Goal: Task Accomplishment & Management: Complete application form

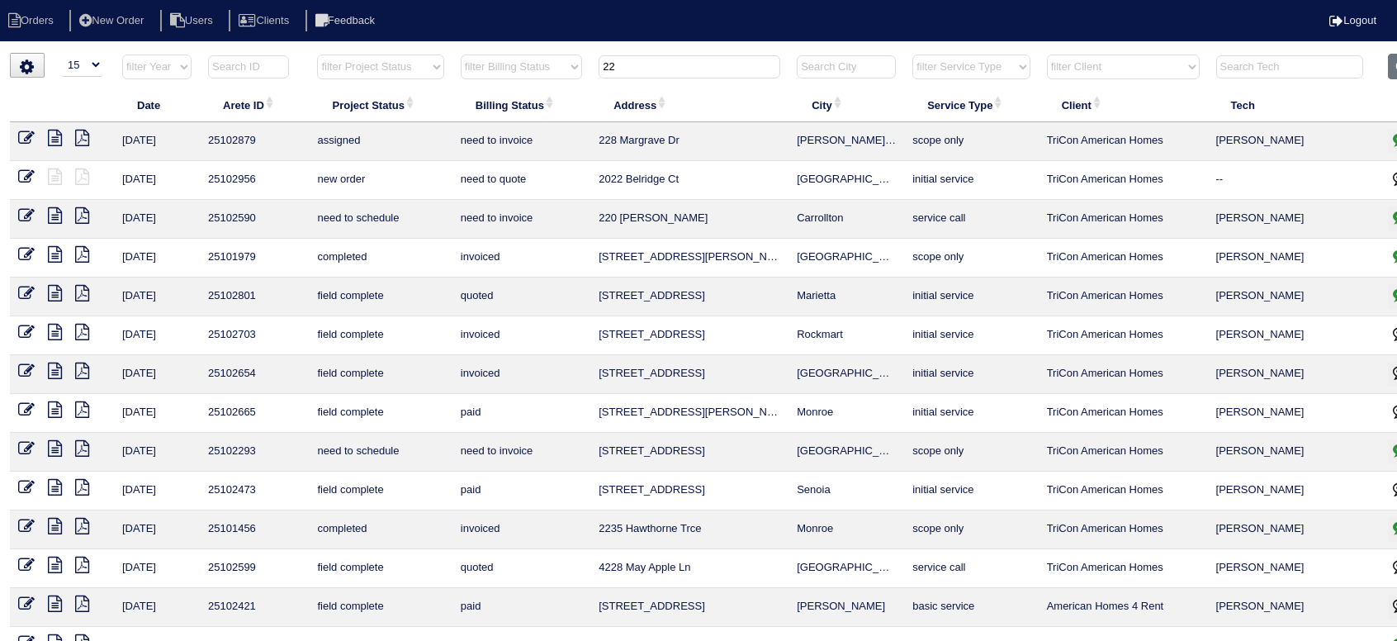
select select "15"
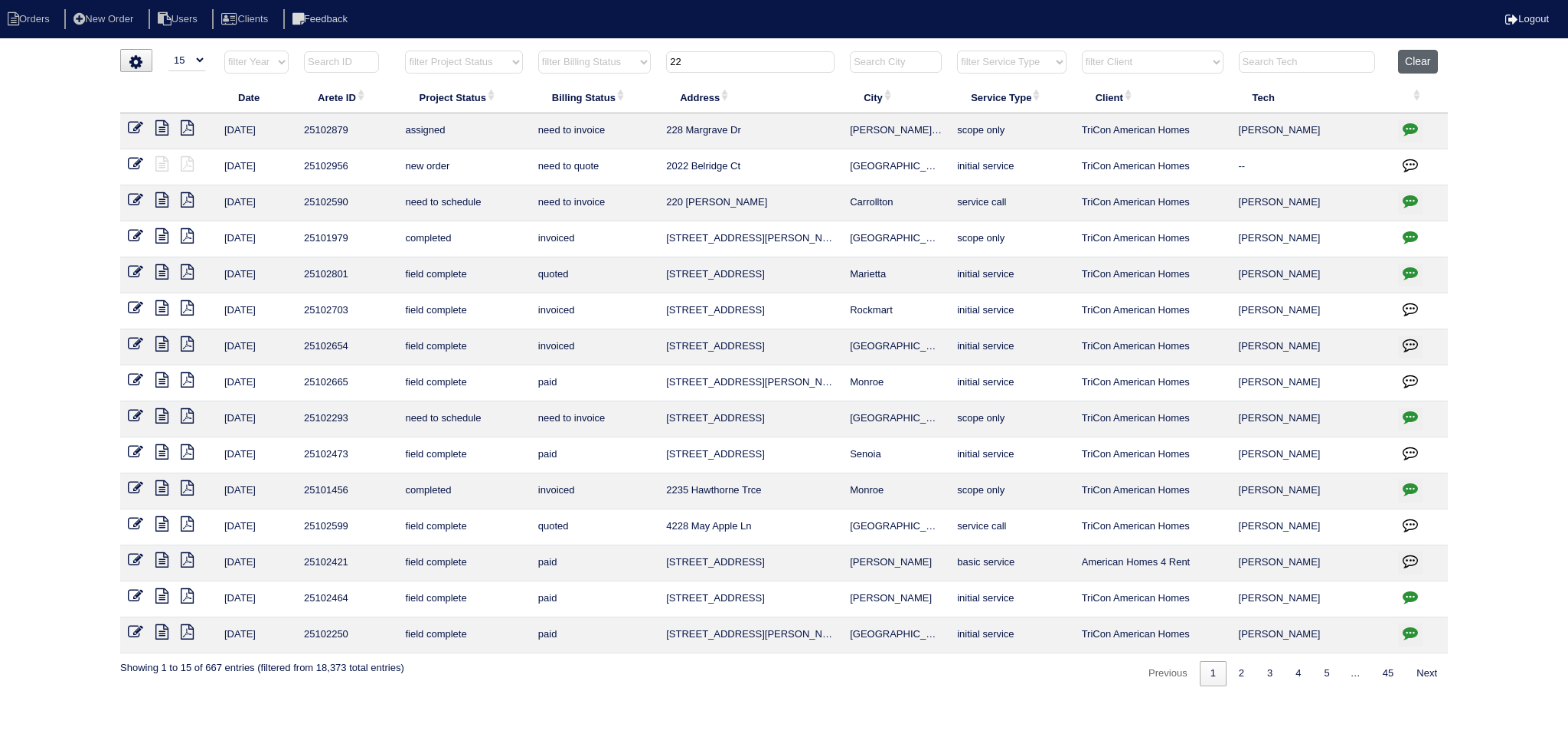
click at [1294, 58] on button "Clear" at bounding box center [1418, 62] width 39 height 24
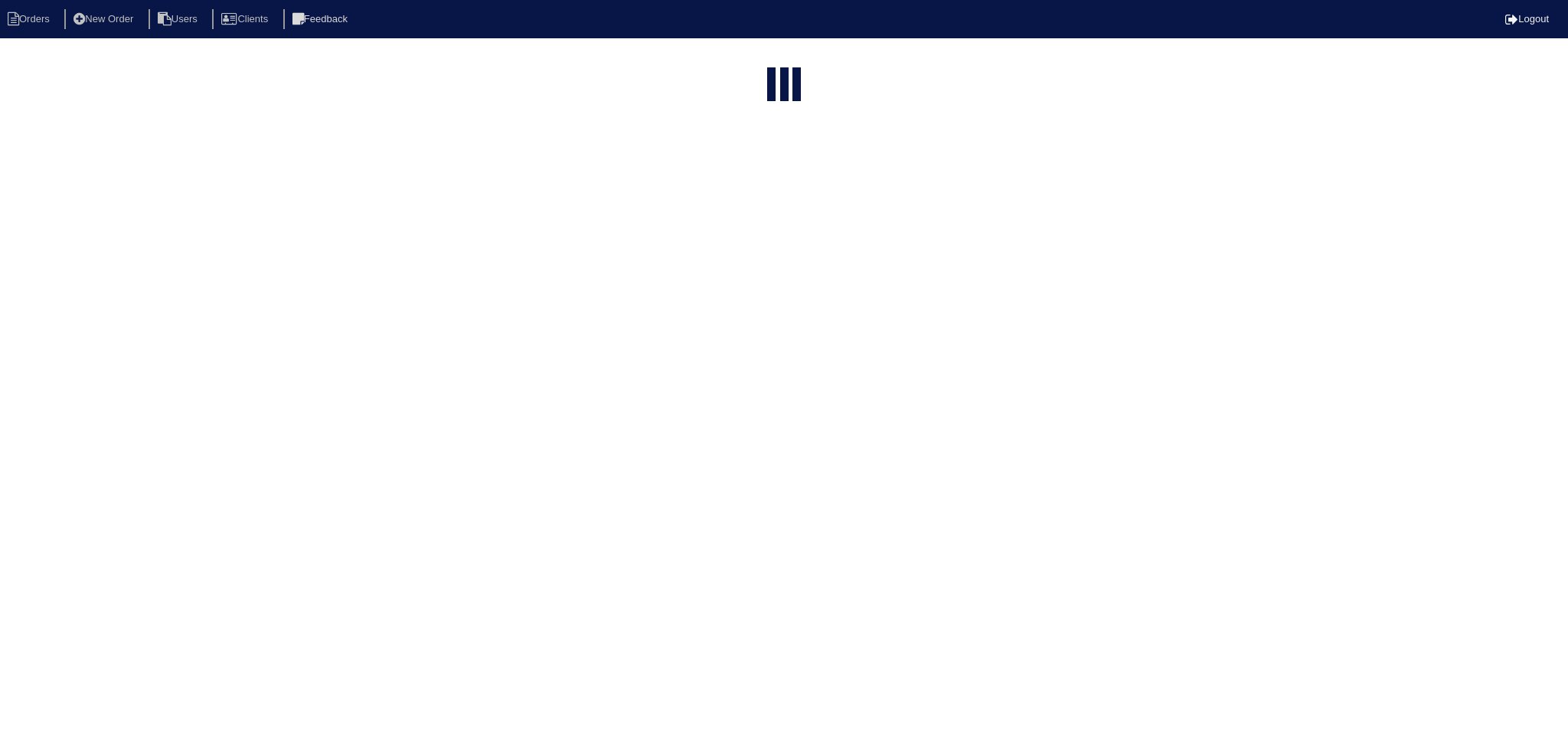
select select "15"
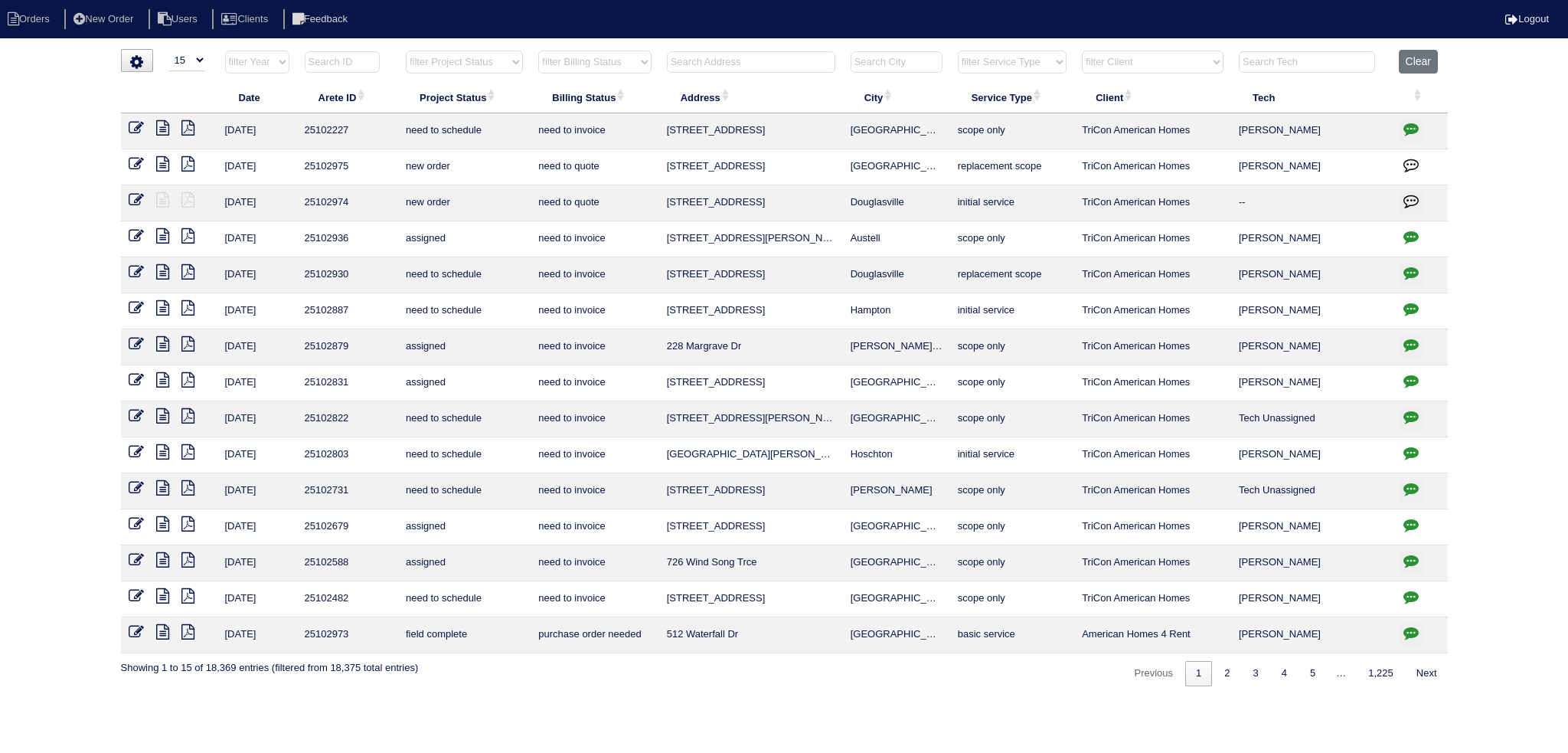
click at [766, 60] on input "text" at bounding box center [751, 61] width 169 height 21
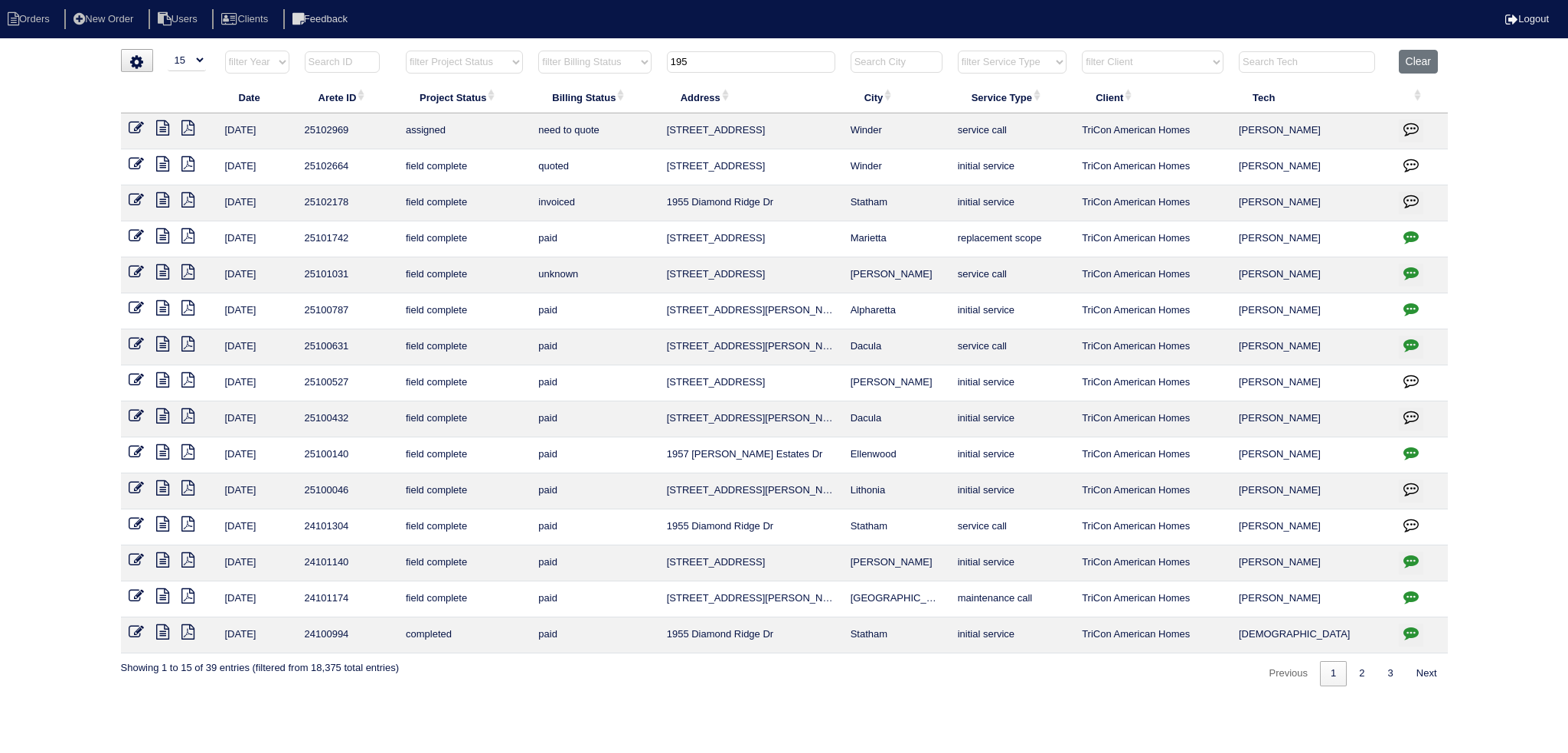
type input "195"
click at [159, 123] on icon at bounding box center [162, 128] width 13 height 16
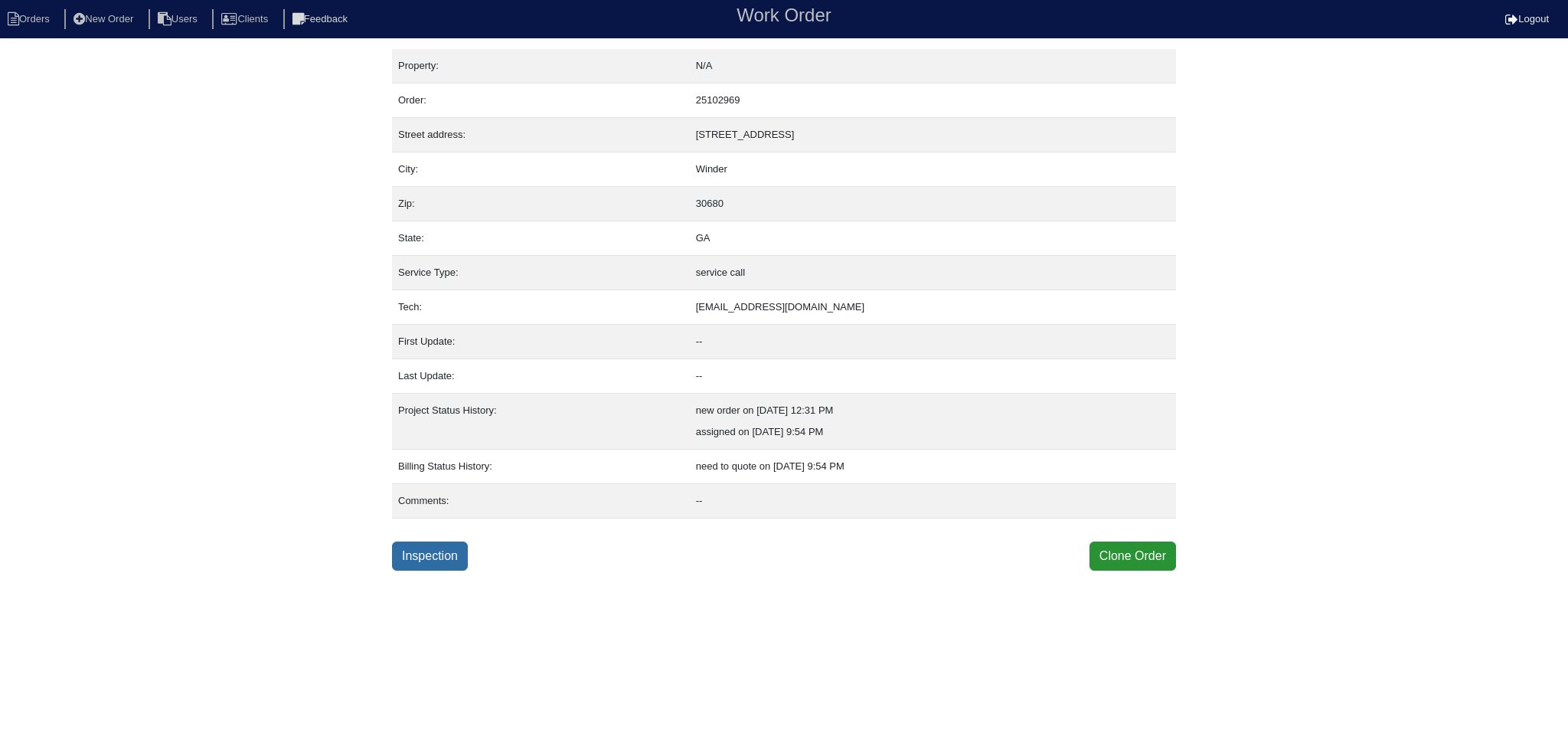
click at [435, 556] on link "Inspection" at bounding box center [430, 555] width 76 height 29
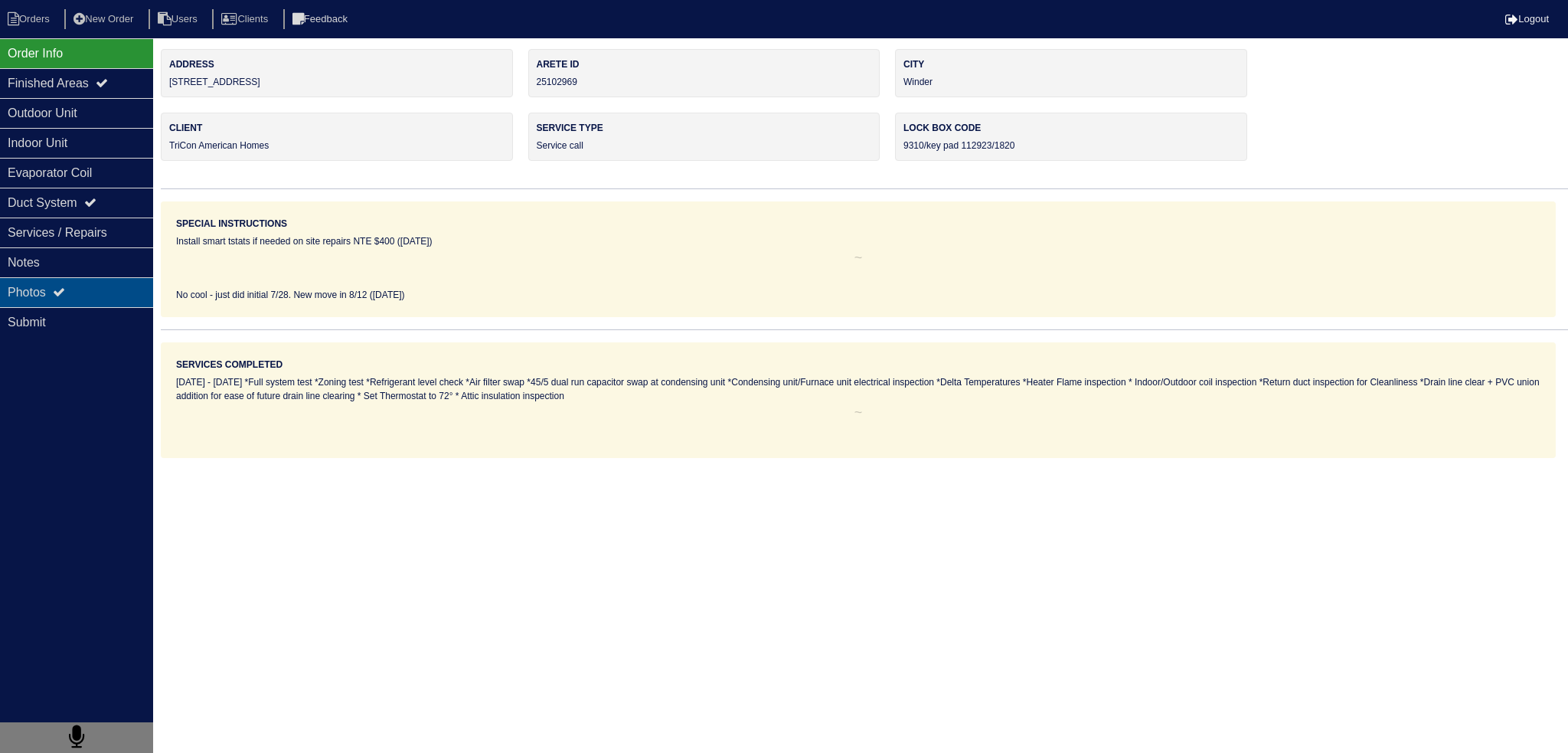
click at [43, 287] on div "Photos" at bounding box center [76, 292] width 153 height 30
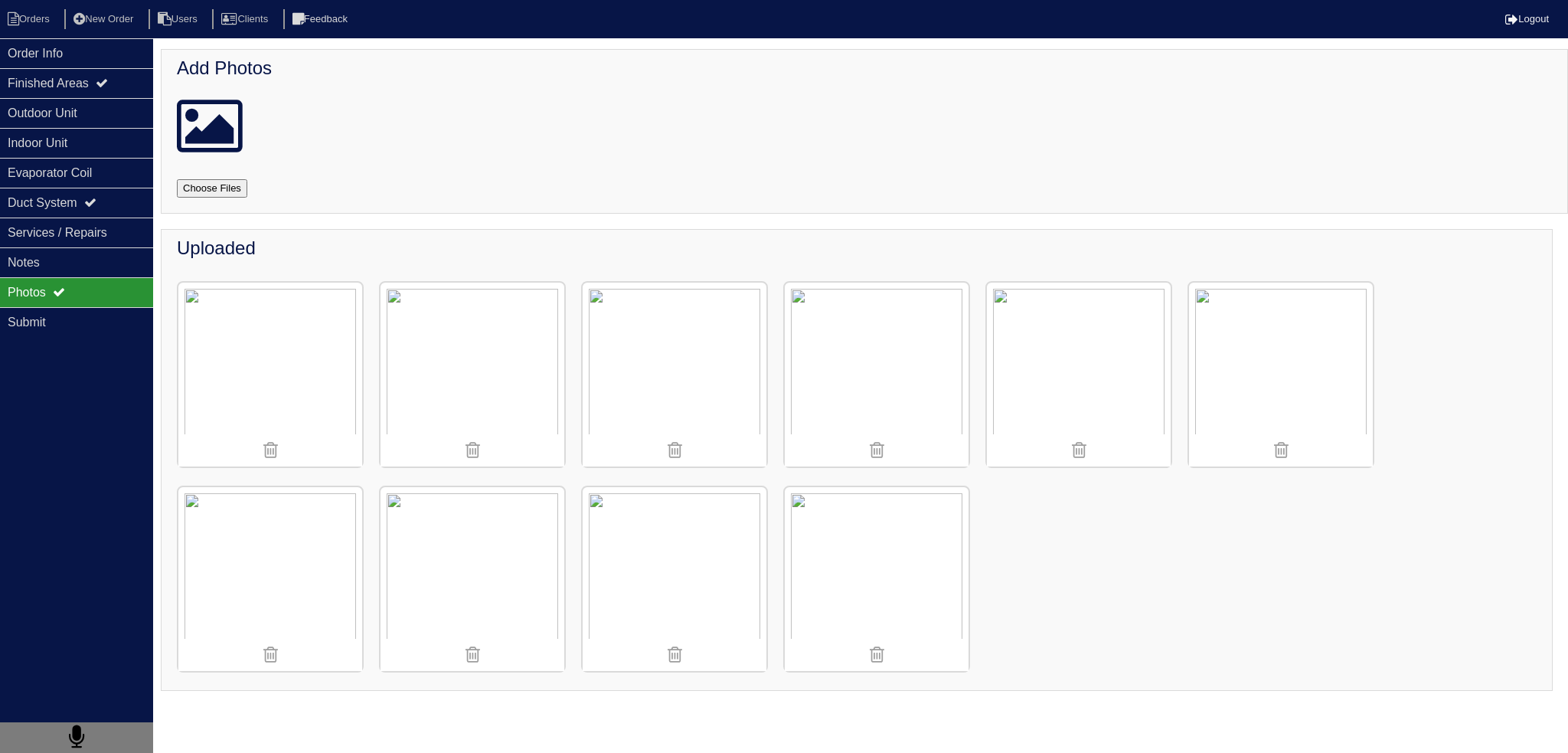
click at [472, 333] on img at bounding box center [472, 375] width 184 height 184
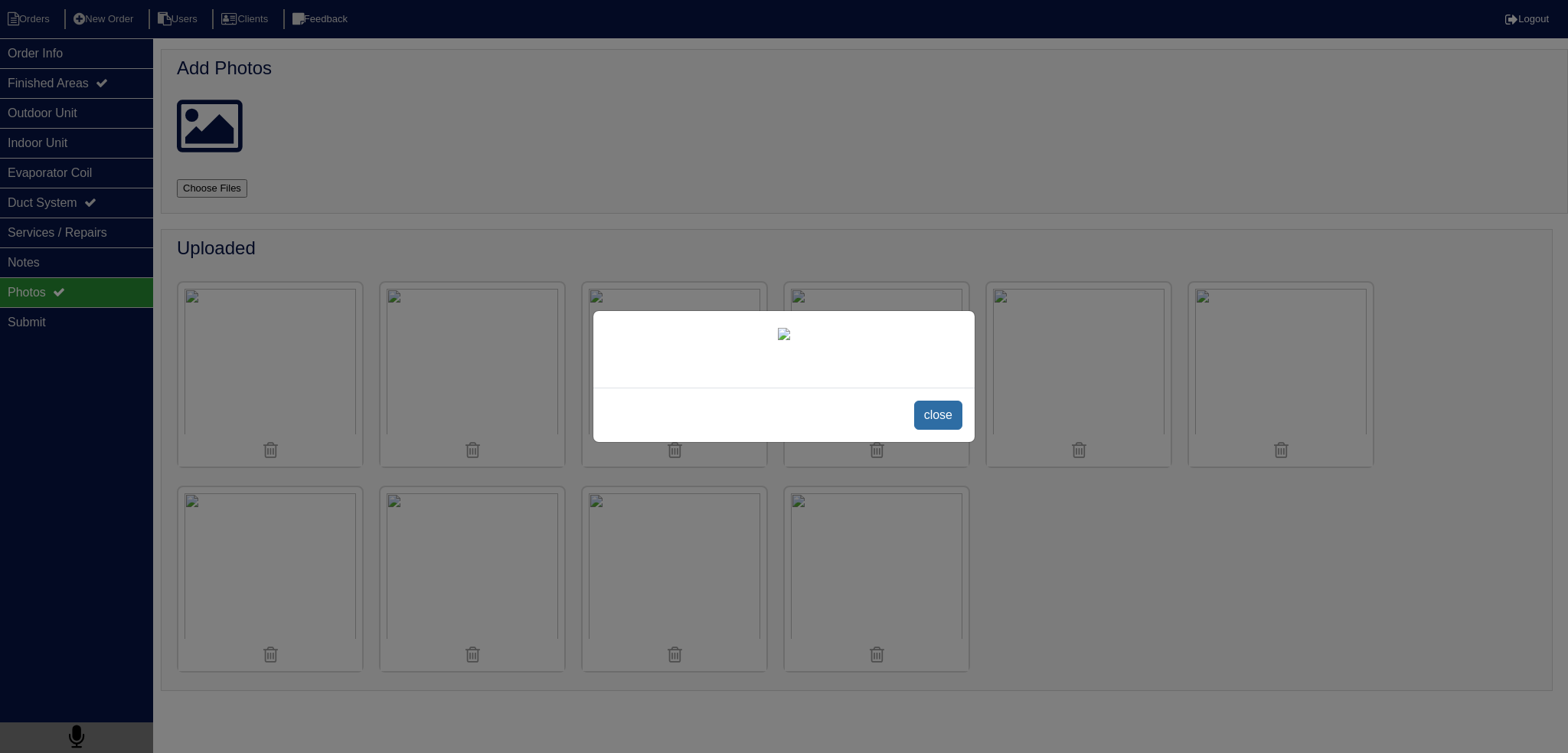
click at [926, 429] on span "close" at bounding box center [938, 415] width 48 height 29
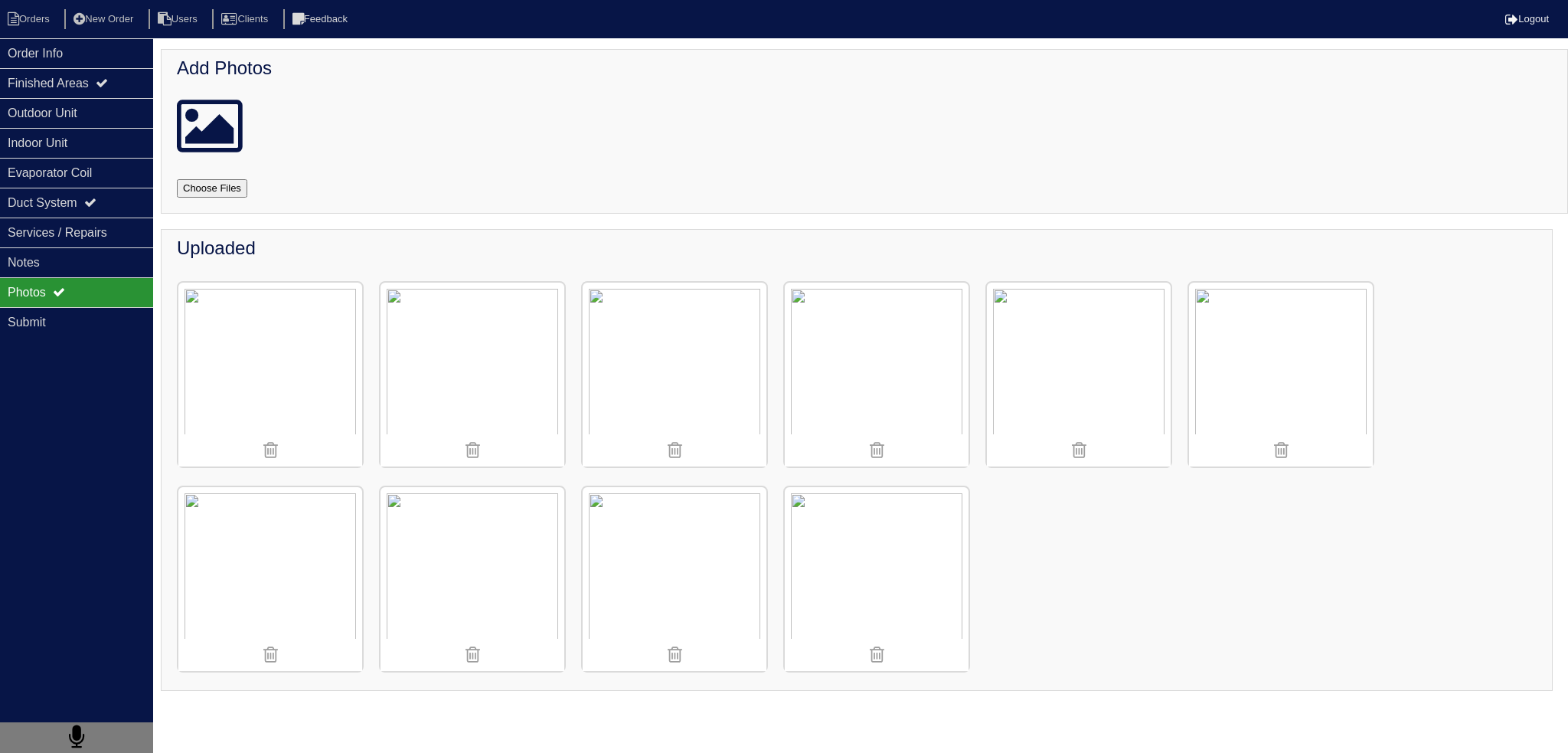
click at [1268, 374] on img at bounding box center [1281, 375] width 184 height 184
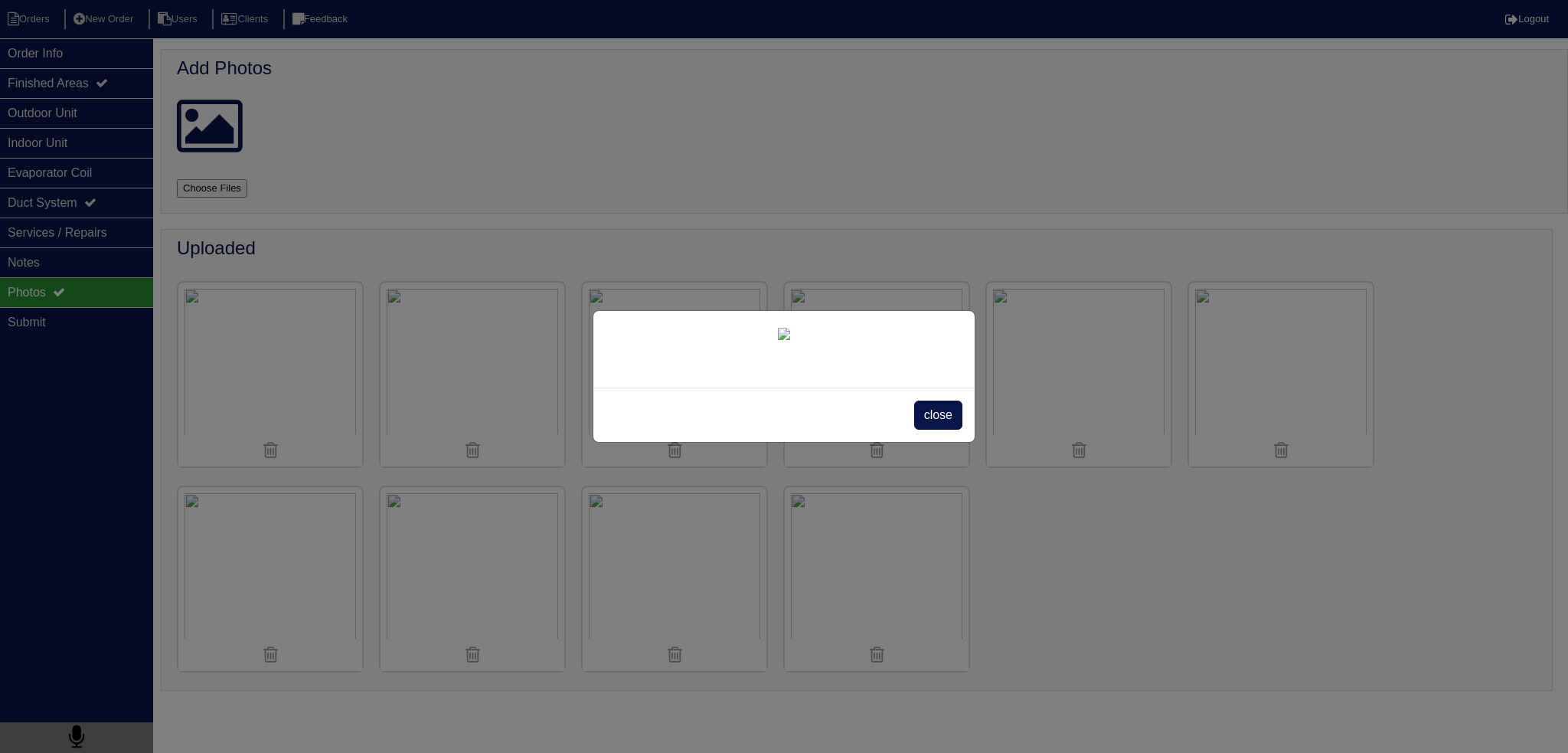
click at [964, 441] on div "close" at bounding box center [784, 415] width 381 height 55
click at [943, 429] on span "close" at bounding box center [938, 415] width 48 height 29
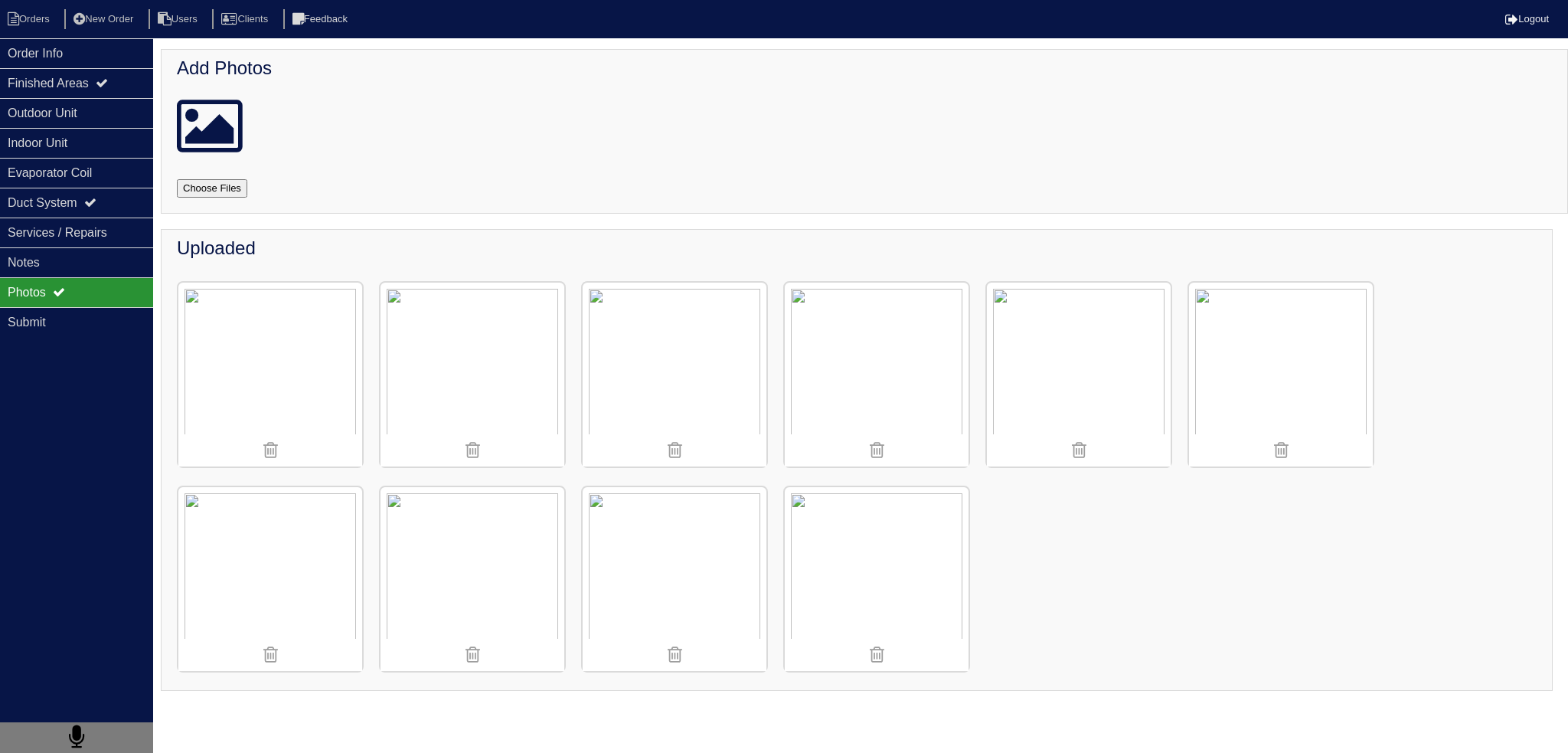
click at [878, 542] on img at bounding box center [876, 579] width 184 height 184
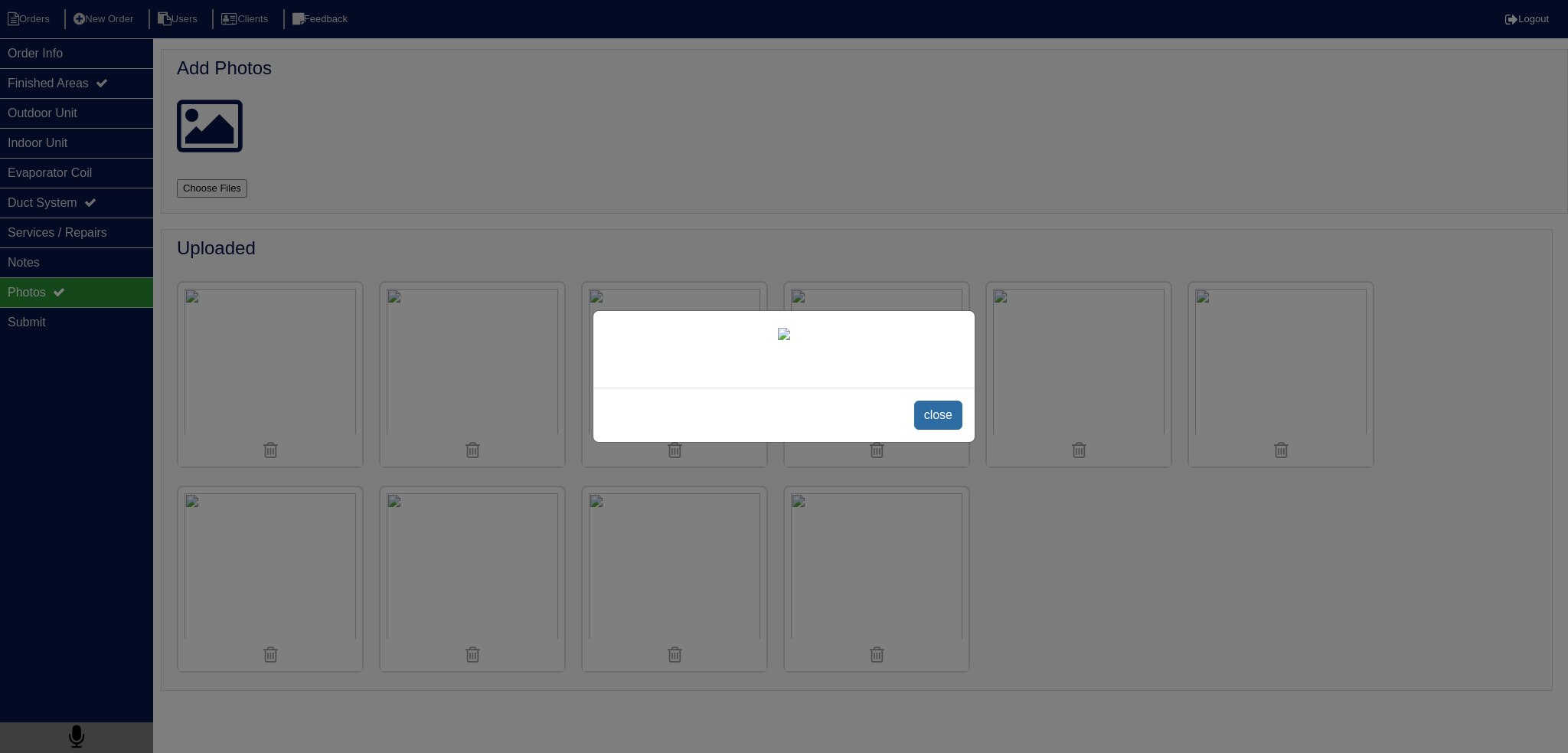
click at [940, 429] on span "close" at bounding box center [938, 415] width 48 height 29
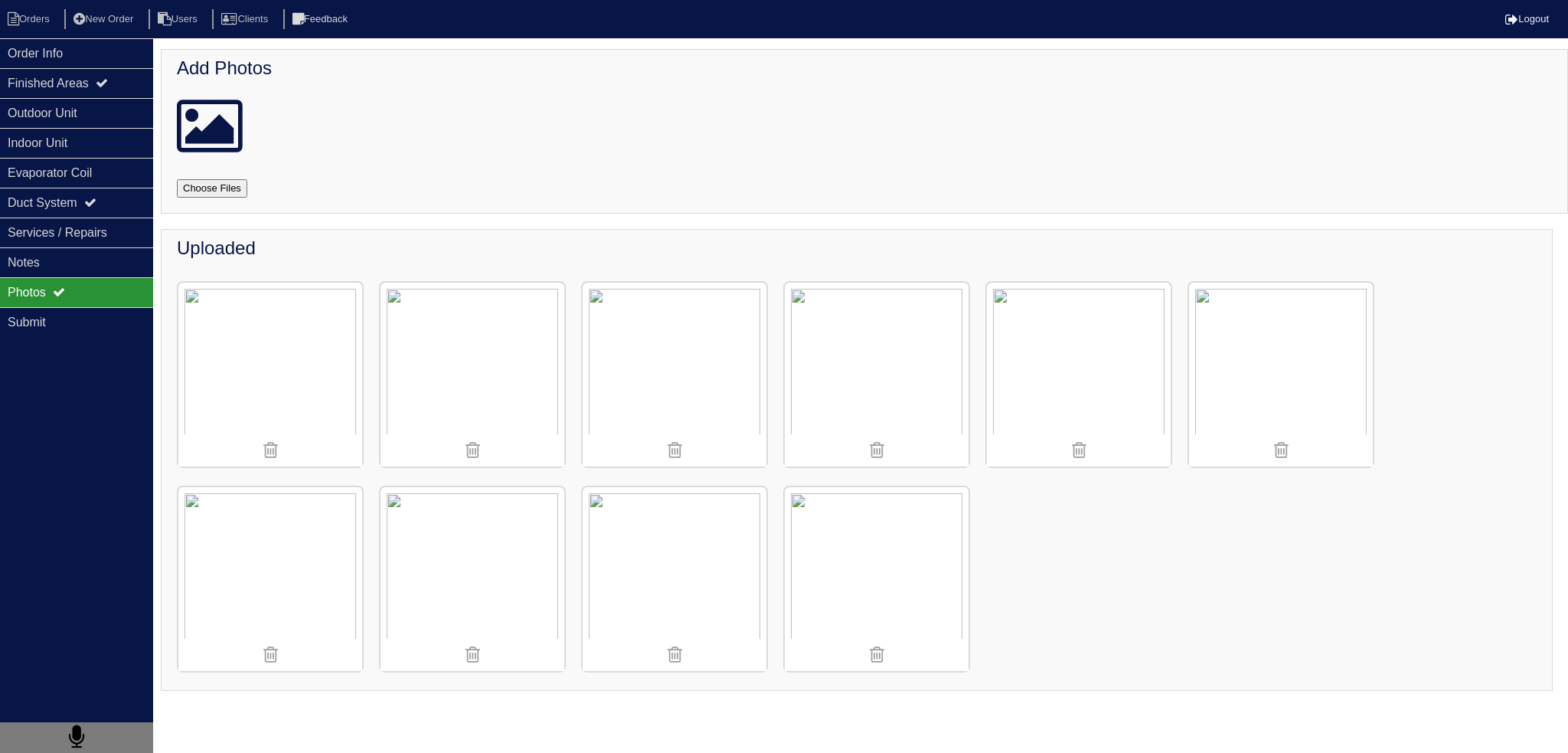
click at [478, 335] on img at bounding box center [472, 375] width 184 height 184
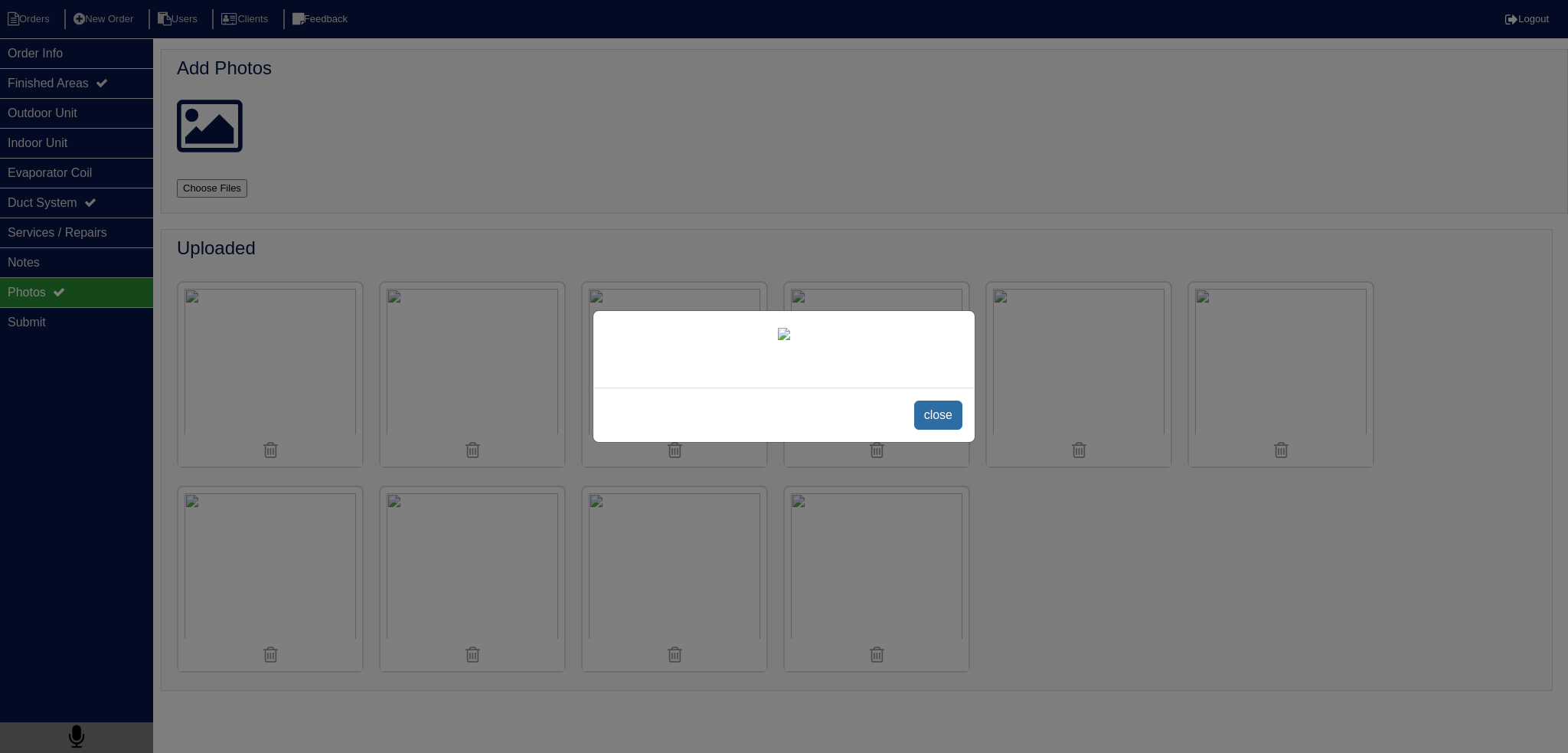
click at [929, 429] on span "close" at bounding box center [938, 415] width 48 height 29
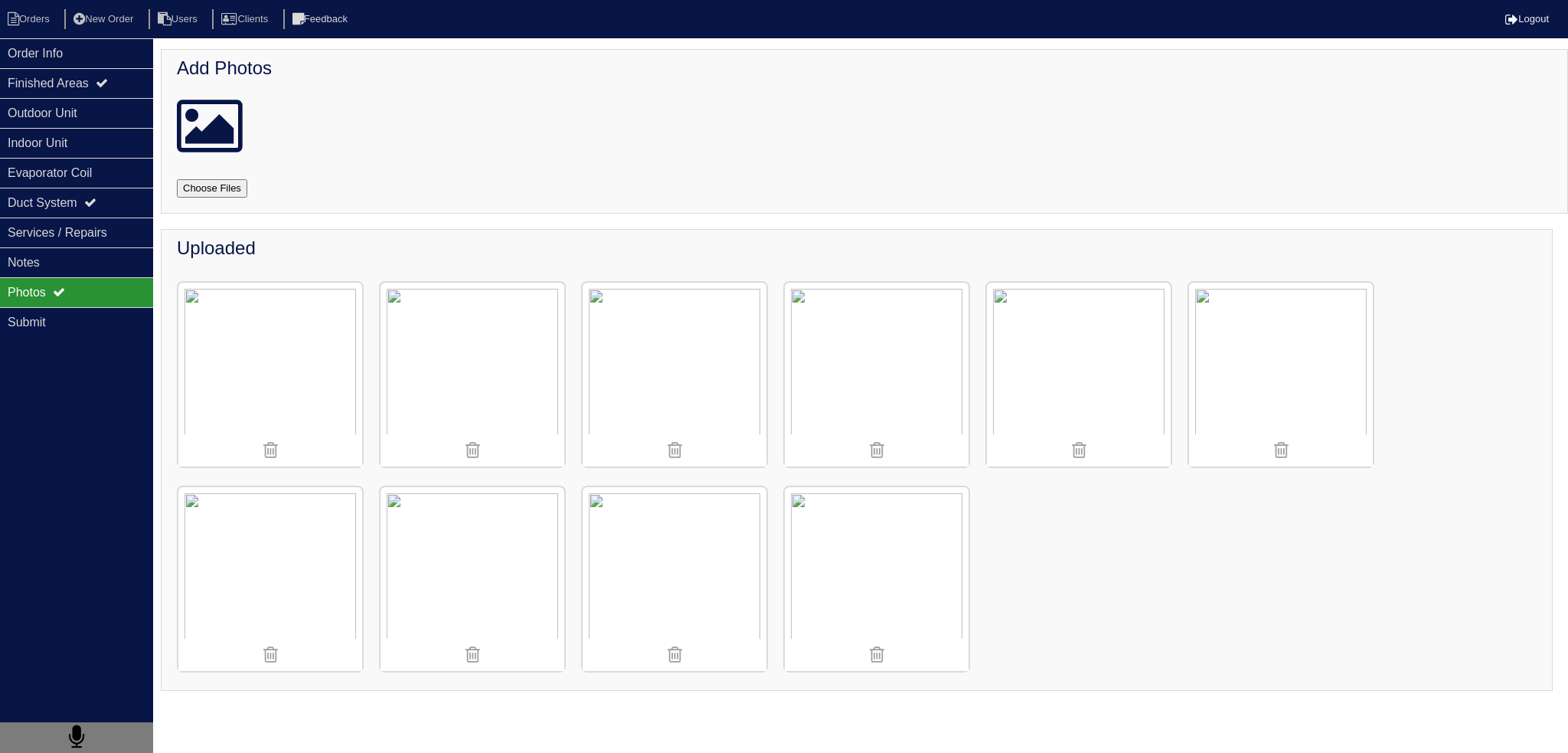
click at [876, 543] on img at bounding box center [876, 579] width 184 height 184
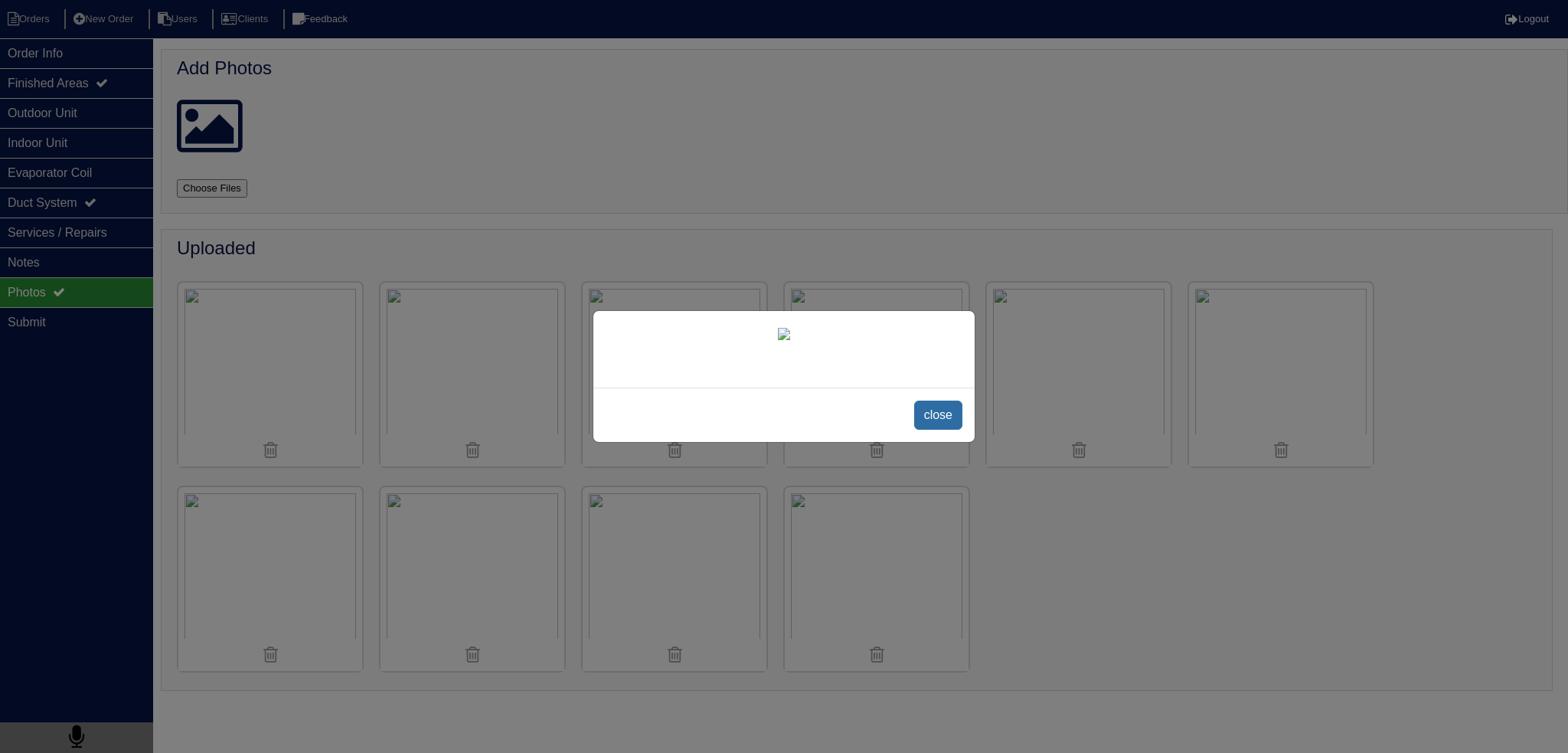
click at [931, 429] on span "close" at bounding box center [938, 415] width 48 height 29
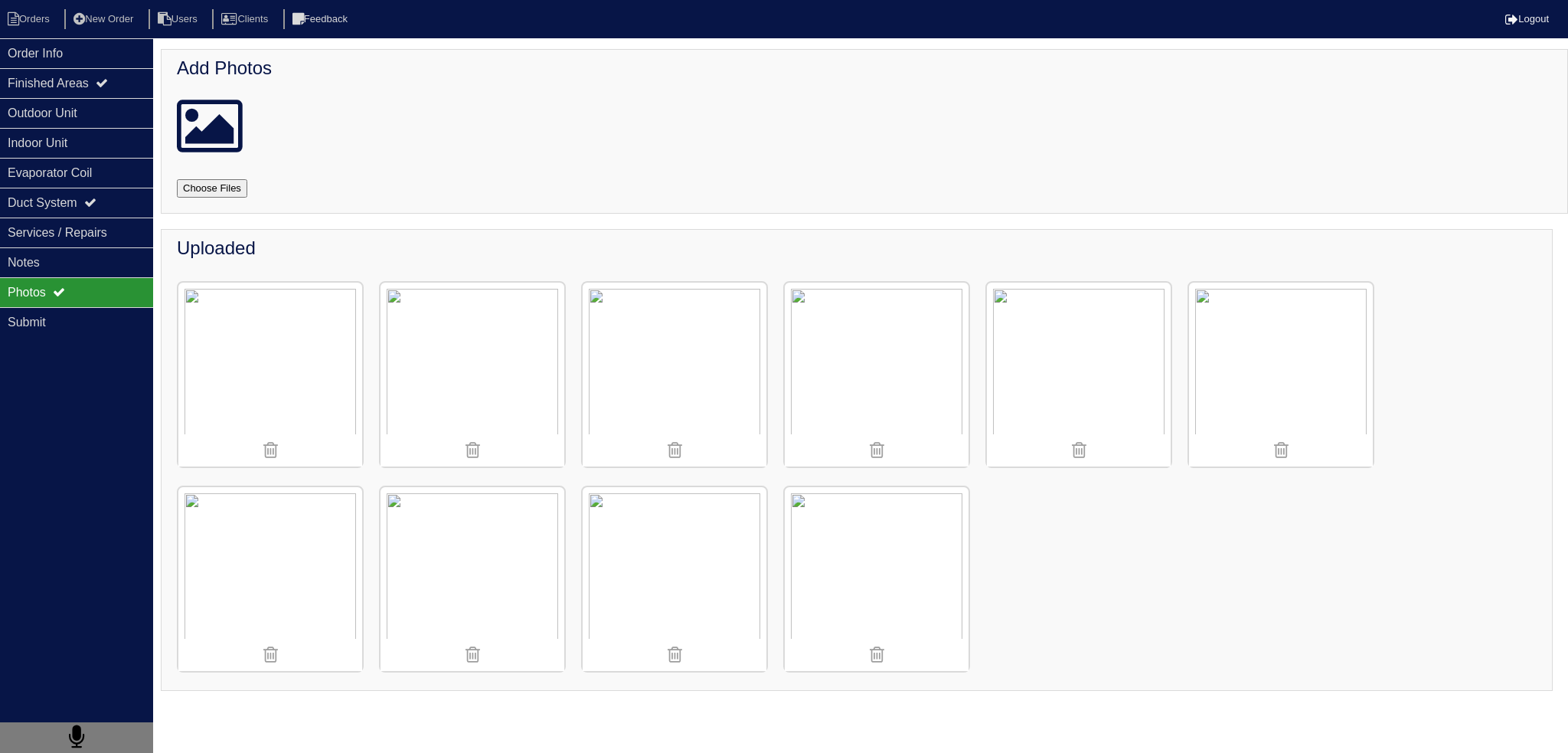
click at [1271, 367] on img at bounding box center [1281, 375] width 184 height 184
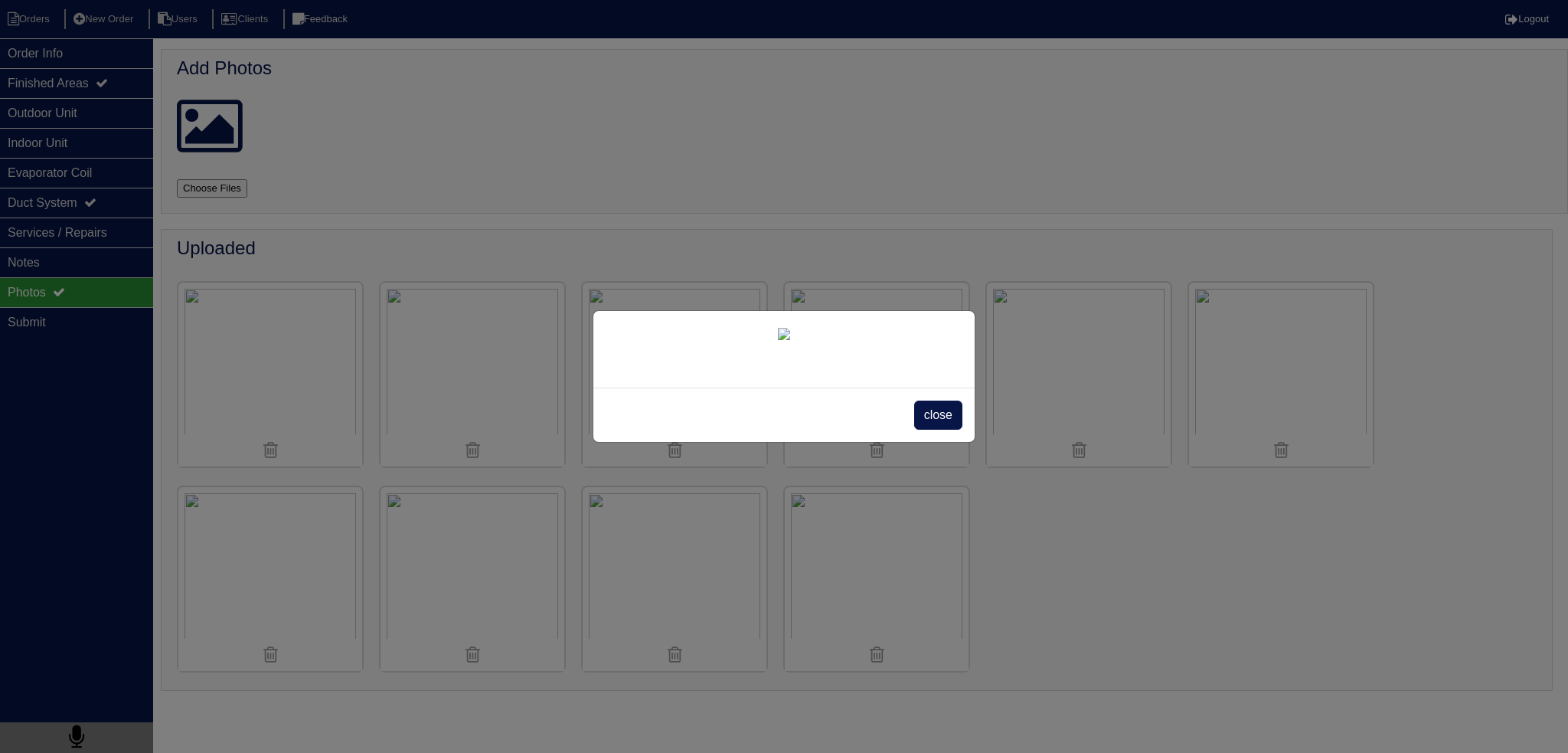
click at [934, 429] on span "close" at bounding box center [938, 415] width 48 height 29
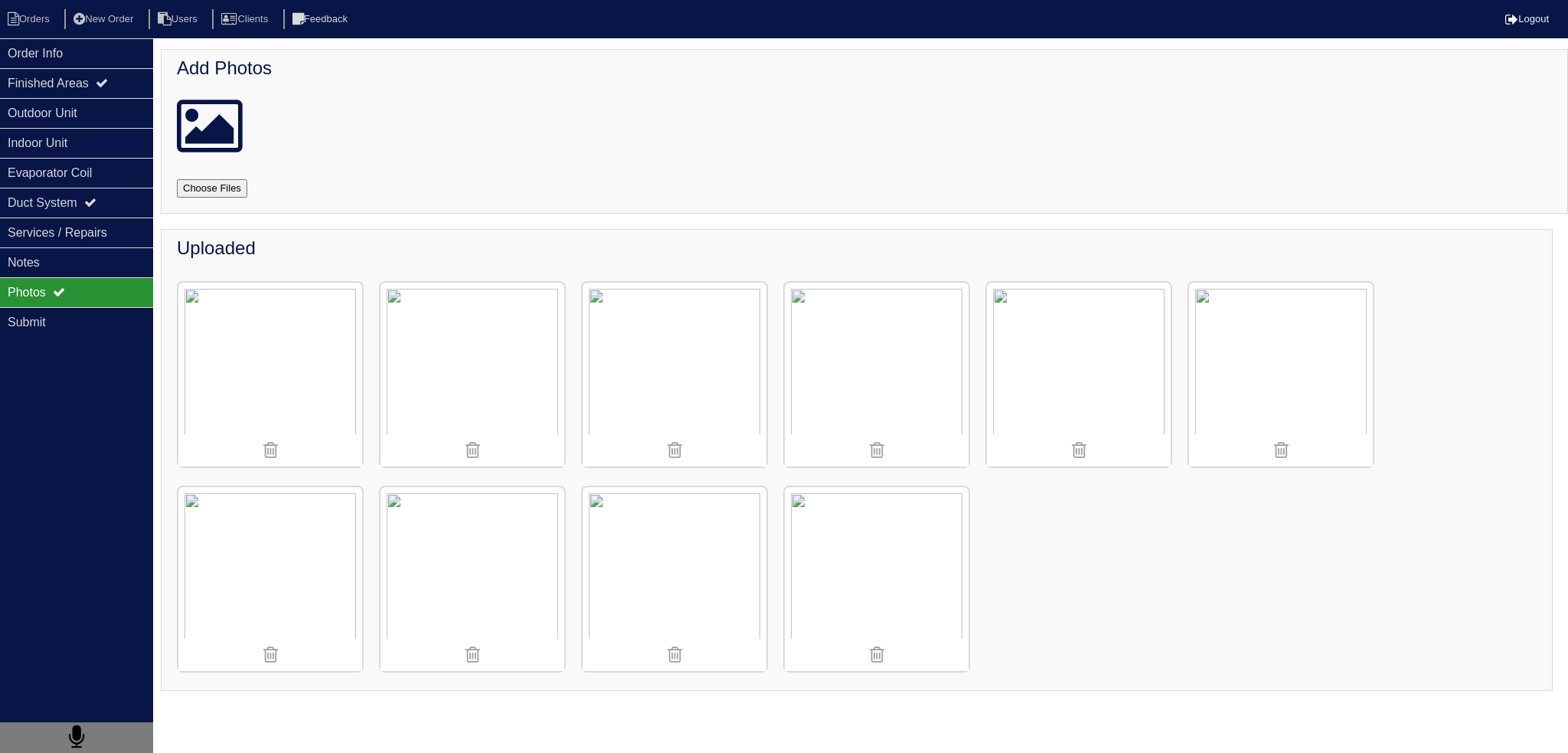
click at [487, 360] on img at bounding box center [472, 375] width 184 height 184
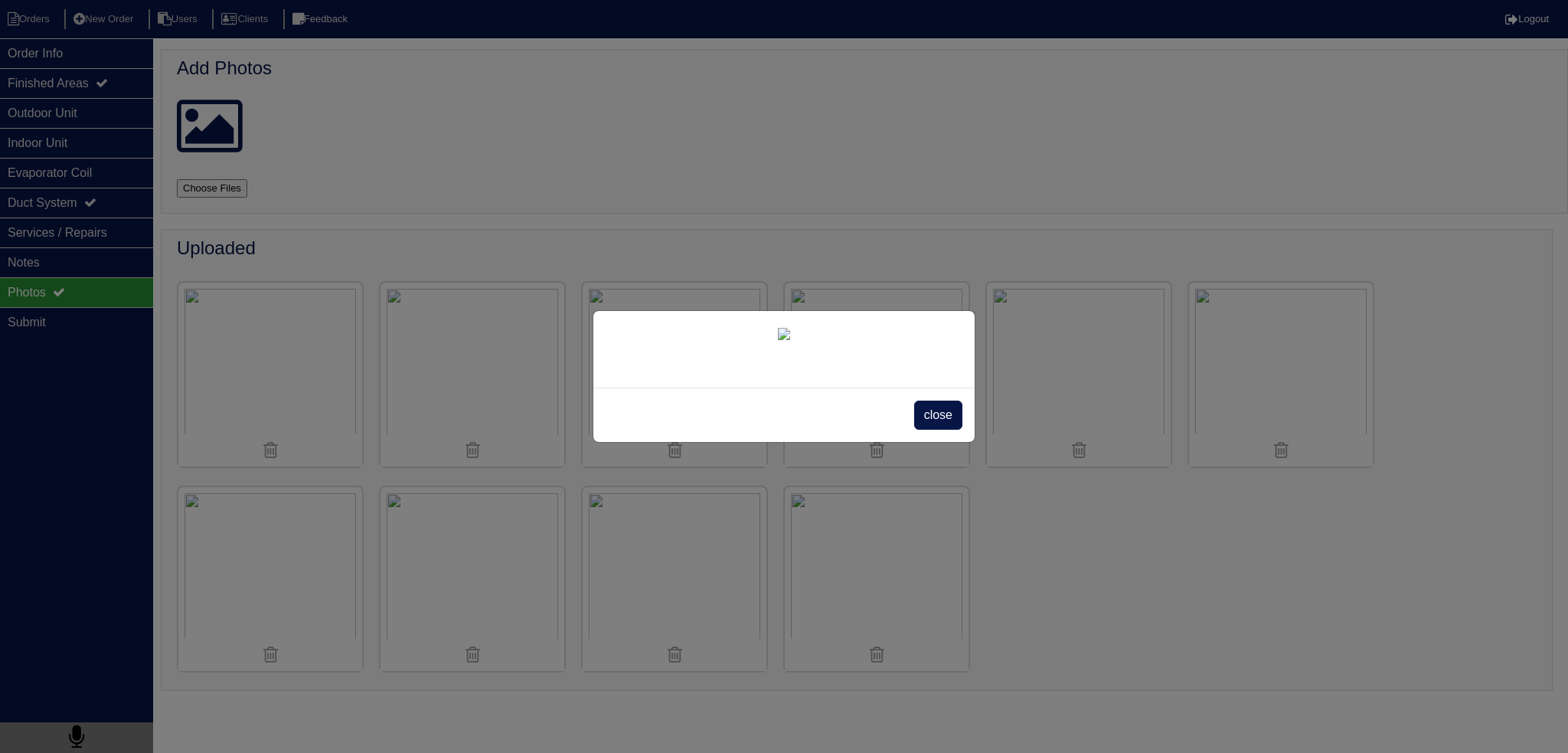
click at [934, 429] on span "close" at bounding box center [938, 415] width 48 height 29
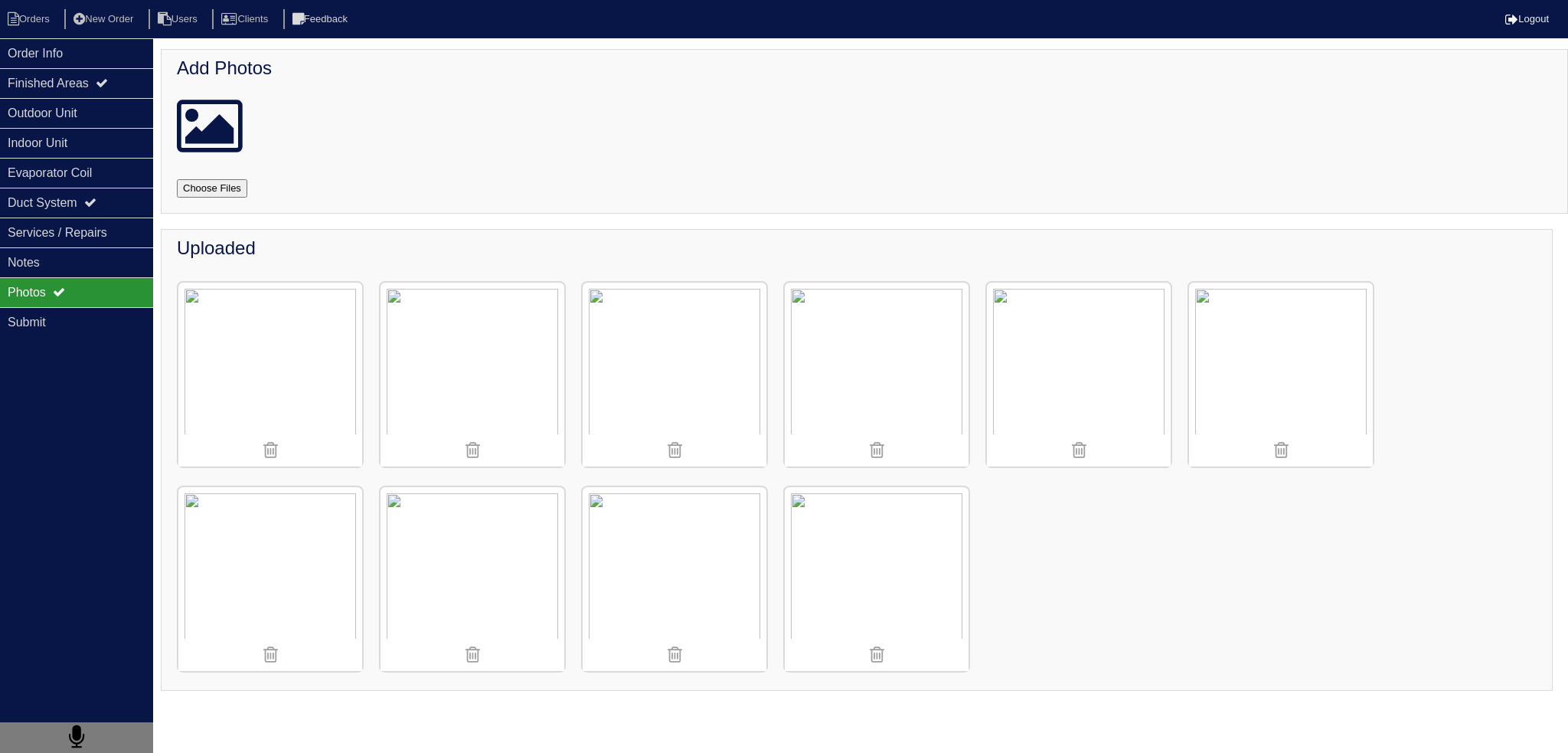
click at [871, 530] on img at bounding box center [876, 579] width 184 height 184
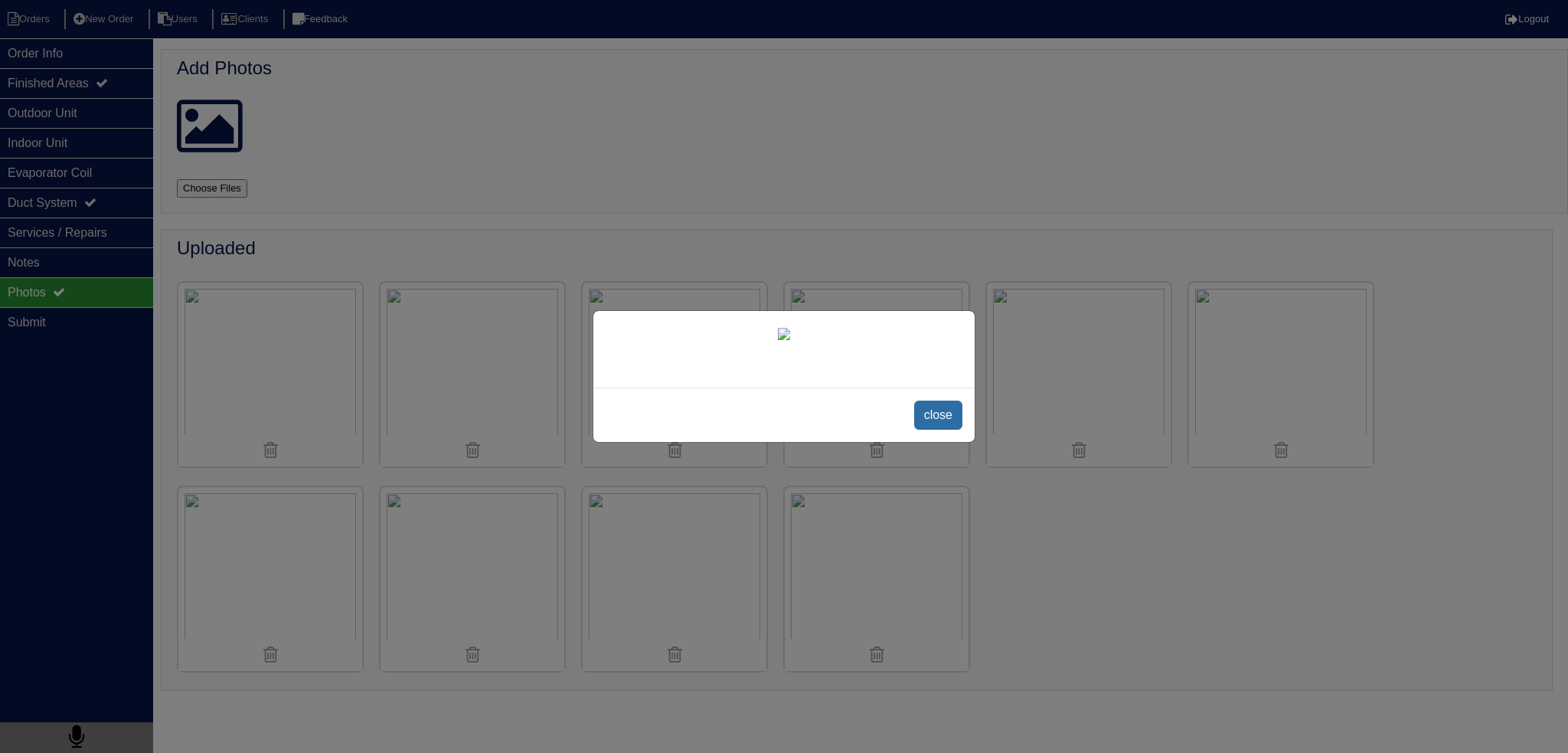
click at [937, 429] on span "close" at bounding box center [938, 415] width 48 height 29
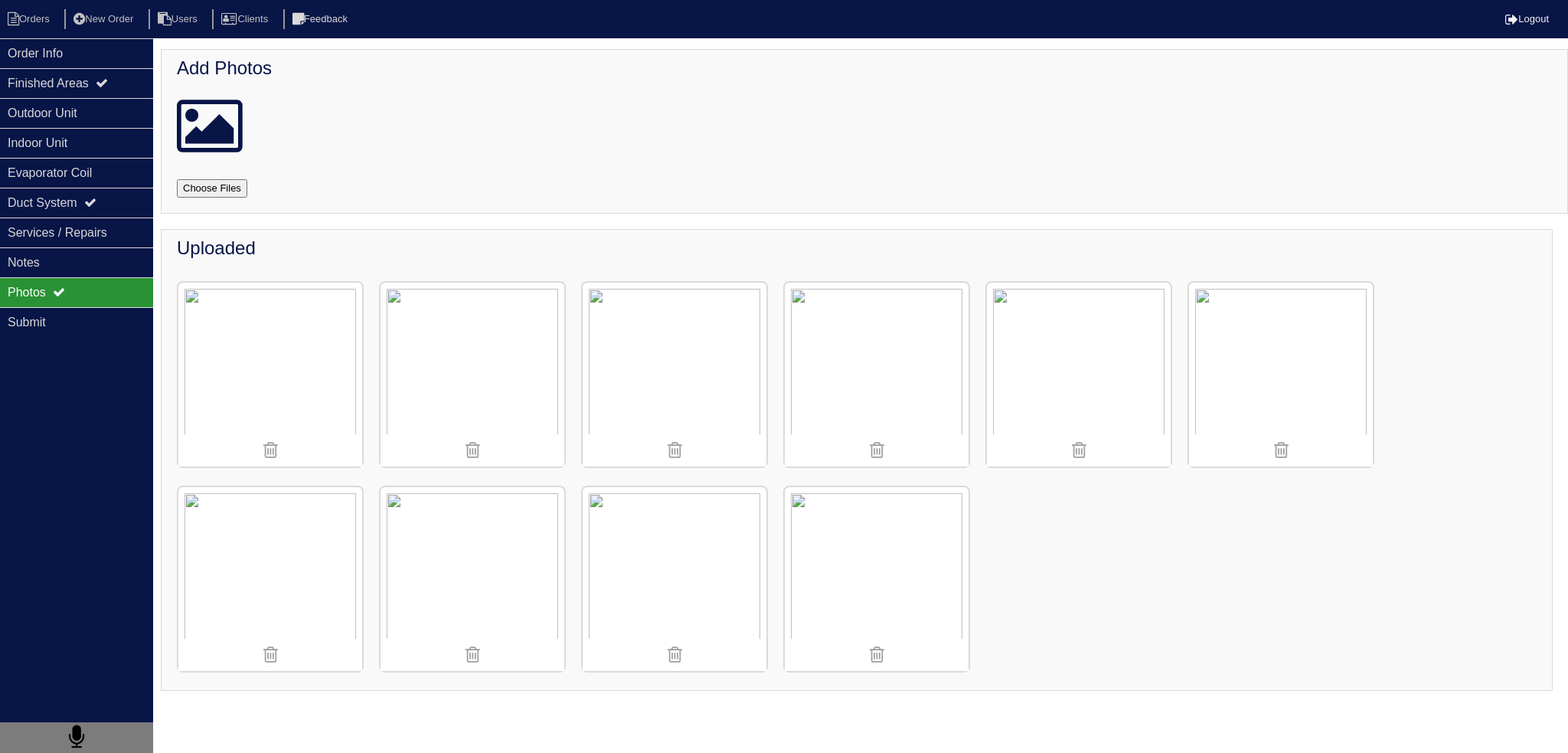
click at [851, 344] on img at bounding box center [876, 375] width 184 height 184
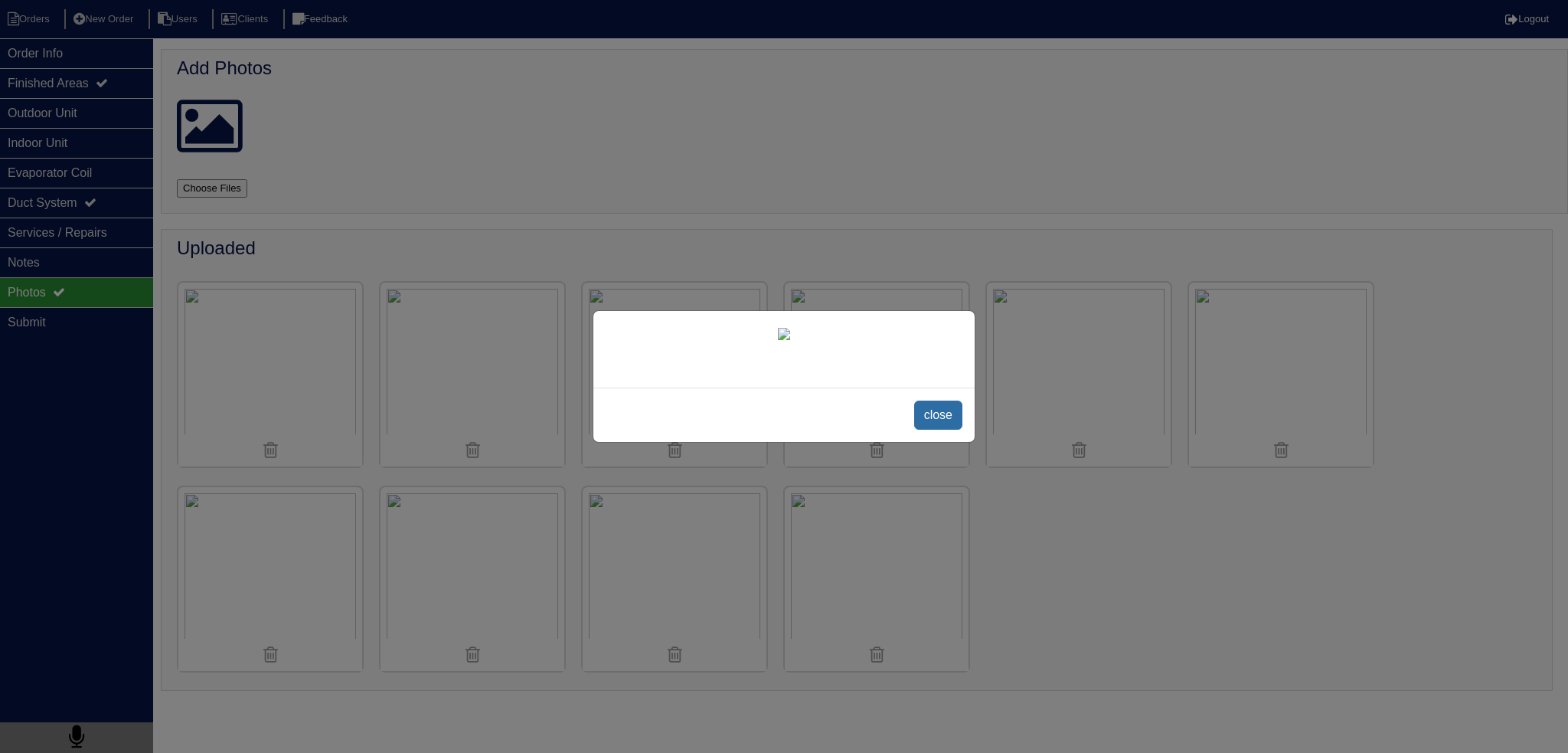
click at [946, 429] on span "close" at bounding box center [938, 415] width 48 height 29
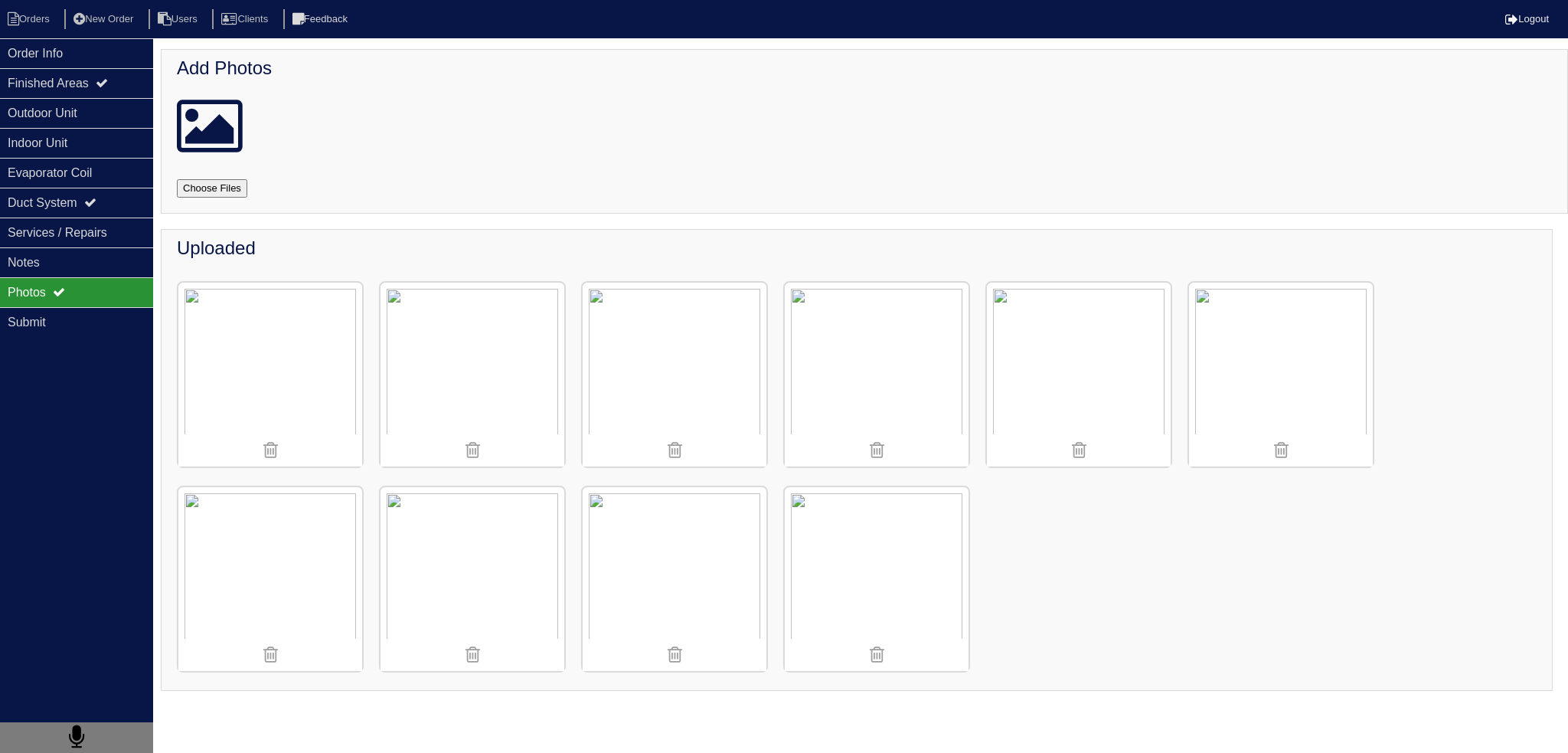
click at [1151, 624] on div "Uploaded" at bounding box center [856, 460] width 1392 height 462
drag, startPoint x: 1064, startPoint y: 531, endPoint x: 1121, endPoint y: 526, distance: 57.2
click at [1064, 535] on div "Uploaded" at bounding box center [856, 460] width 1392 height 462
click at [1337, 523] on div "Uploaded" at bounding box center [856, 460] width 1392 height 462
click at [475, 388] on img at bounding box center [472, 375] width 184 height 184
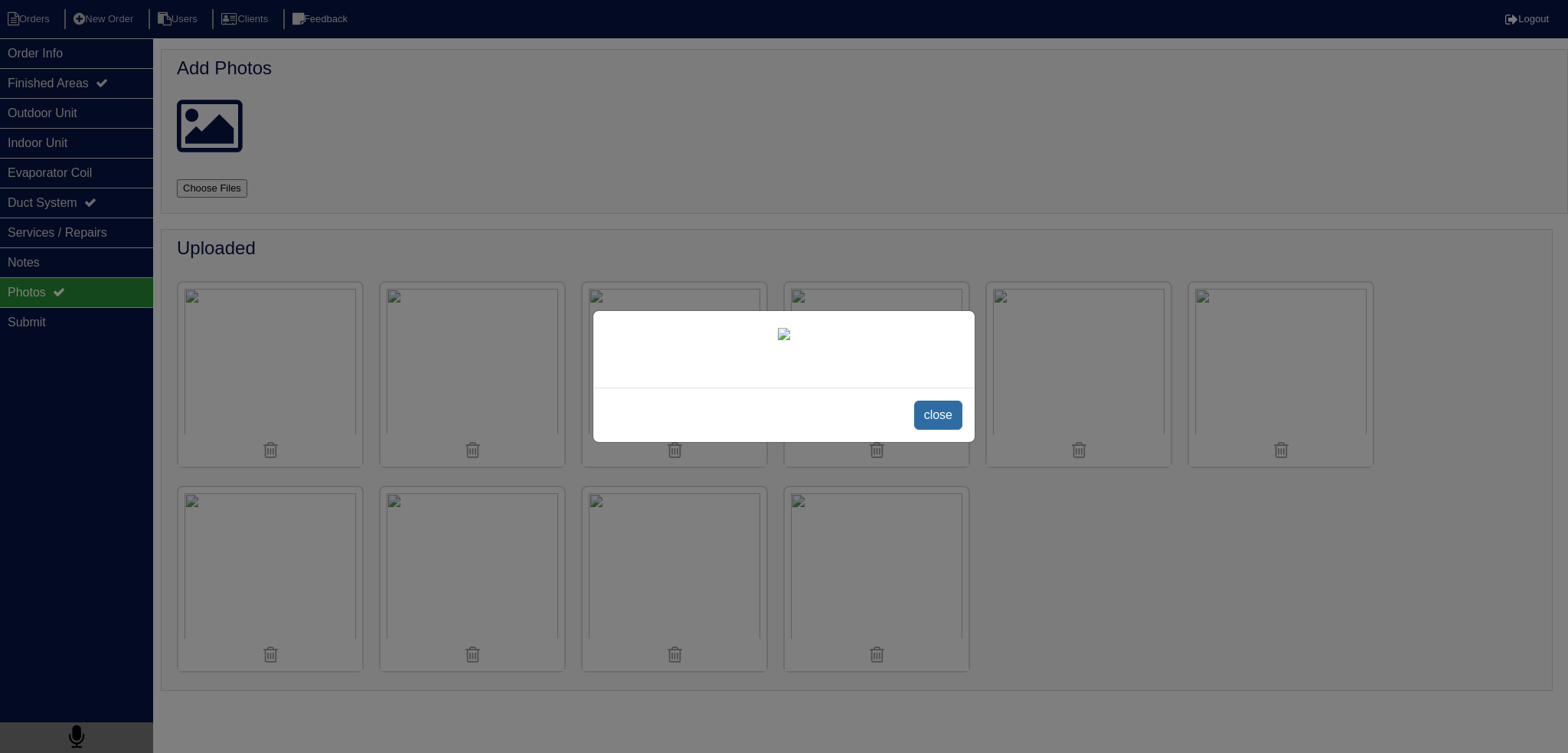
click at [937, 429] on span "close" at bounding box center [938, 415] width 48 height 29
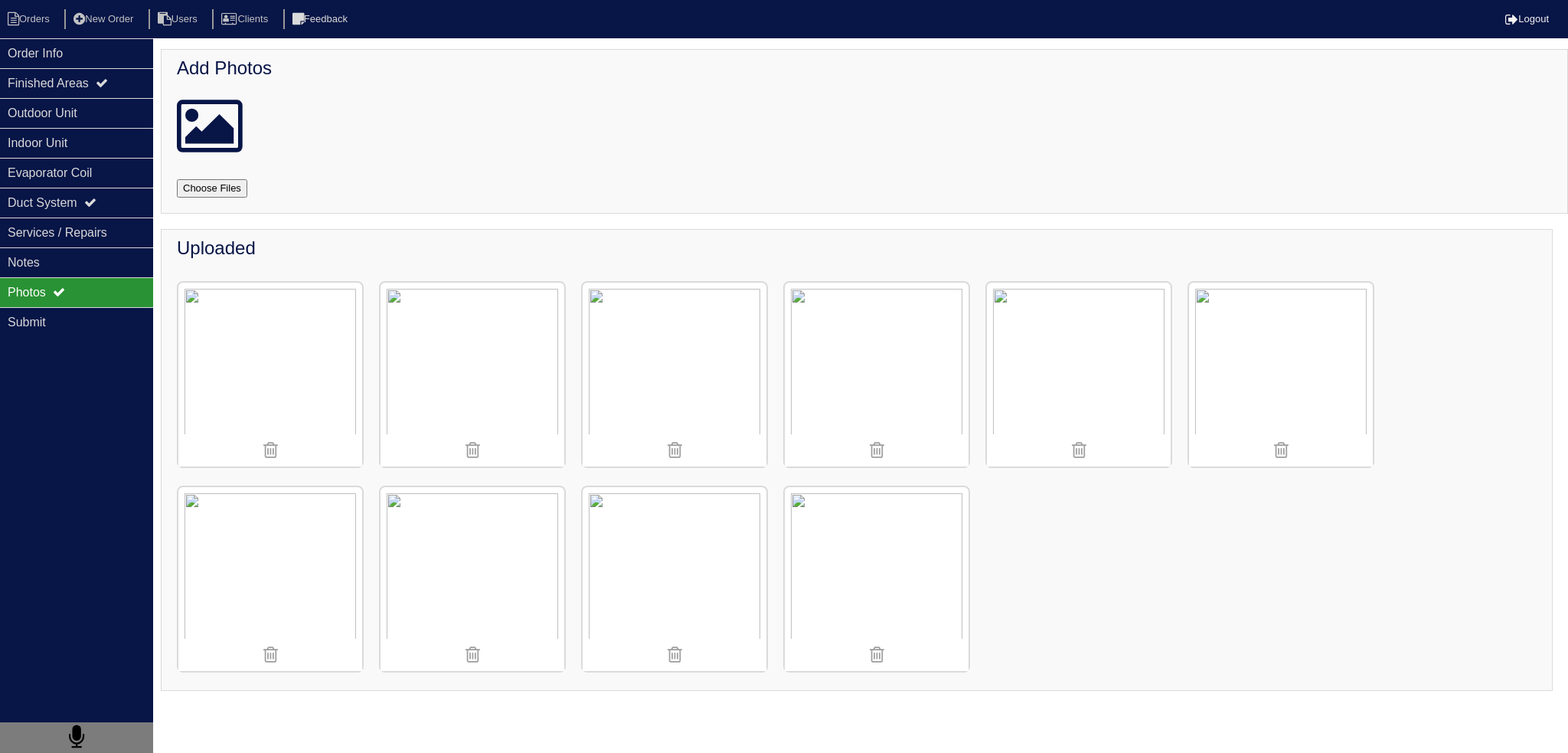
click at [420, 339] on img at bounding box center [472, 375] width 184 height 184
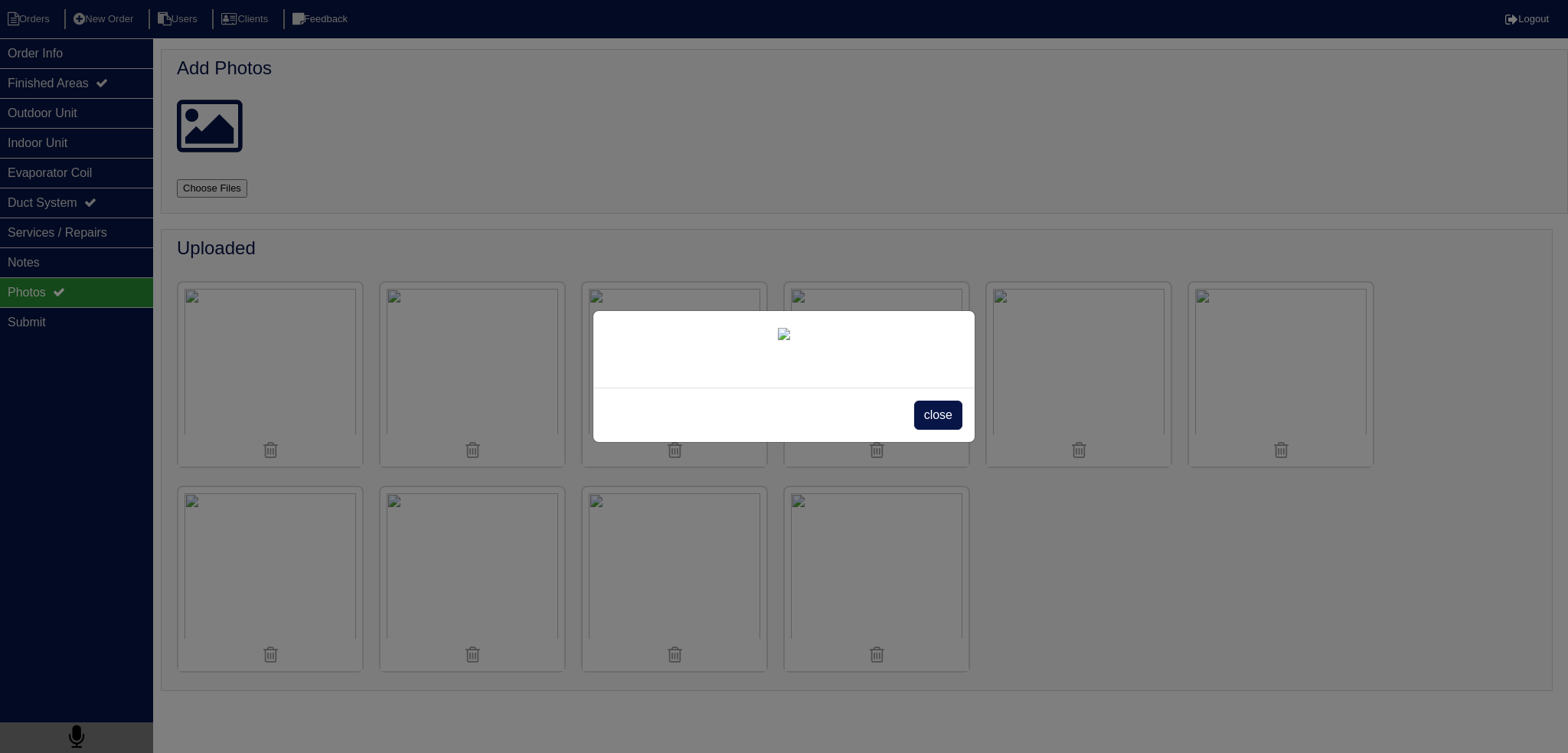
click at [929, 429] on span "close" at bounding box center [938, 415] width 48 height 29
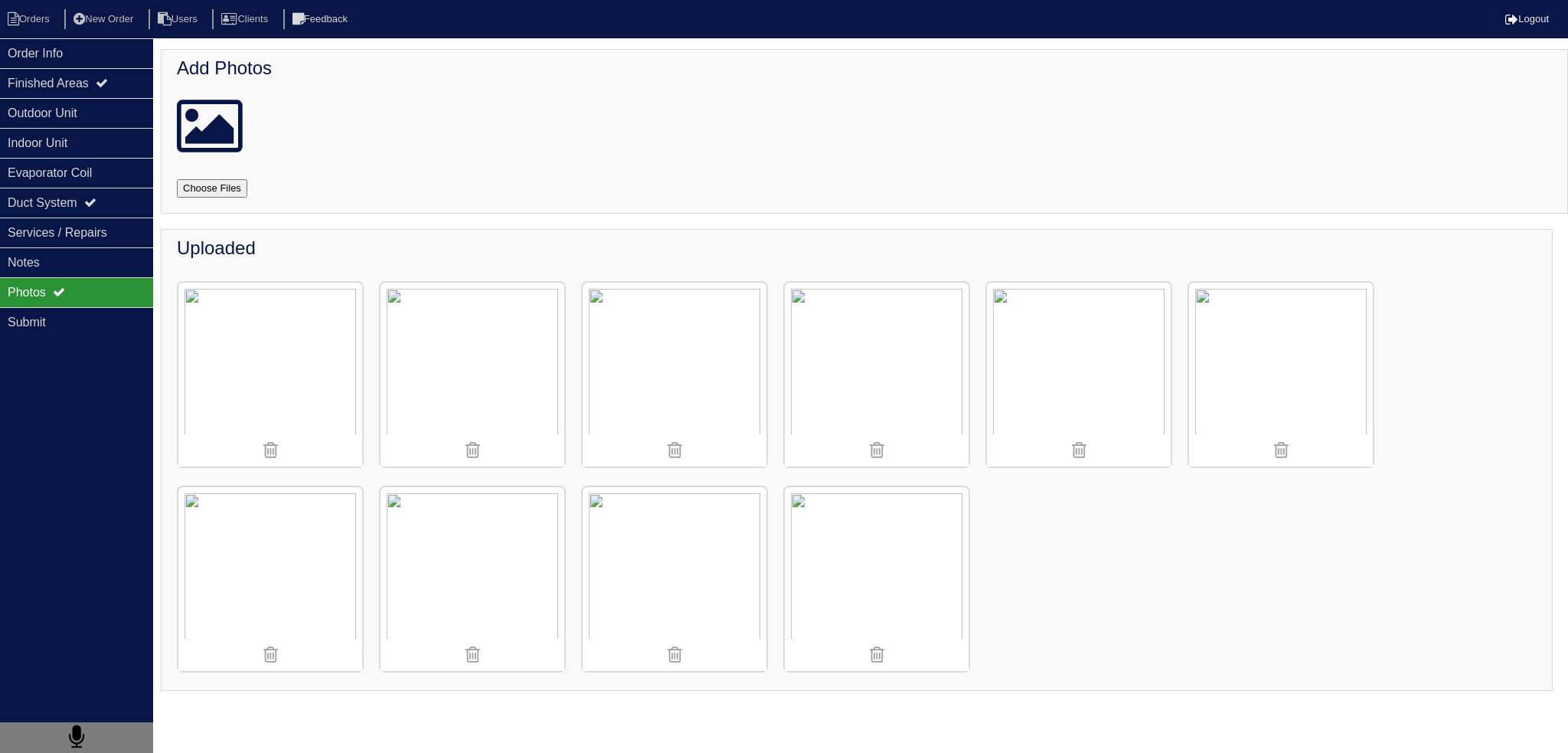
click at [853, 549] on img at bounding box center [876, 579] width 184 height 184
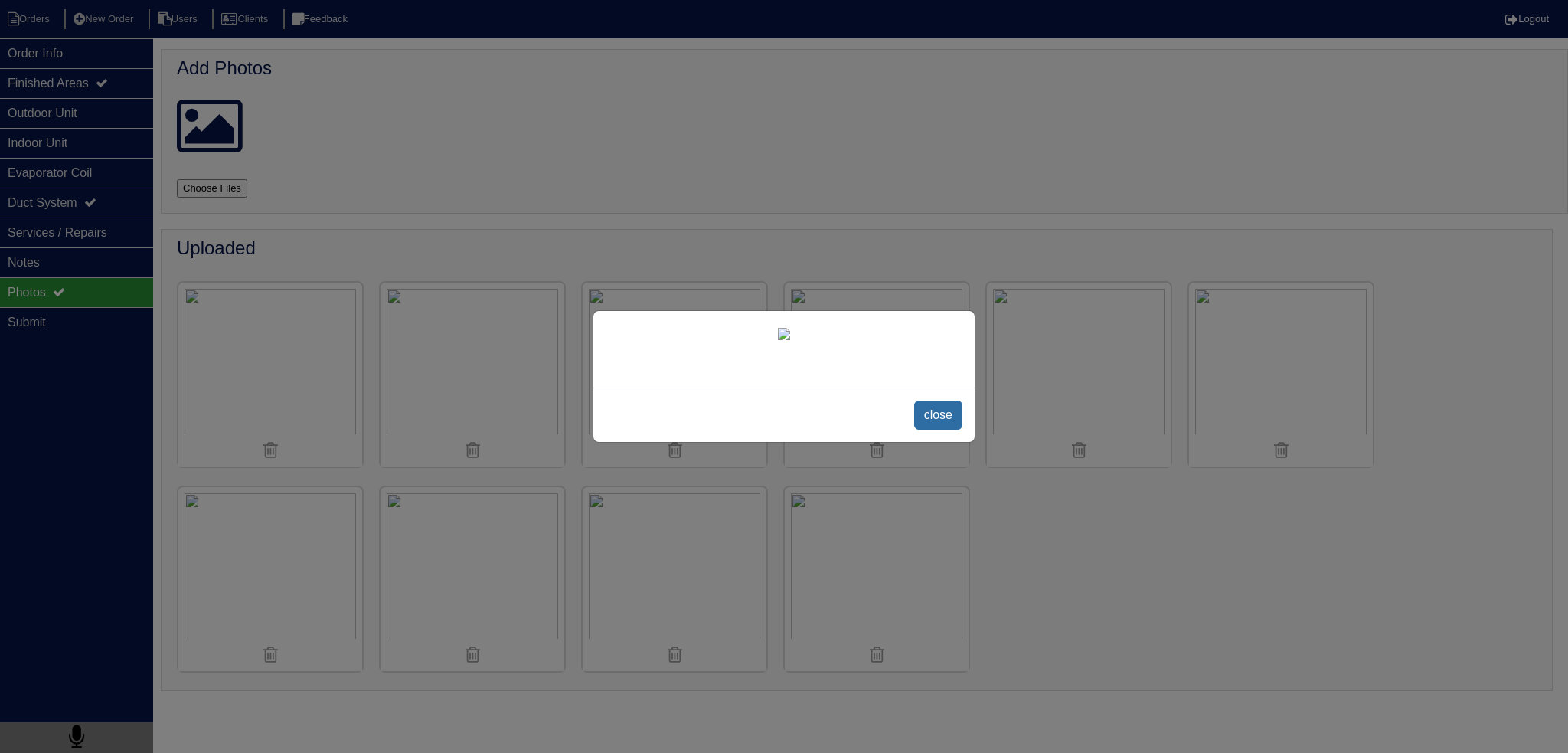
click at [937, 429] on span "close" at bounding box center [938, 415] width 48 height 29
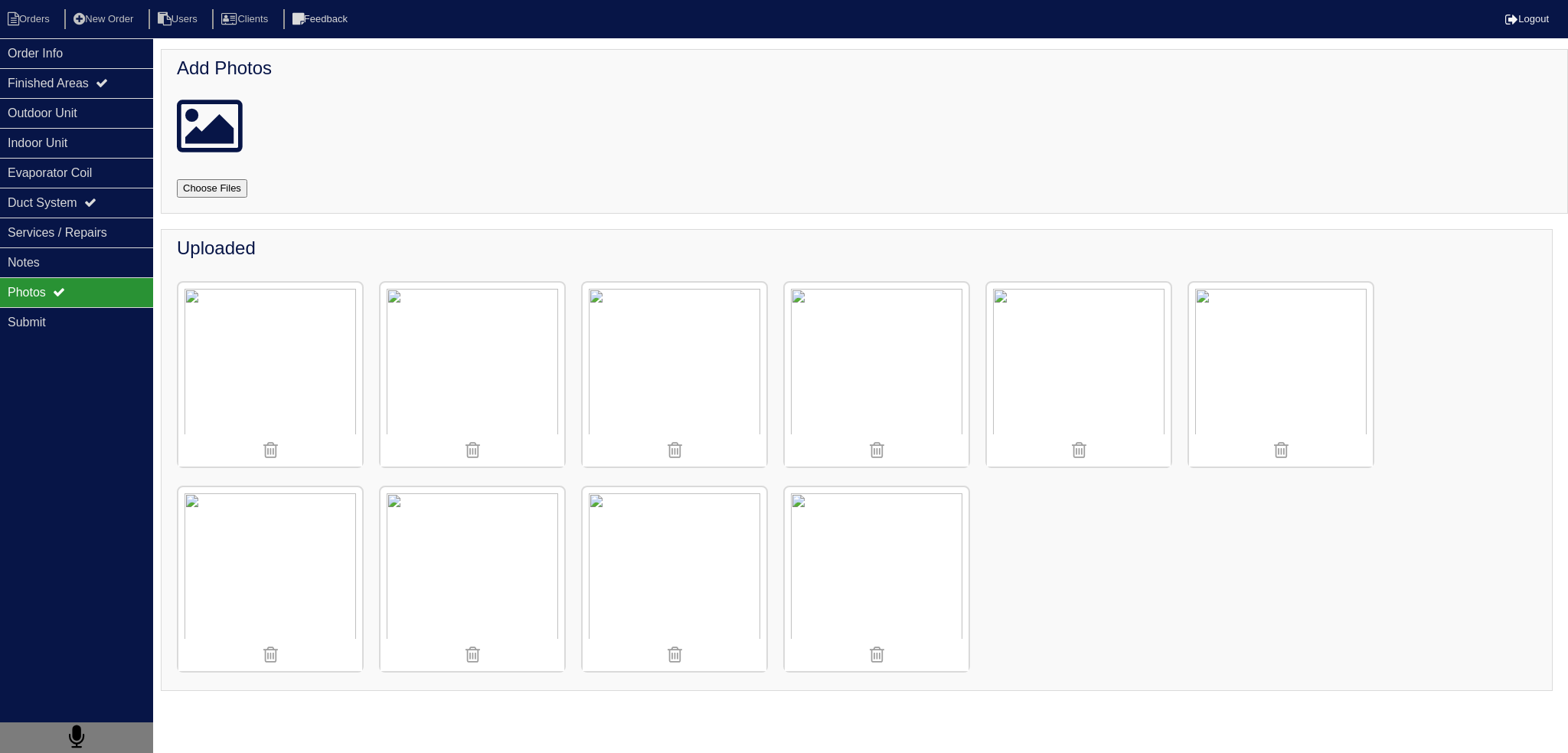
click at [463, 338] on img at bounding box center [472, 375] width 184 height 184
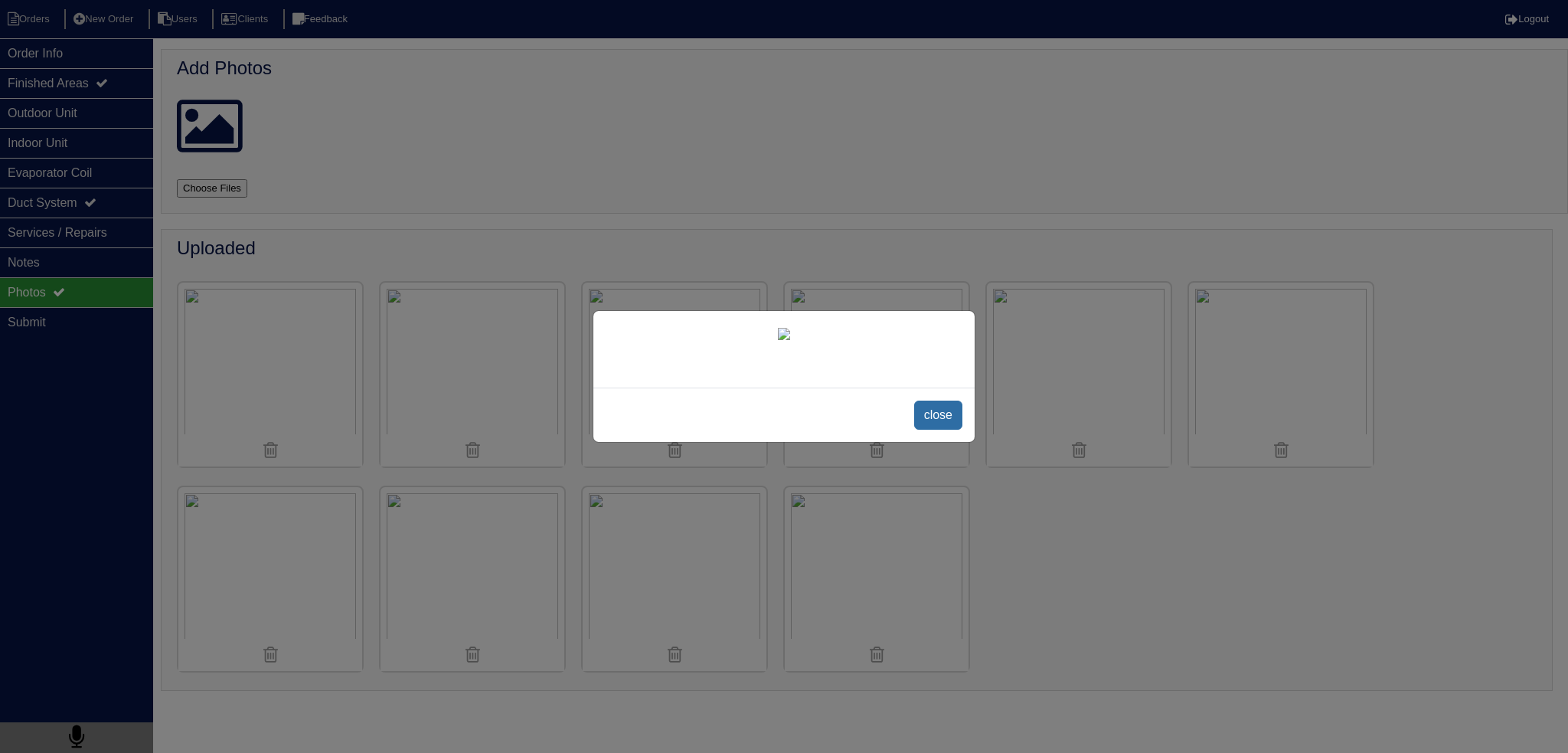
click at [943, 429] on span "close" at bounding box center [938, 415] width 48 height 29
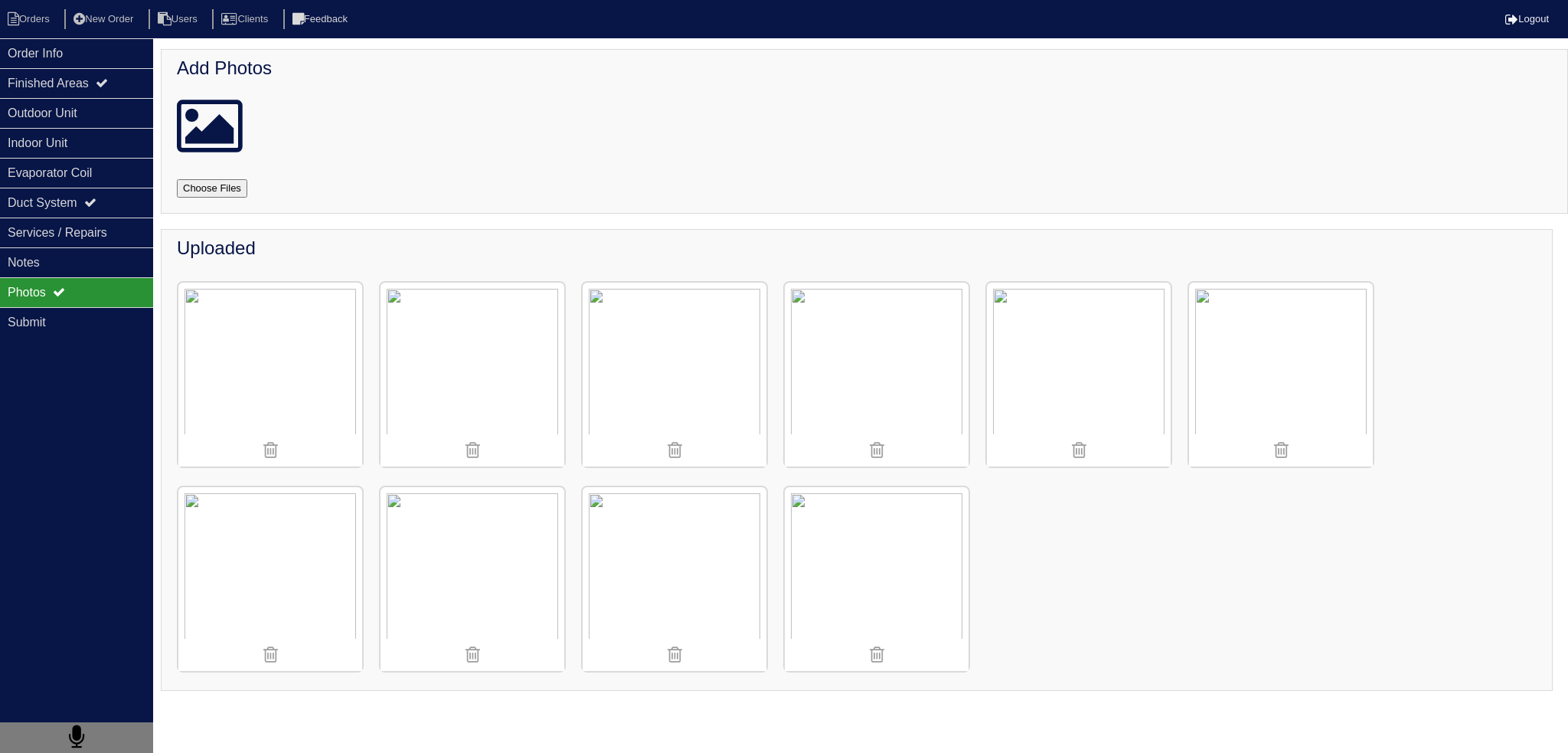
click at [858, 544] on img at bounding box center [876, 579] width 184 height 184
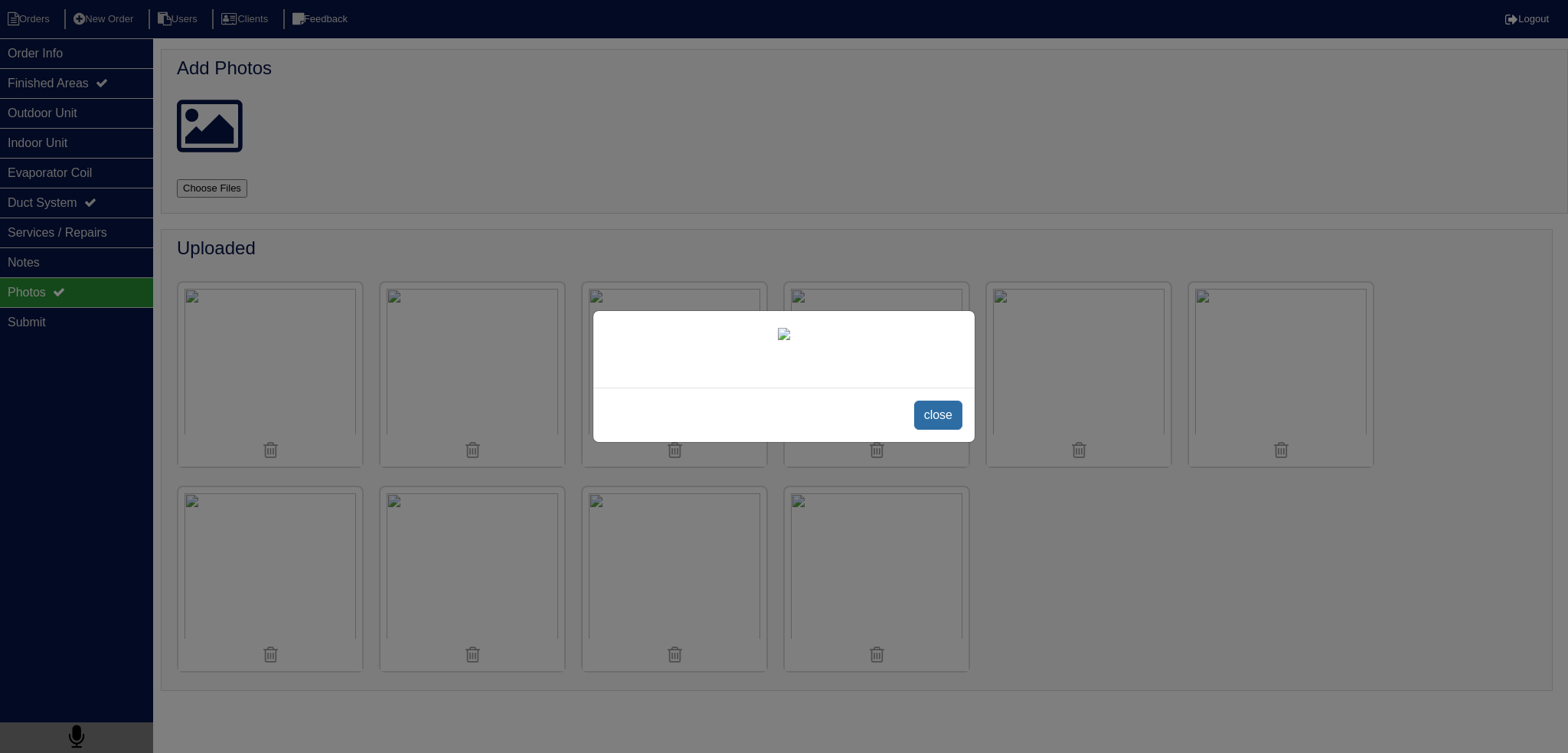
click at [941, 429] on span "close" at bounding box center [938, 415] width 48 height 29
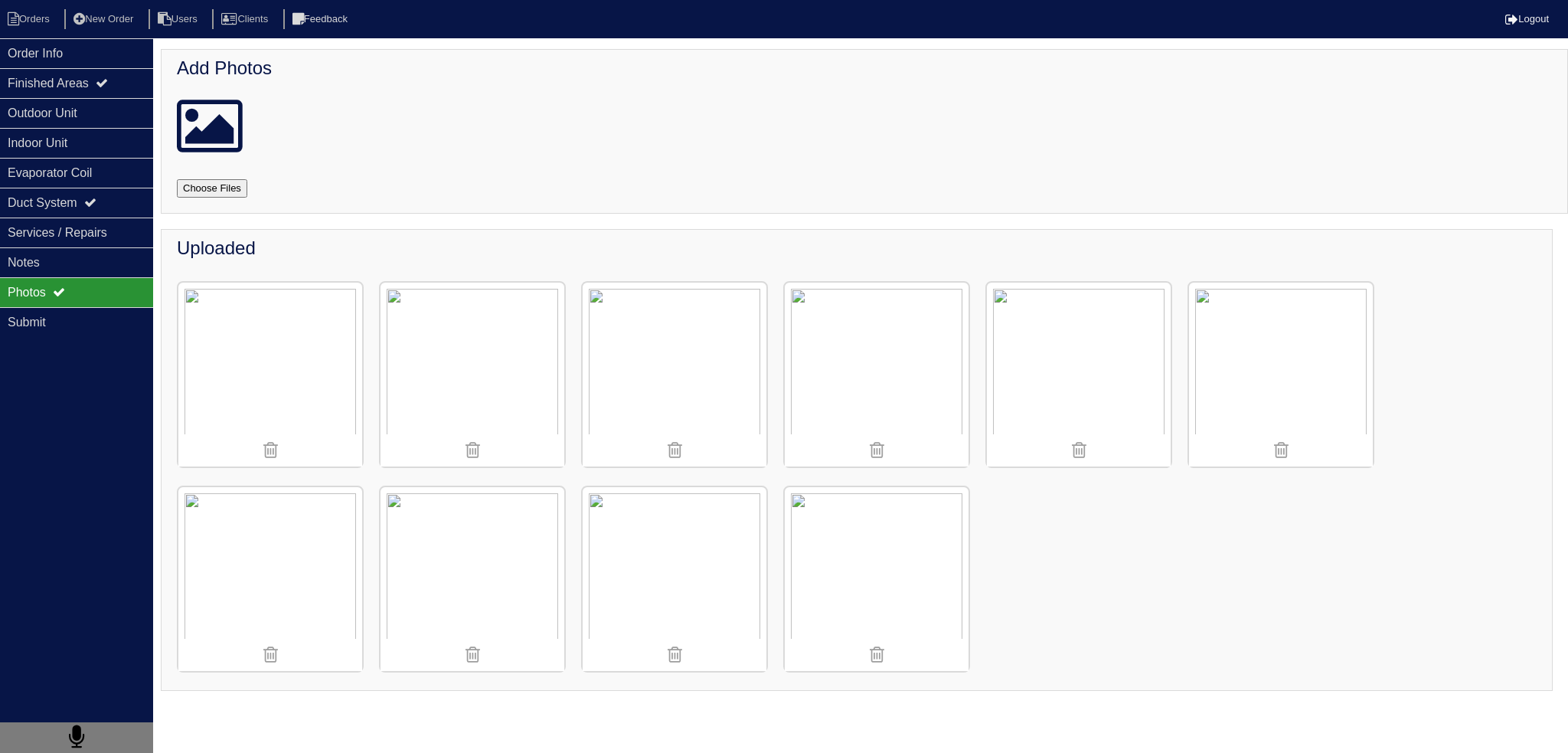
click at [670, 392] on img at bounding box center [674, 375] width 184 height 184
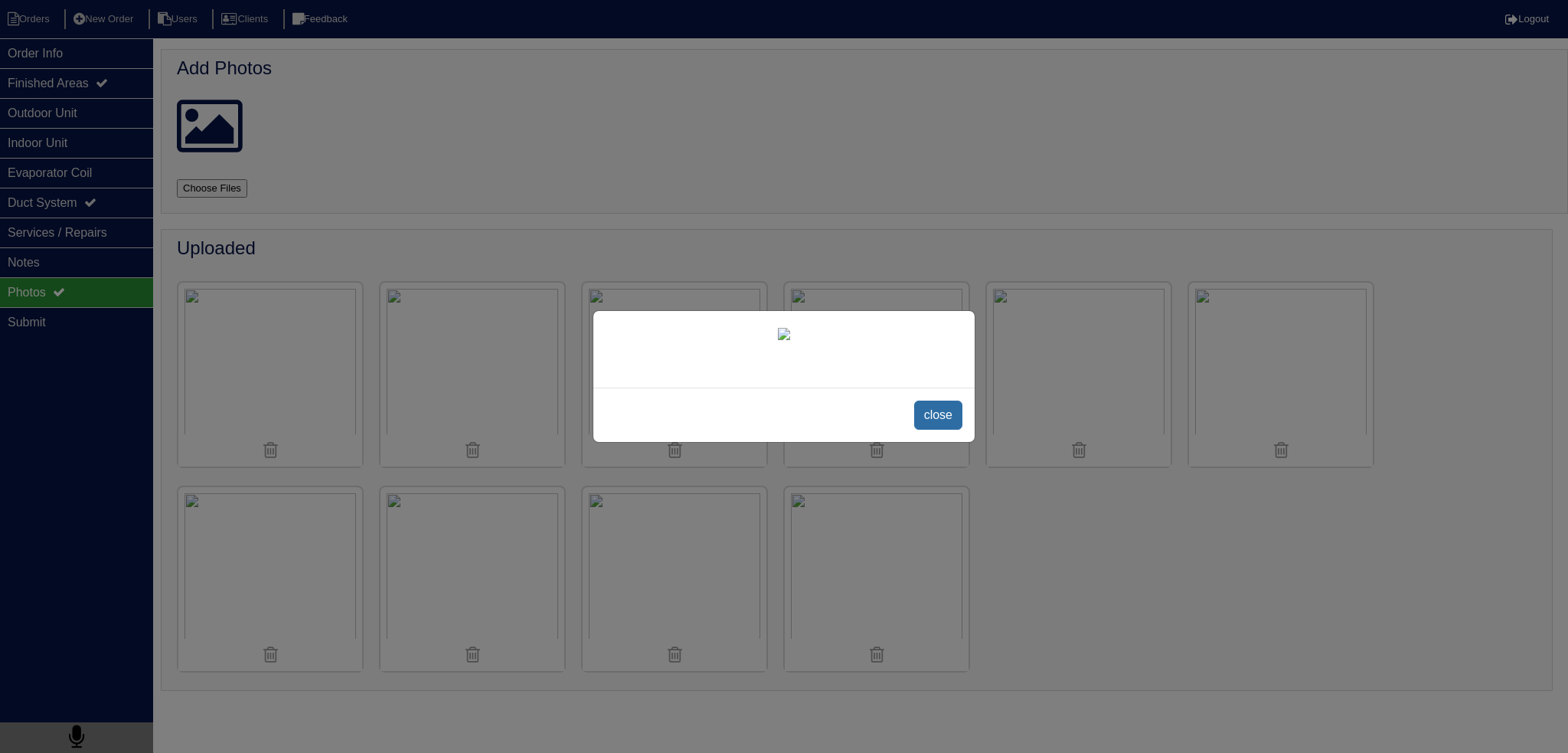
click at [937, 421] on span "close" at bounding box center [938, 415] width 48 height 29
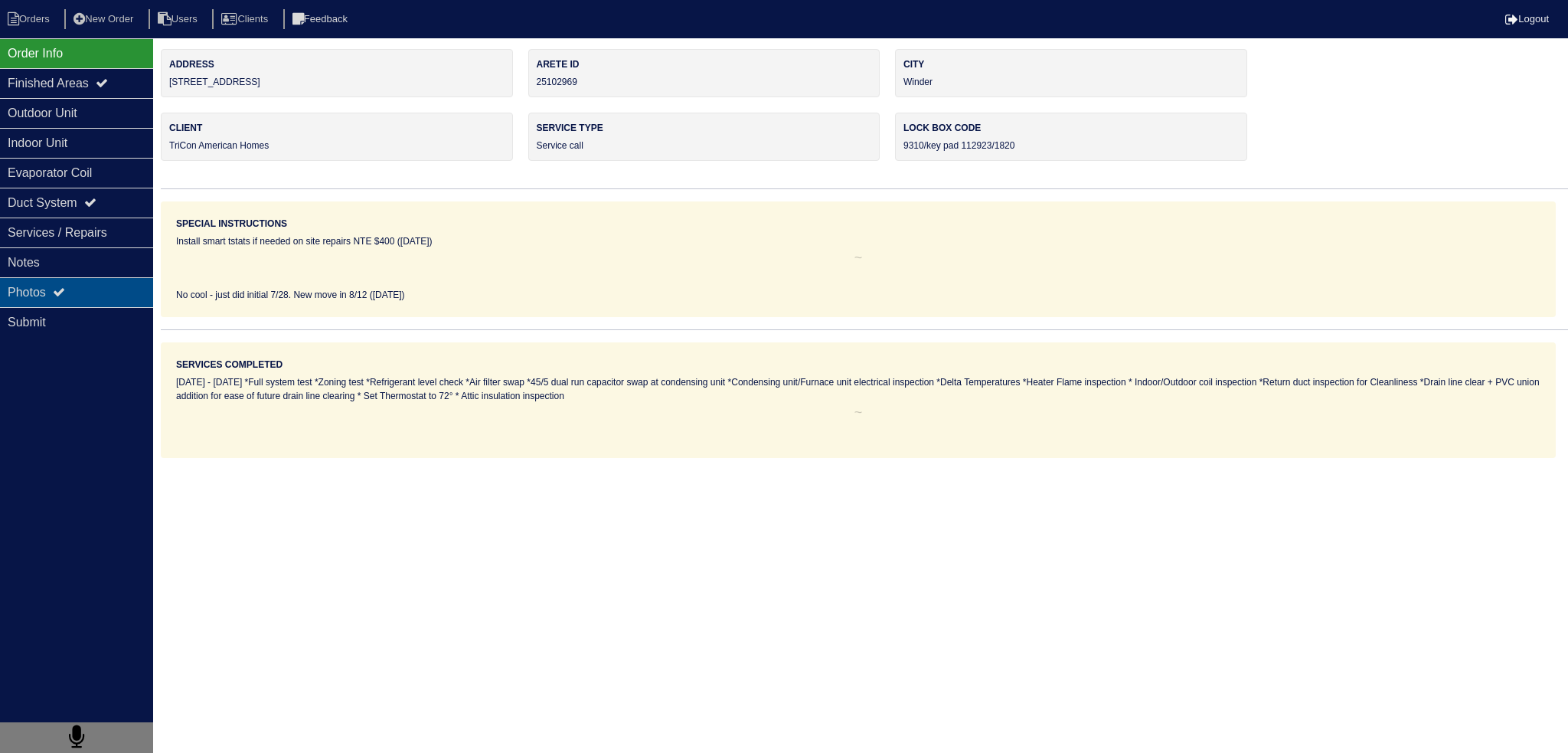
click at [86, 280] on div "Photos" at bounding box center [76, 292] width 153 height 30
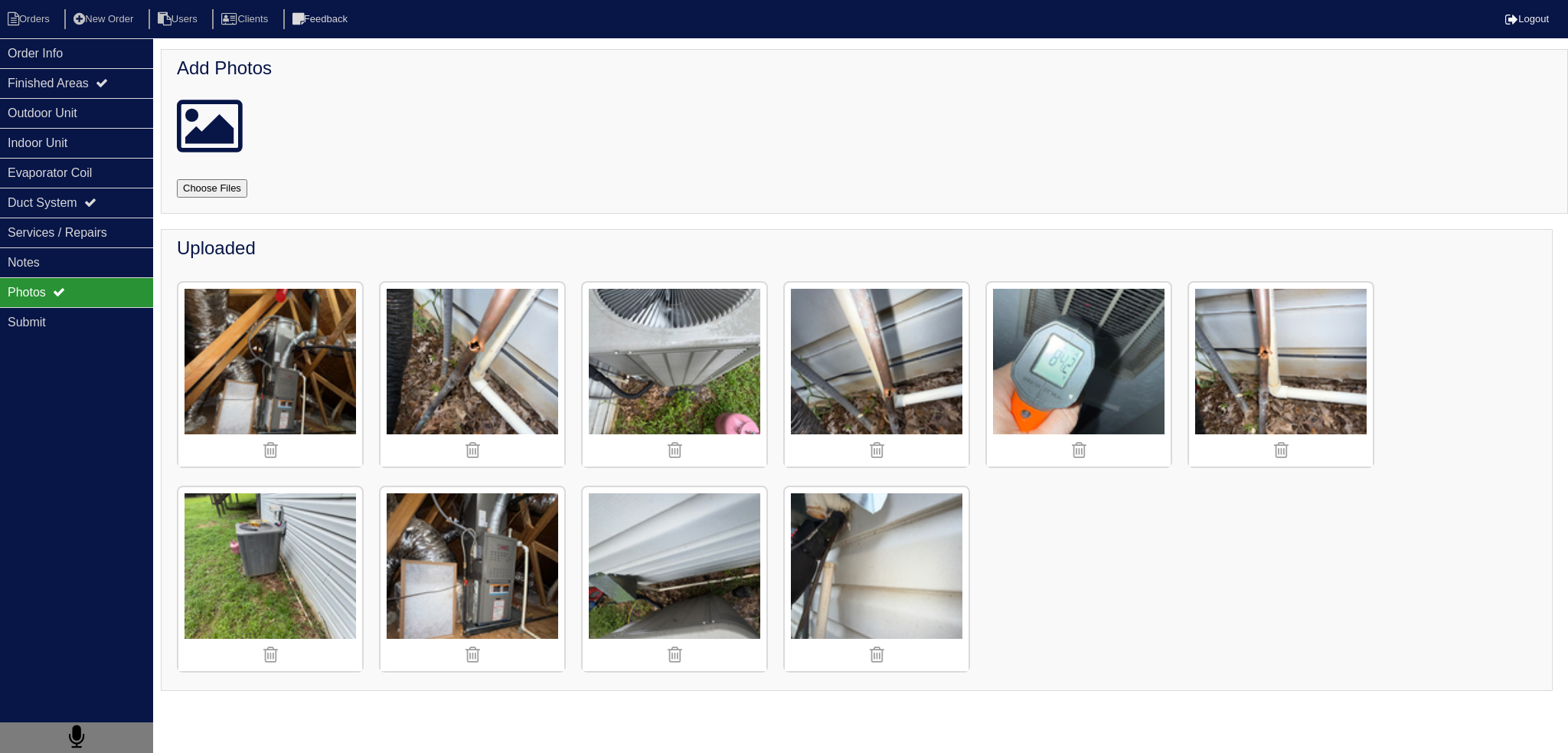
click at [626, 332] on img at bounding box center [674, 375] width 184 height 184
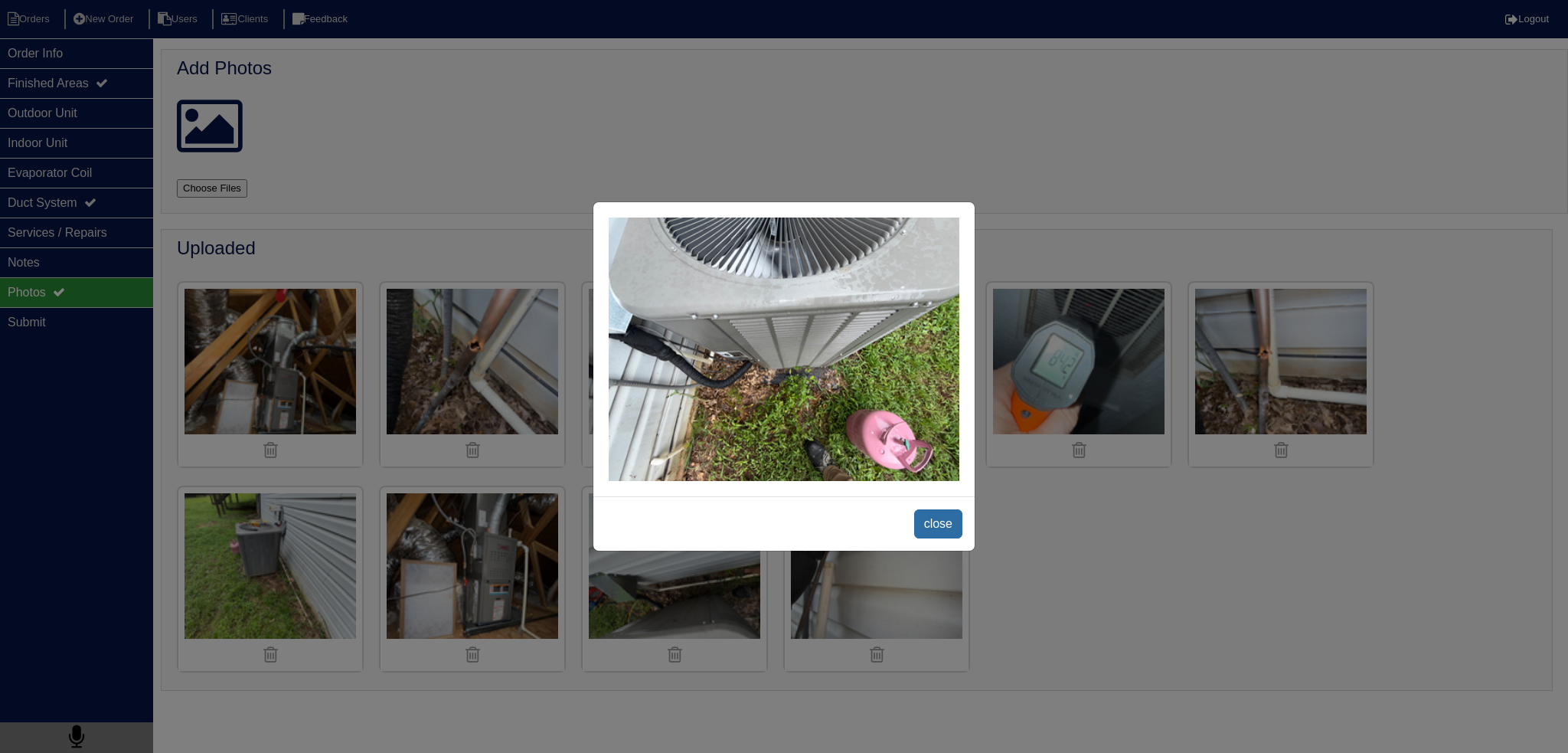
click at [935, 519] on span "close" at bounding box center [938, 523] width 48 height 29
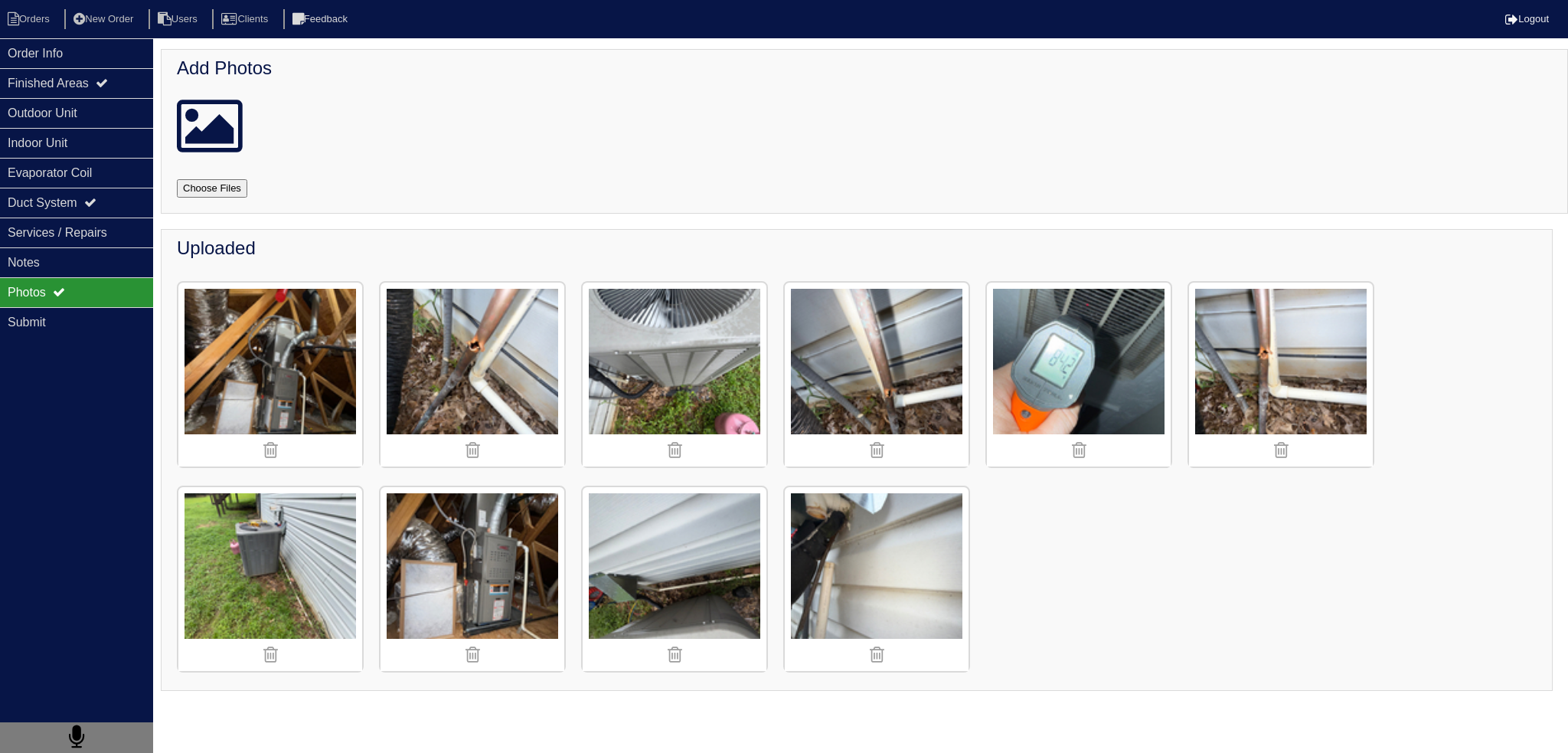
click at [867, 345] on img at bounding box center [876, 375] width 184 height 184
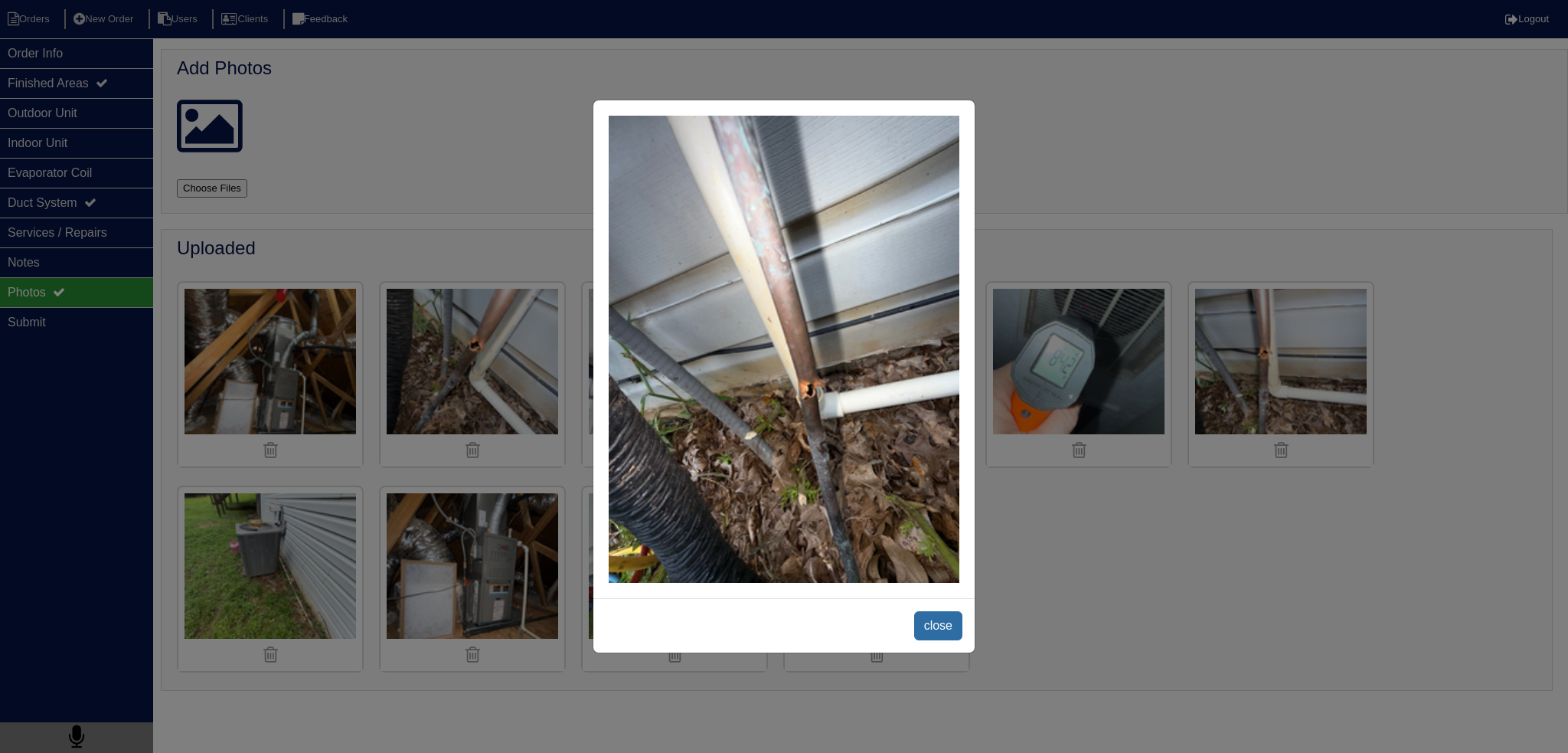
click at [928, 619] on span "close" at bounding box center [938, 625] width 48 height 29
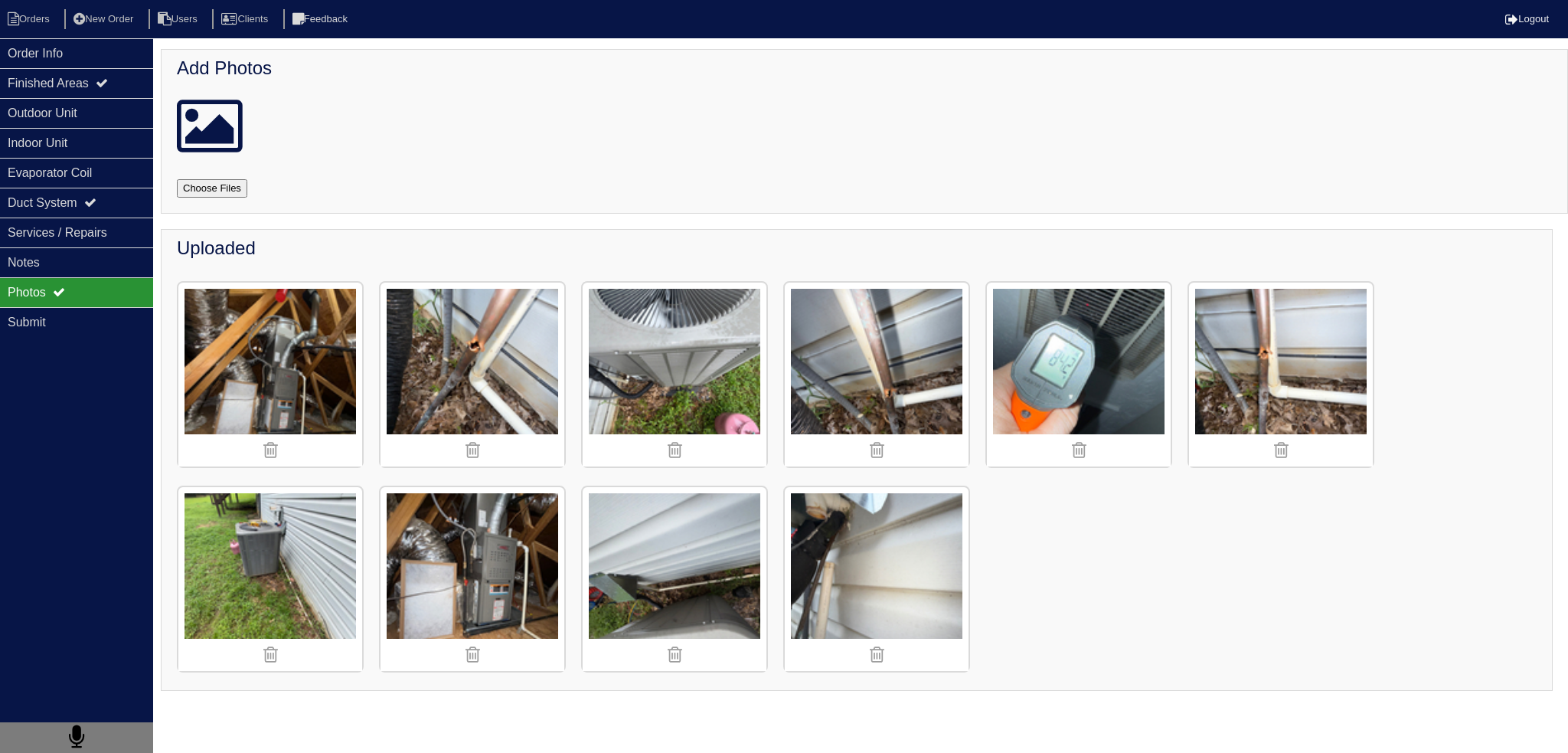
click at [509, 342] on img at bounding box center [472, 375] width 184 height 184
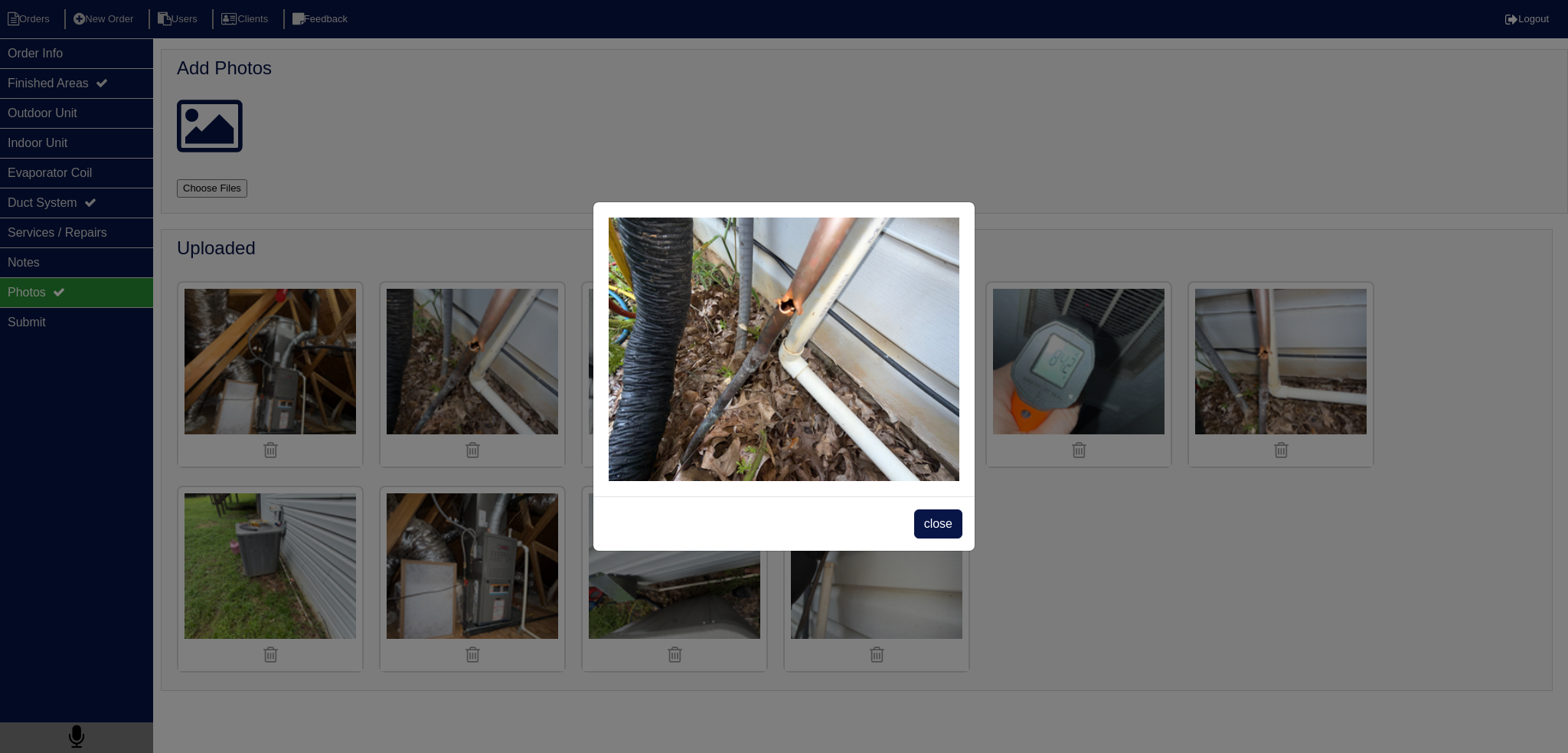
click at [951, 517] on span "close" at bounding box center [938, 523] width 48 height 29
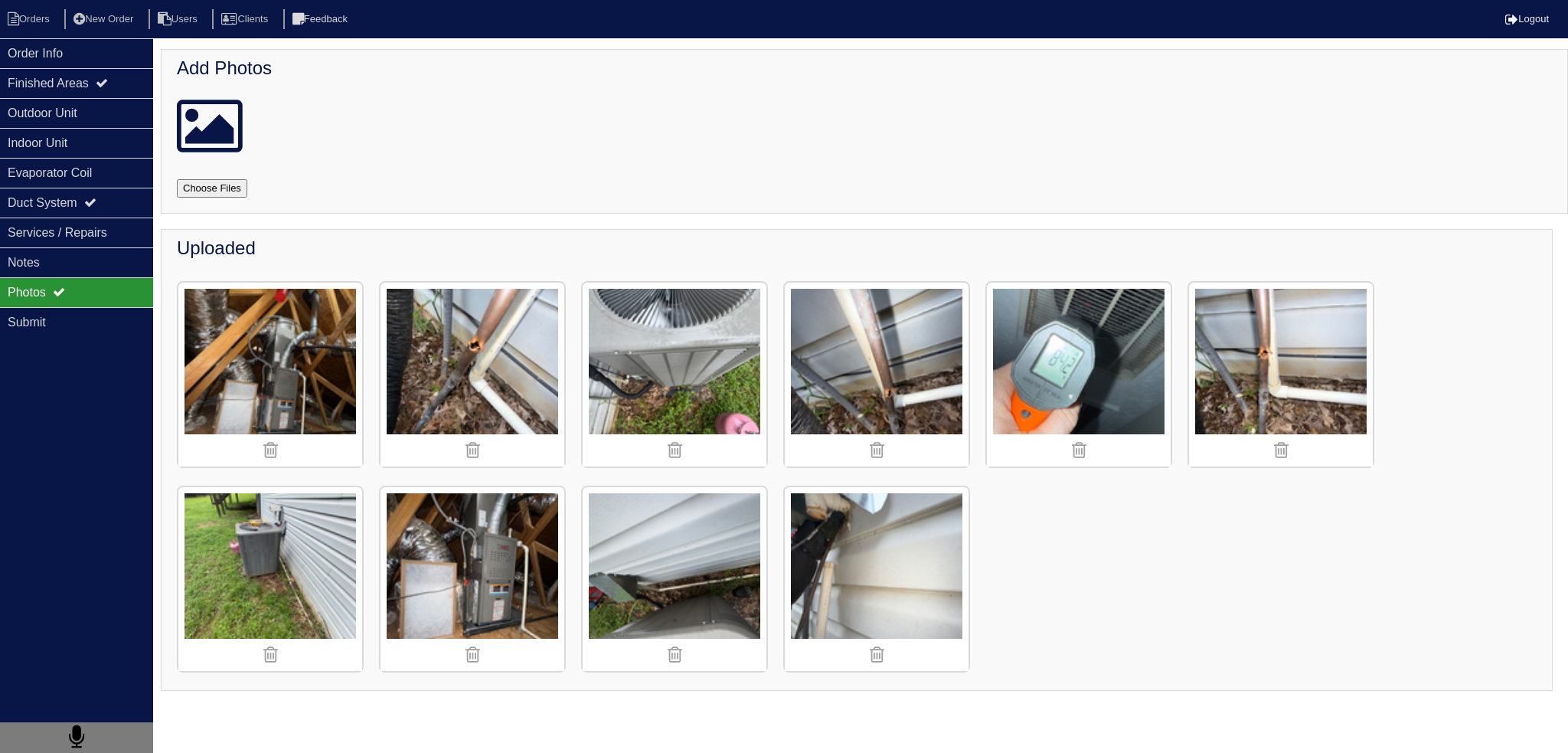
click at [298, 535] on img at bounding box center [270, 579] width 184 height 184
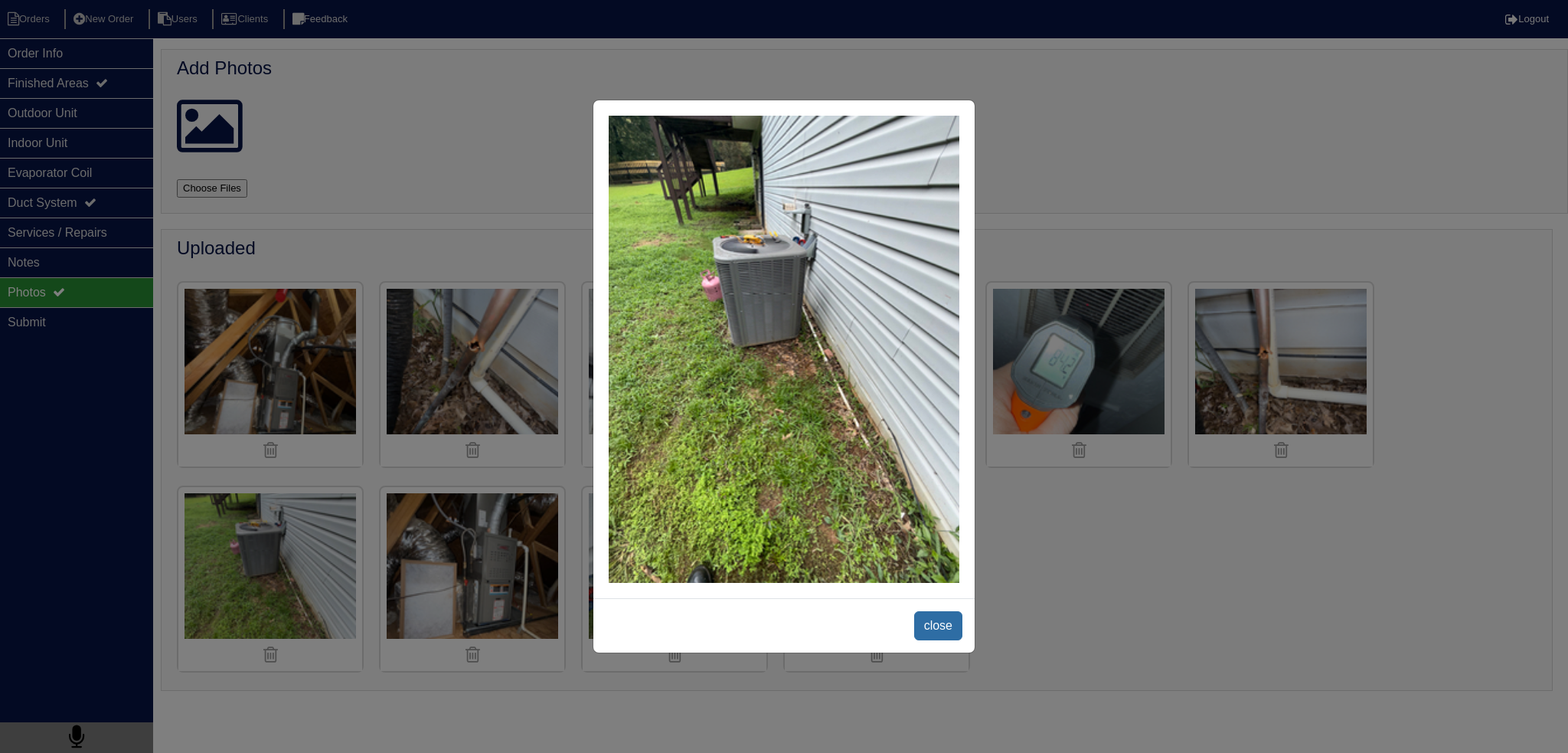
click at [938, 620] on span "close" at bounding box center [938, 625] width 48 height 29
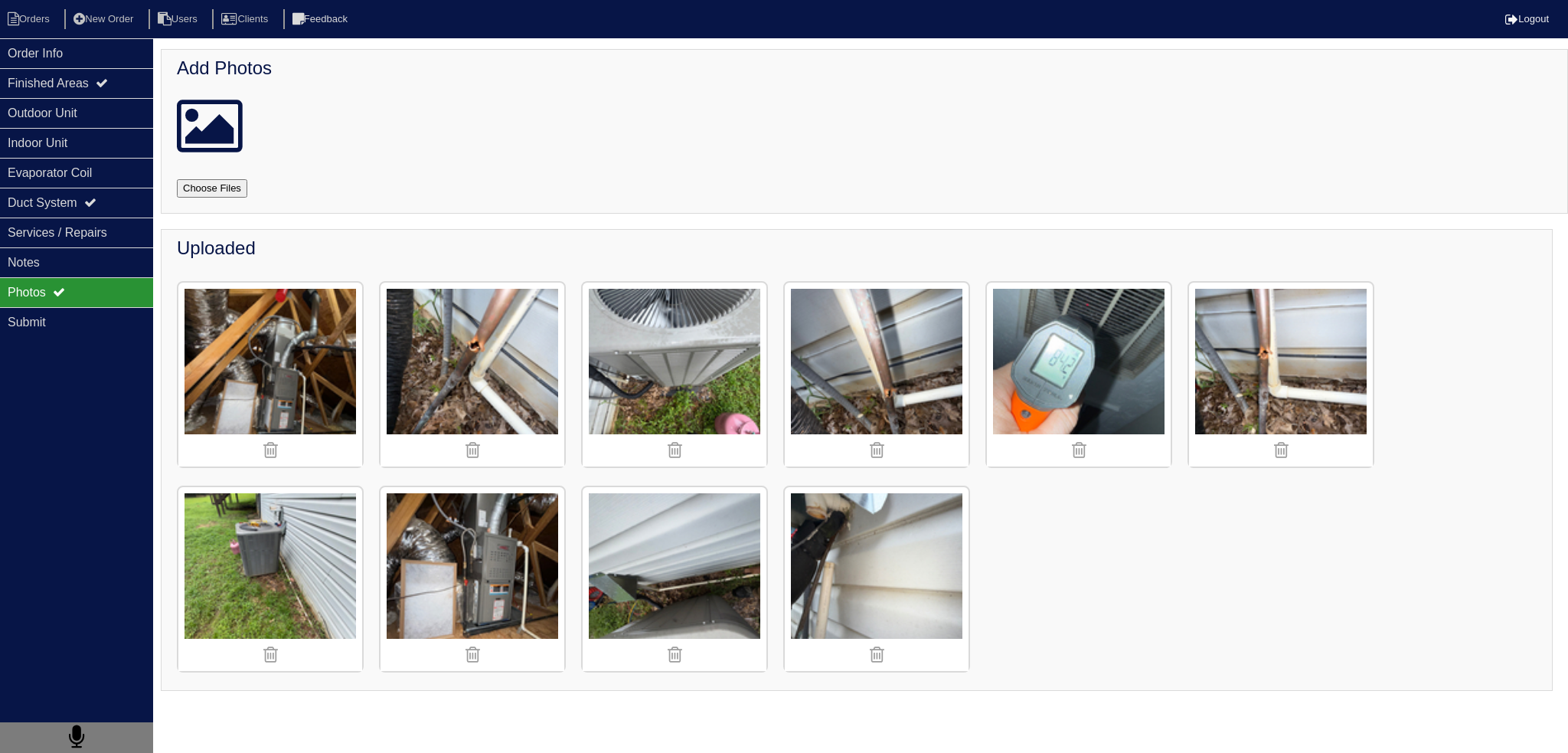
click at [478, 361] on img at bounding box center [472, 375] width 184 height 184
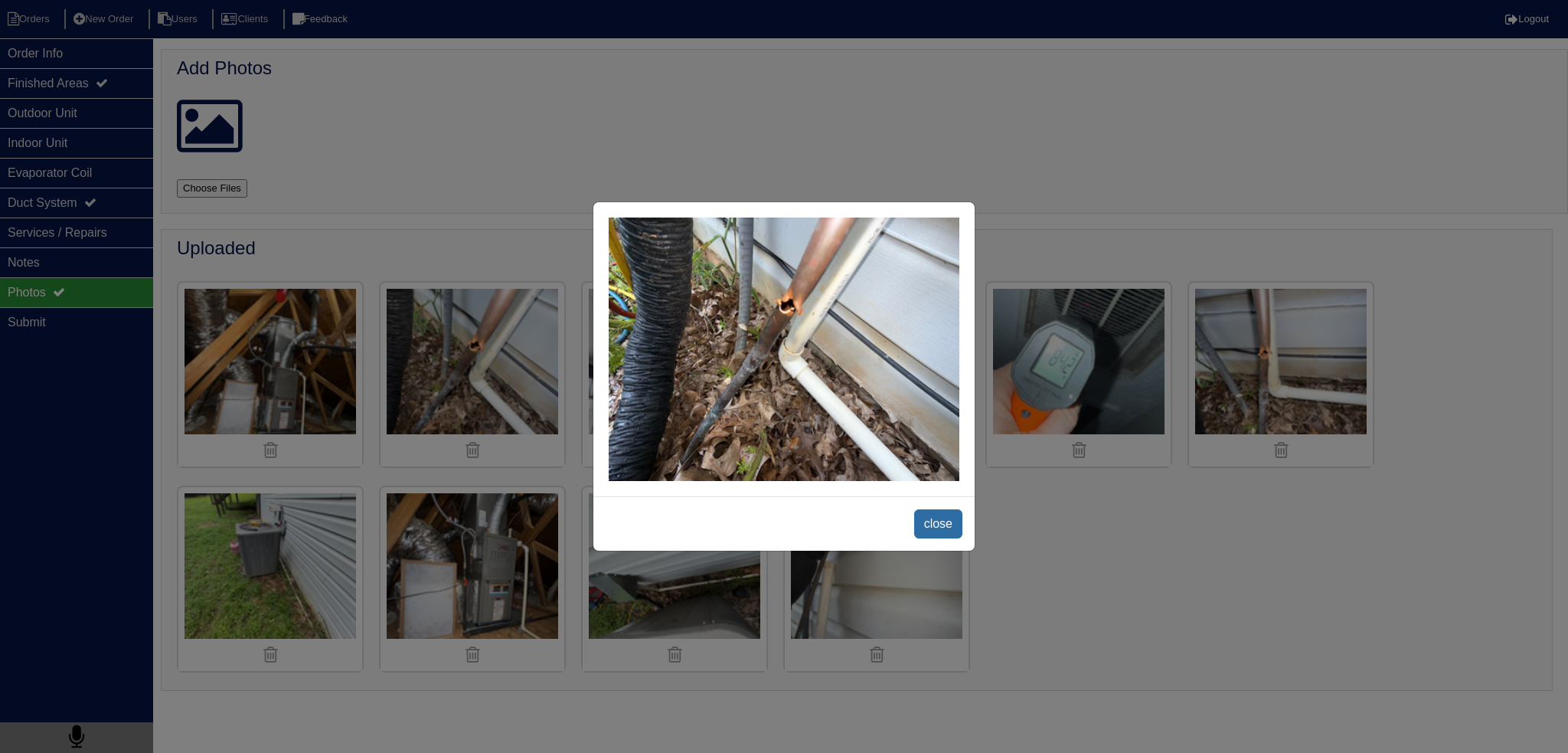
click at [937, 523] on span "close" at bounding box center [938, 523] width 48 height 29
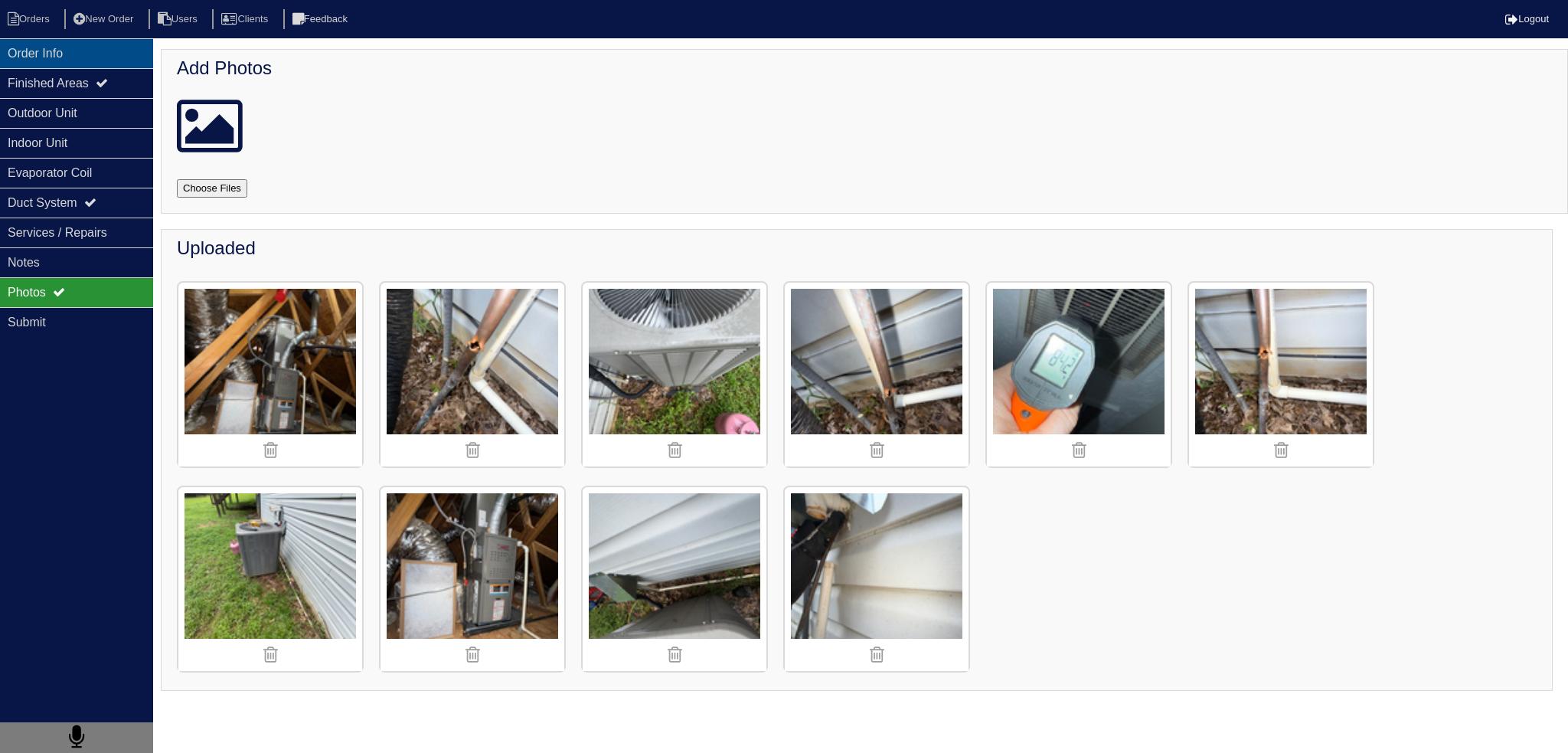
click at [55, 61] on div "Order Info" at bounding box center [76, 53] width 153 height 30
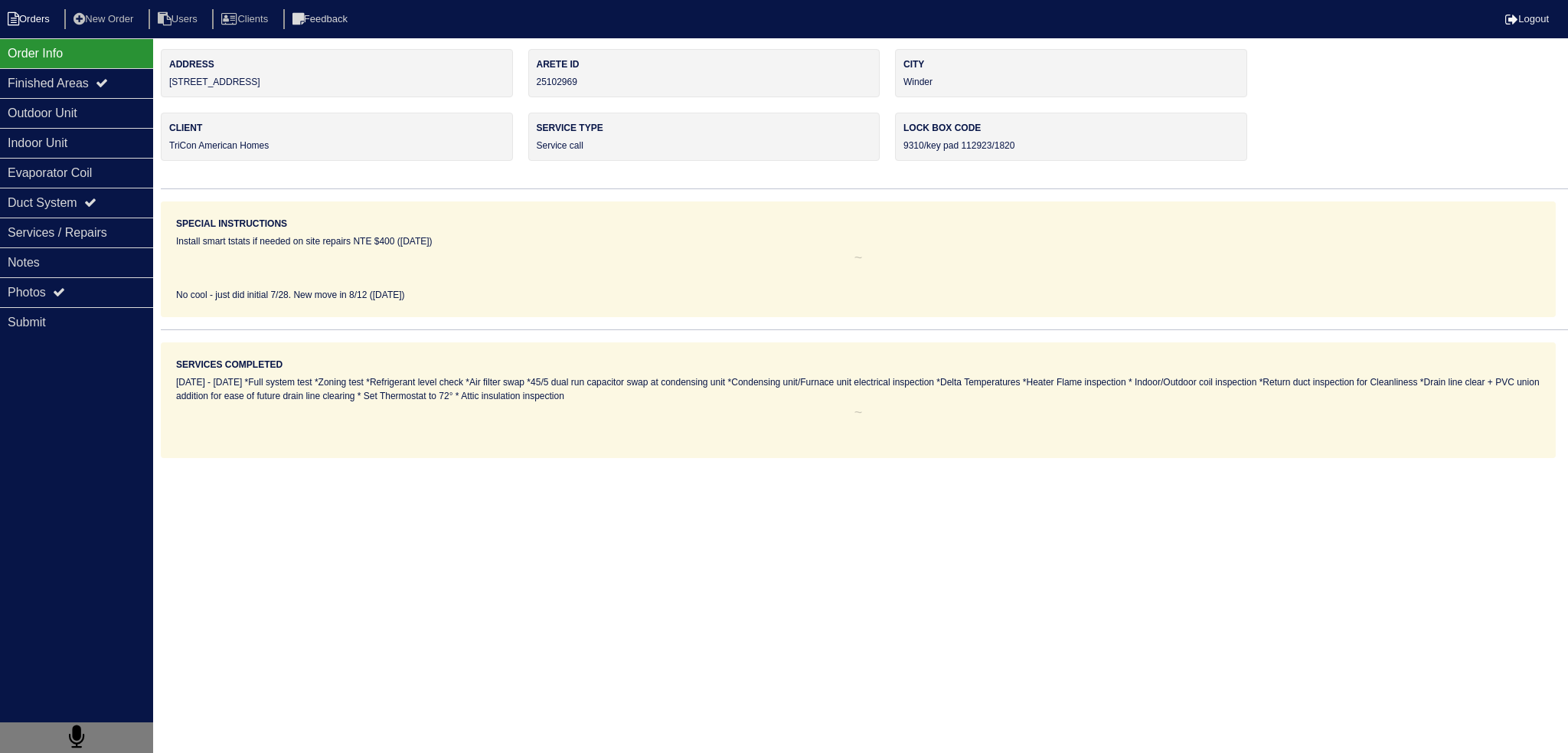
click at [39, 20] on li "Orders" at bounding box center [31, 19] width 62 height 20
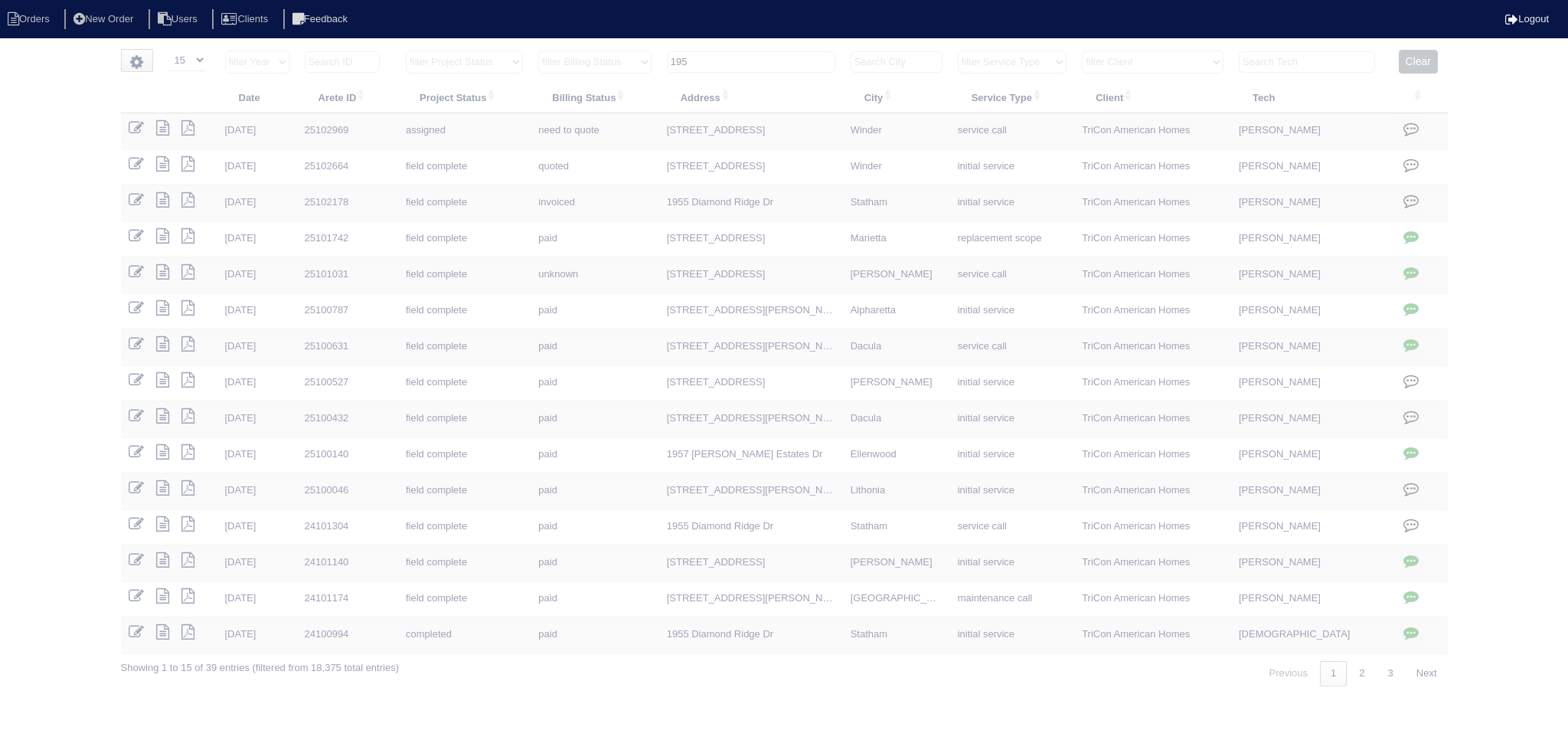
select select "15"
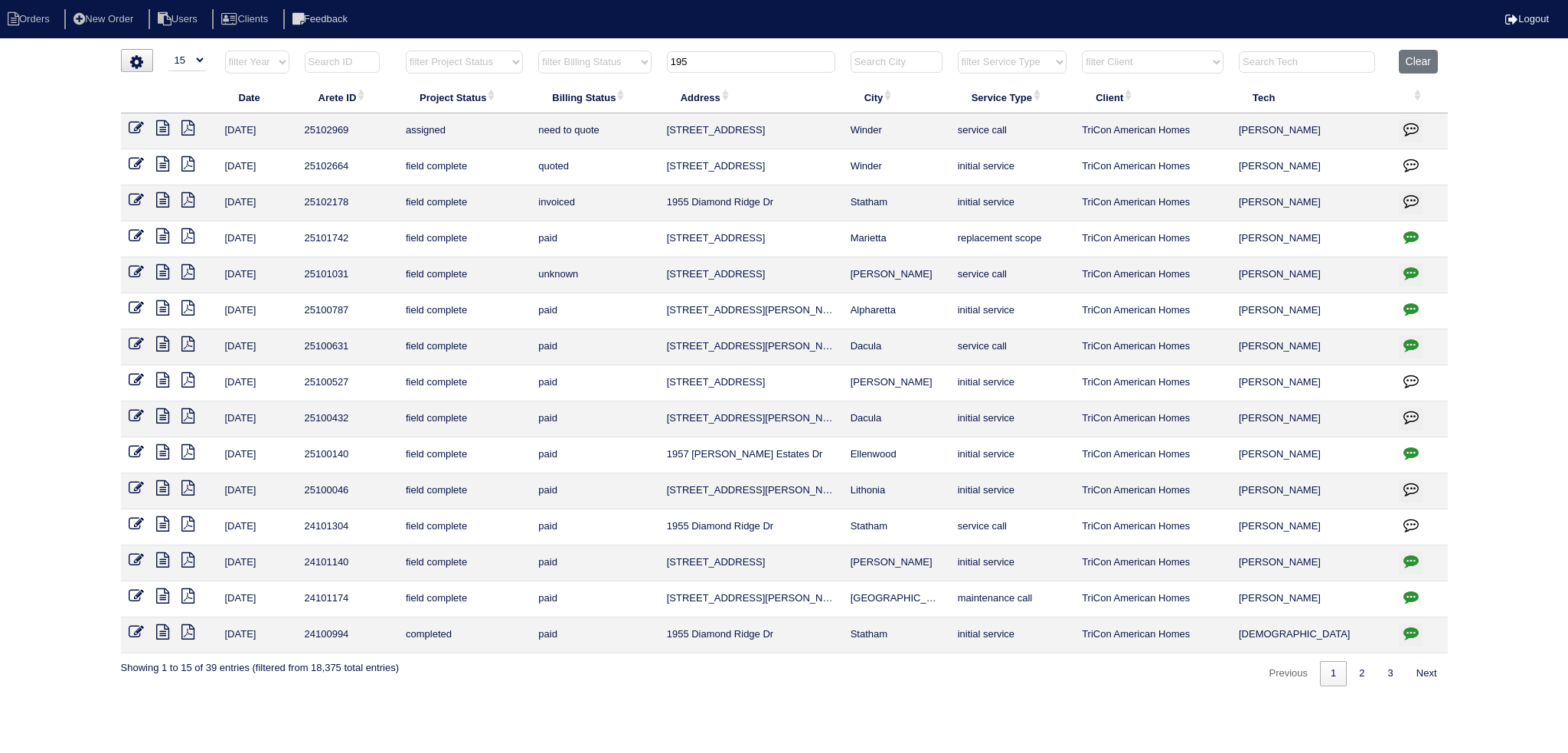
click at [762, 70] on input "195" at bounding box center [751, 61] width 169 height 21
drag, startPoint x: 0, startPoint y: 0, endPoint x: 761, endPoint y: 70, distance: 764.2
click at [761, 70] on input "195" at bounding box center [751, 61] width 169 height 21
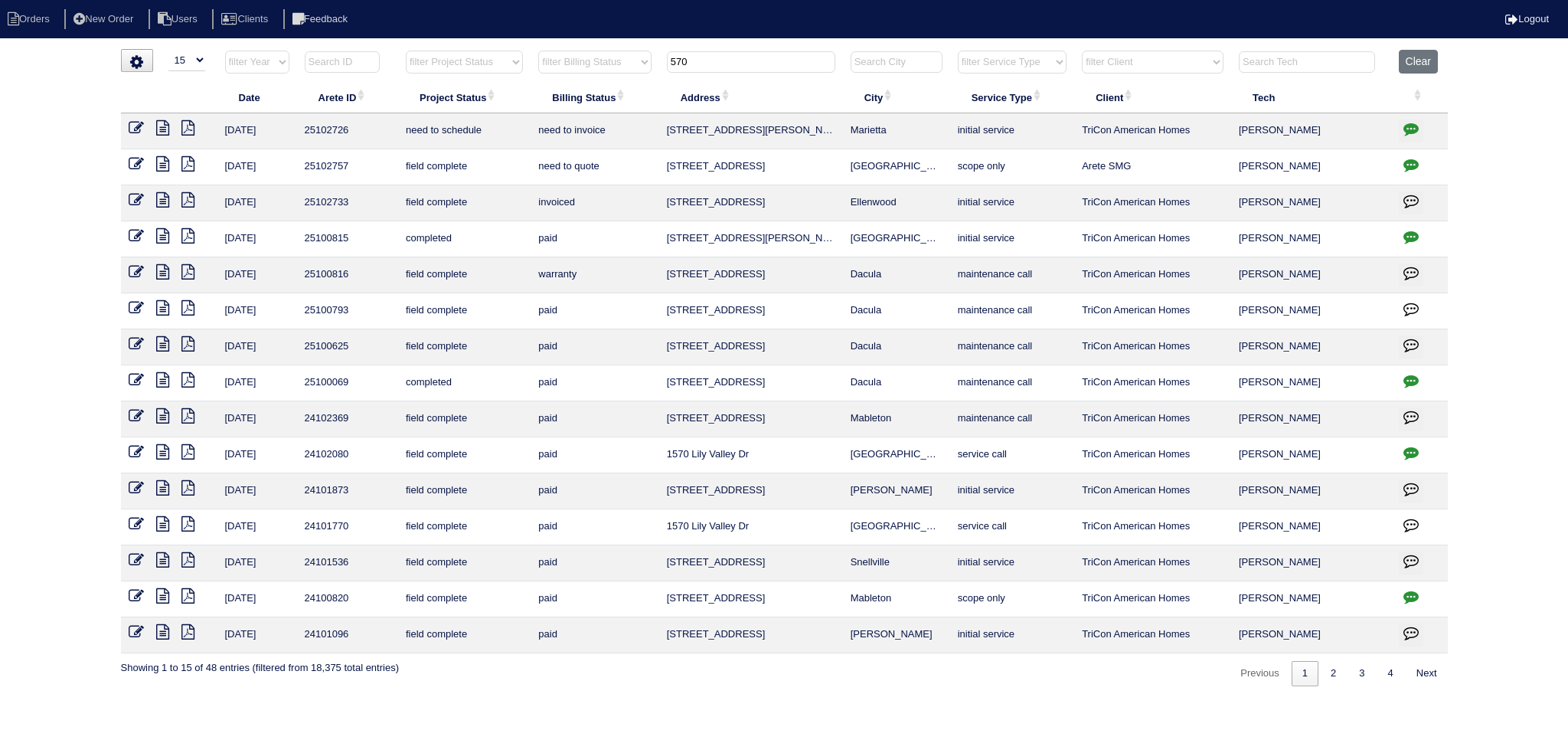
type input "570"
click at [164, 127] on icon at bounding box center [162, 128] width 13 height 16
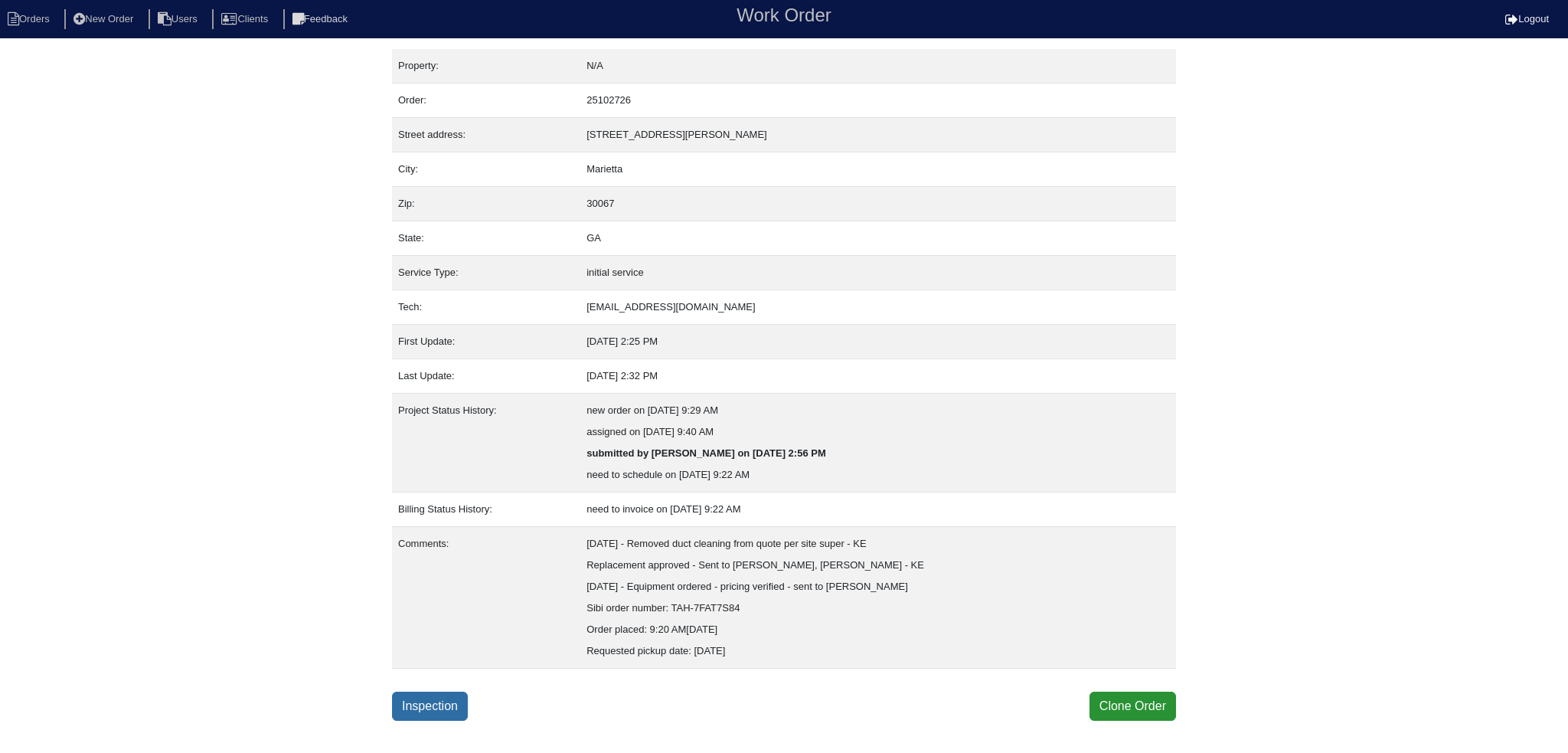
click at [442, 694] on link "Inspection" at bounding box center [430, 706] width 76 height 29
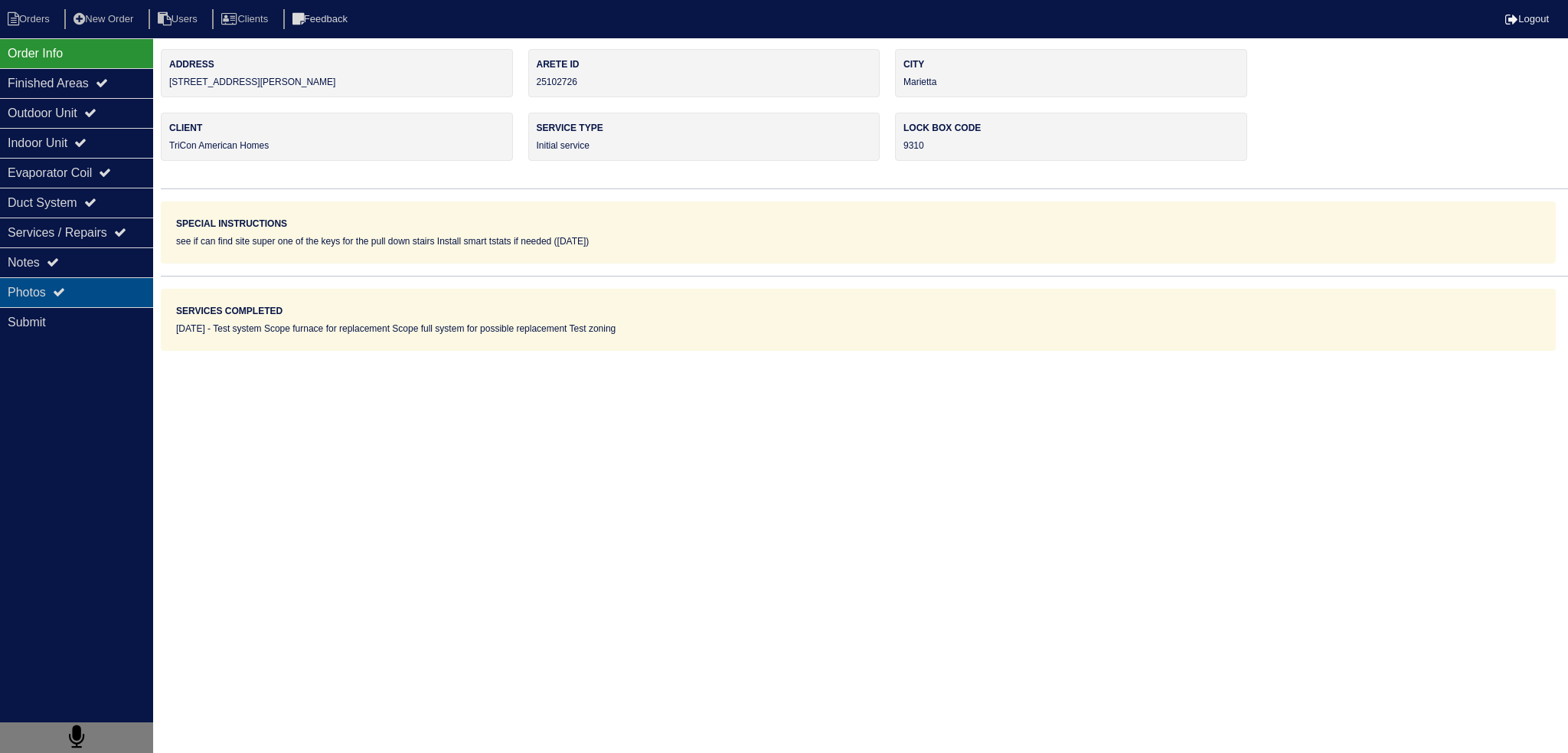
click at [95, 305] on div "Photos" at bounding box center [76, 292] width 153 height 30
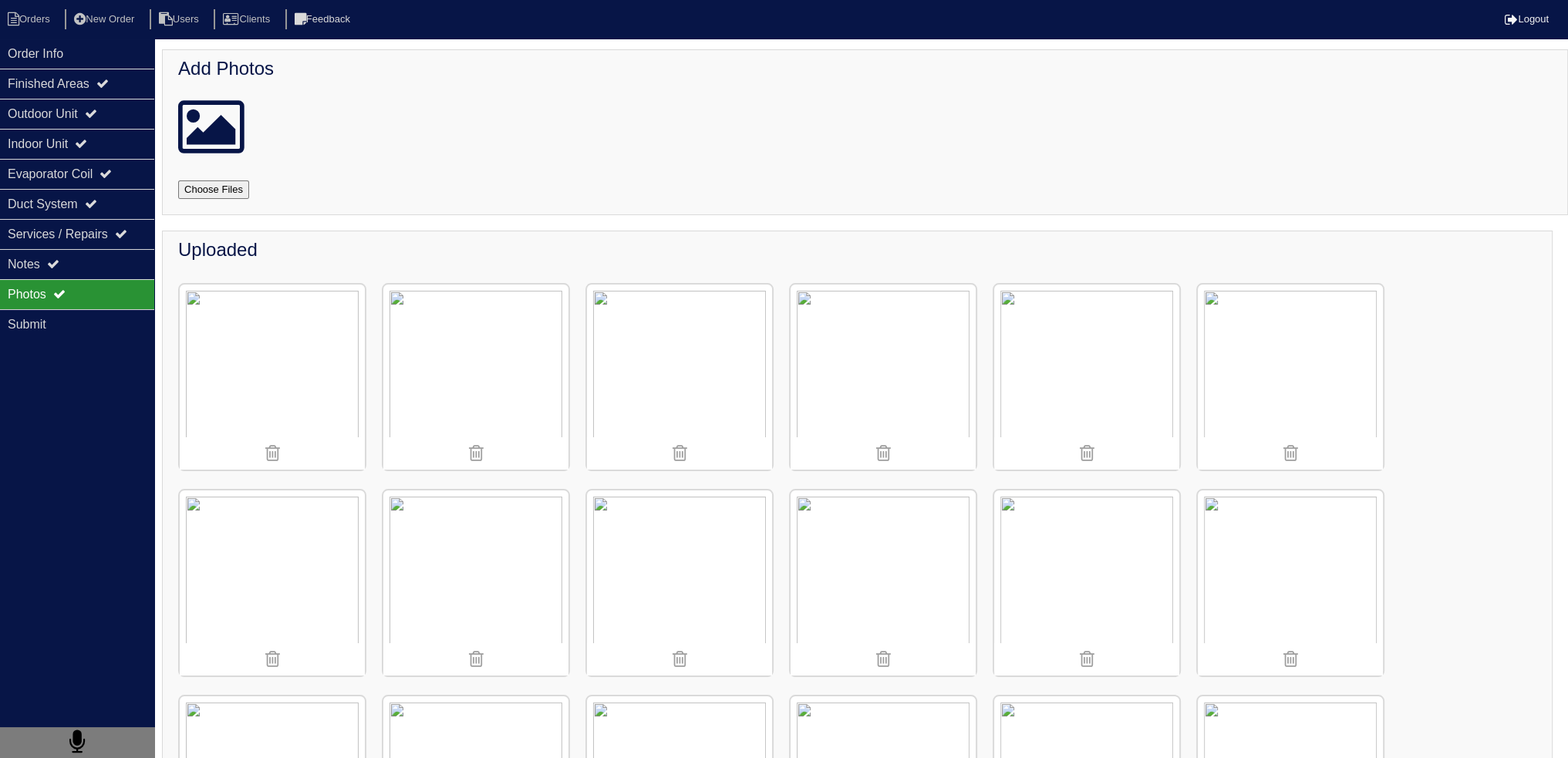
click at [917, 353] on img at bounding box center [883, 377] width 185 height 185
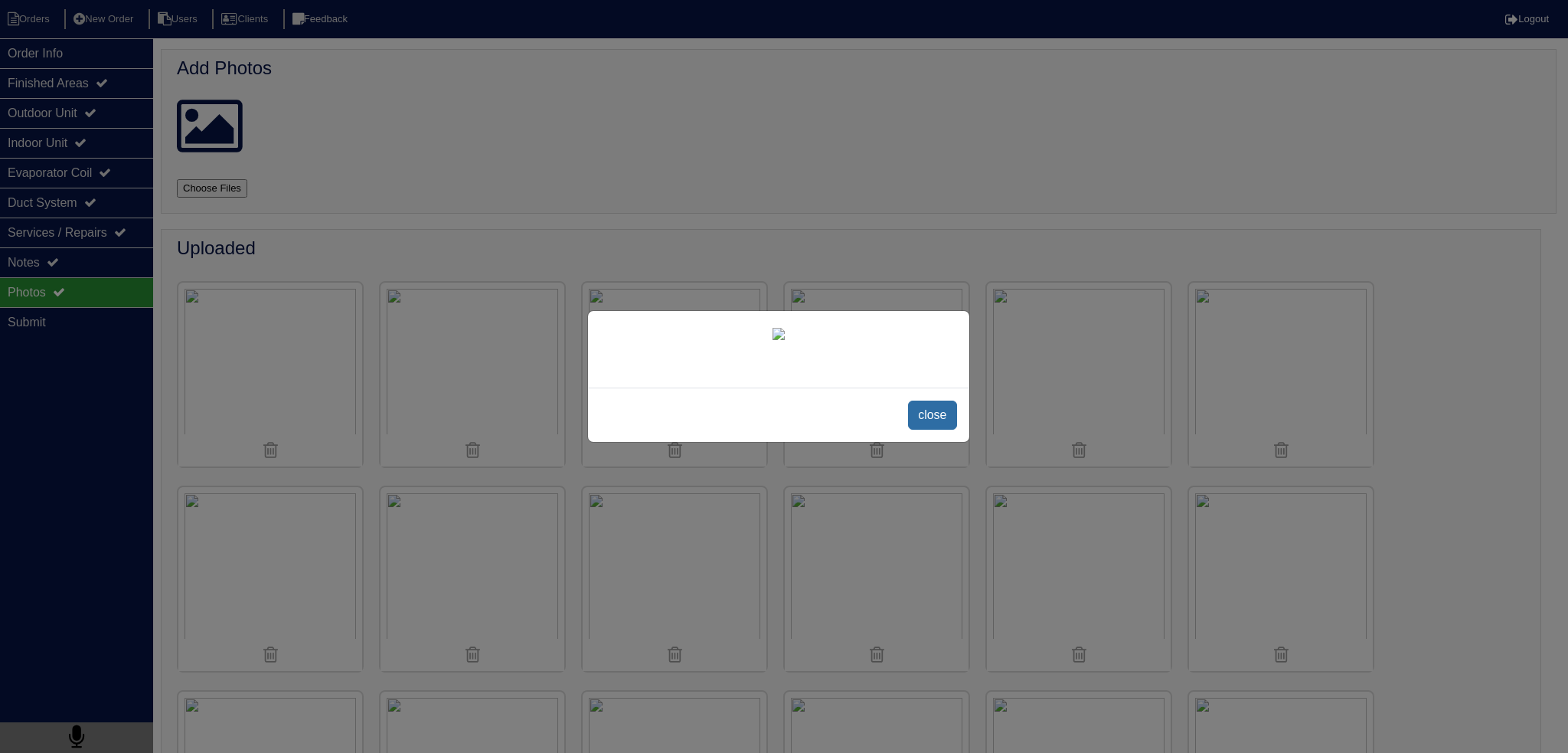
click at [926, 429] on span "close" at bounding box center [932, 415] width 48 height 29
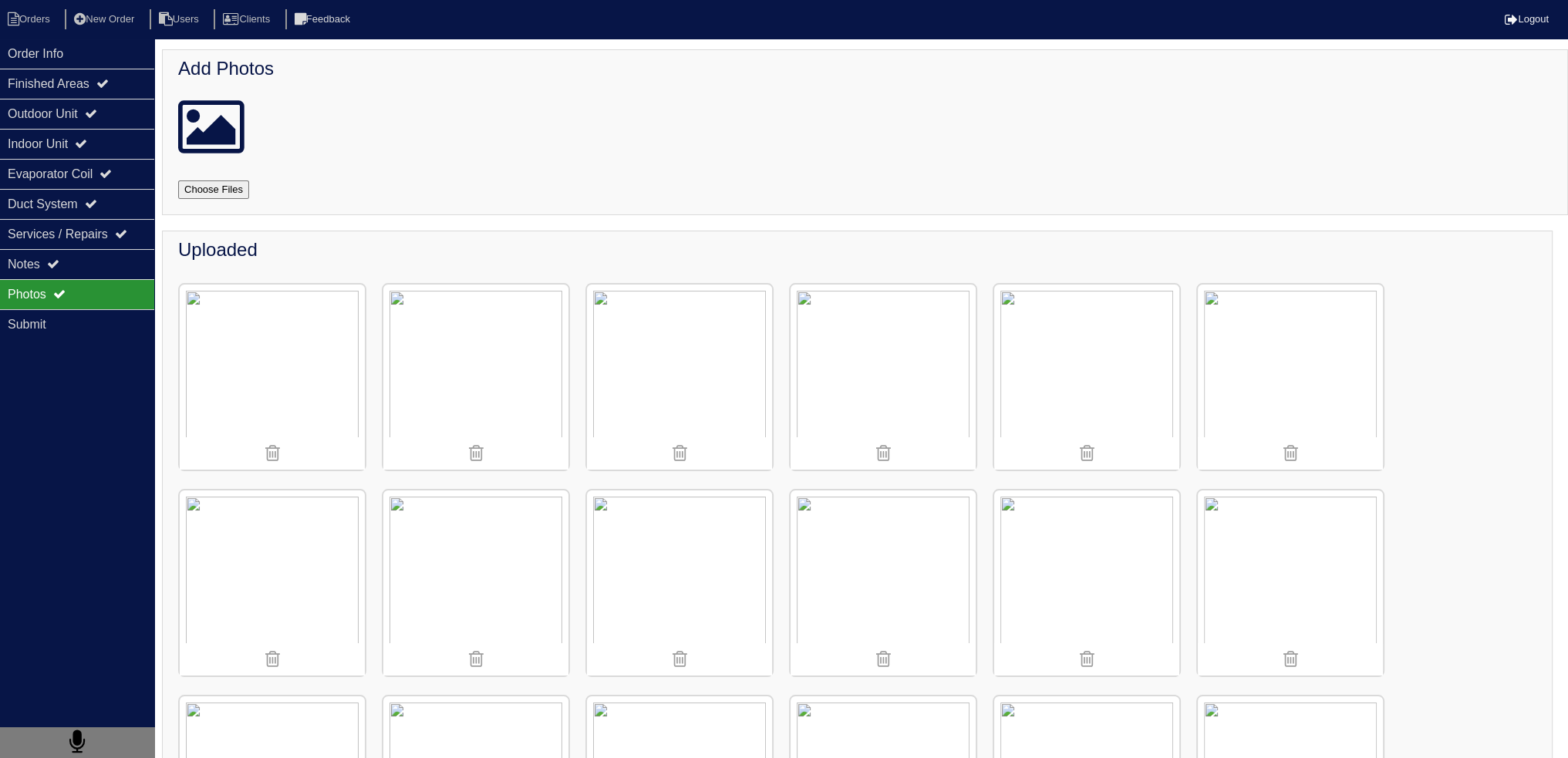
click at [1100, 322] on img at bounding box center [1086, 377] width 185 height 185
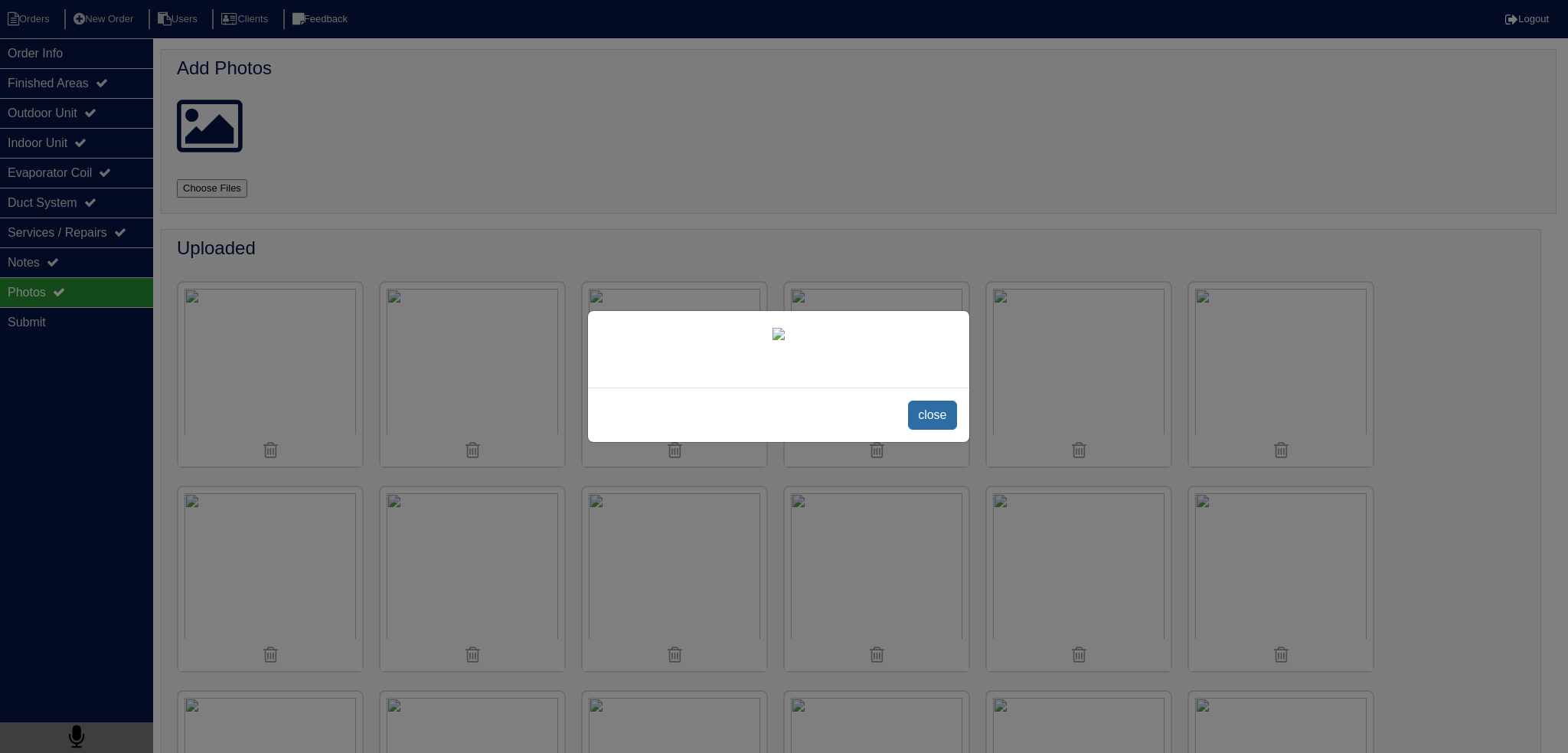
click at [934, 429] on span "close" at bounding box center [932, 415] width 48 height 29
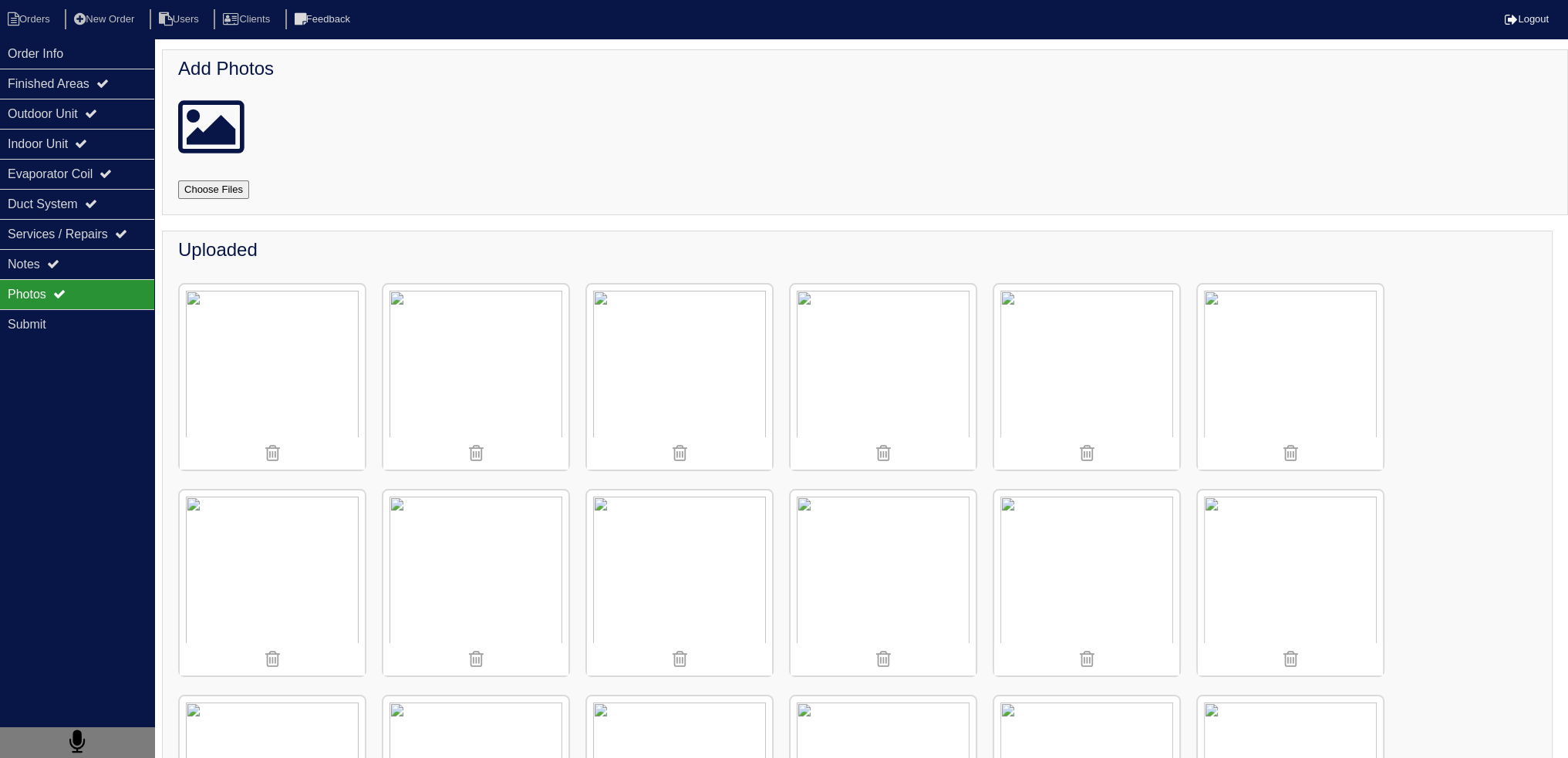
click at [1311, 357] on img at bounding box center [1290, 377] width 185 height 185
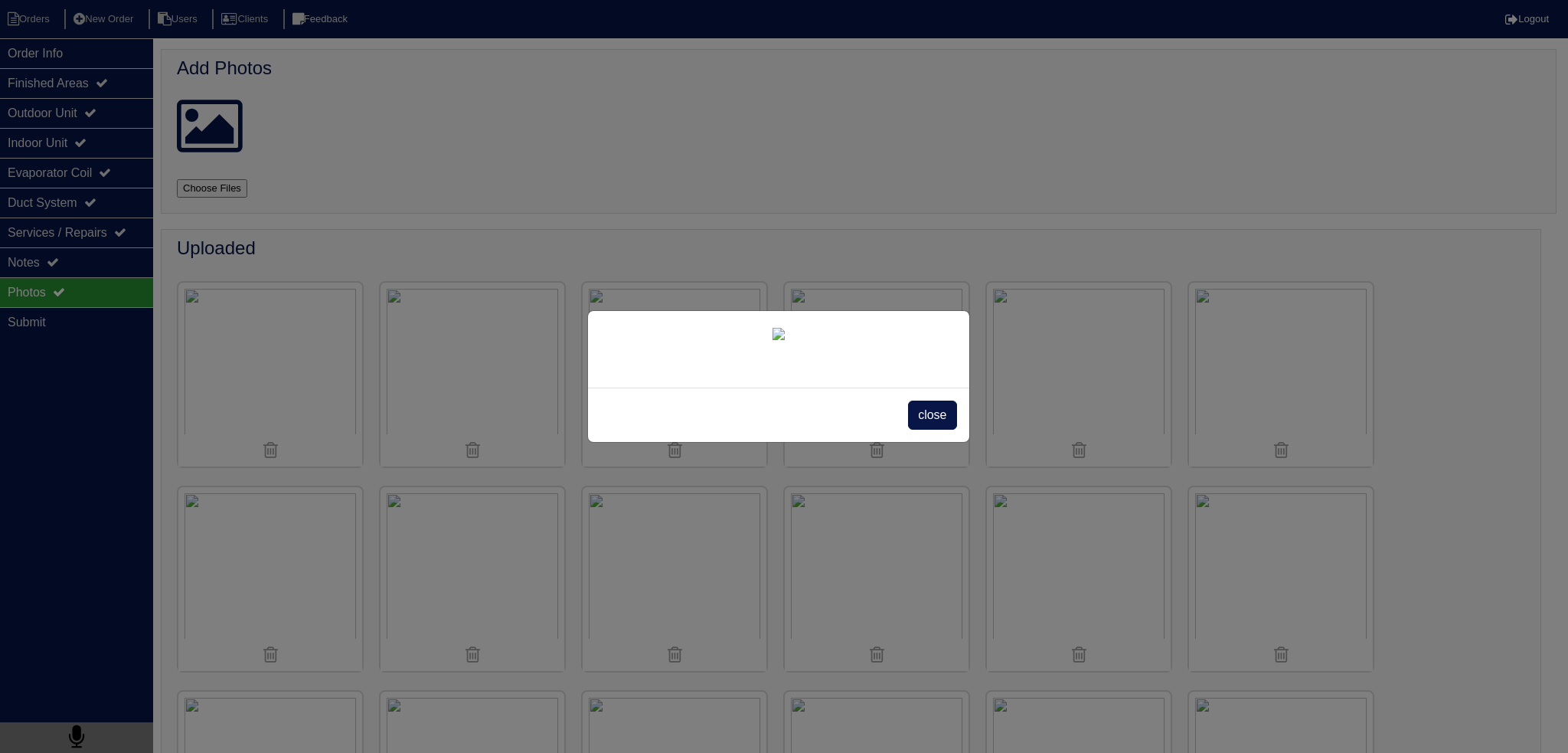
click at [925, 441] on div "close" at bounding box center [778, 415] width 381 height 55
click at [929, 429] on span "close" at bounding box center [932, 415] width 48 height 29
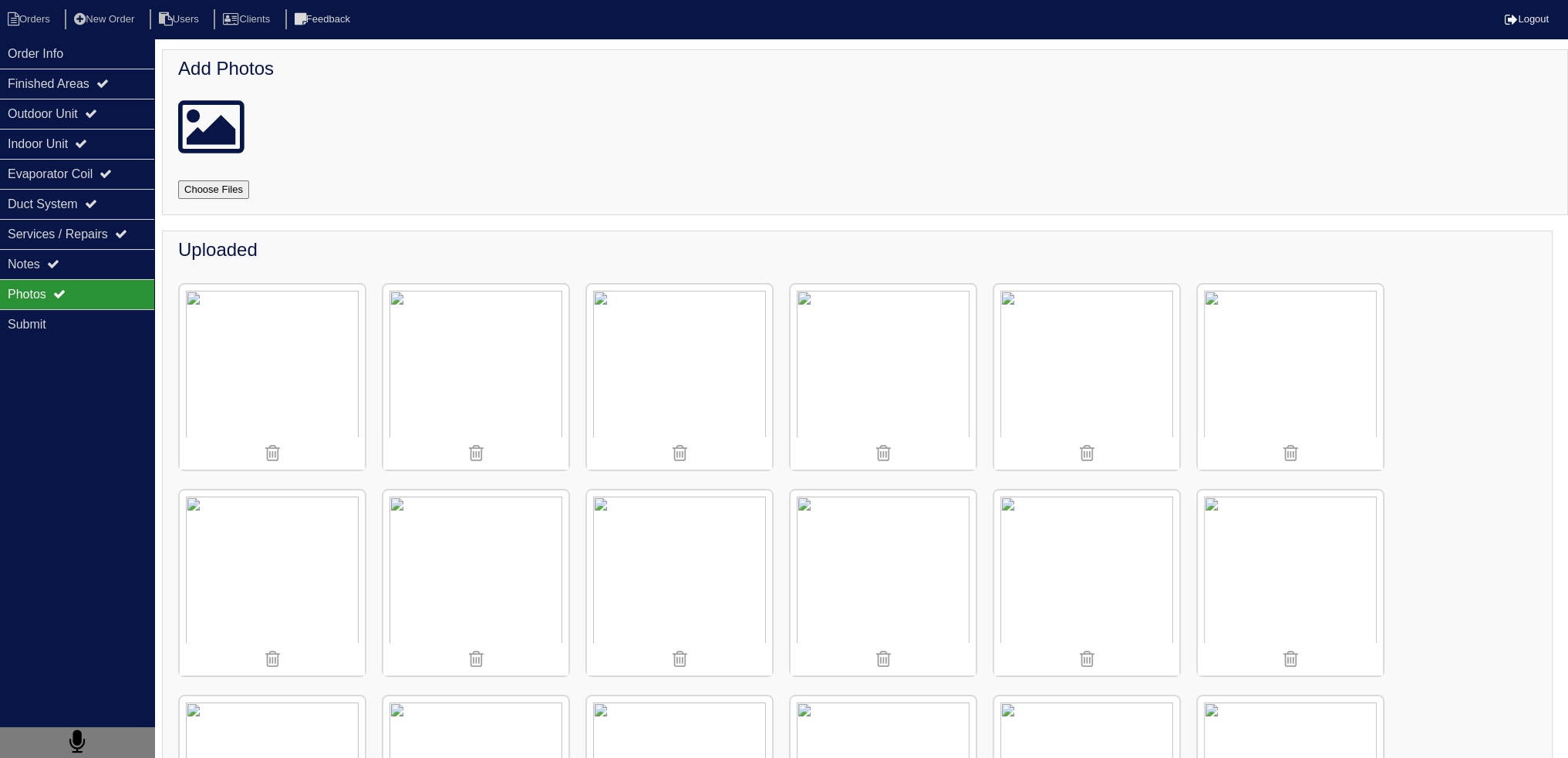
click at [695, 325] on img at bounding box center [679, 377] width 185 height 185
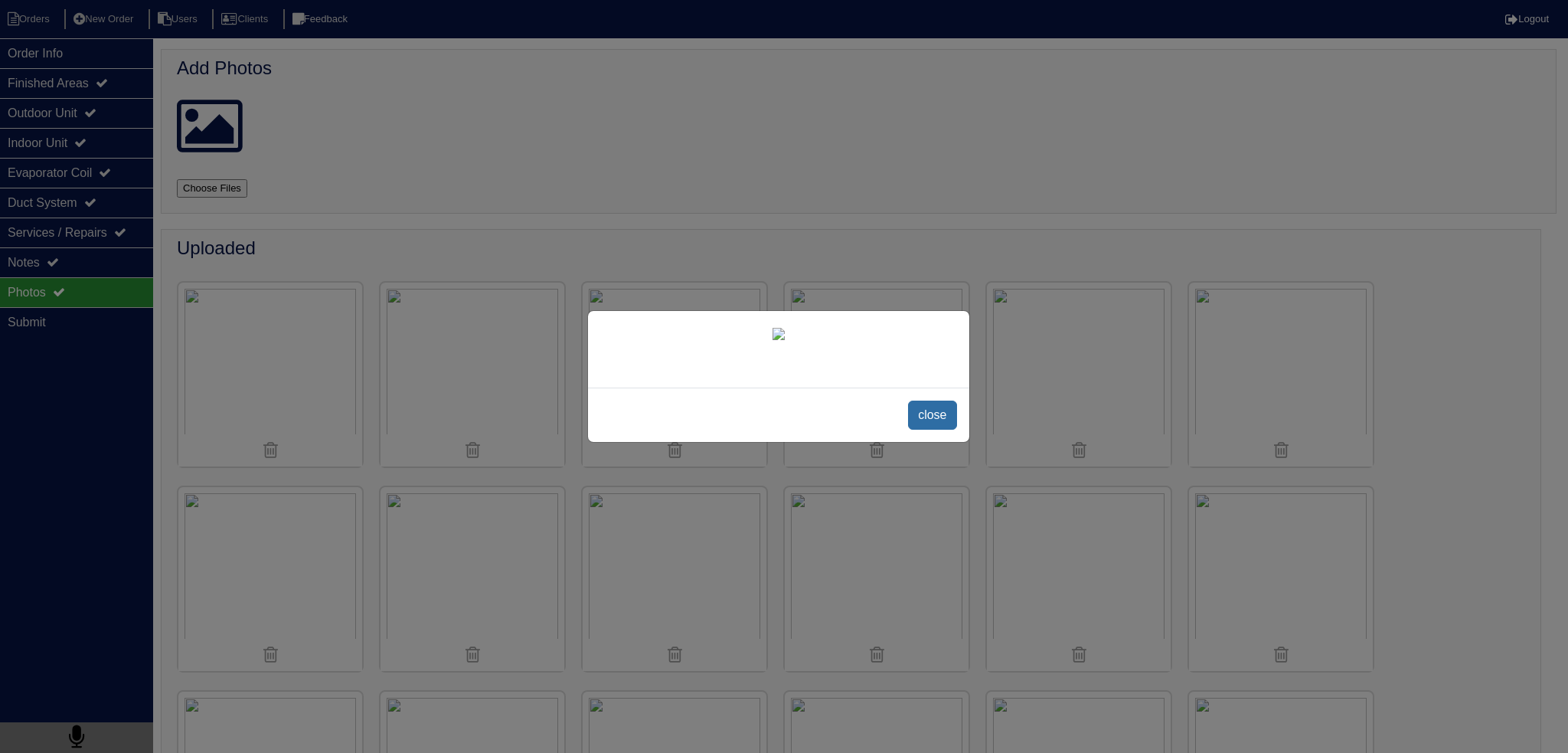
click at [942, 429] on span "close" at bounding box center [932, 415] width 48 height 29
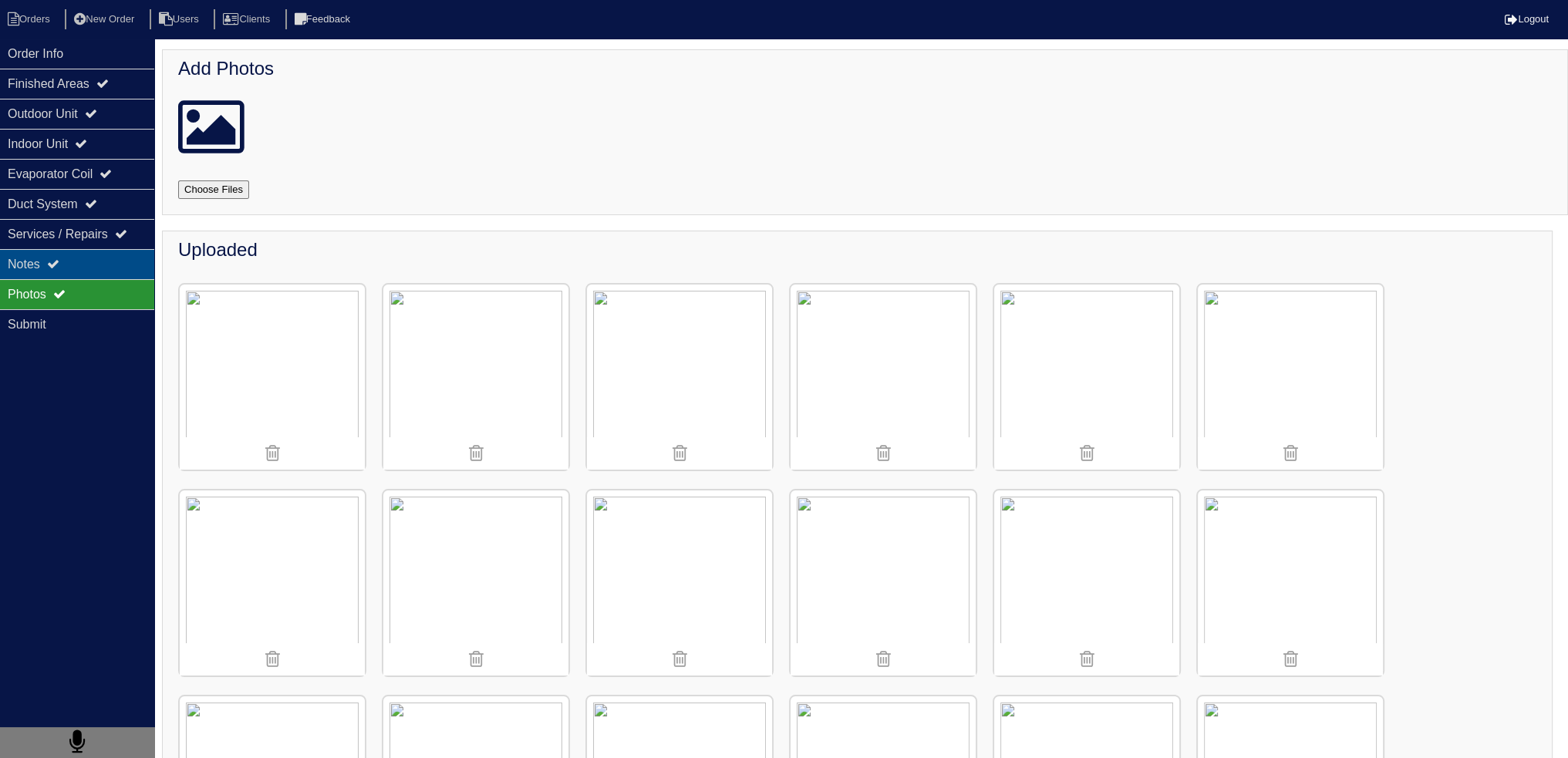
click at [122, 260] on div "Notes" at bounding box center [77, 264] width 154 height 30
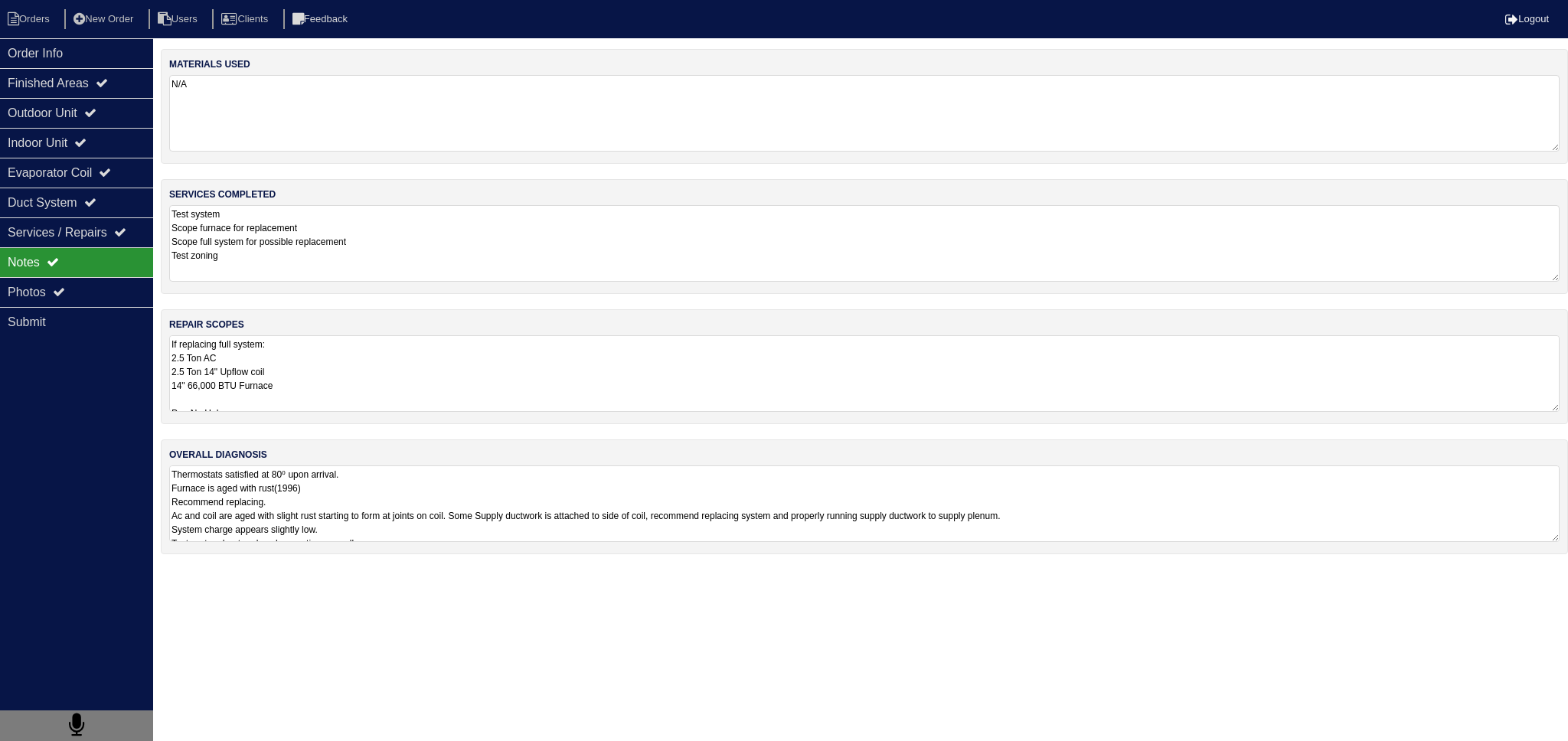
click at [274, 327] on div "repair scopes If replacing full system: 2.5 Ton AC 2.5 Ton 14" Upflow coil 14" …" at bounding box center [864, 367] width 1408 height 115
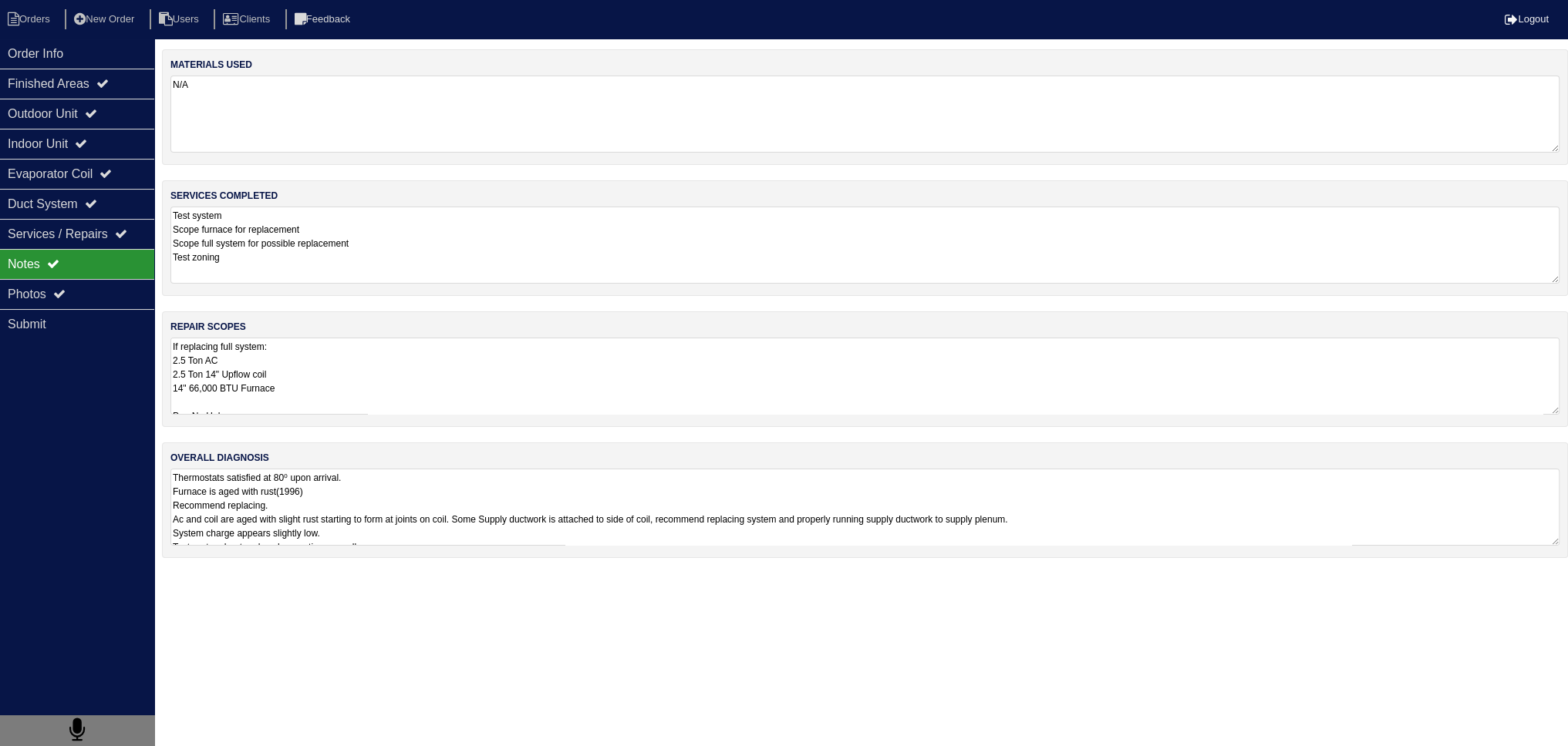
click at [279, 352] on textarea "If replacing full system: 2.5 Ton AC 2.5 Ton 14" Upflow coil 14" 66,000 BTU Fur…" at bounding box center [864, 376] width 1389 height 77
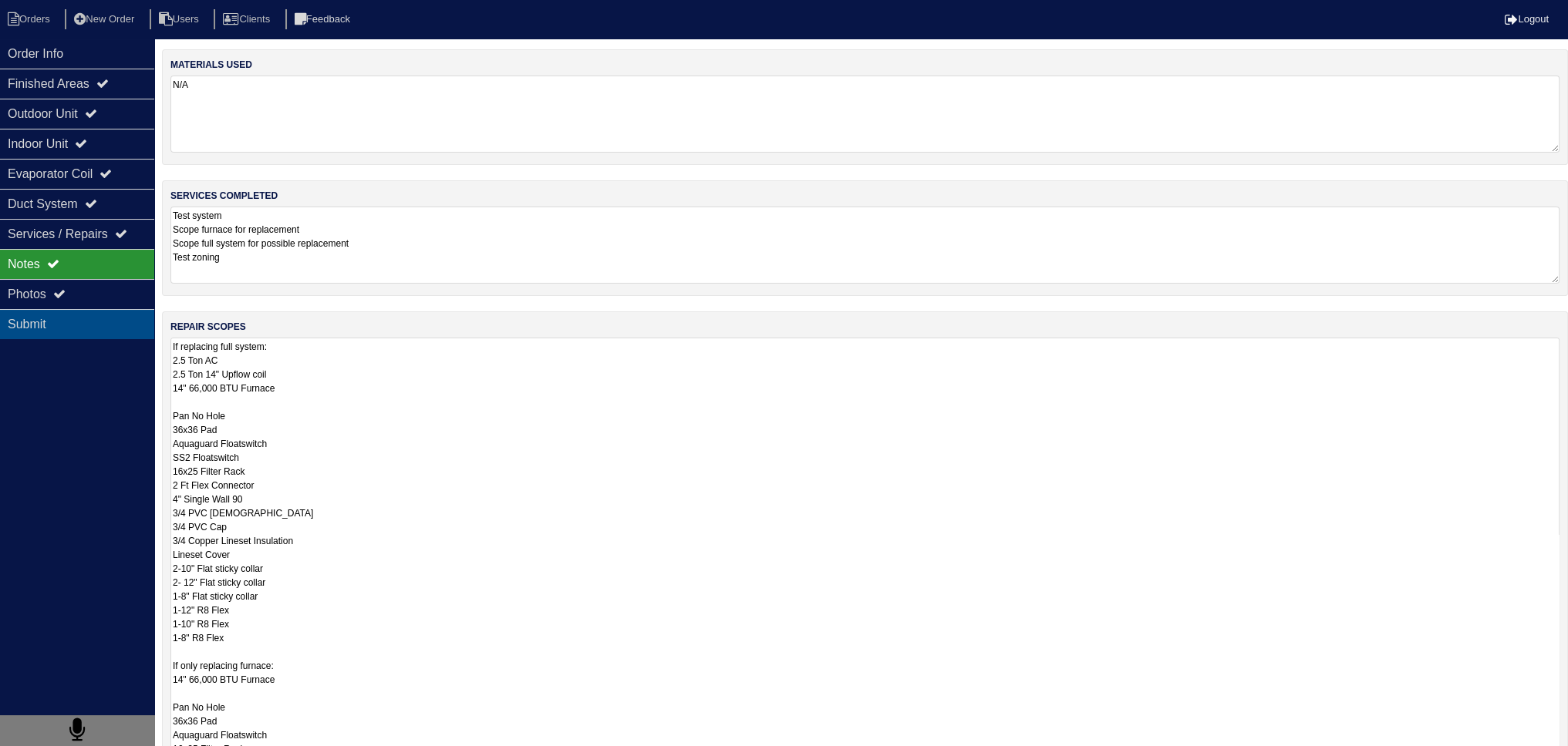
click at [114, 309] on div "Submit" at bounding box center [77, 324] width 154 height 30
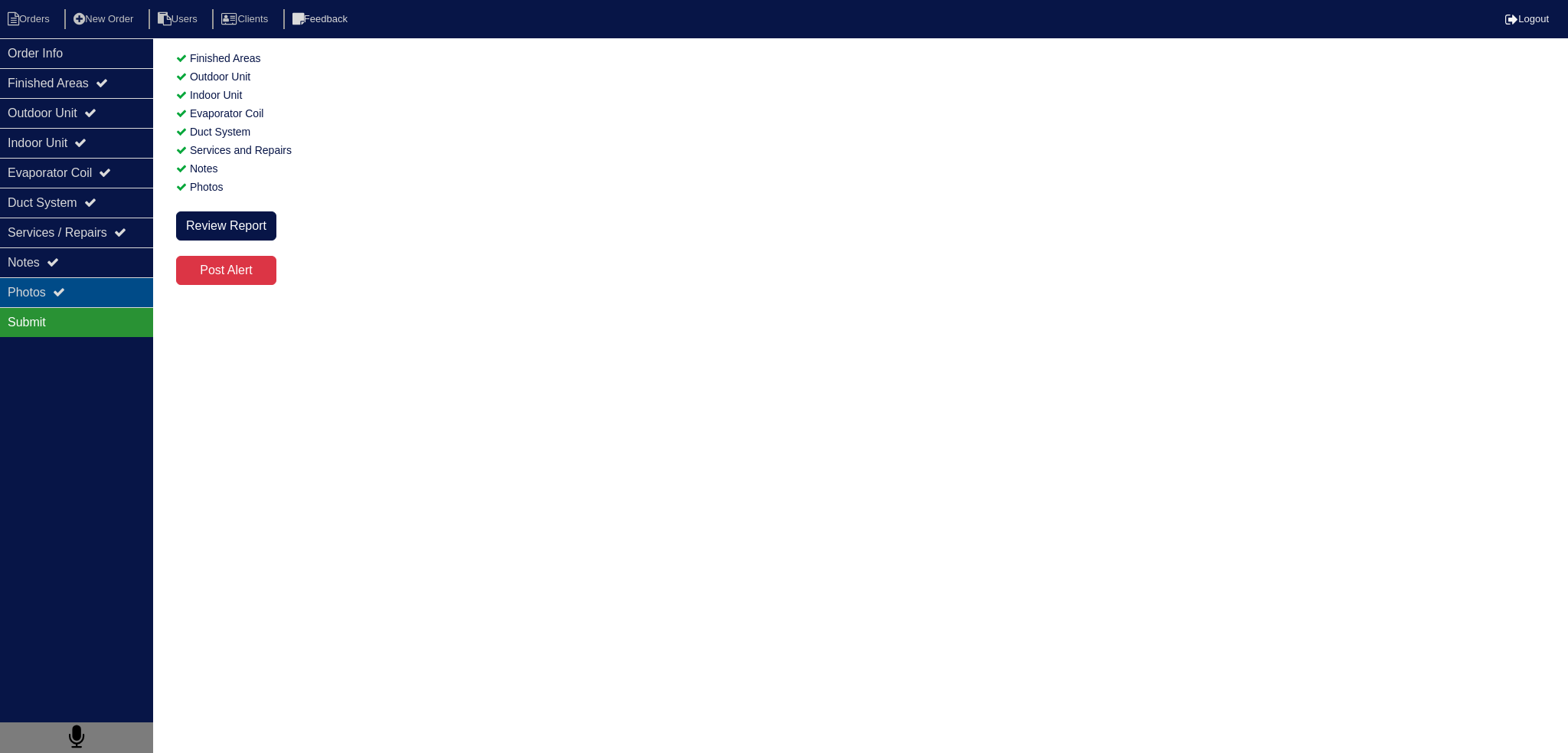
click at [114, 284] on div "Photos" at bounding box center [76, 292] width 153 height 30
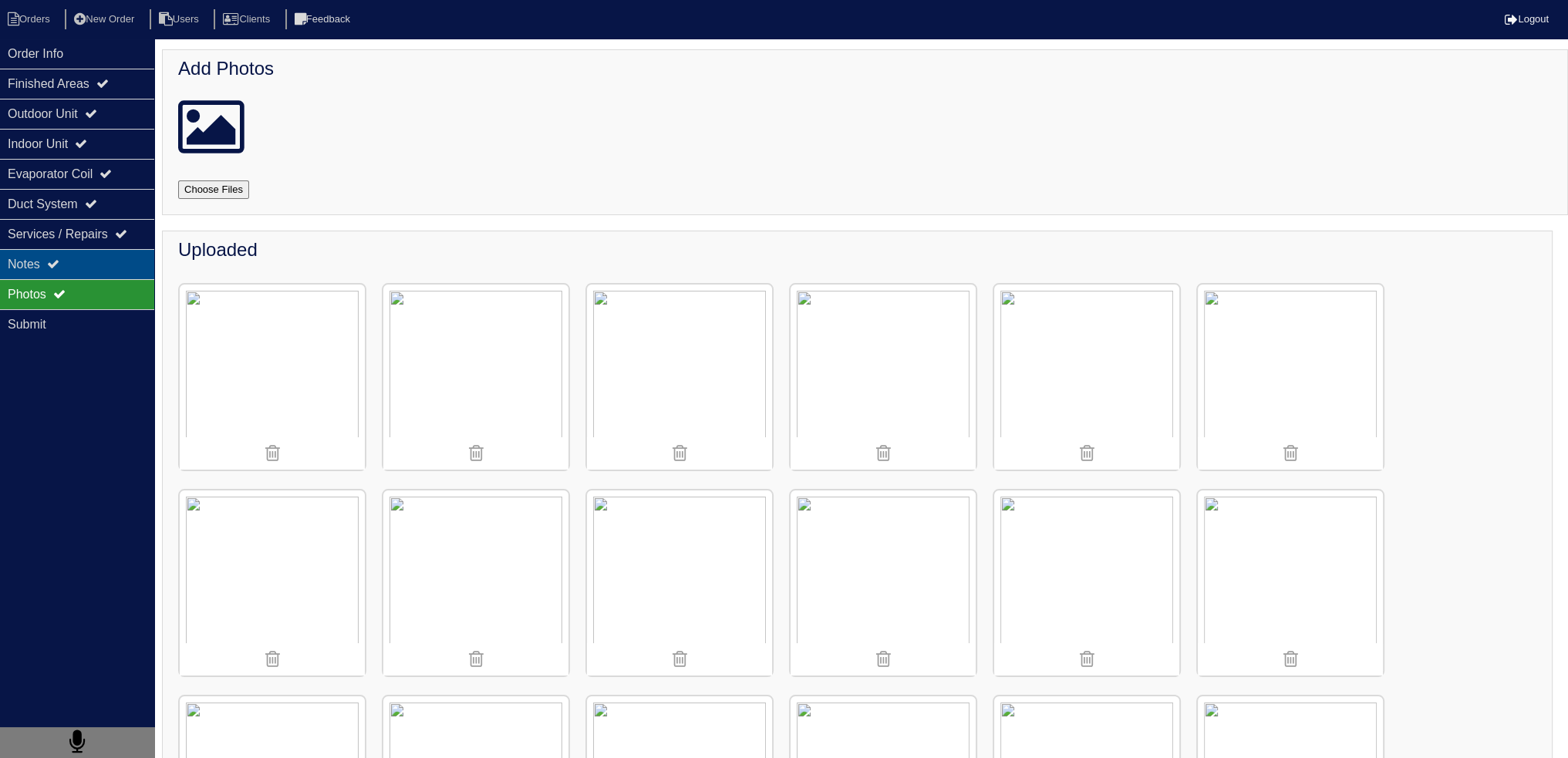
click at [117, 271] on div "Notes" at bounding box center [77, 264] width 154 height 30
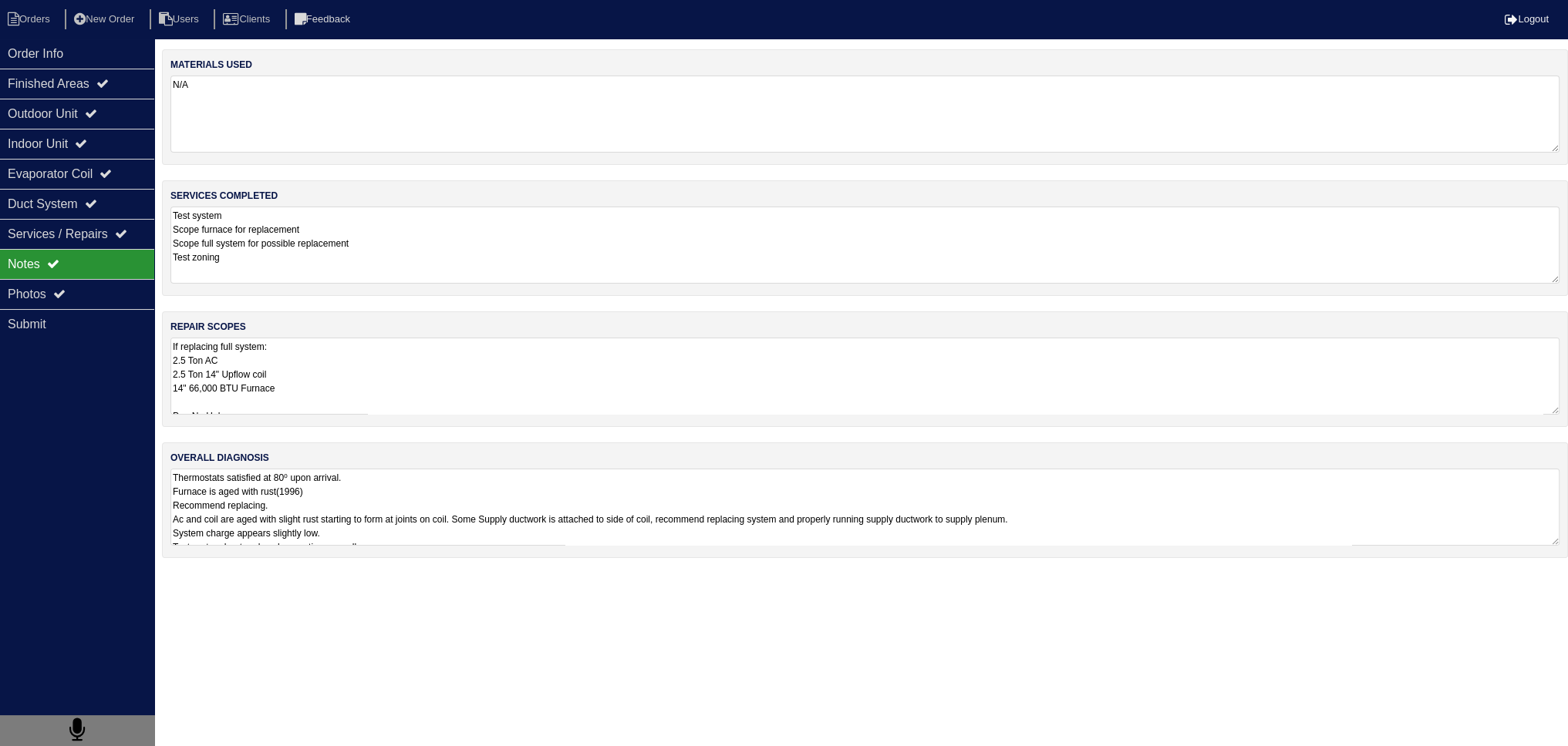
click at [281, 357] on textarea "If replacing full system: 2.5 Ton AC 2.5 Ton 14" Upflow coil 14" 66,000 BTU Fur…" at bounding box center [864, 376] width 1389 height 77
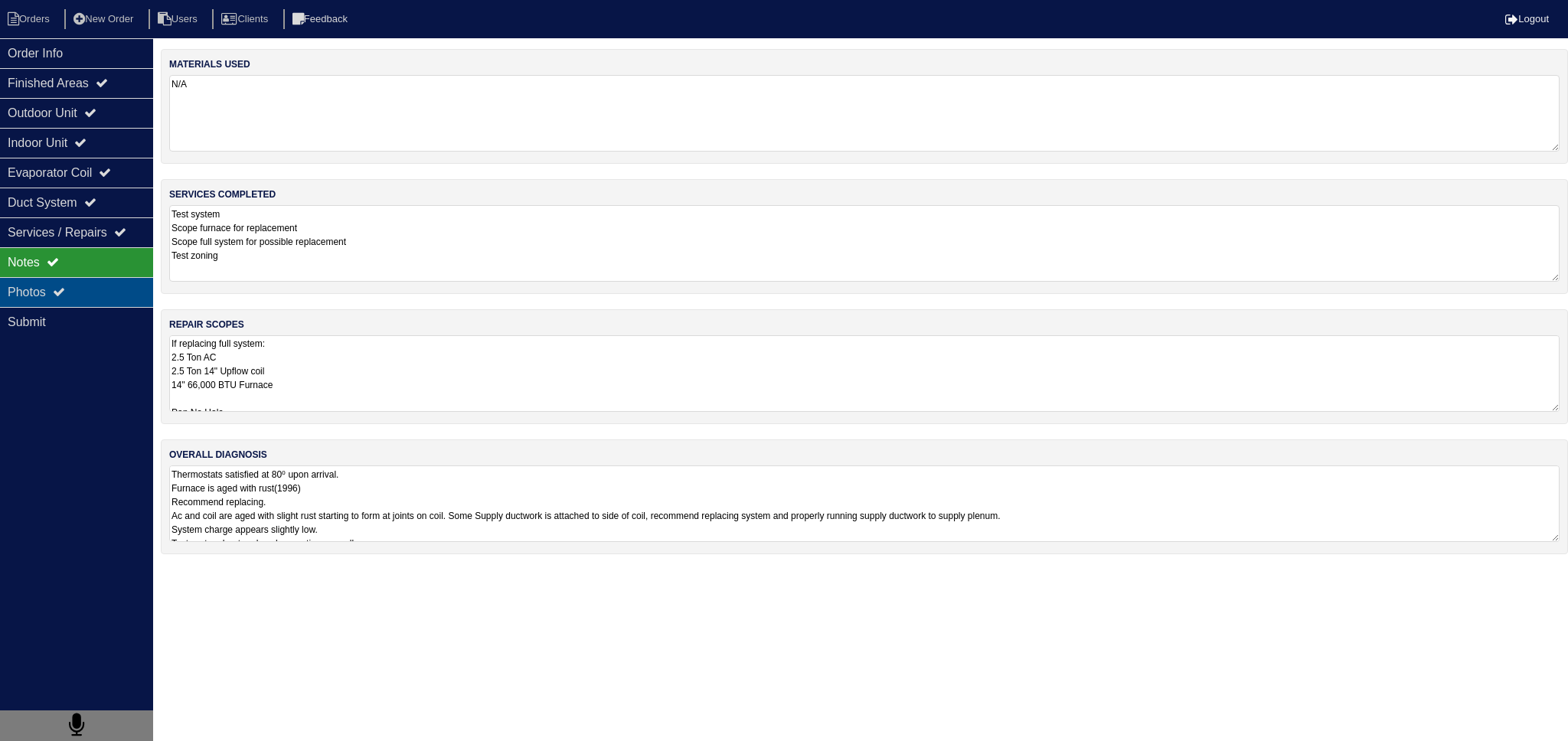
click at [120, 302] on div "Photos" at bounding box center [76, 292] width 153 height 30
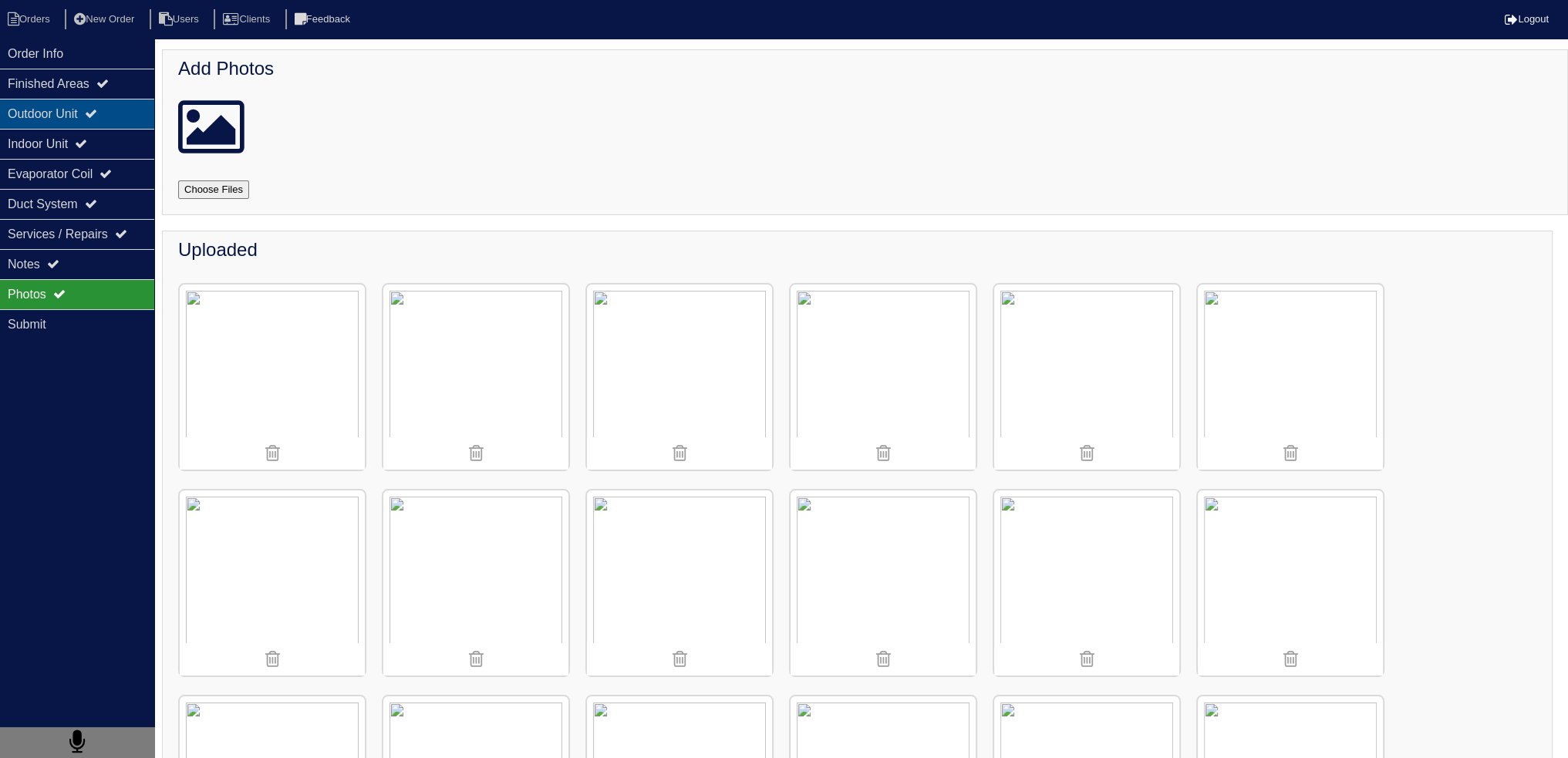
click at [133, 107] on div "Outdoor Unit" at bounding box center [77, 114] width 154 height 30
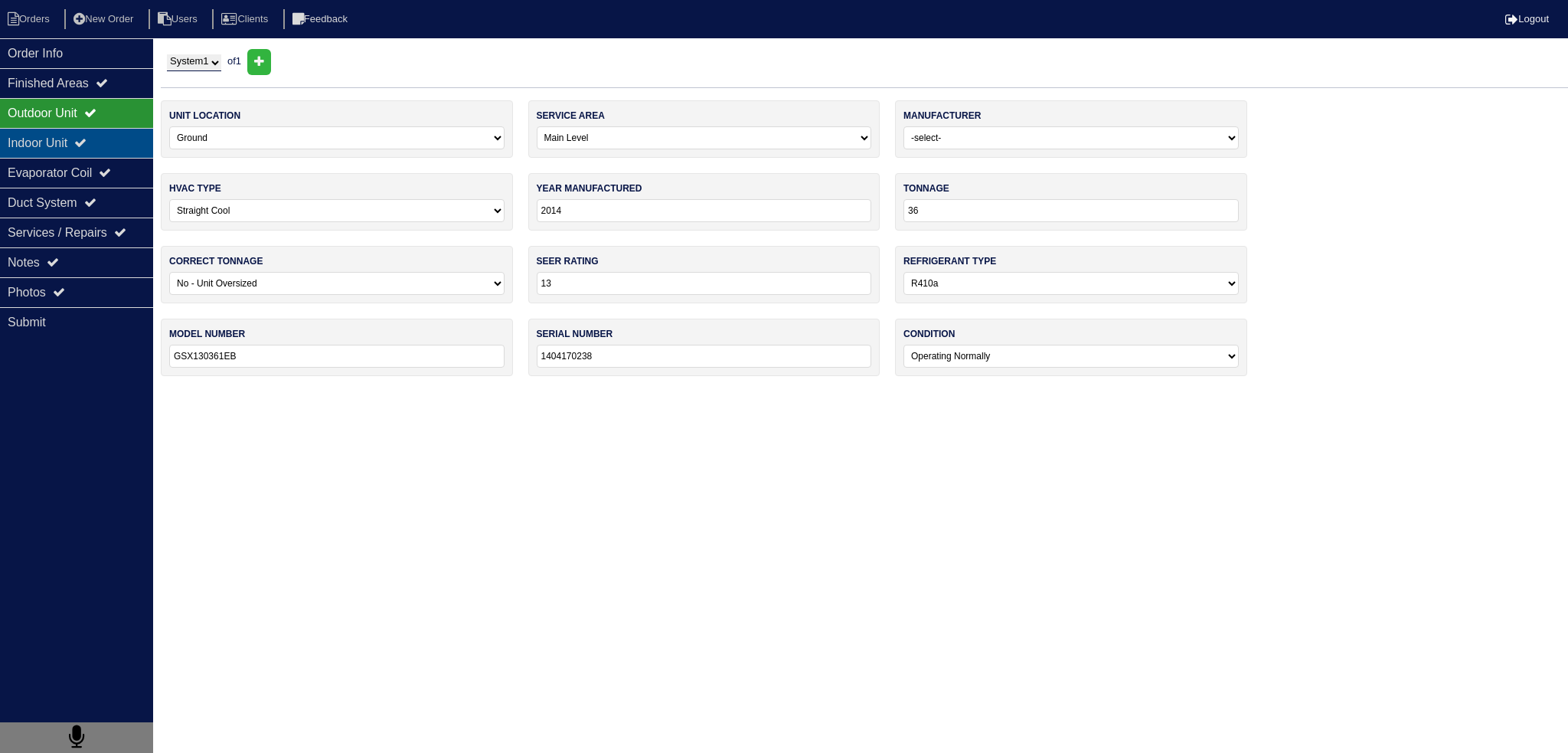
click at [117, 131] on div "Indoor Unit" at bounding box center [76, 143] width 153 height 30
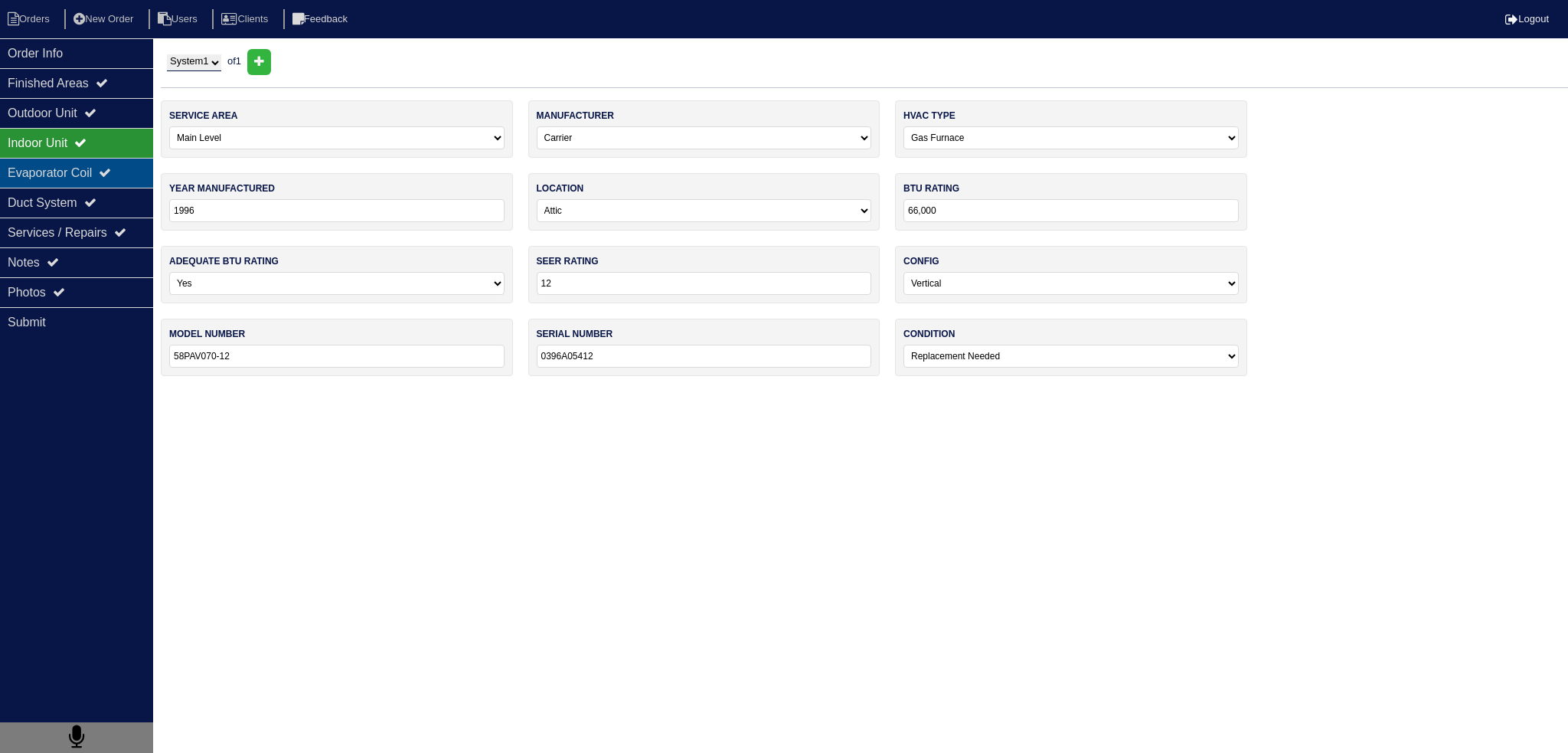
click at [109, 171] on div "Evaporator Coil" at bounding box center [76, 172] width 153 height 30
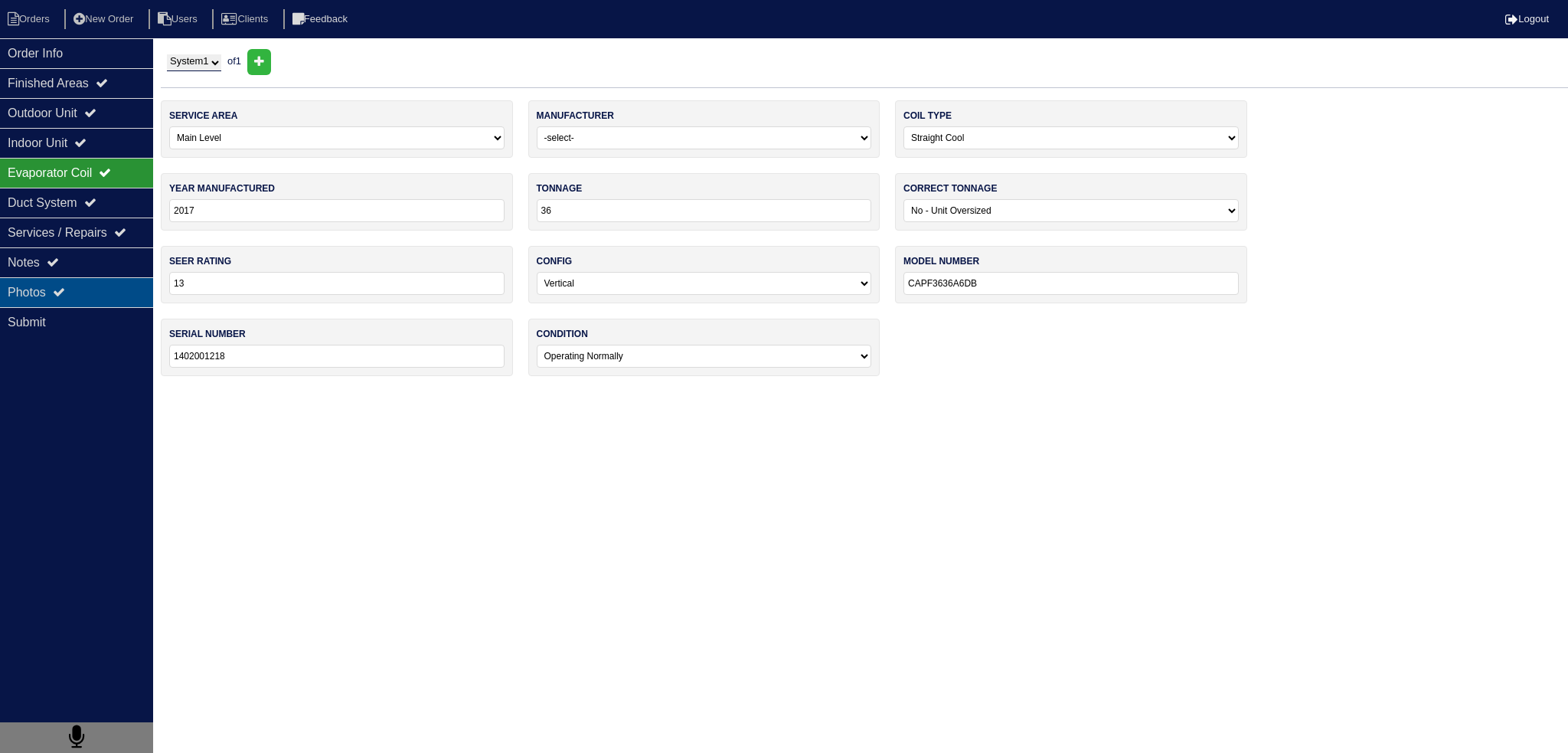
click at [102, 297] on div "Photos" at bounding box center [76, 292] width 153 height 30
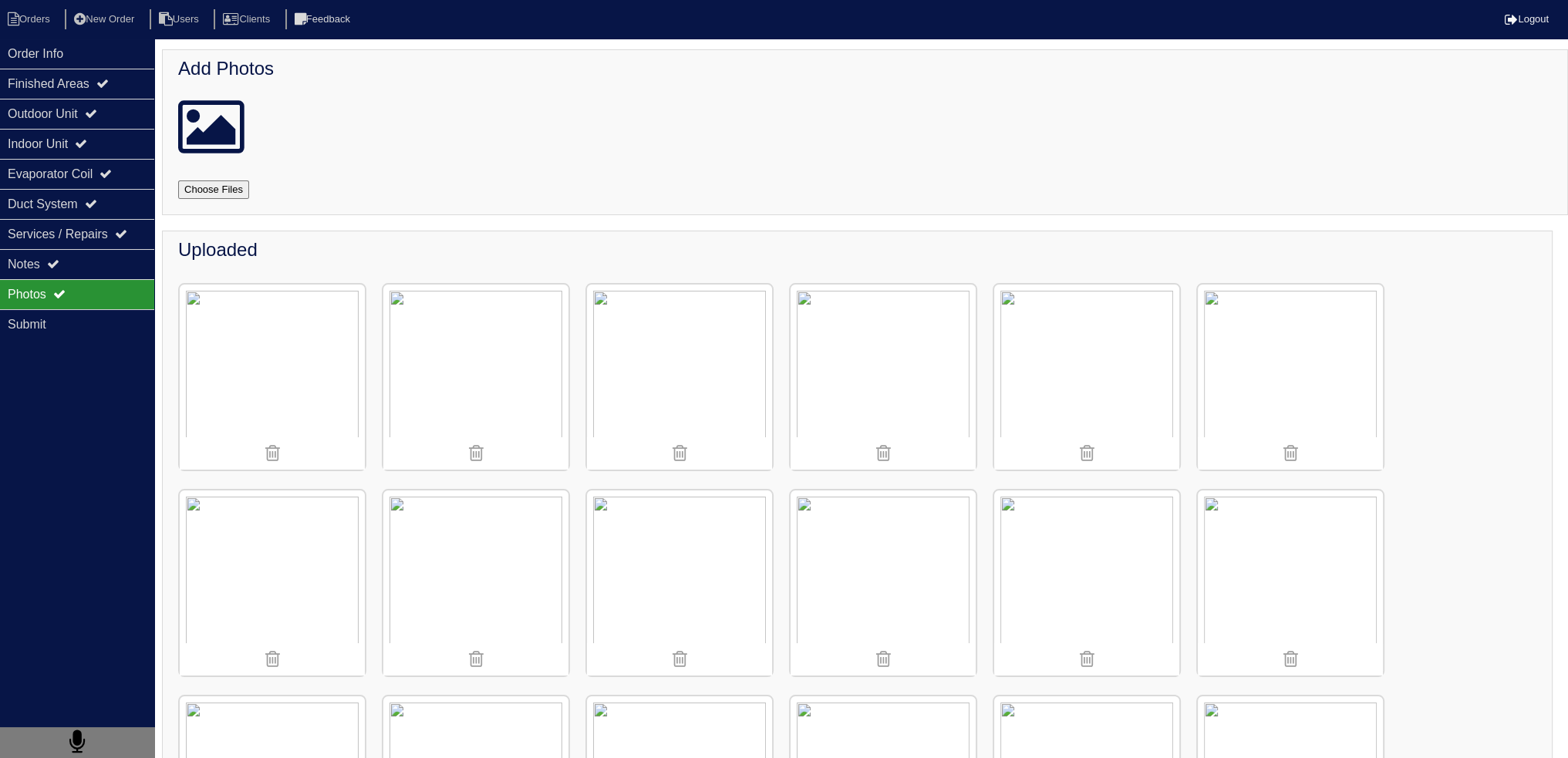
click at [1107, 360] on img at bounding box center [1086, 377] width 185 height 185
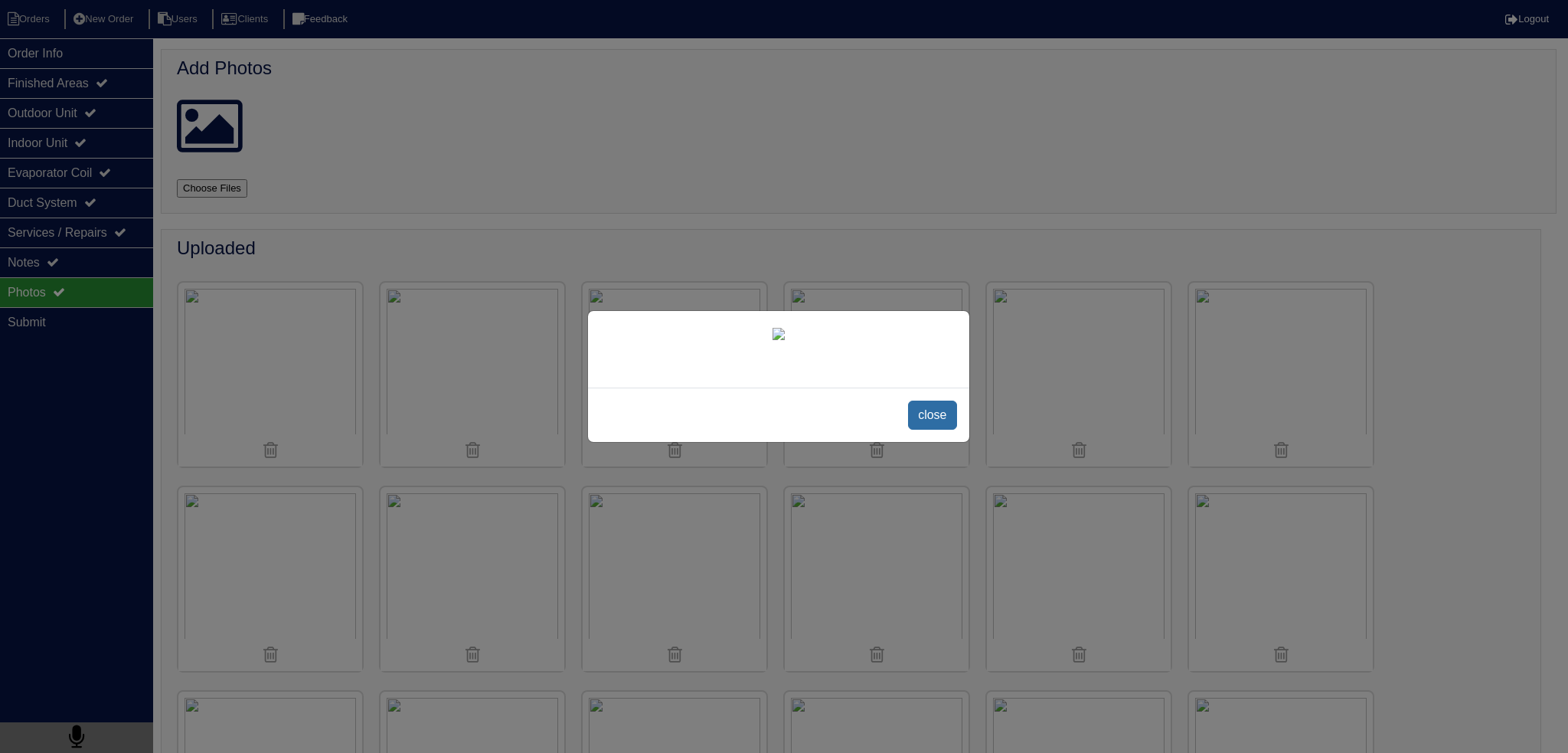
click at [943, 429] on span "close" at bounding box center [932, 415] width 48 height 29
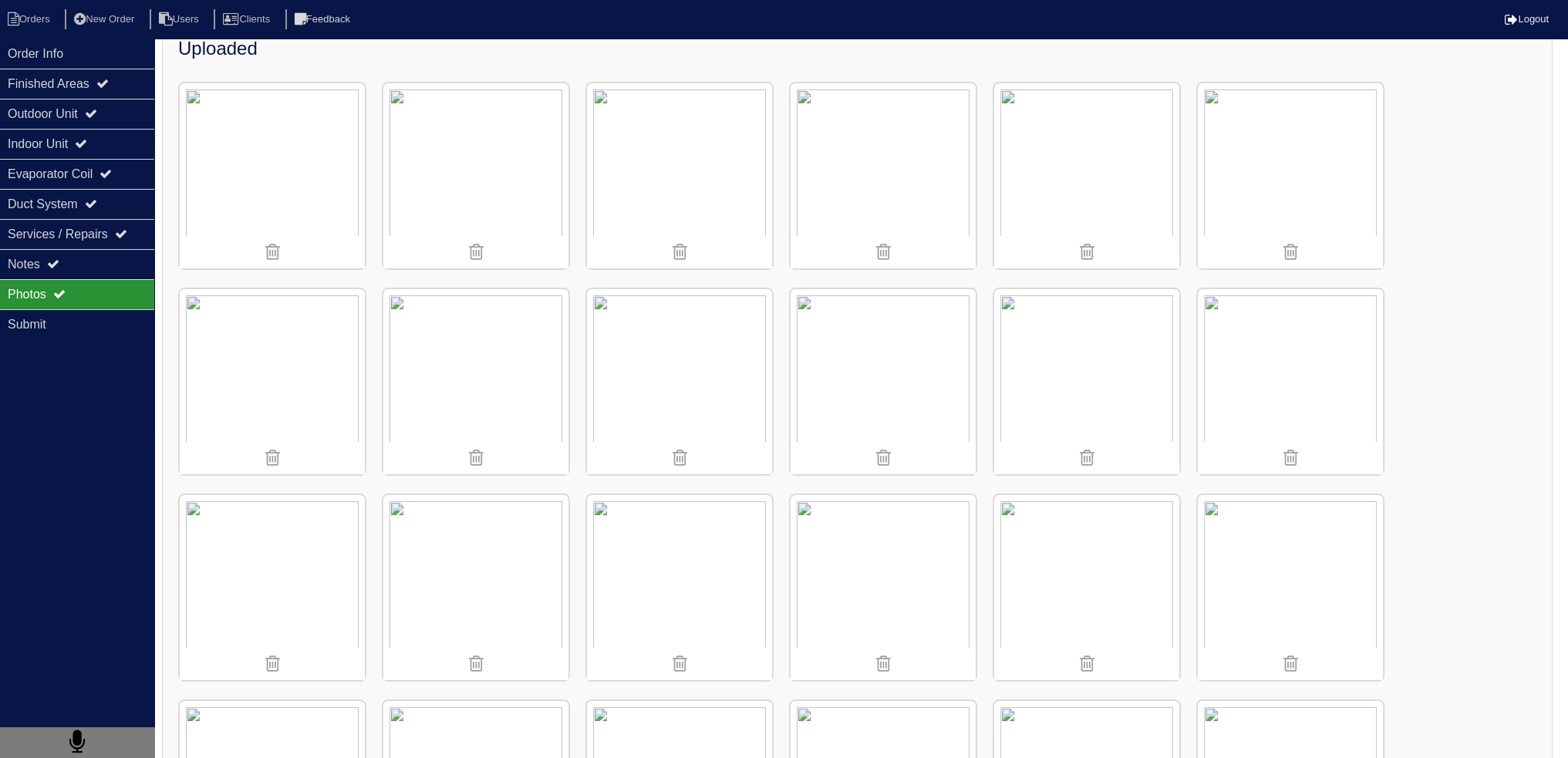
scroll to position [232, 0]
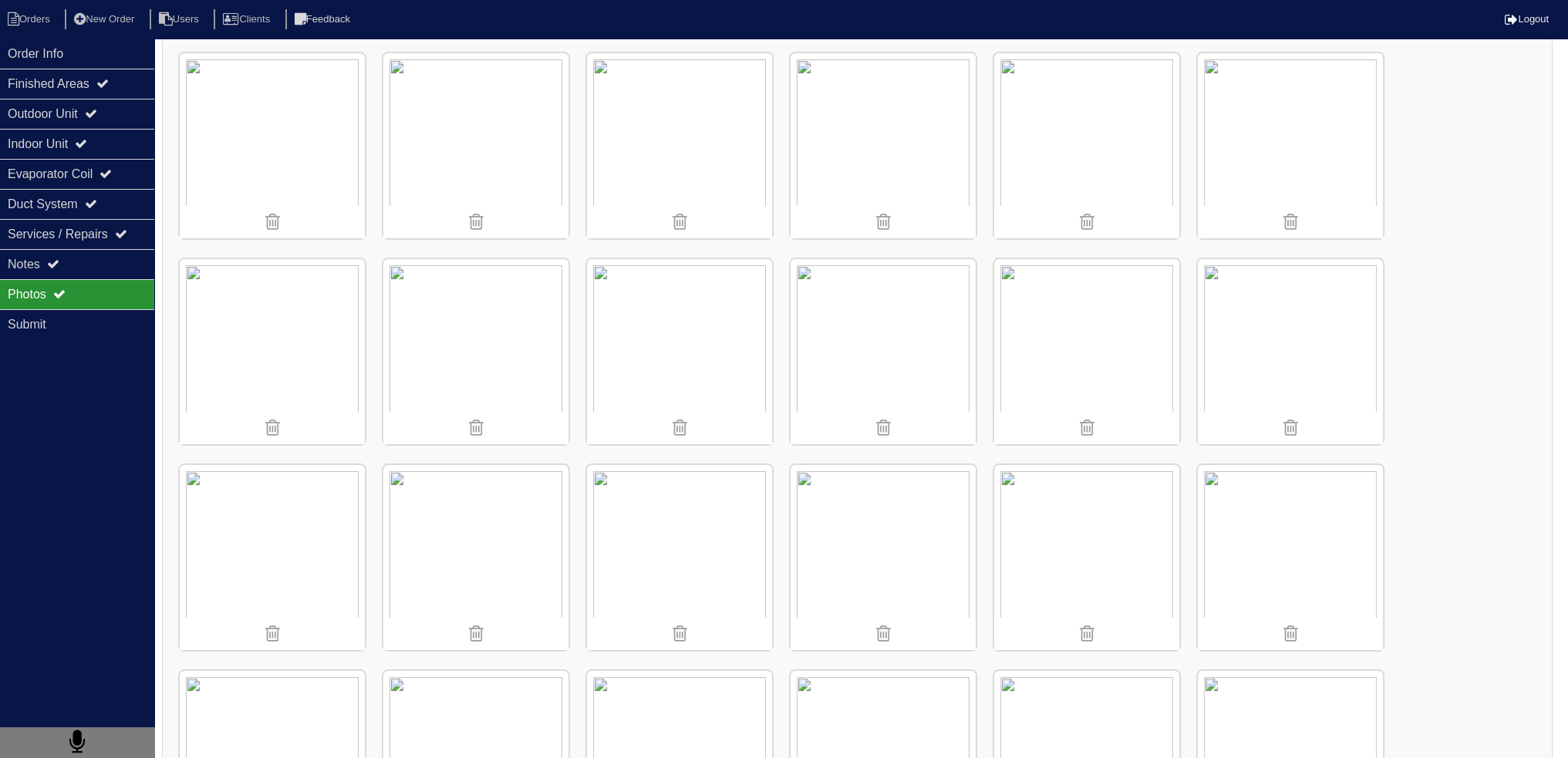
click at [1028, 546] on img at bounding box center [1086, 557] width 185 height 185
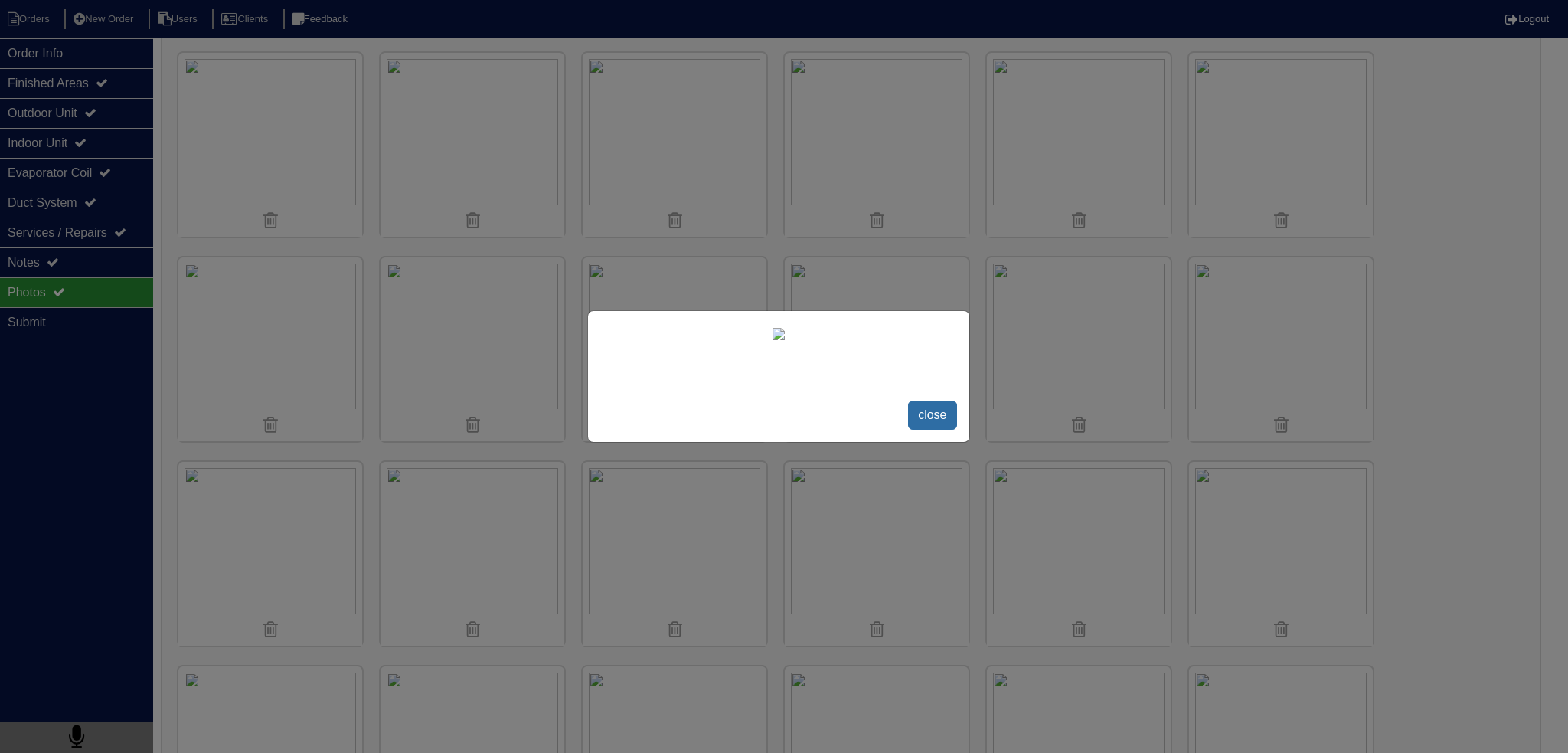
click at [944, 429] on span "close" at bounding box center [932, 415] width 48 height 29
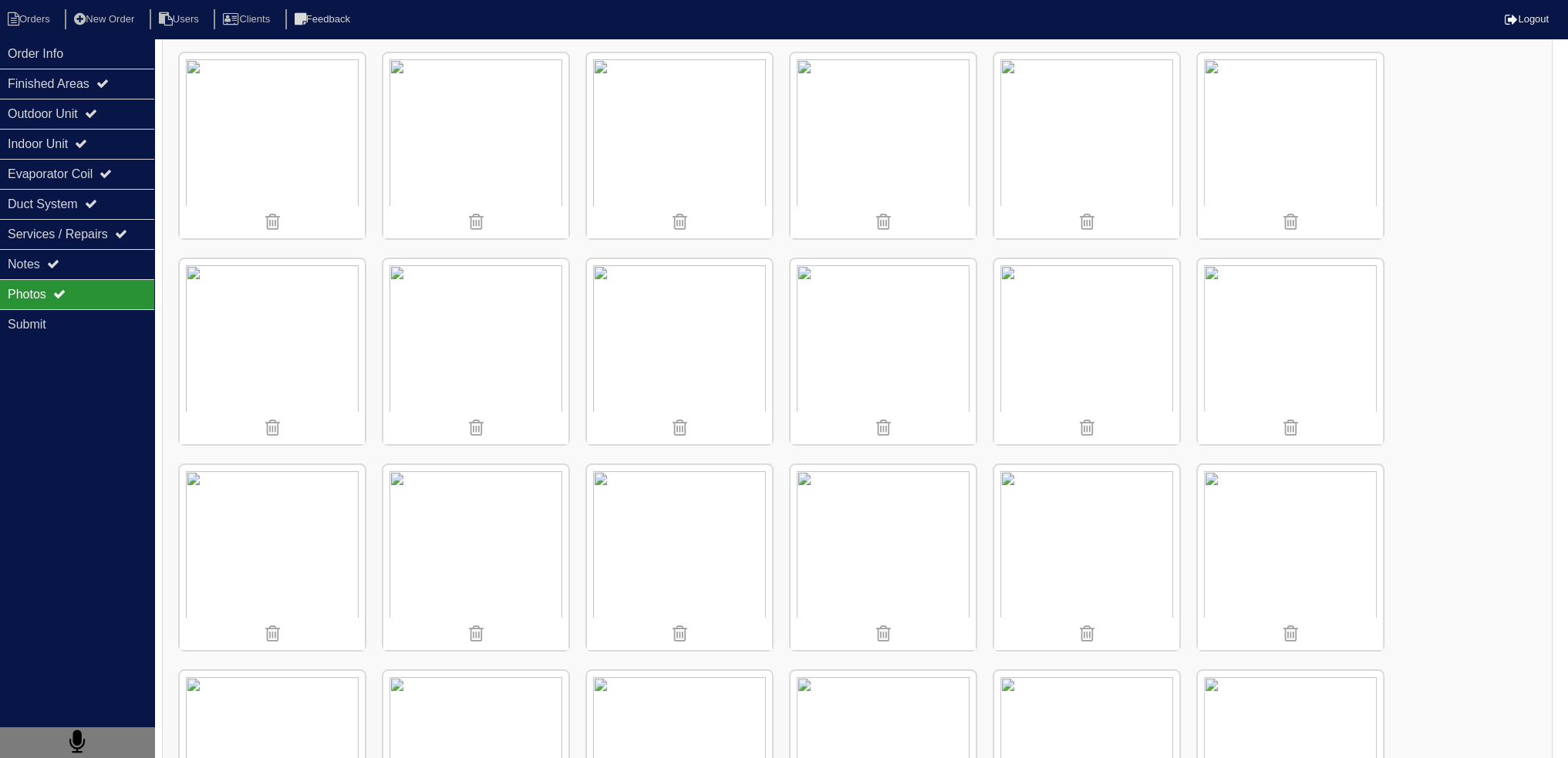
click at [650, 112] on img at bounding box center [679, 146] width 185 height 185
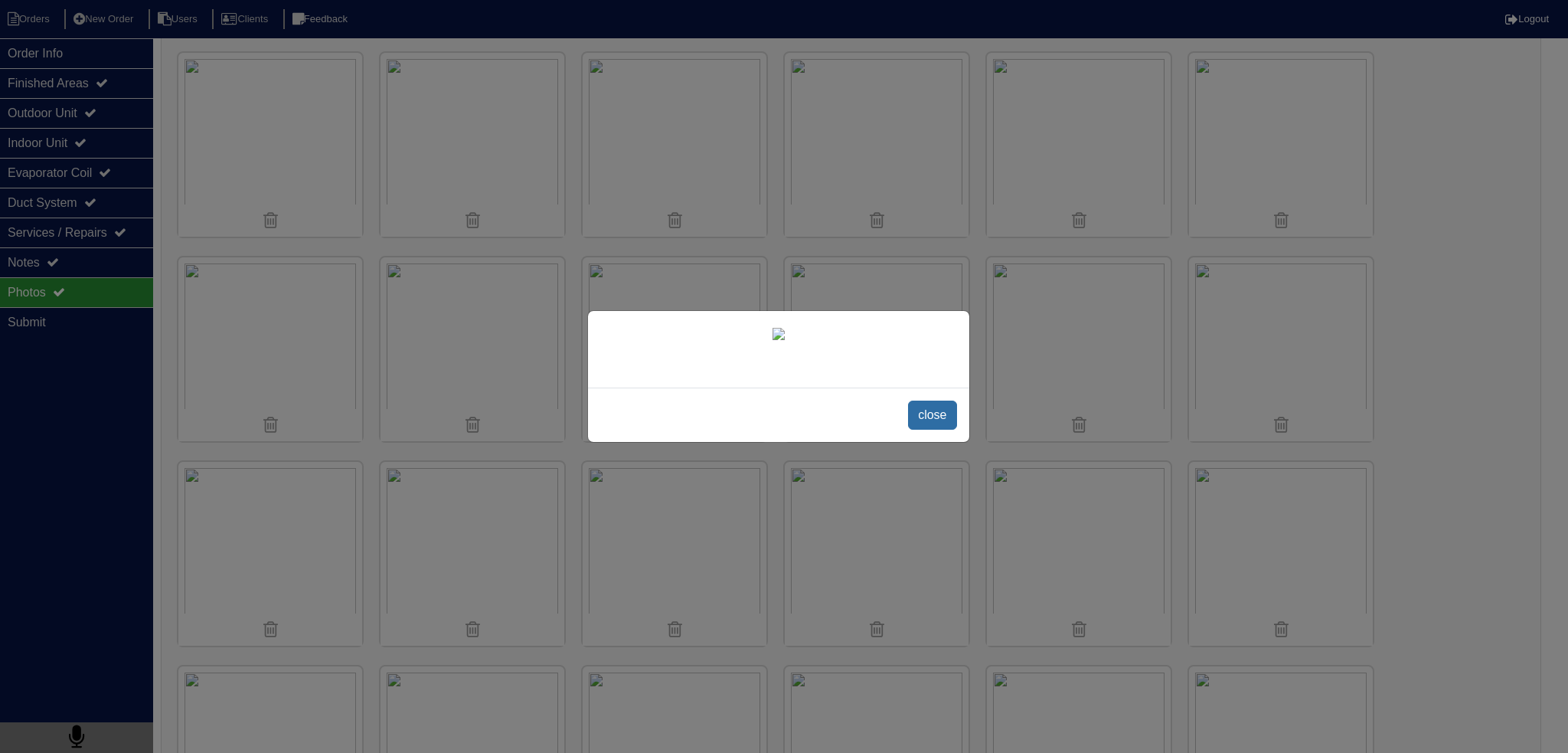
click at [916, 429] on span "close" at bounding box center [932, 415] width 48 height 29
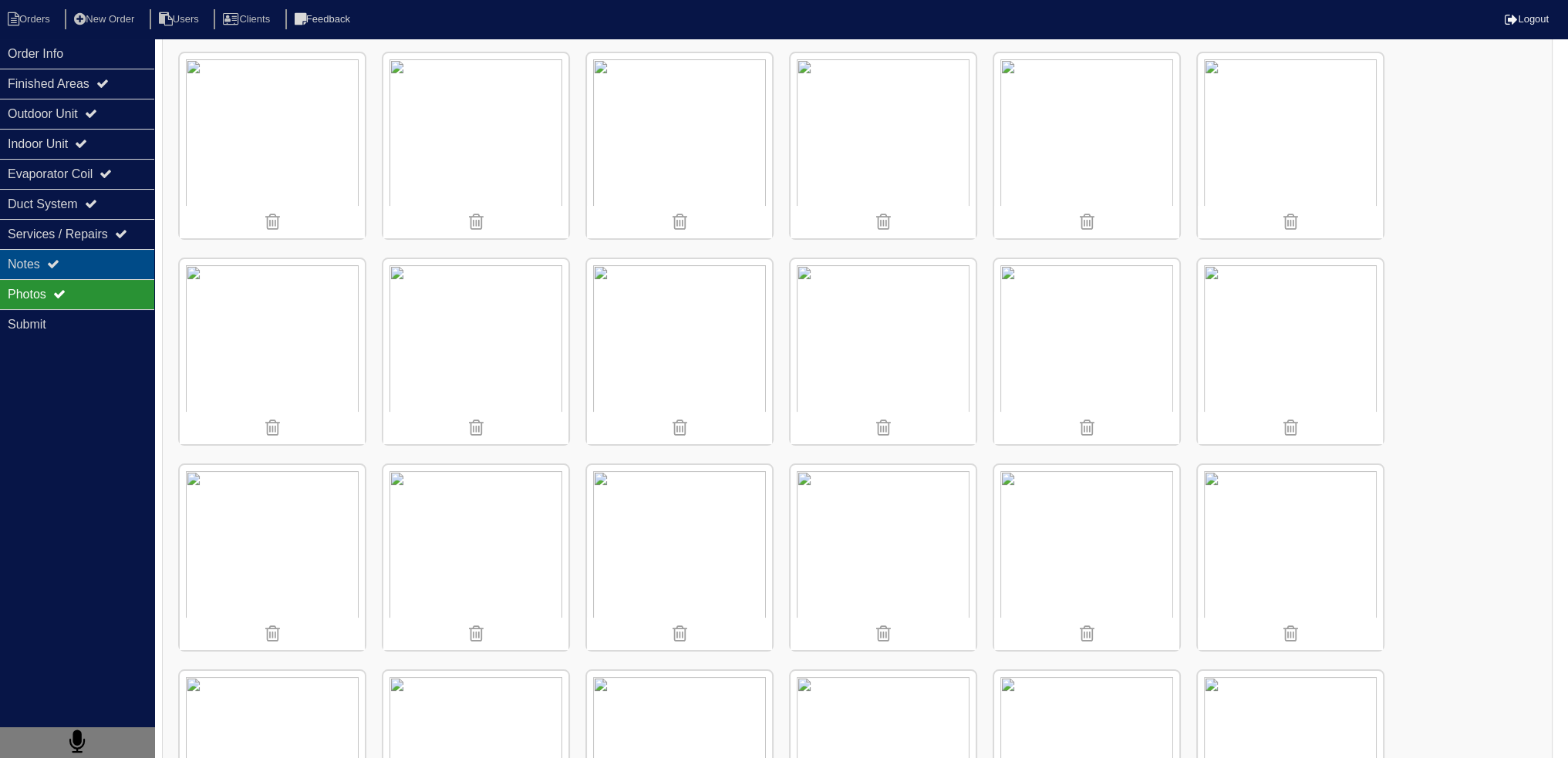
click at [141, 255] on div "Notes" at bounding box center [77, 264] width 154 height 30
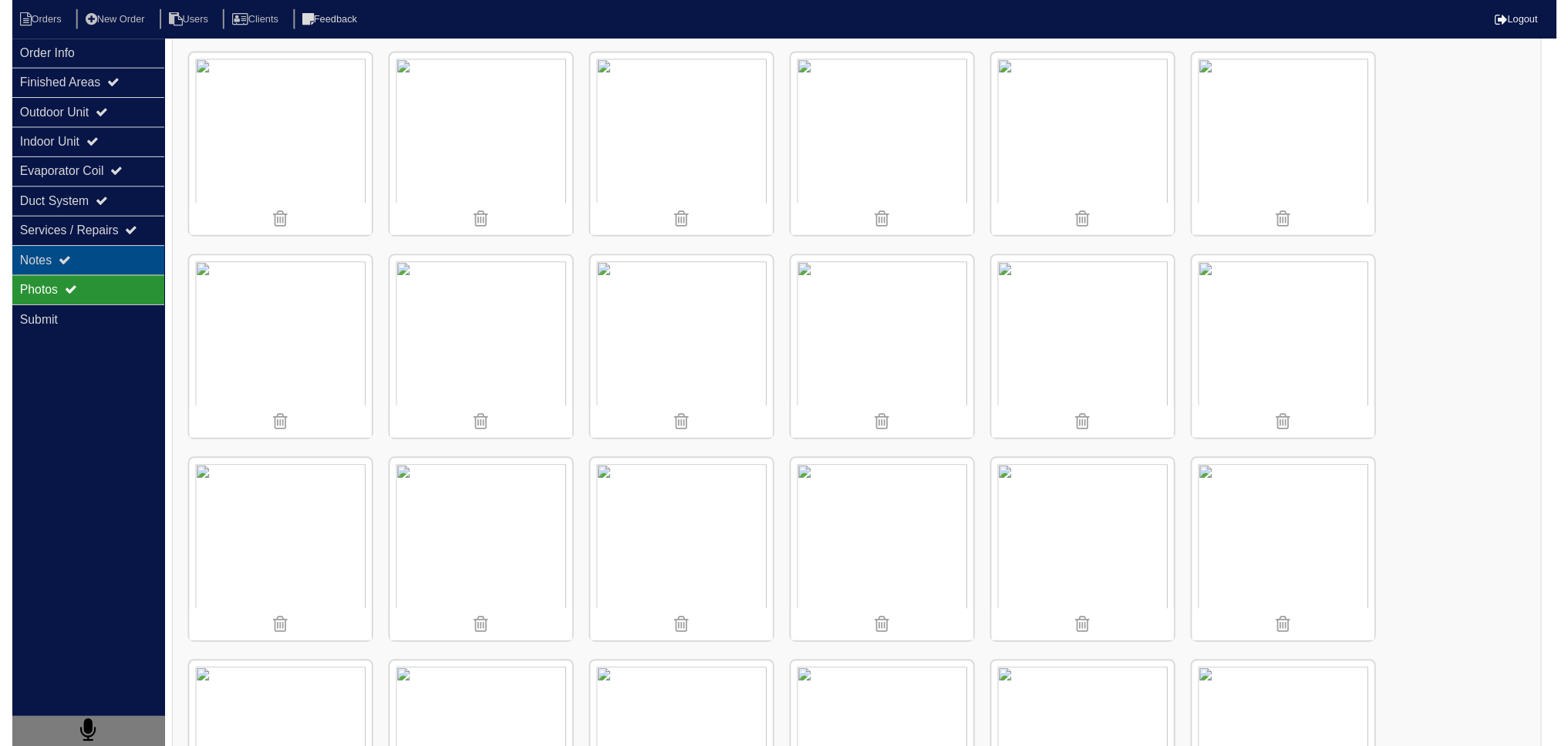
scroll to position [0, 0]
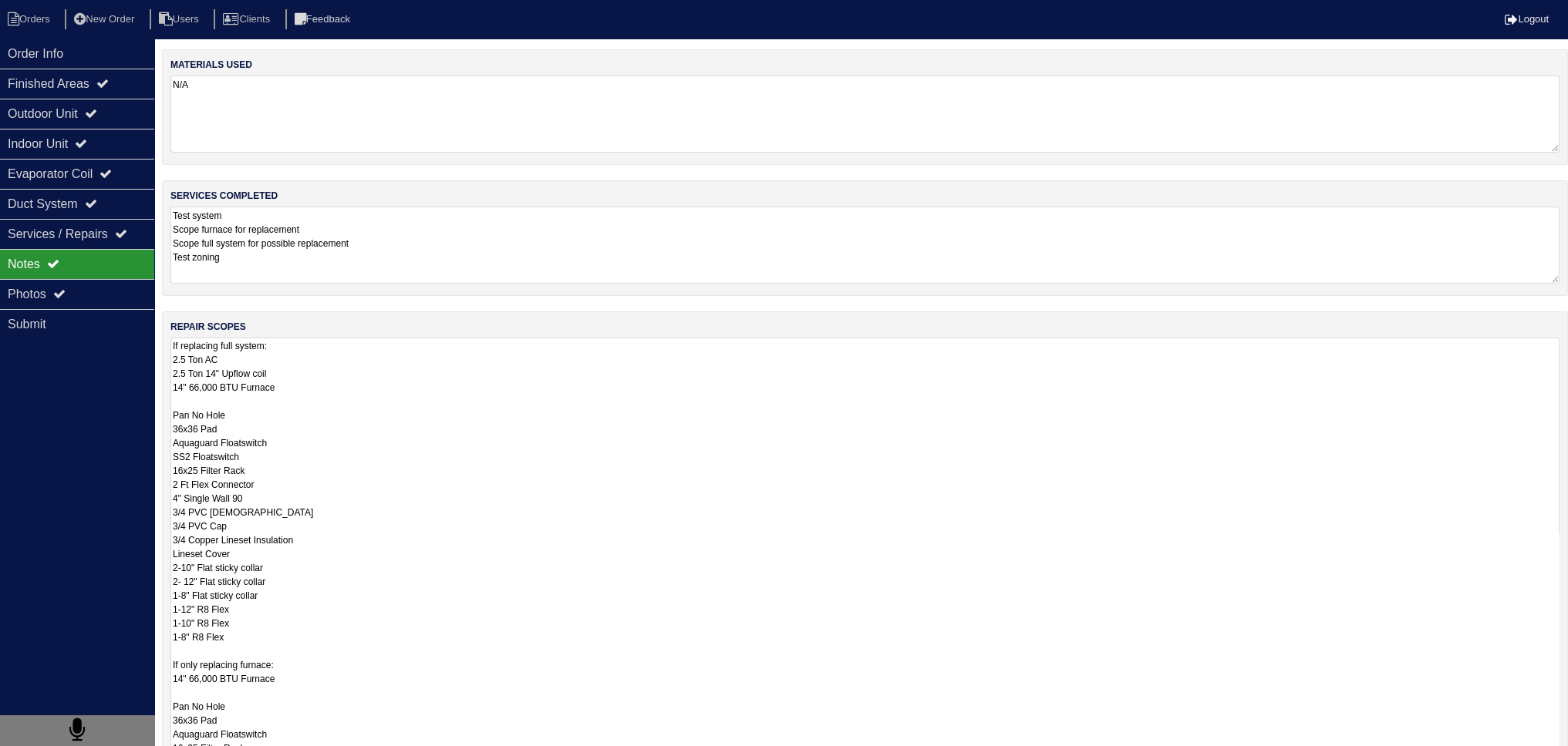
click at [374, 373] on textarea "If replacing full system: 2.5 Ton AC 2.5 Ton 14" Upflow coil 14" 66,000 BTU Fur…" at bounding box center [864, 603] width 1389 height 530
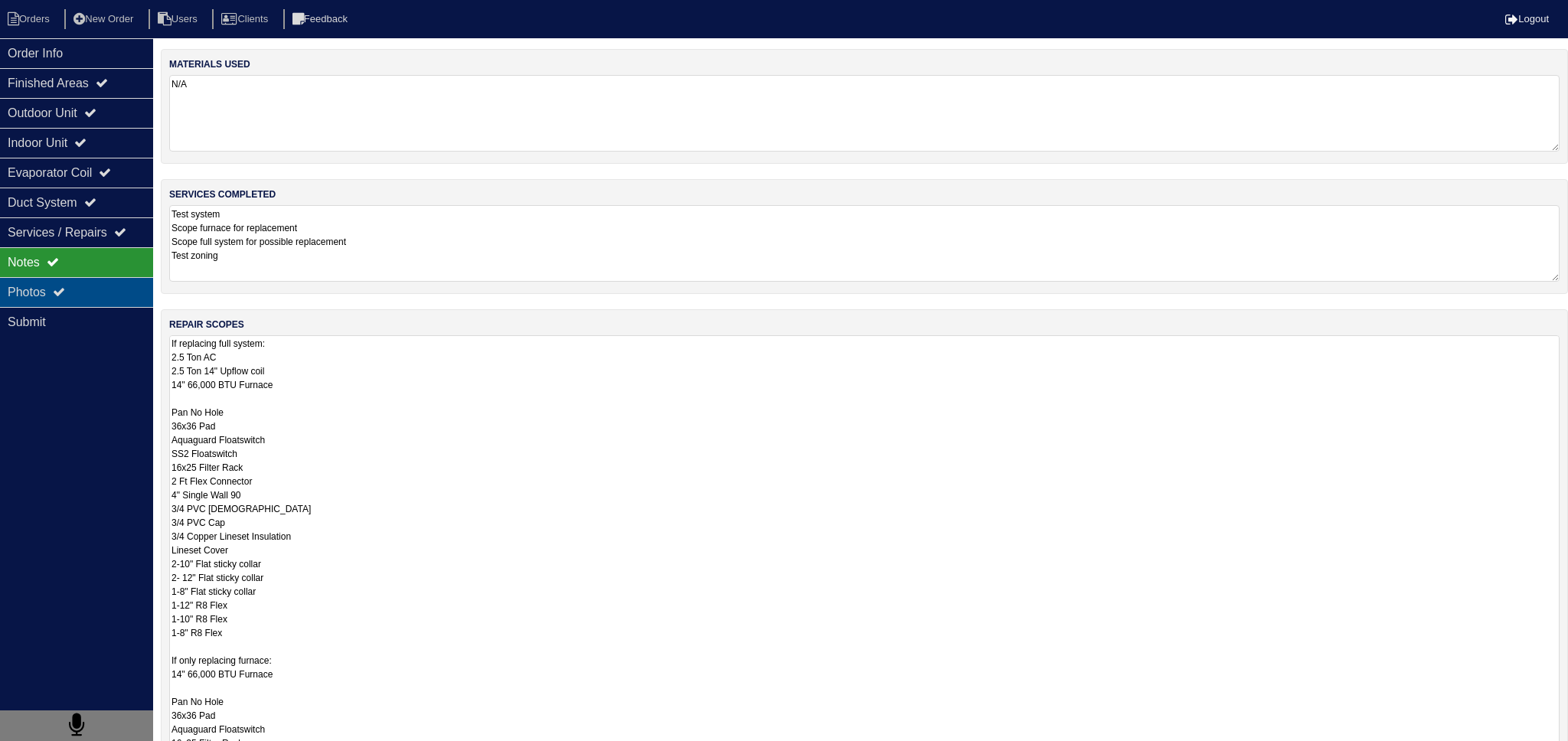
click at [109, 290] on div "Photos" at bounding box center [76, 292] width 153 height 30
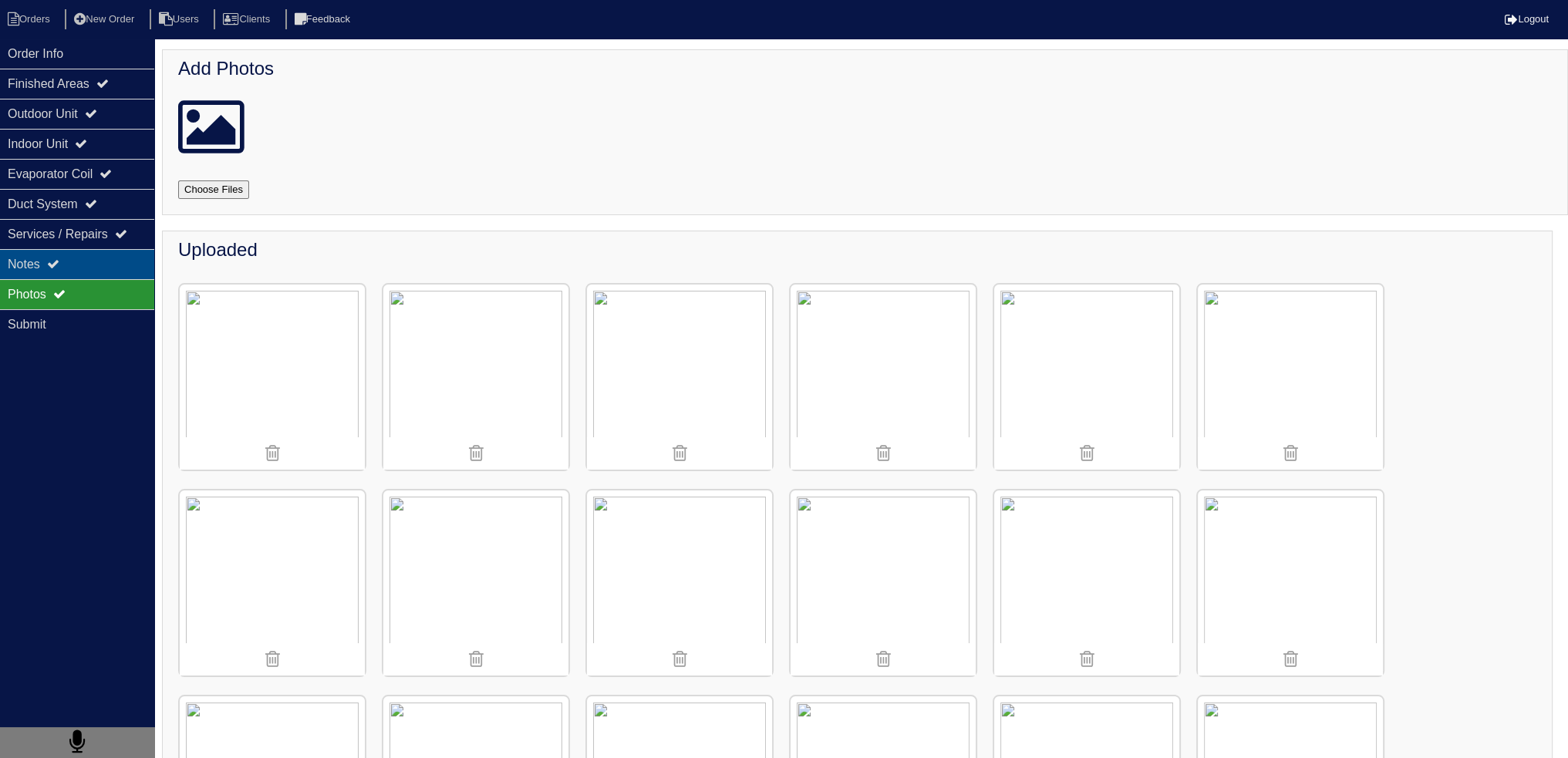
click at [120, 259] on div "Notes" at bounding box center [77, 264] width 154 height 30
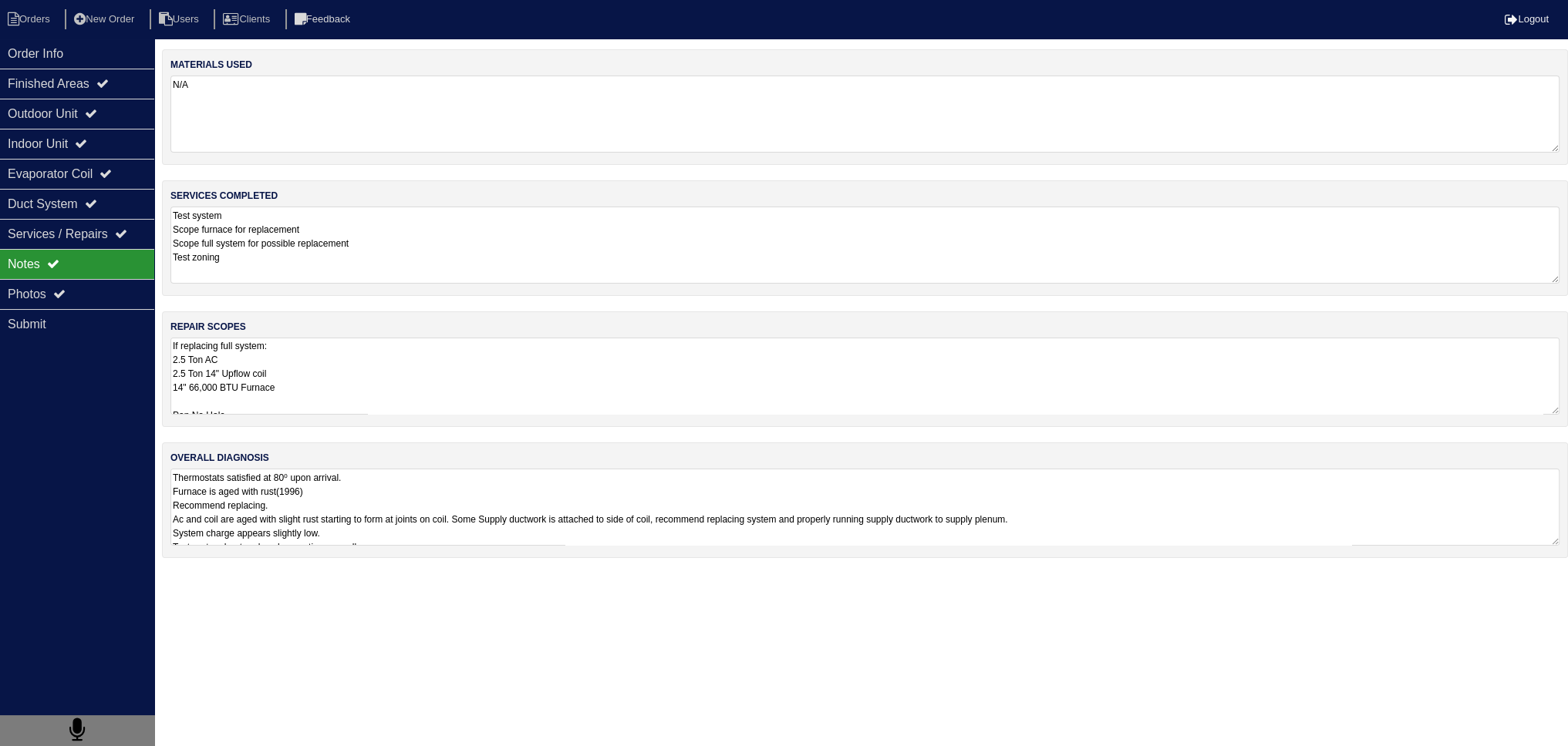
click at [279, 362] on textarea "If replacing full system: 2.5 Ton AC 2.5 Ton 14" Upflow coil 14" 66,000 BTU Fur…" at bounding box center [864, 376] width 1389 height 77
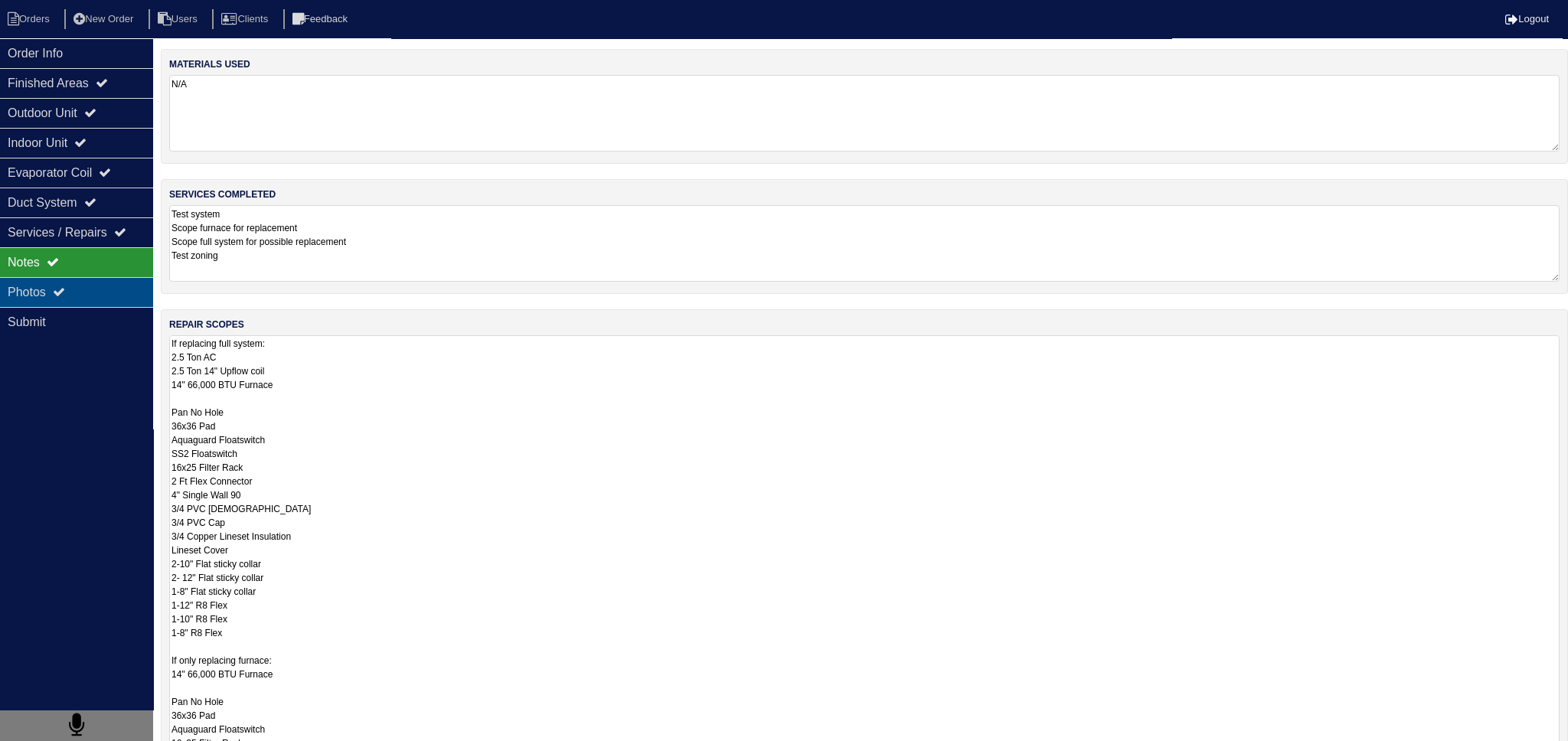
click at [54, 283] on div "Photos" at bounding box center [76, 292] width 153 height 30
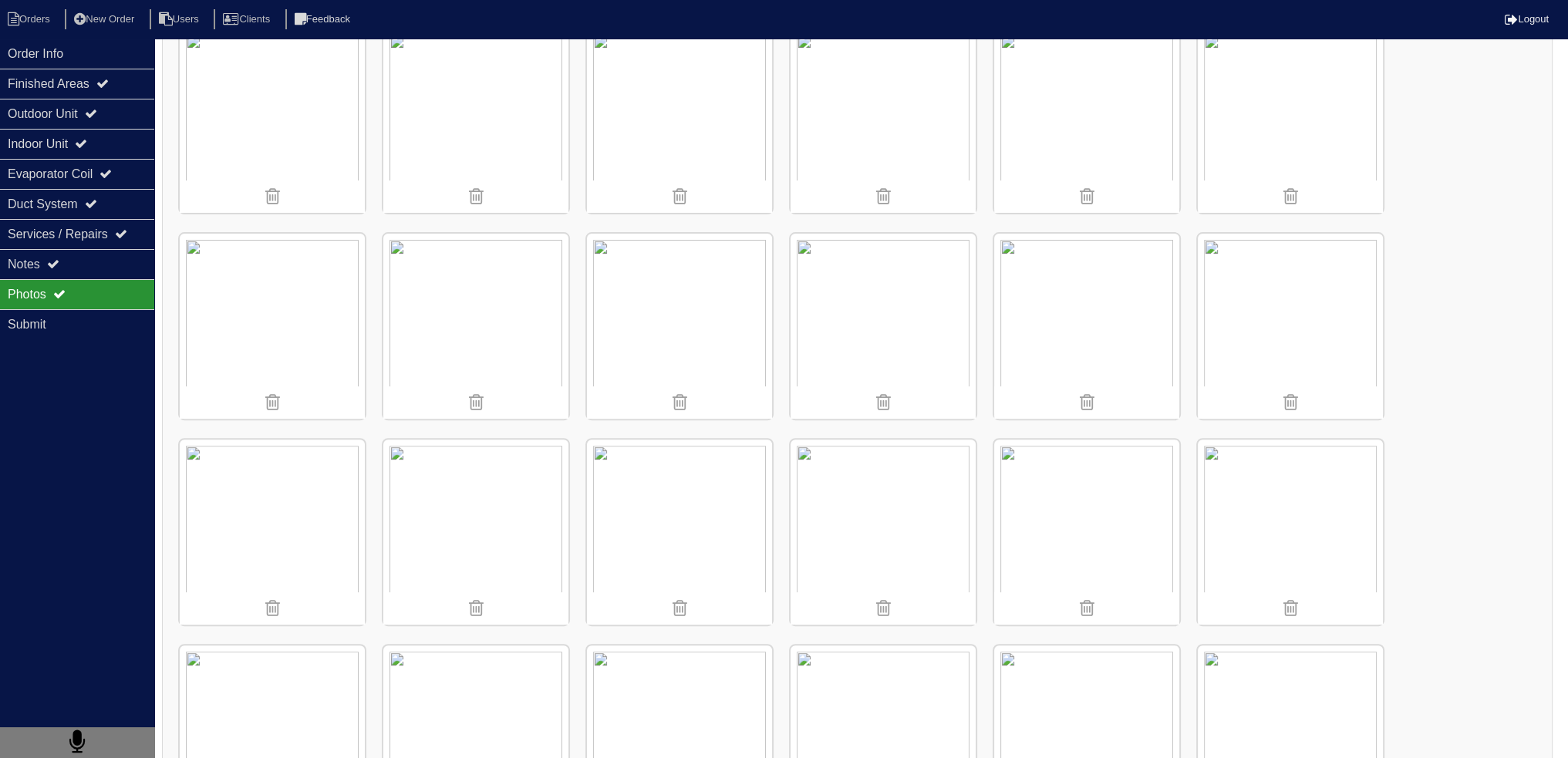
scroll to position [666, 0]
click at [693, 493] on img at bounding box center [679, 535] width 185 height 185
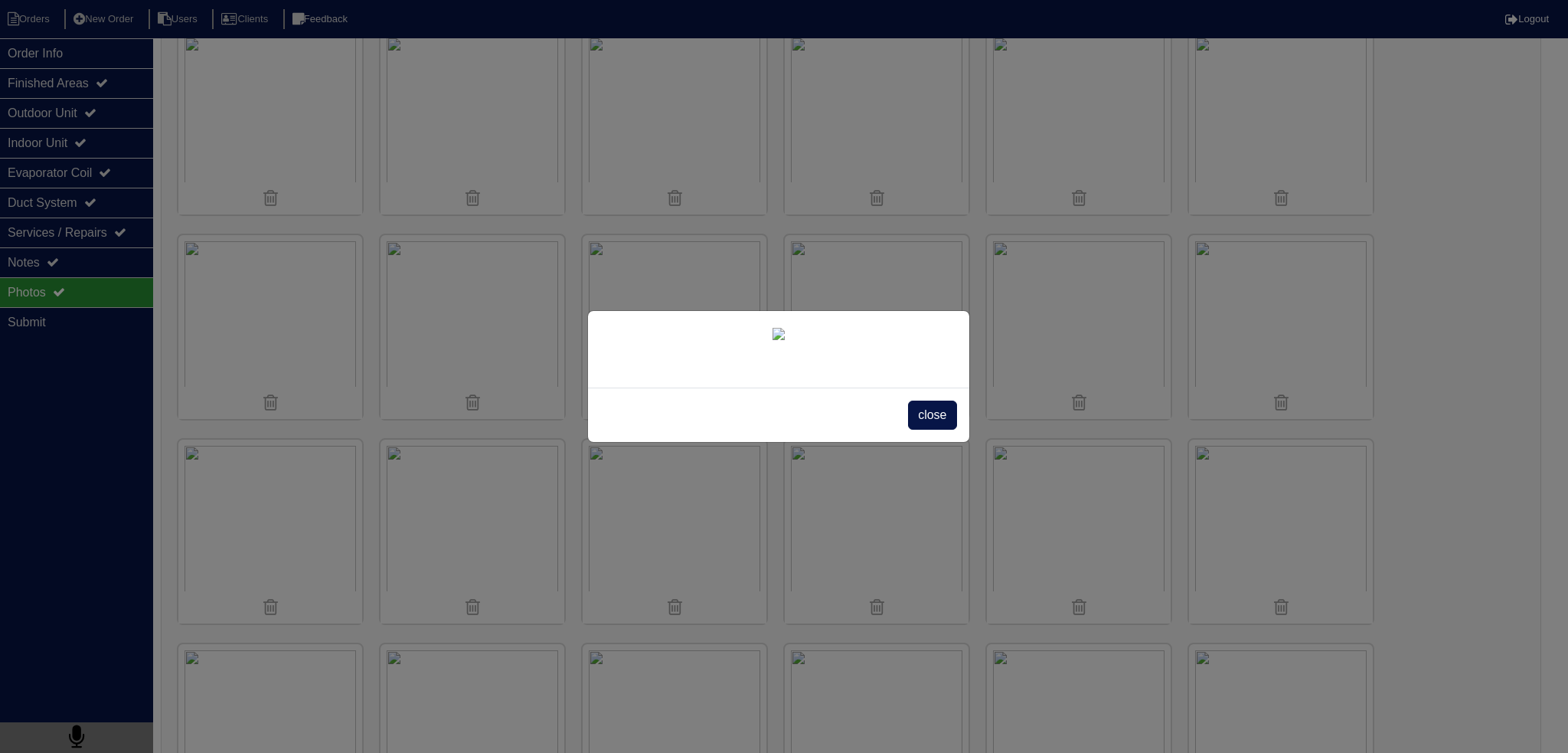
click at [929, 429] on span "close" at bounding box center [932, 415] width 48 height 29
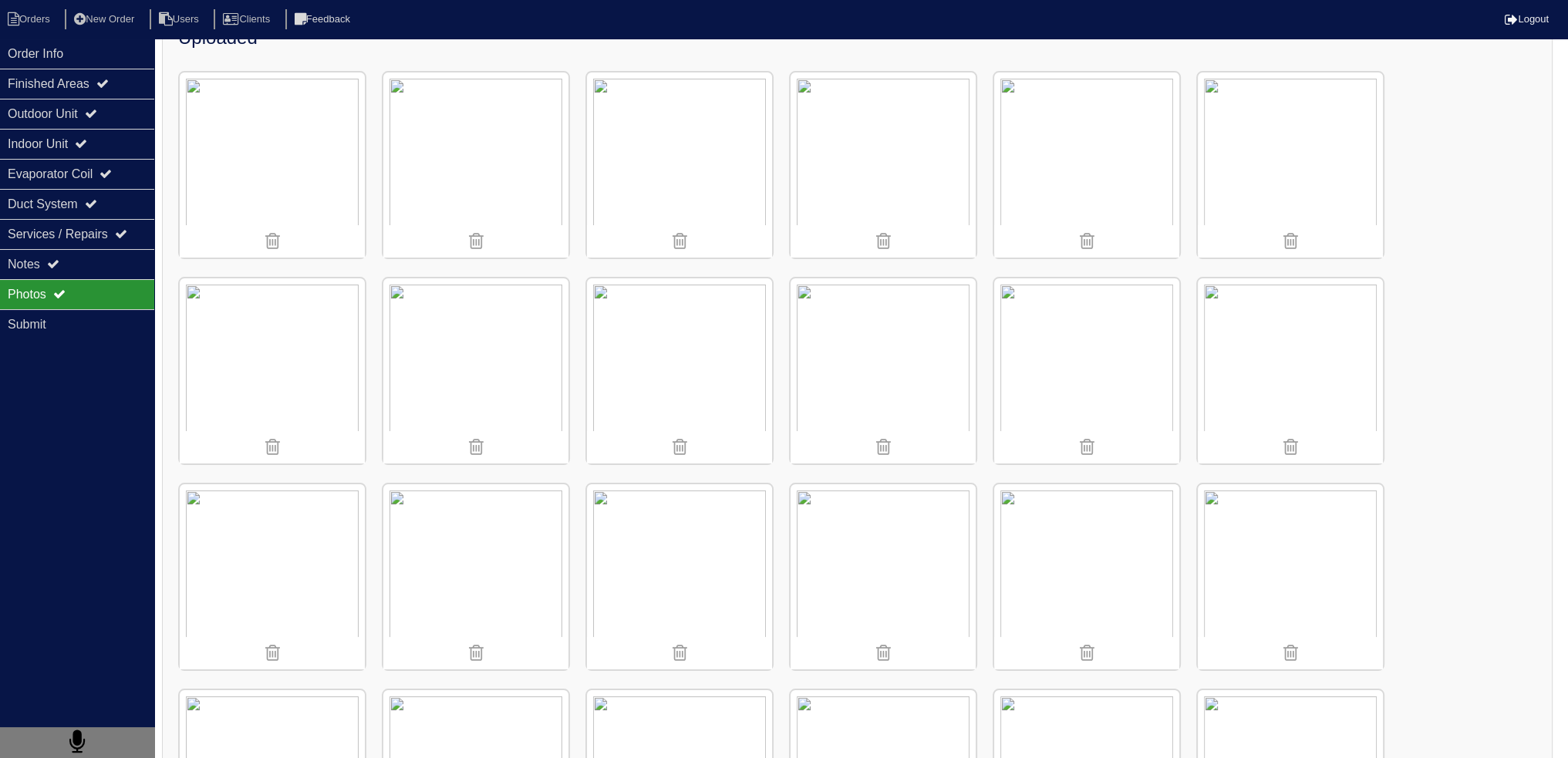
scroll to position [126, 0]
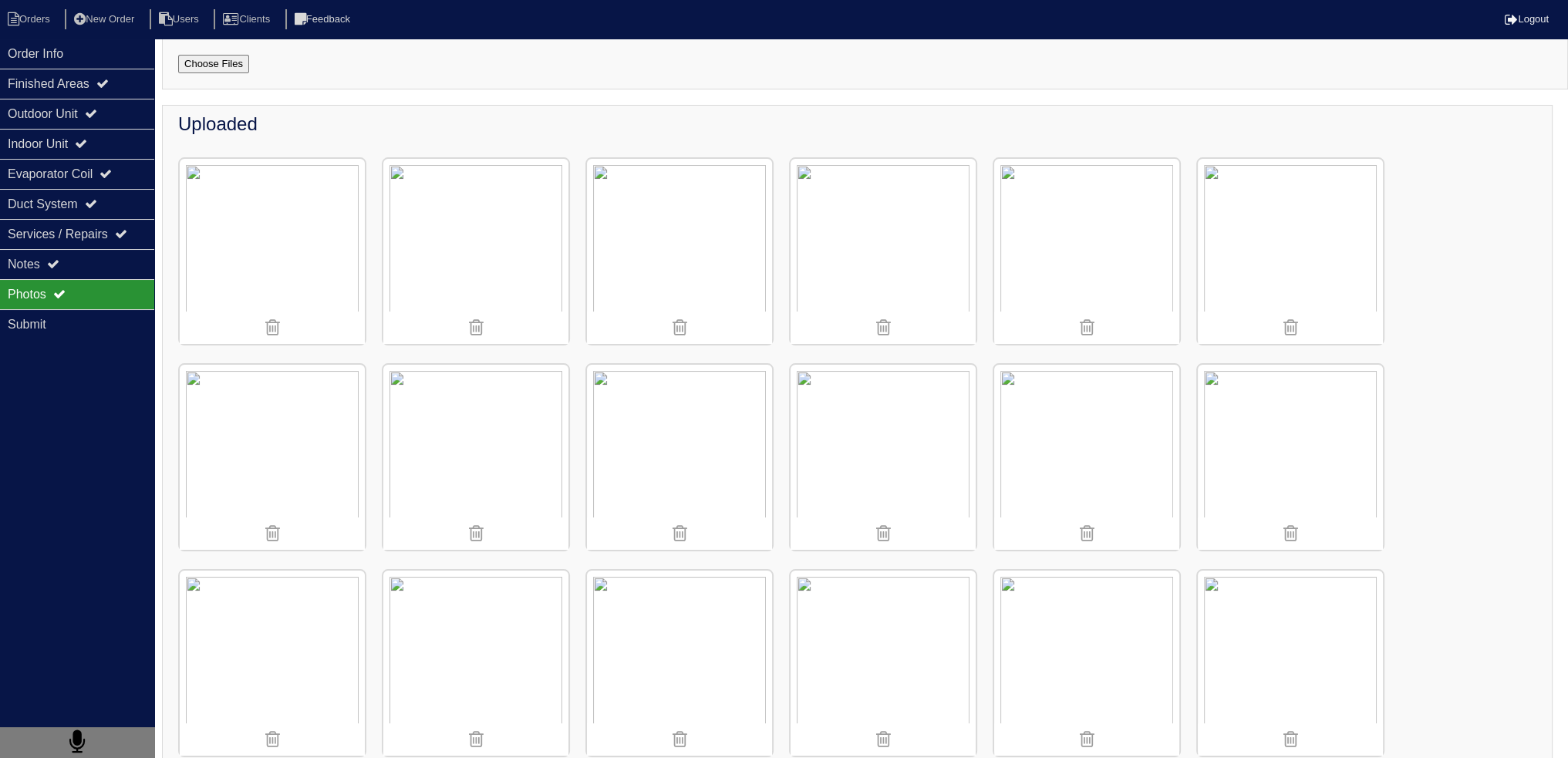
click at [677, 268] on img at bounding box center [679, 251] width 185 height 185
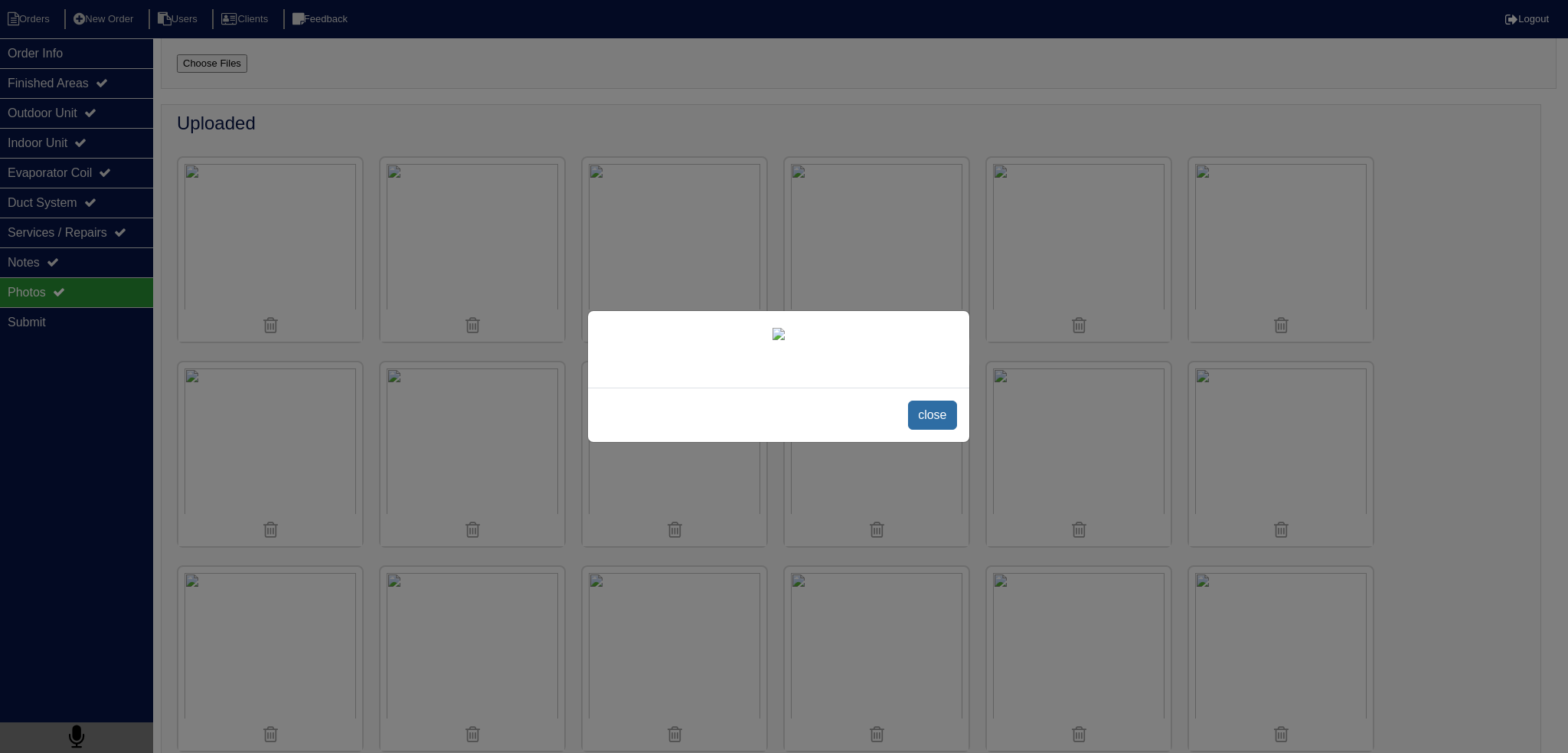
click at [921, 429] on span "close" at bounding box center [932, 415] width 48 height 29
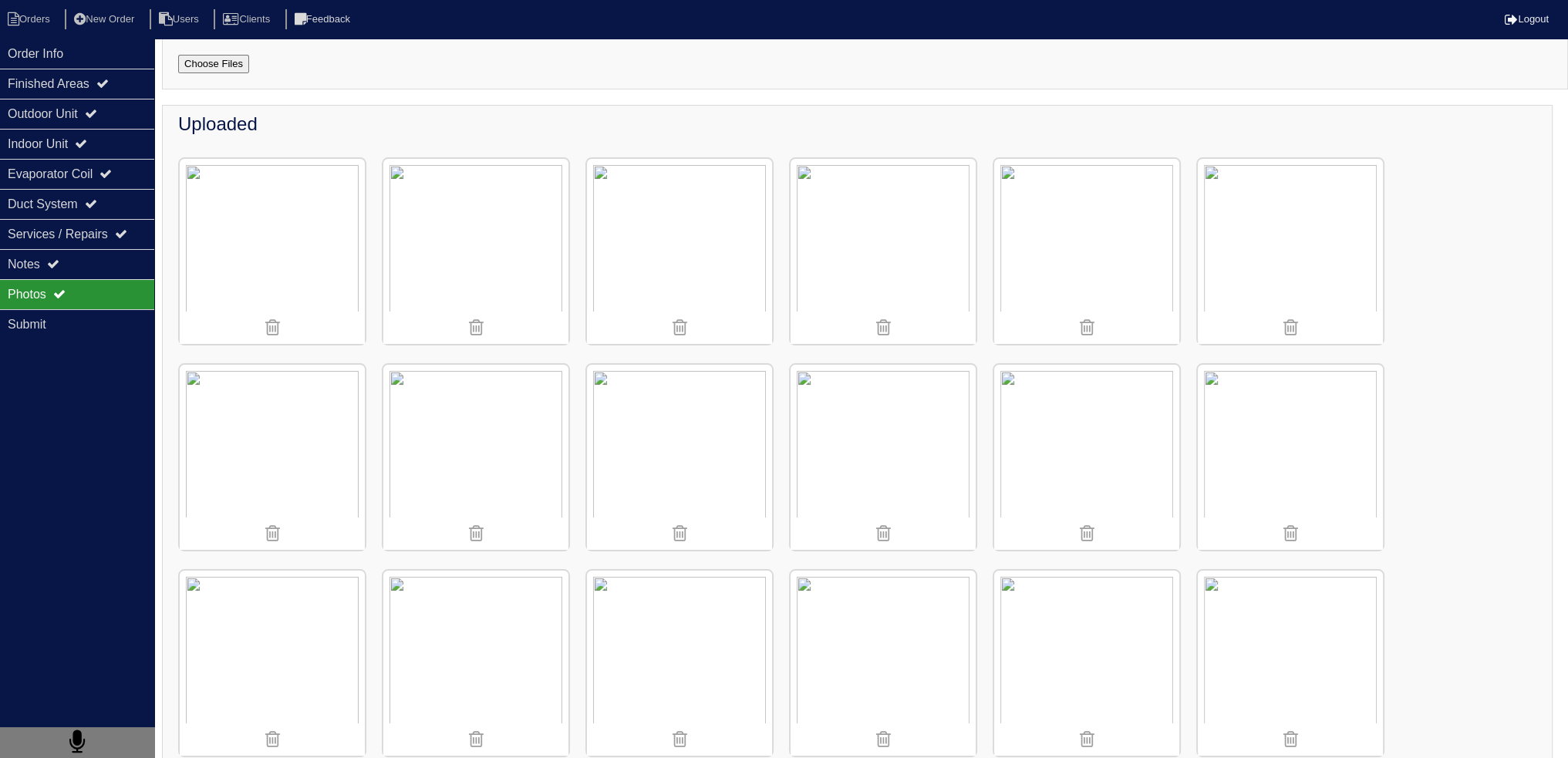
click at [936, 255] on img at bounding box center [883, 251] width 185 height 185
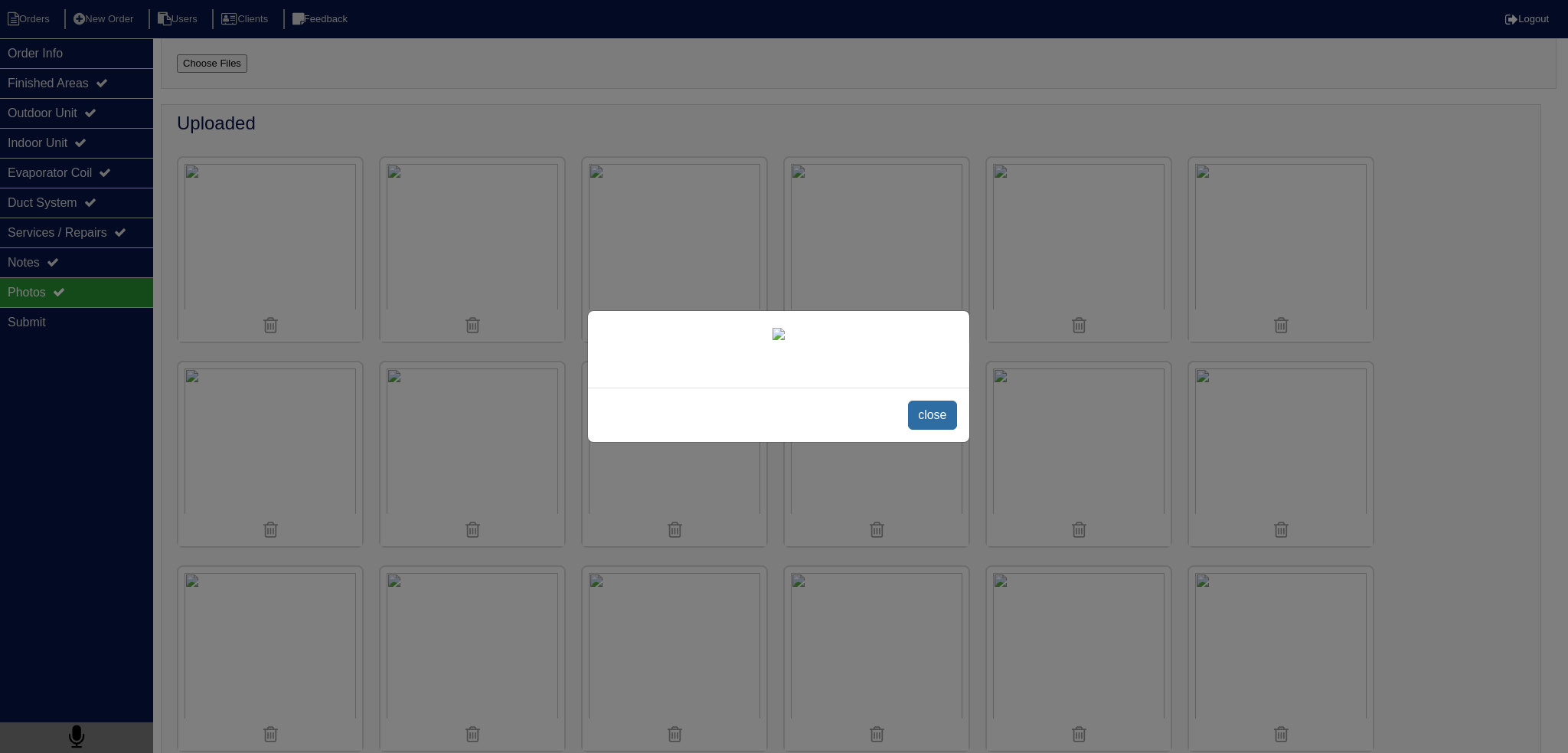
click at [924, 429] on span "close" at bounding box center [932, 415] width 48 height 29
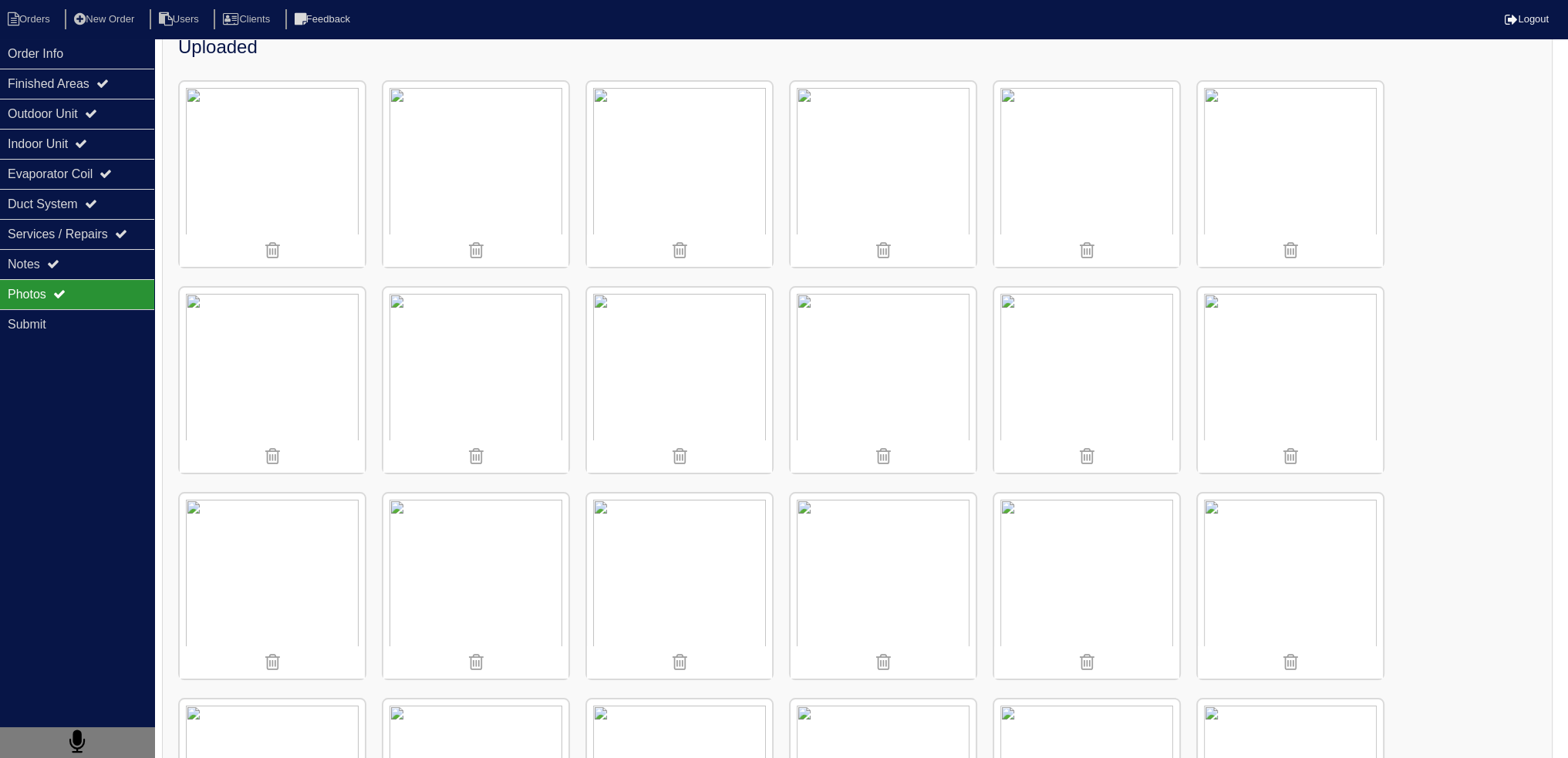
scroll to position [49, 0]
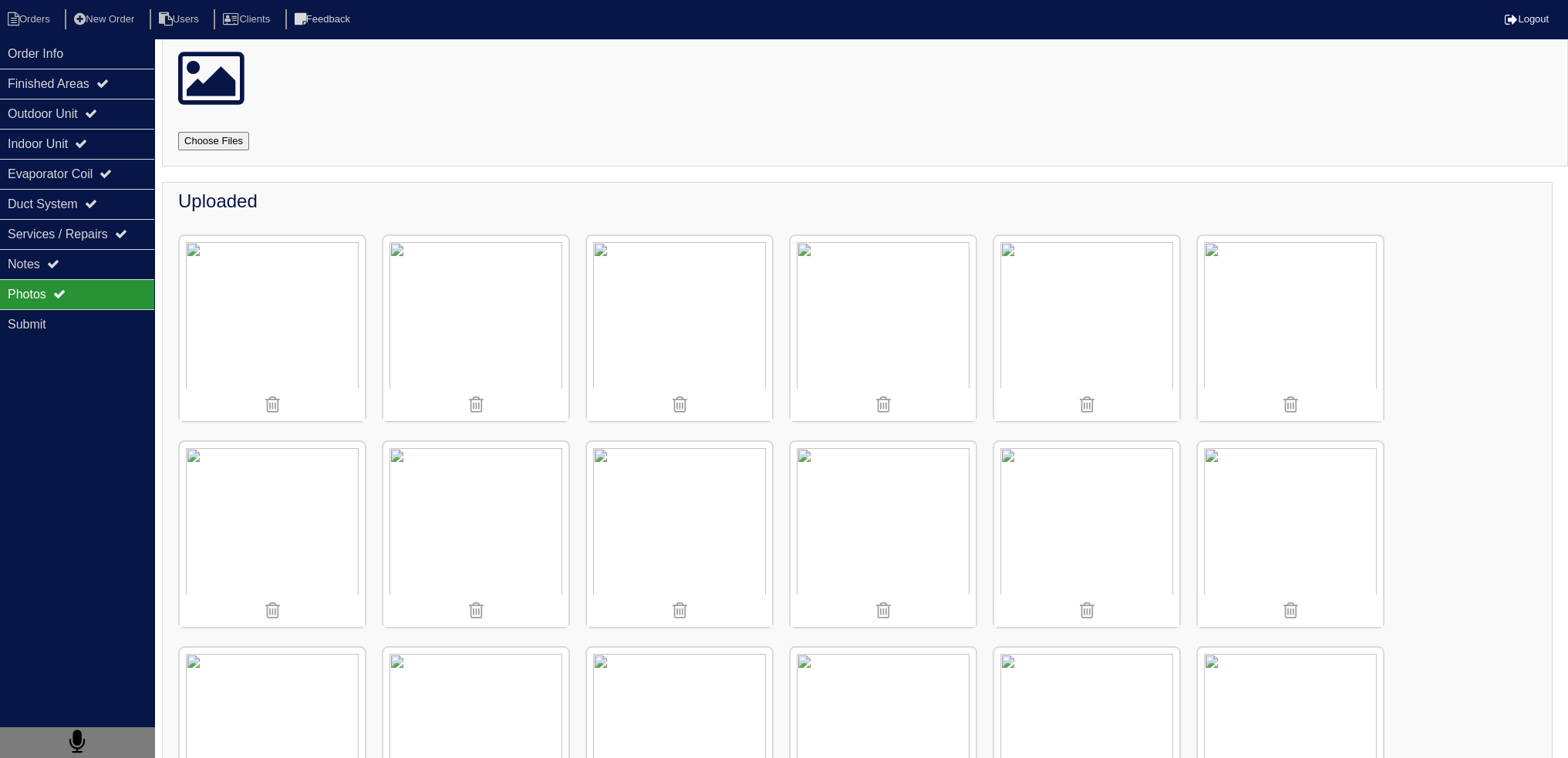
click at [896, 277] on img at bounding box center [883, 329] width 185 height 185
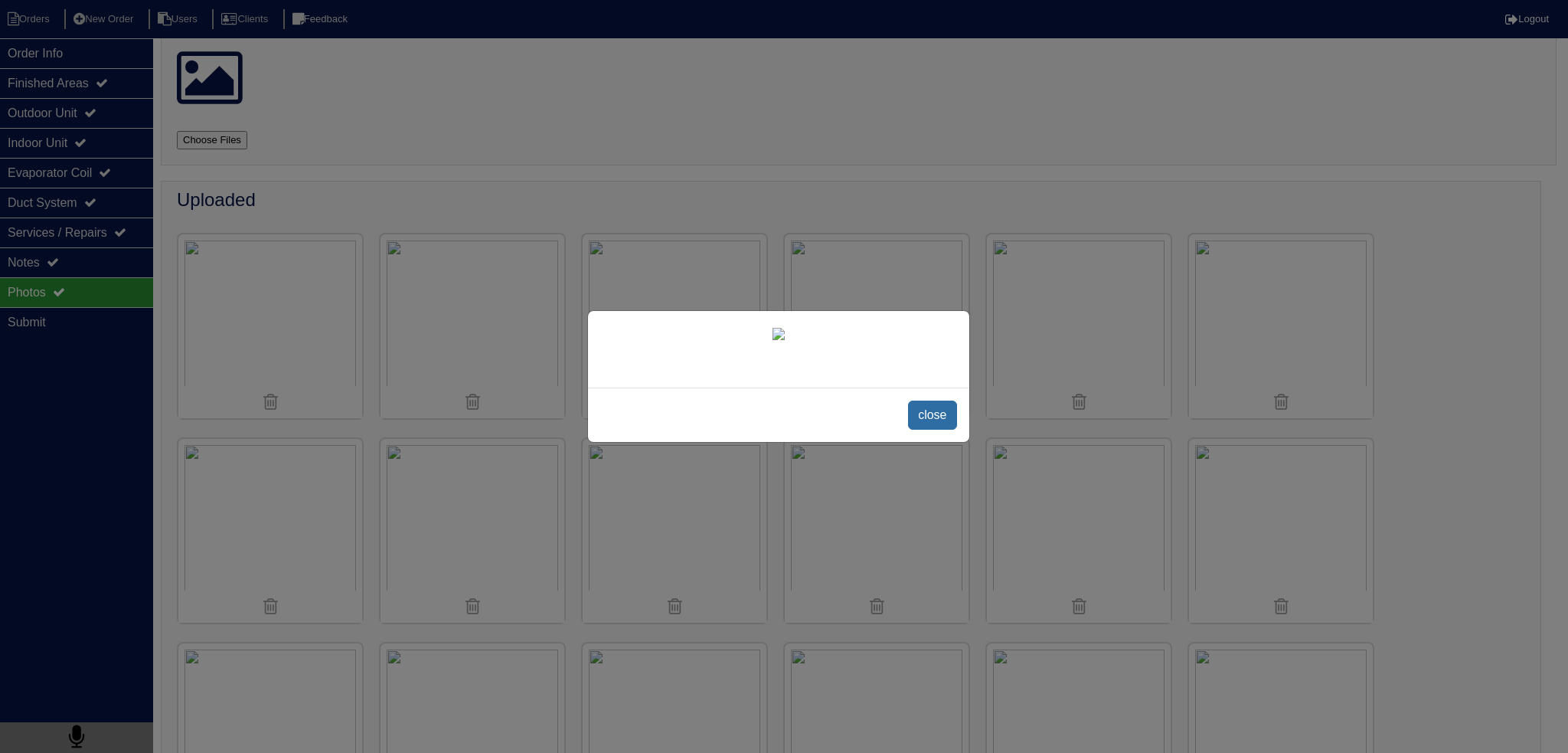
click at [936, 429] on span "close" at bounding box center [932, 415] width 48 height 29
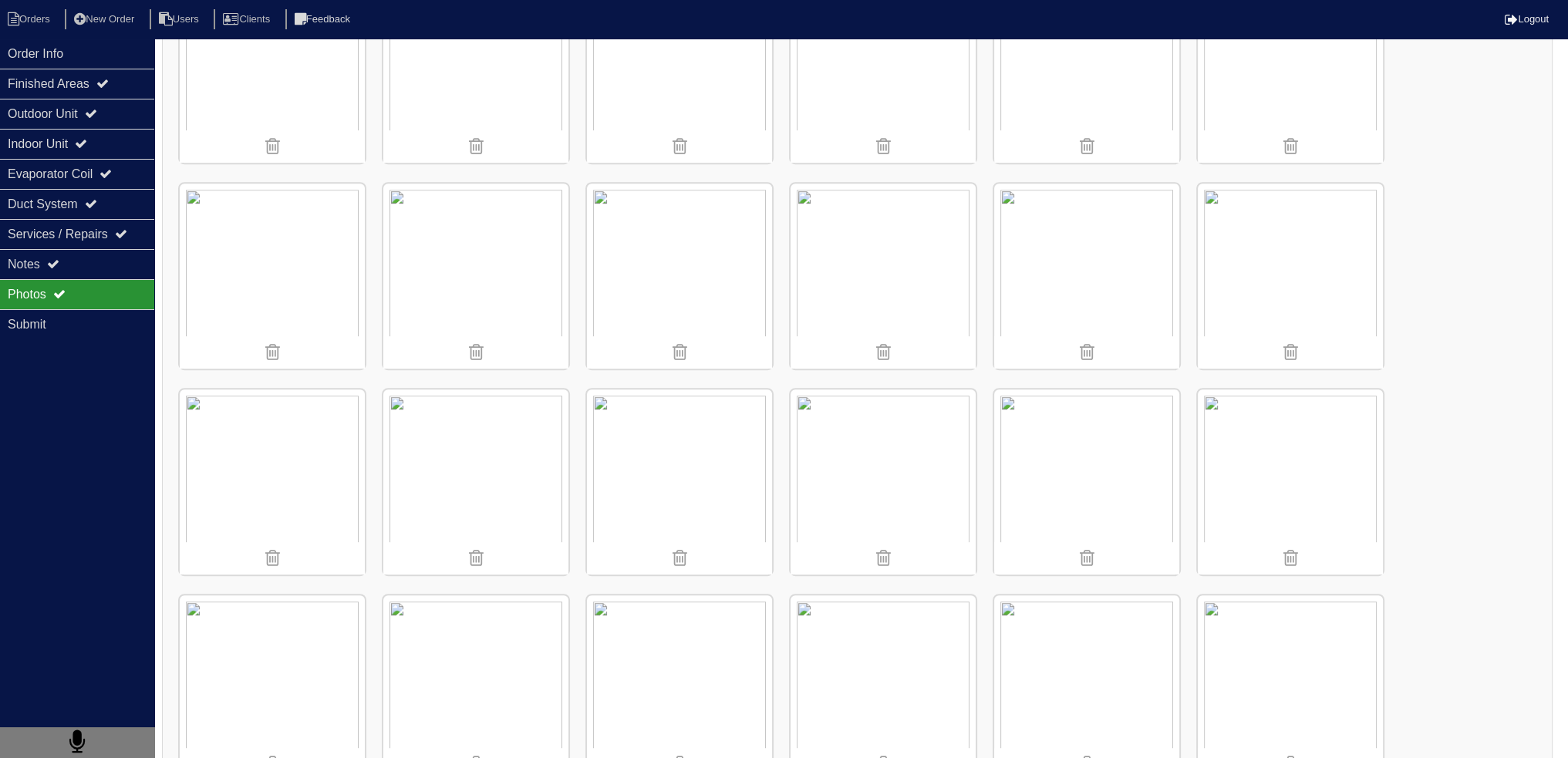
scroll to position [896, 0]
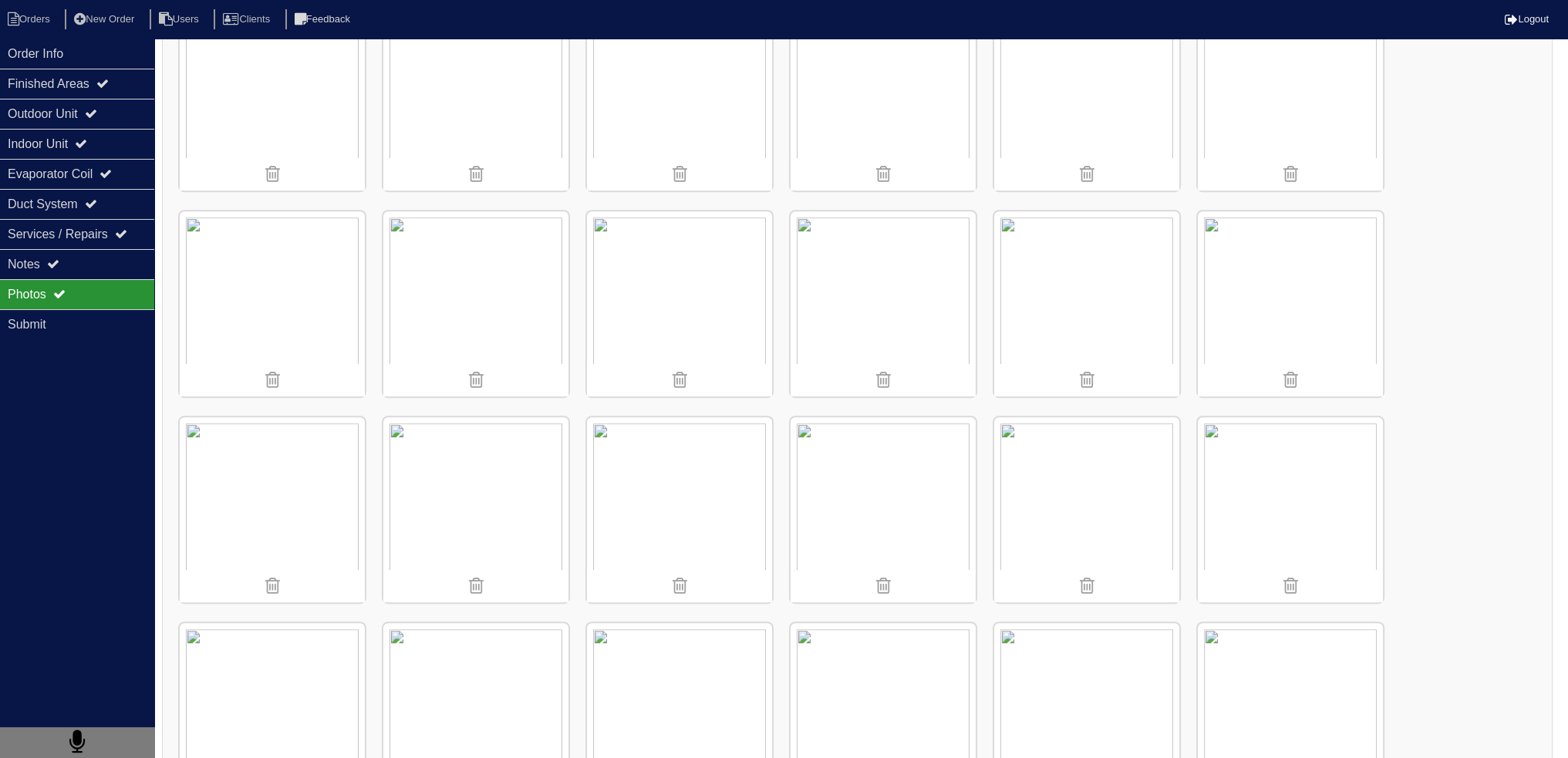
click at [642, 252] on img at bounding box center [679, 303] width 185 height 185
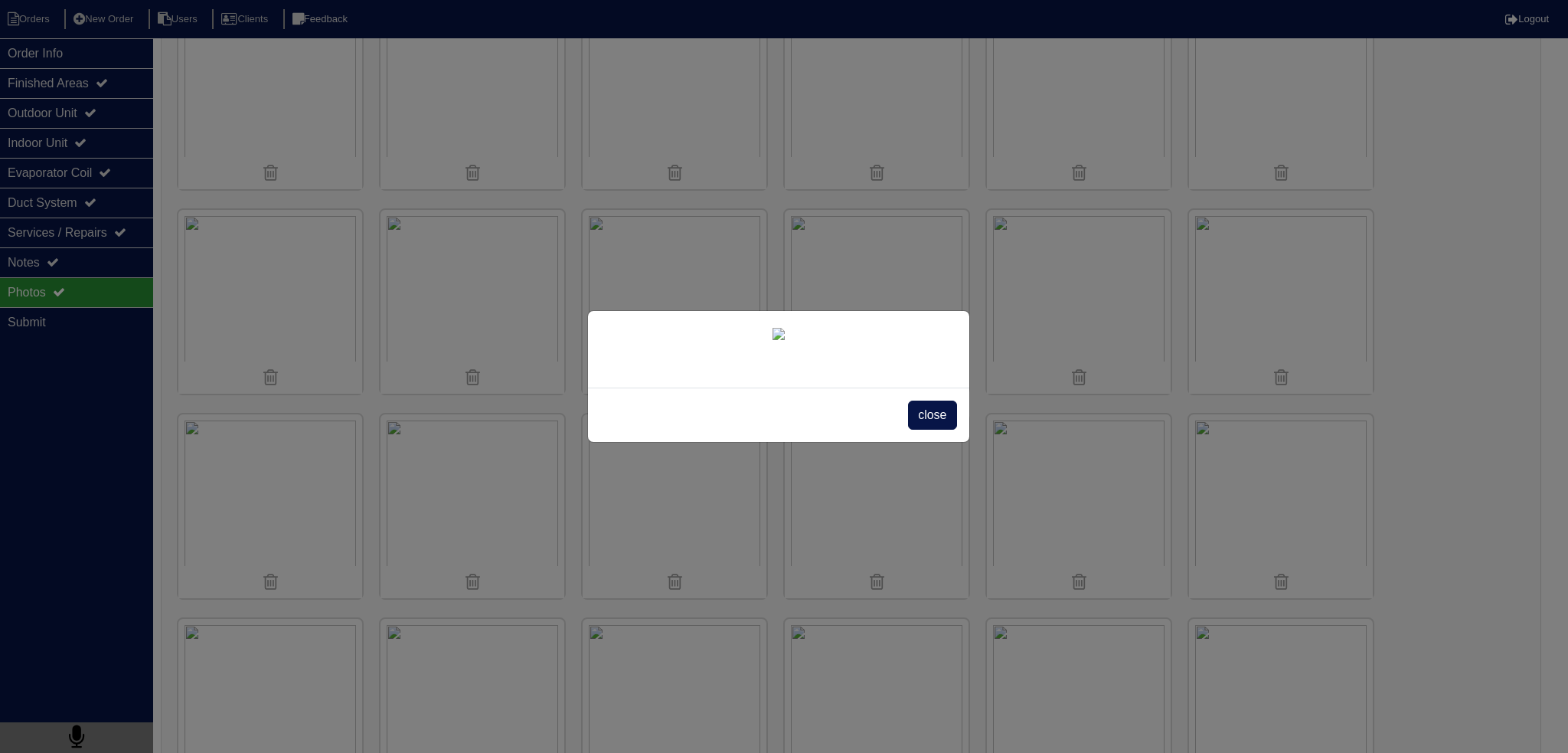
click at [938, 429] on span "close" at bounding box center [932, 415] width 48 height 29
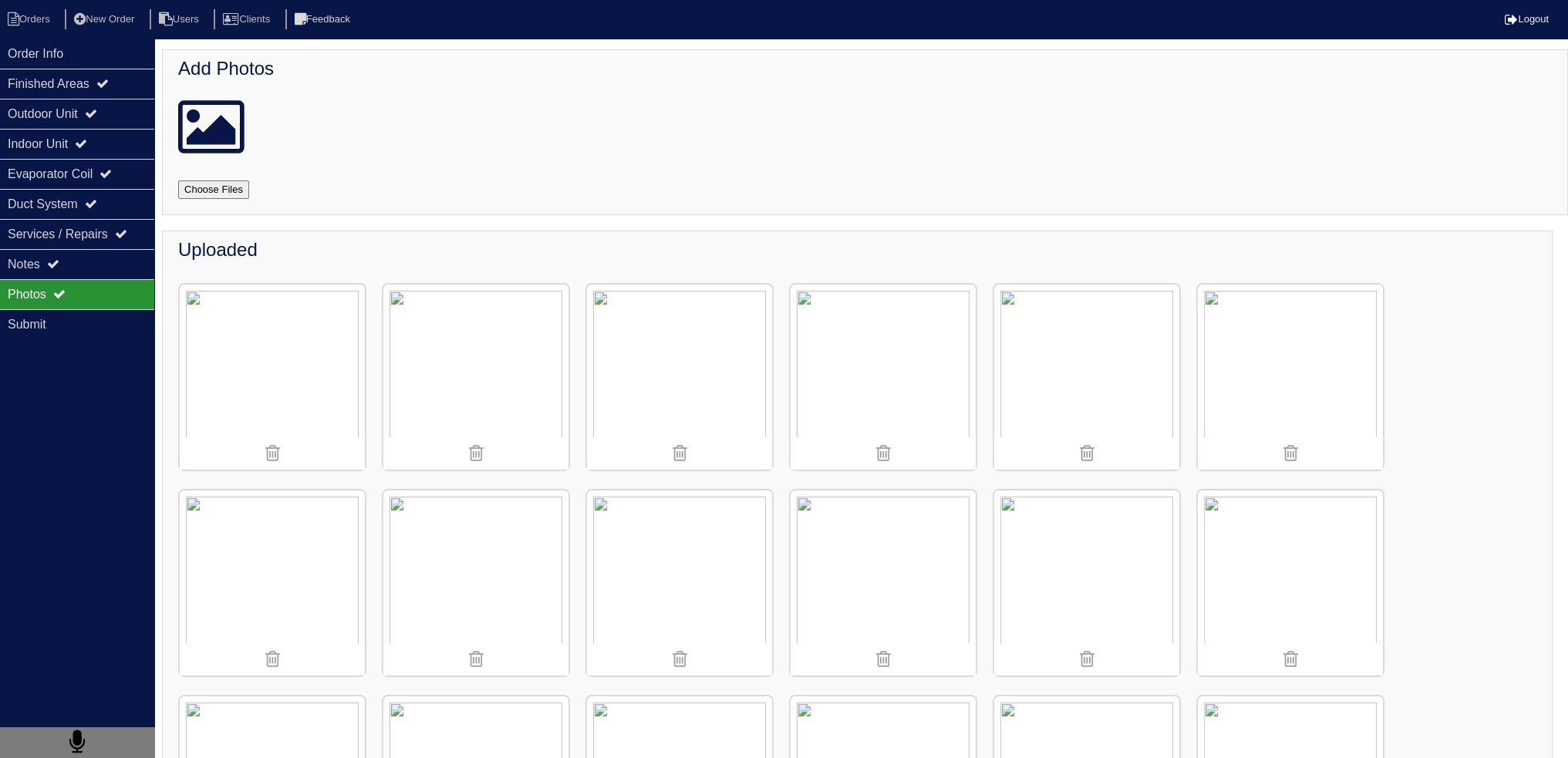
scroll to position [0, 0]
click at [861, 302] on img at bounding box center [883, 377] width 185 height 185
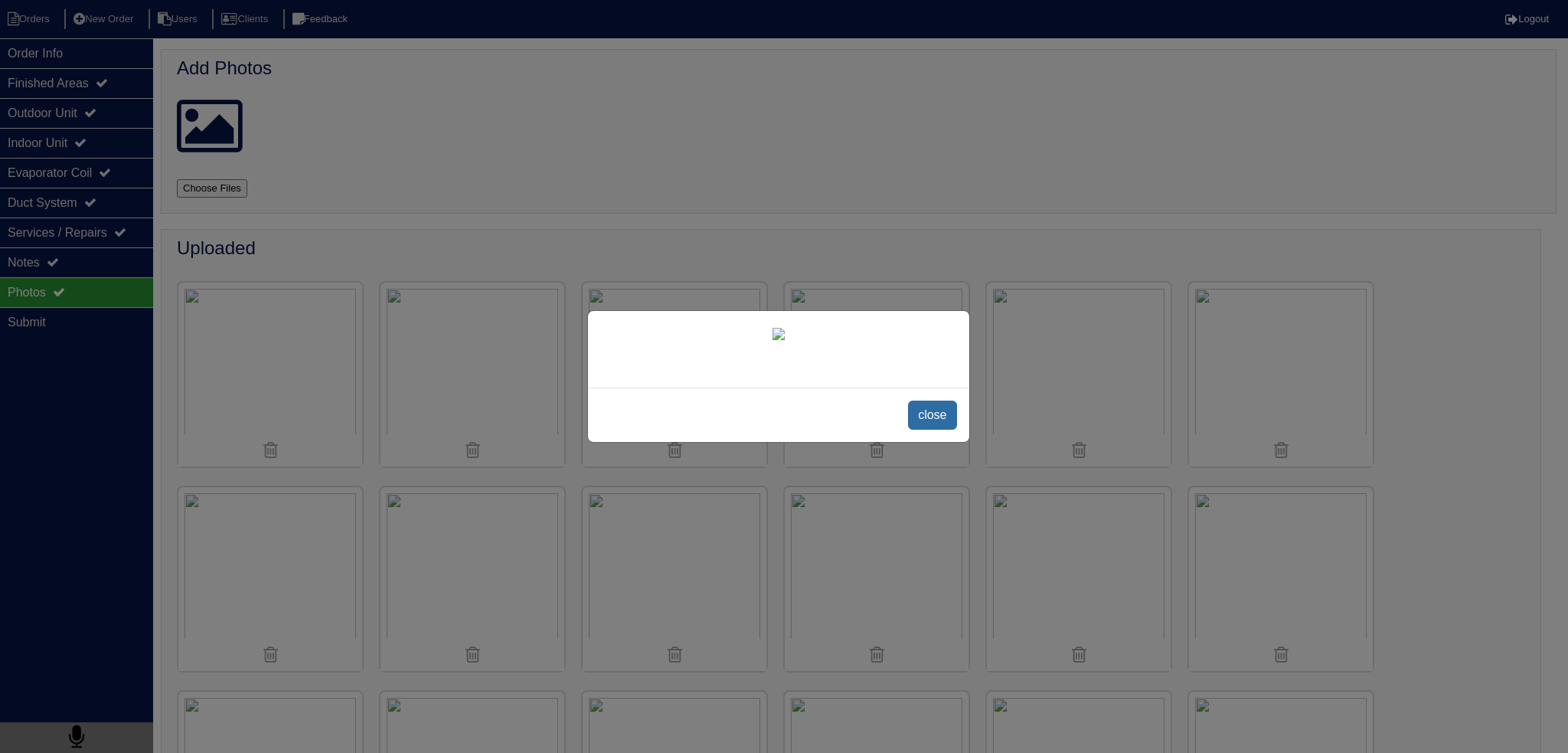
click at [913, 429] on span "close" at bounding box center [932, 415] width 48 height 29
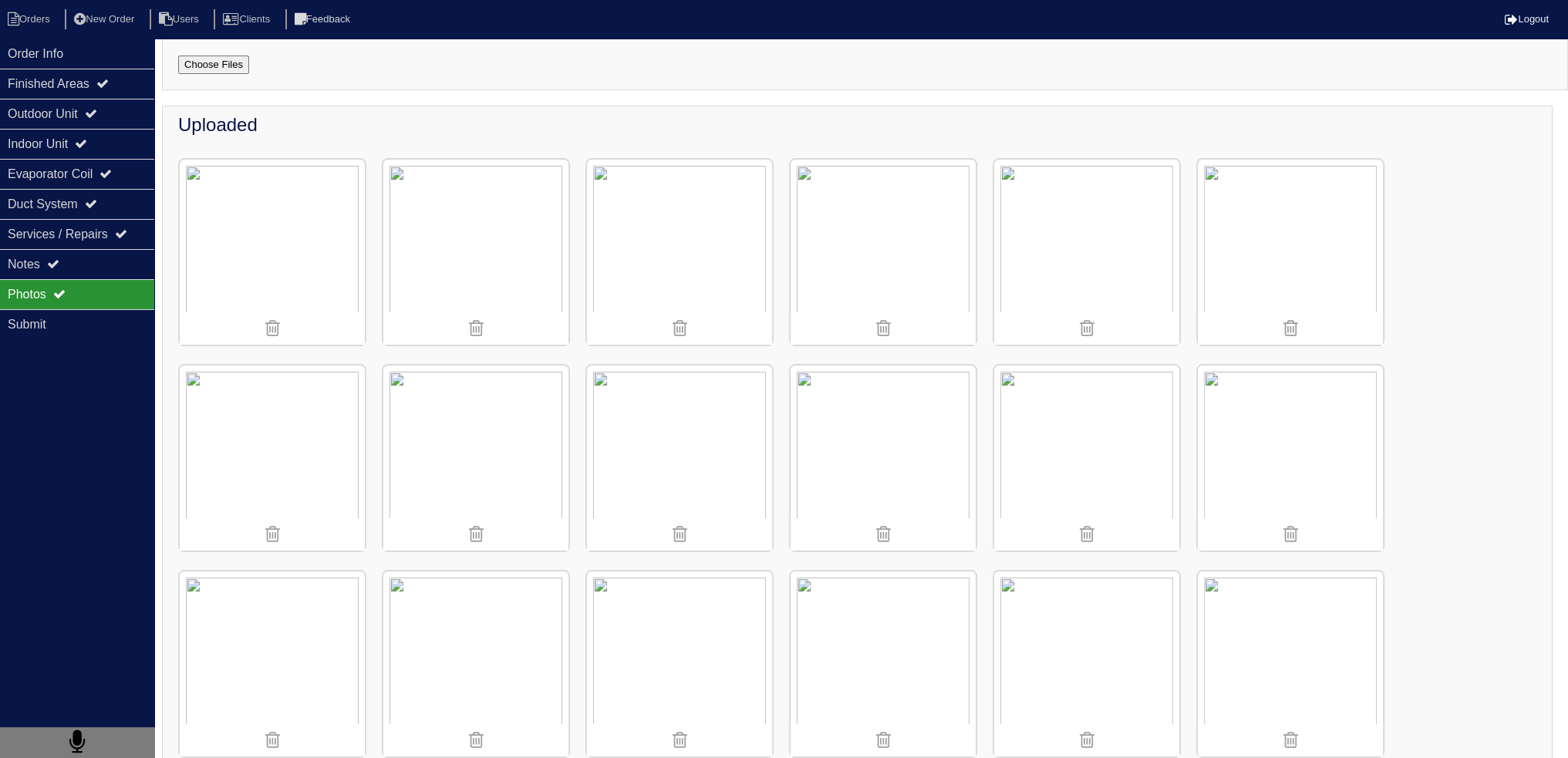
scroll to position [154, 0]
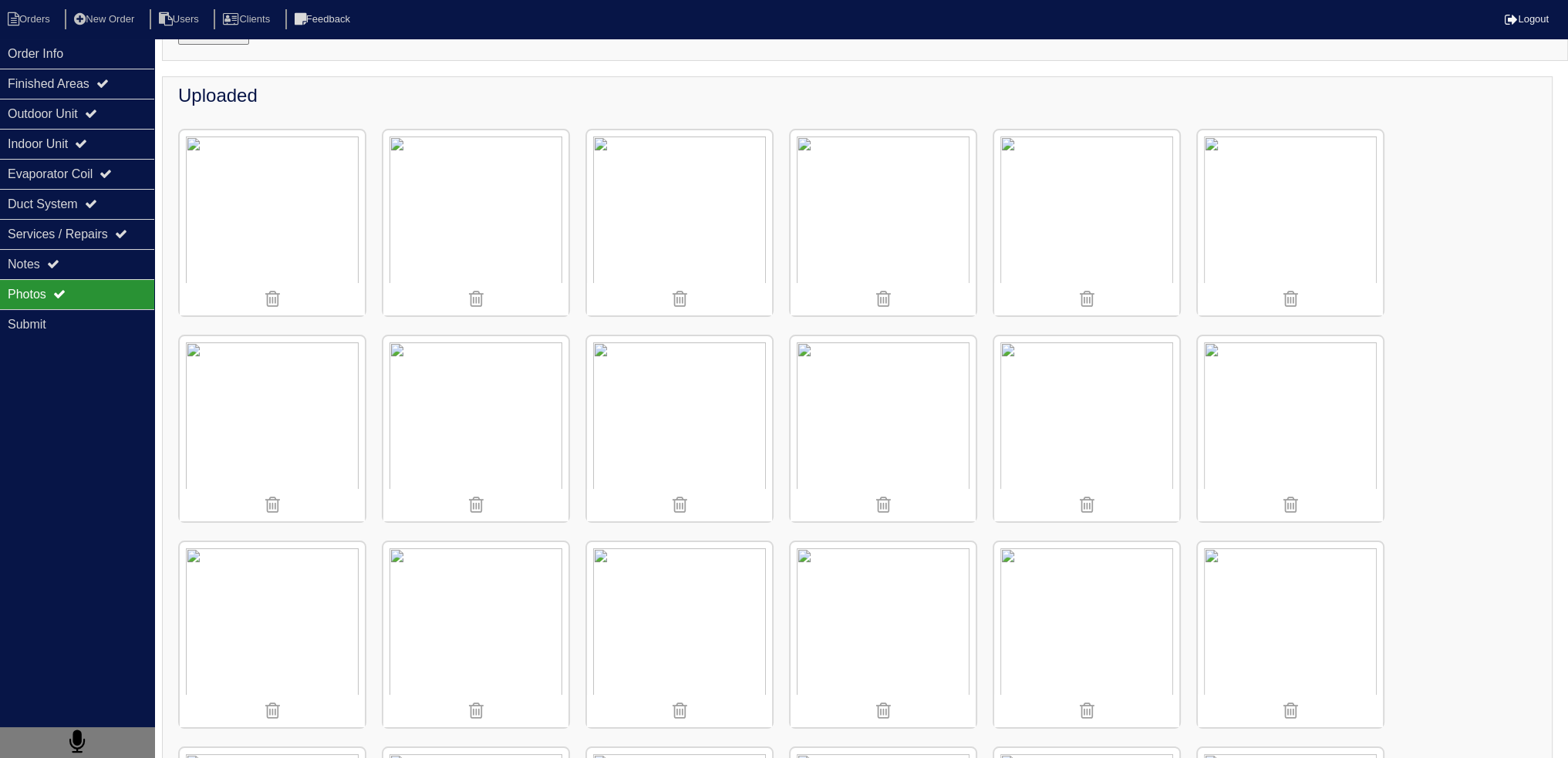
click at [493, 372] on img at bounding box center [475, 428] width 185 height 185
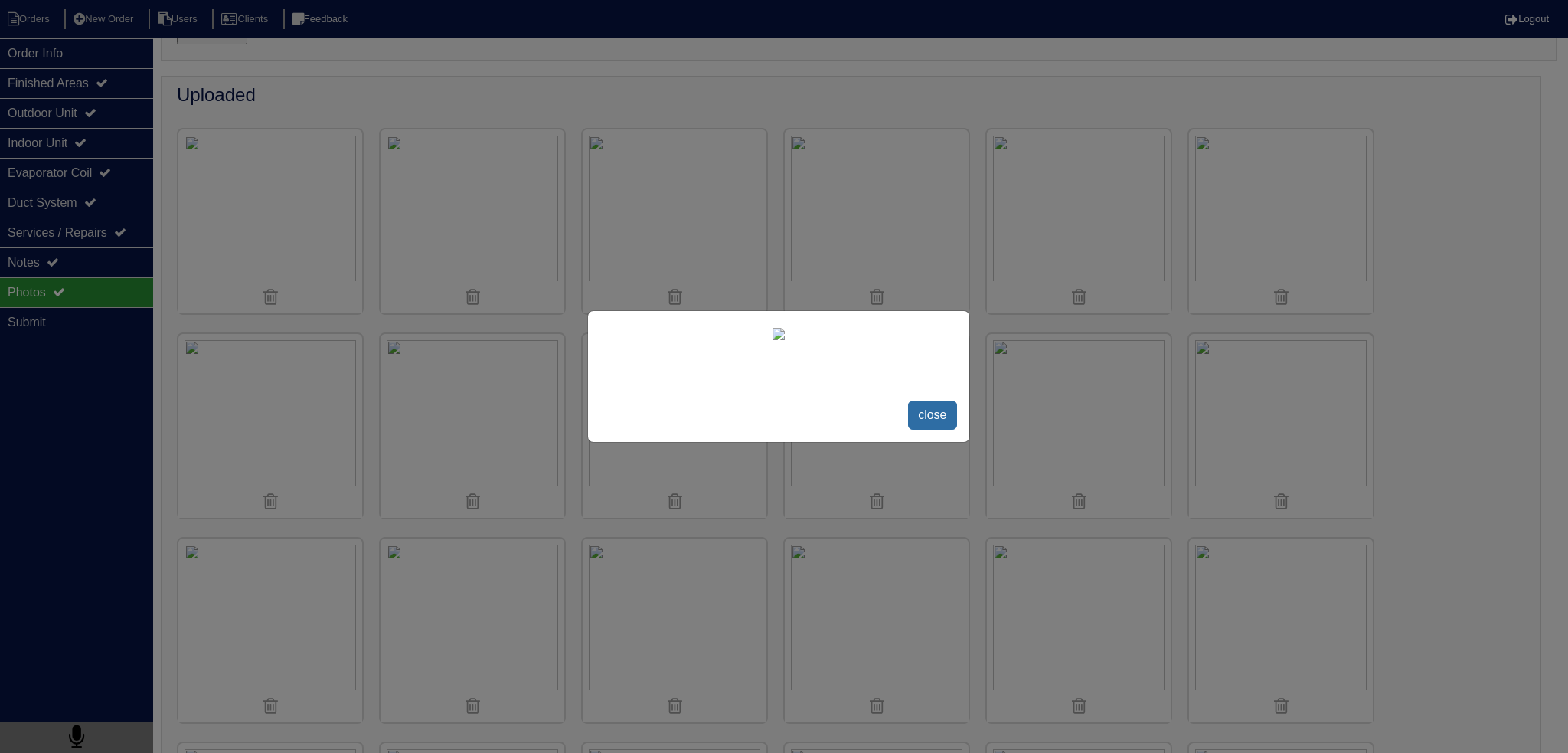
click at [935, 415] on span "close" at bounding box center [932, 415] width 48 height 29
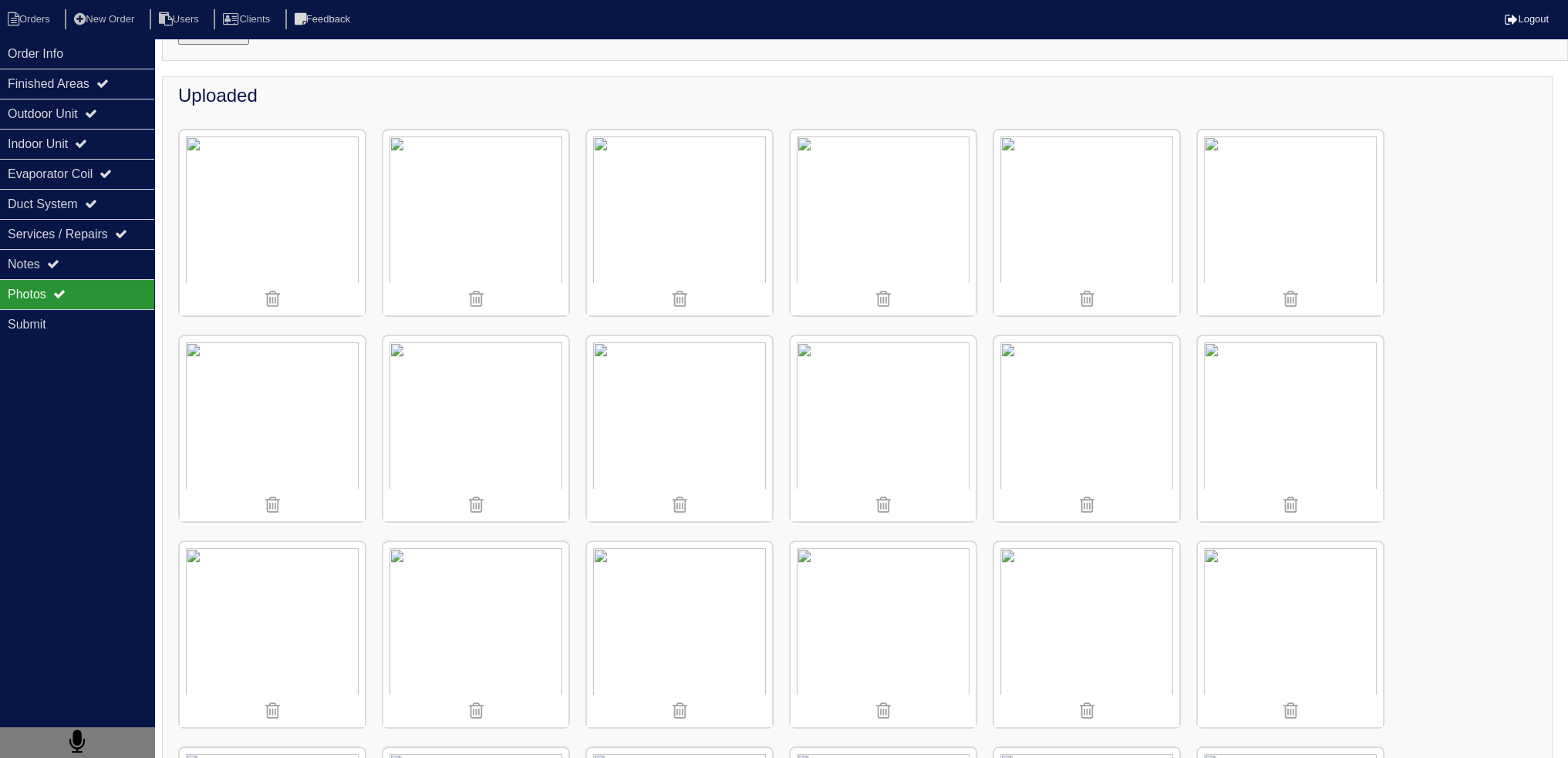
click at [1117, 564] on img at bounding box center [1086, 635] width 185 height 185
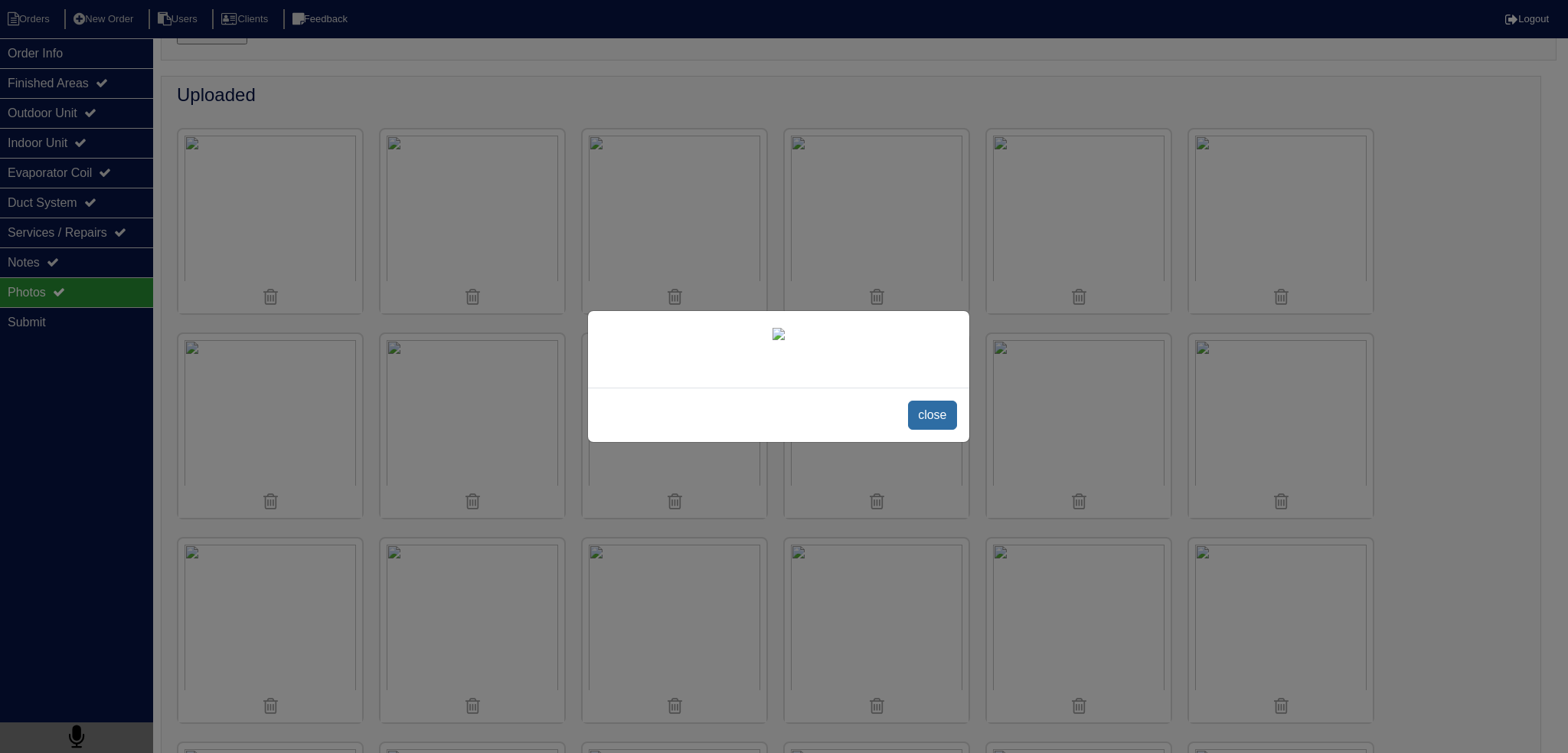
click at [919, 429] on span "close" at bounding box center [932, 415] width 48 height 29
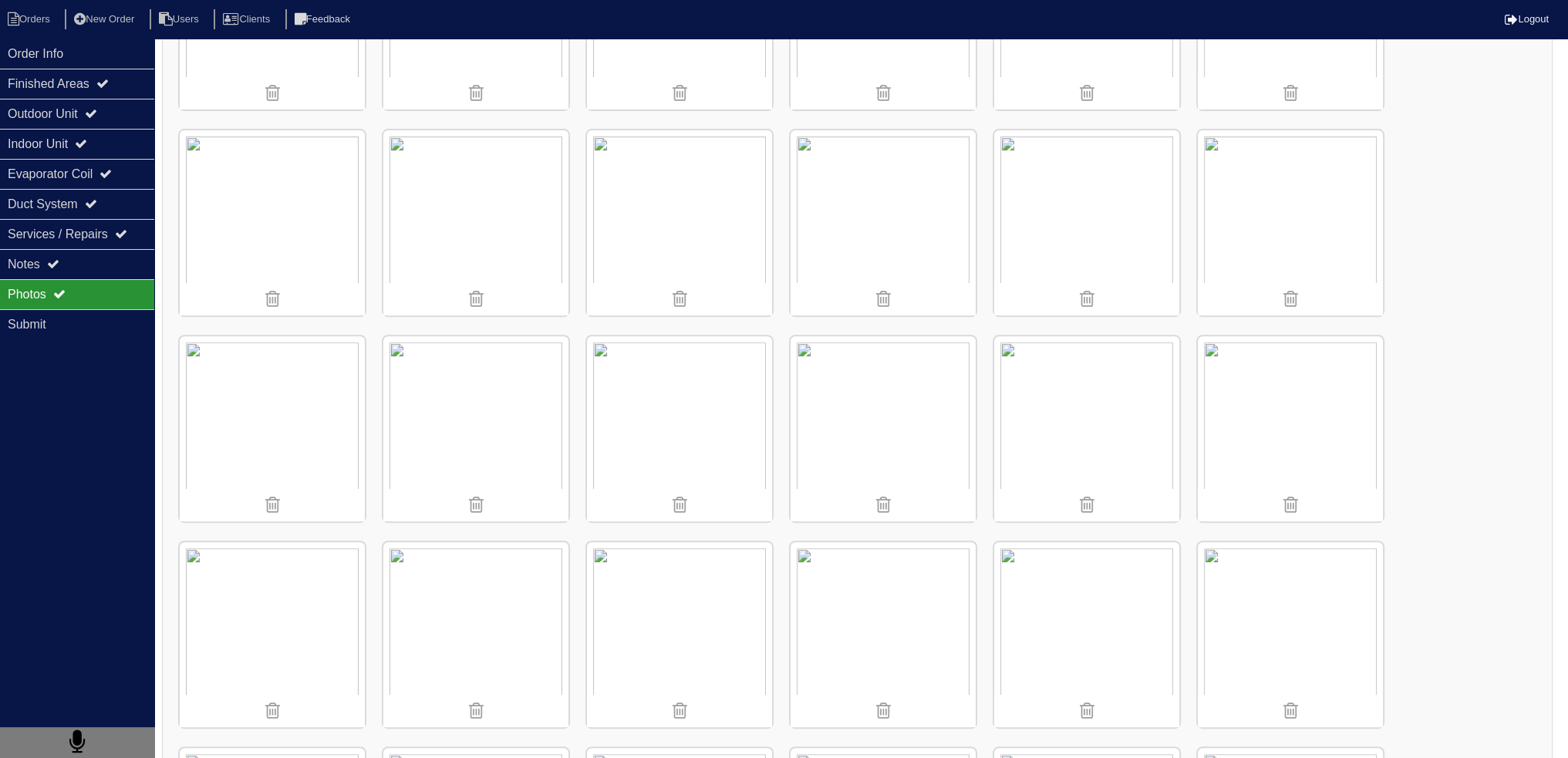
scroll to position [511, 0]
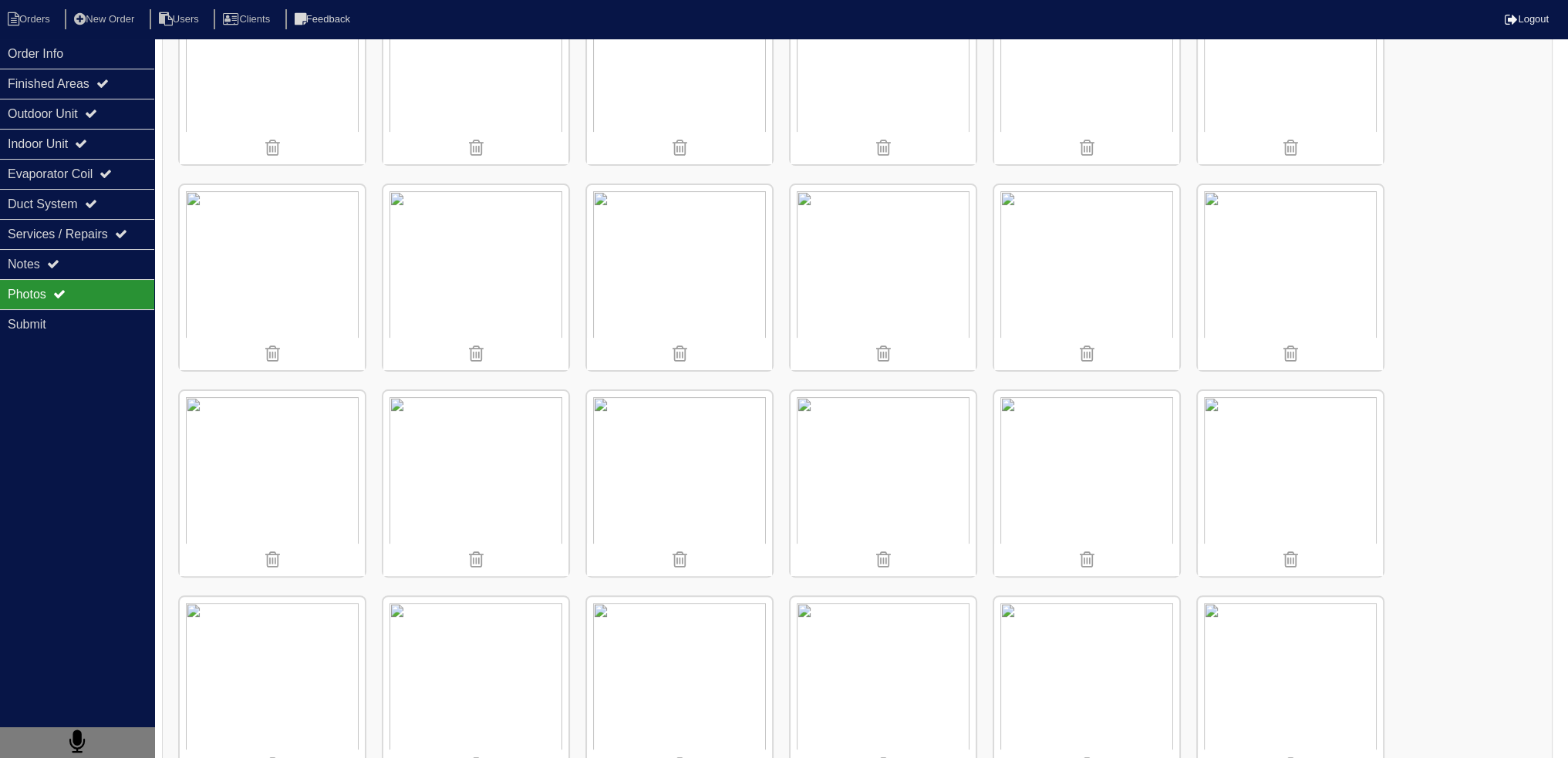
click at [710, 653] on img at bounding box center [679, 689] width 185 height 185
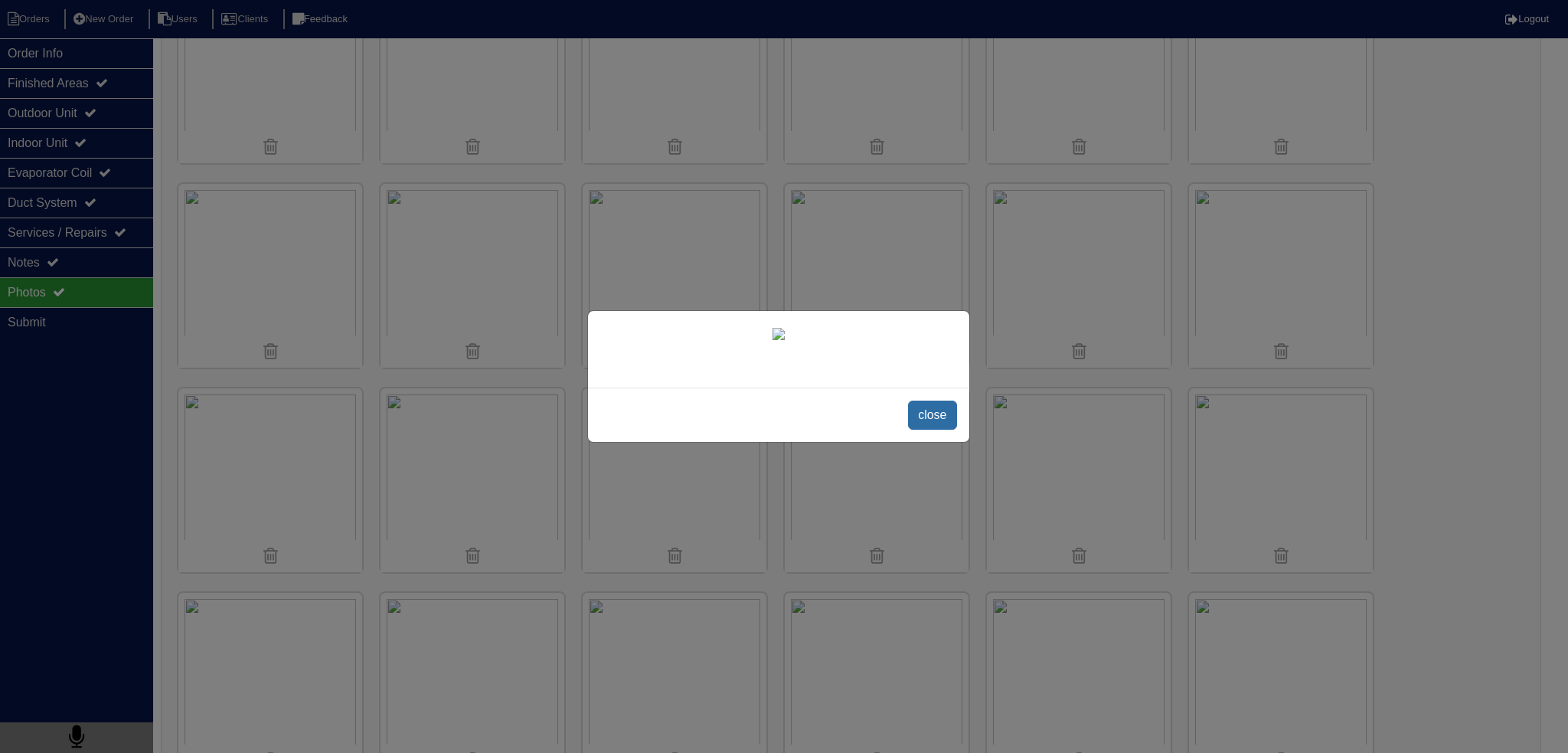
click at [916, 429] on span "close" at bounding box center [932, 415] width 48 height 29
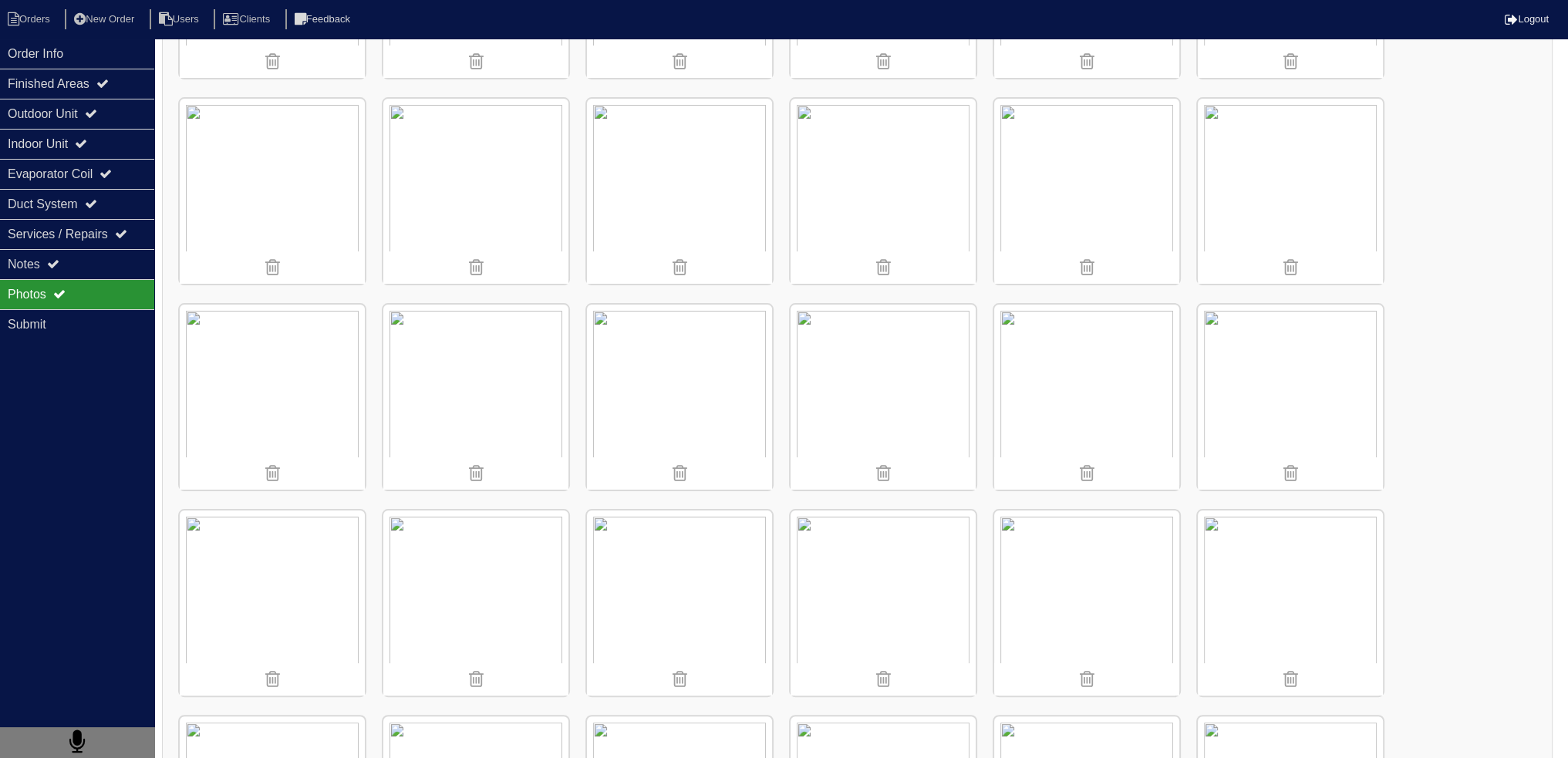
scroll to position [126, 0]
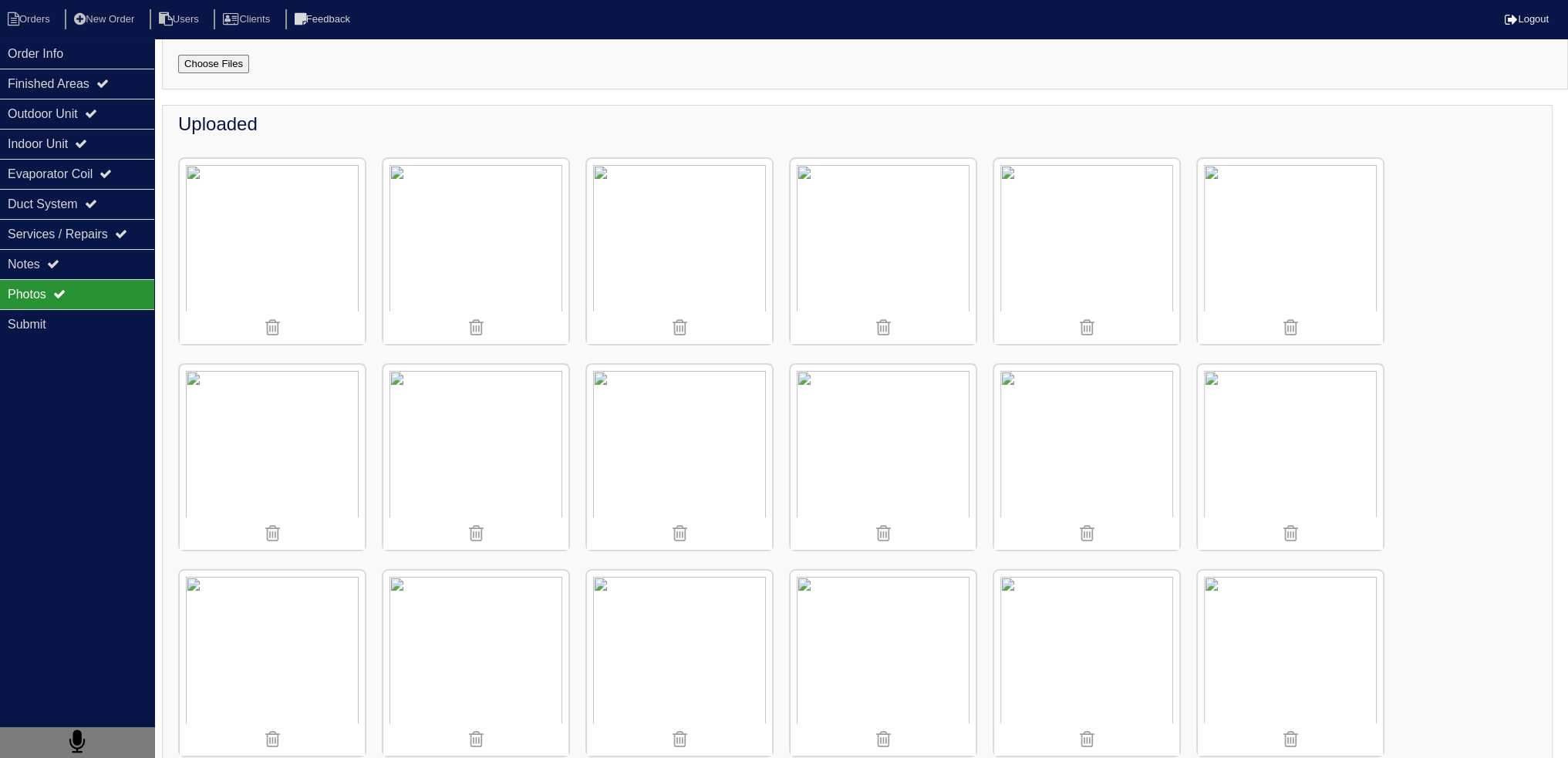
click at [879, 182] on img at bounding box center [883, 251] width 185 height 185
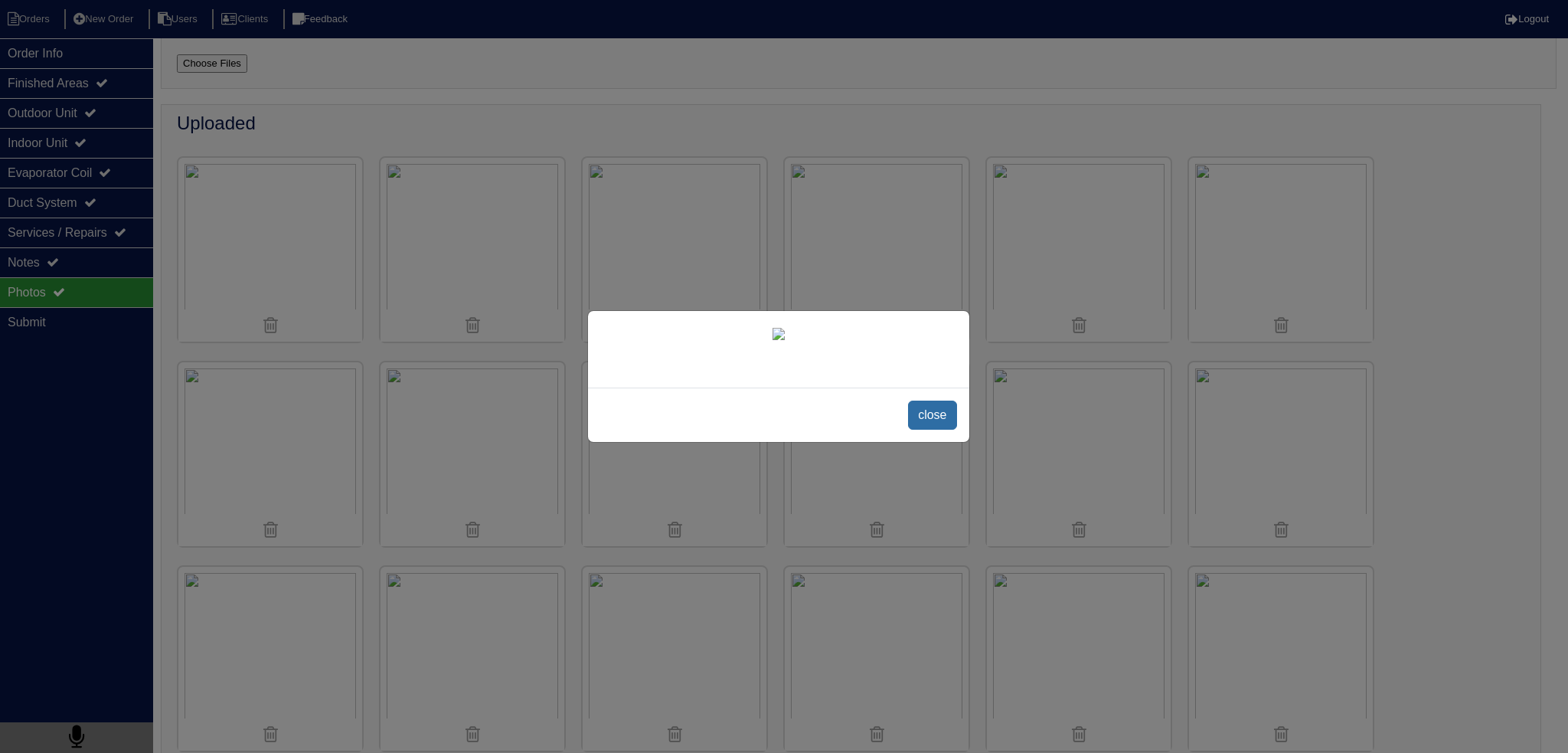
click at [932, 429] on span "close" at bounding box center [932, 415] width 48 height 29
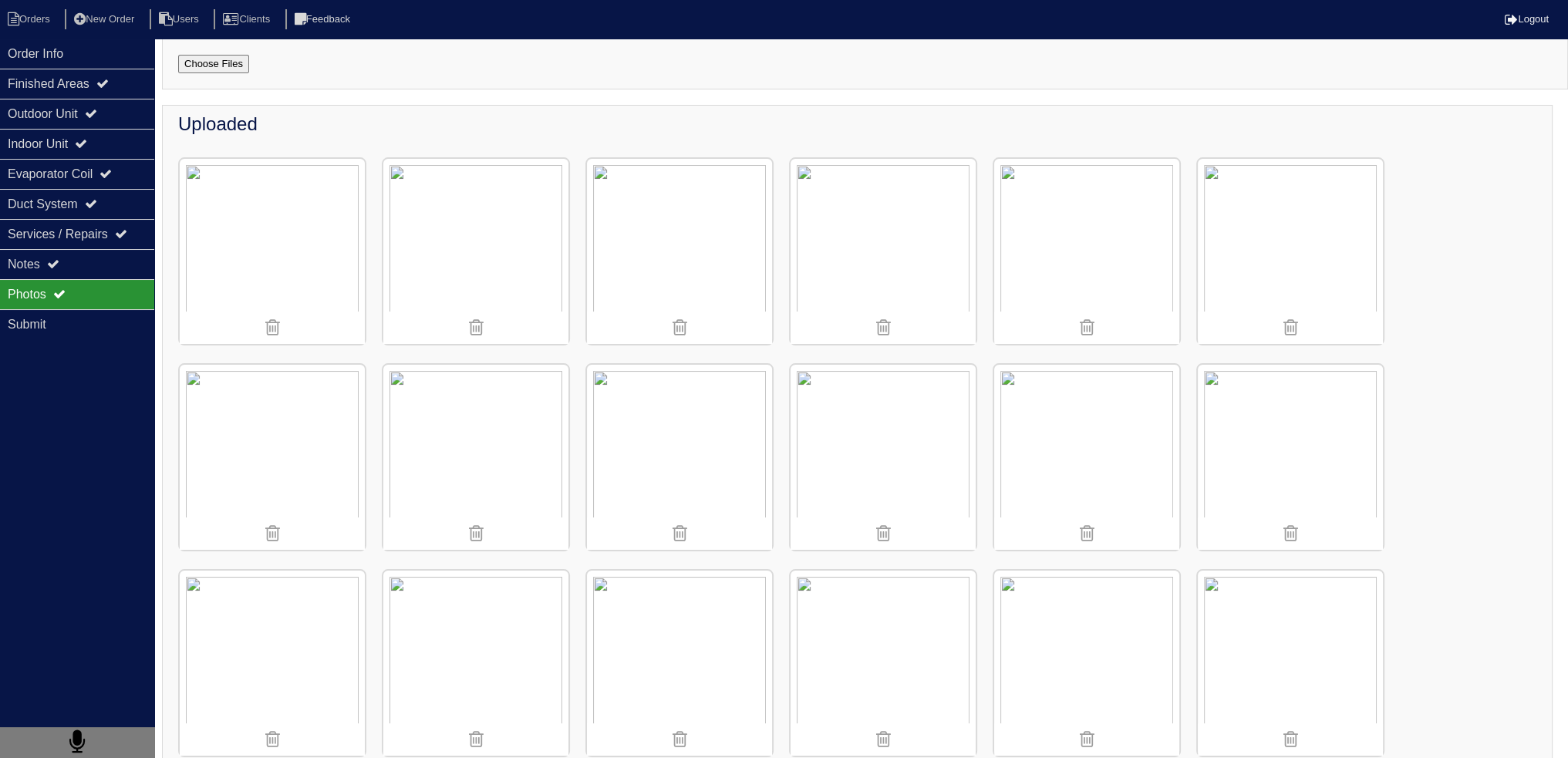
click at [704, 216] on img at bounding box center [679, 251] width 185 height 185
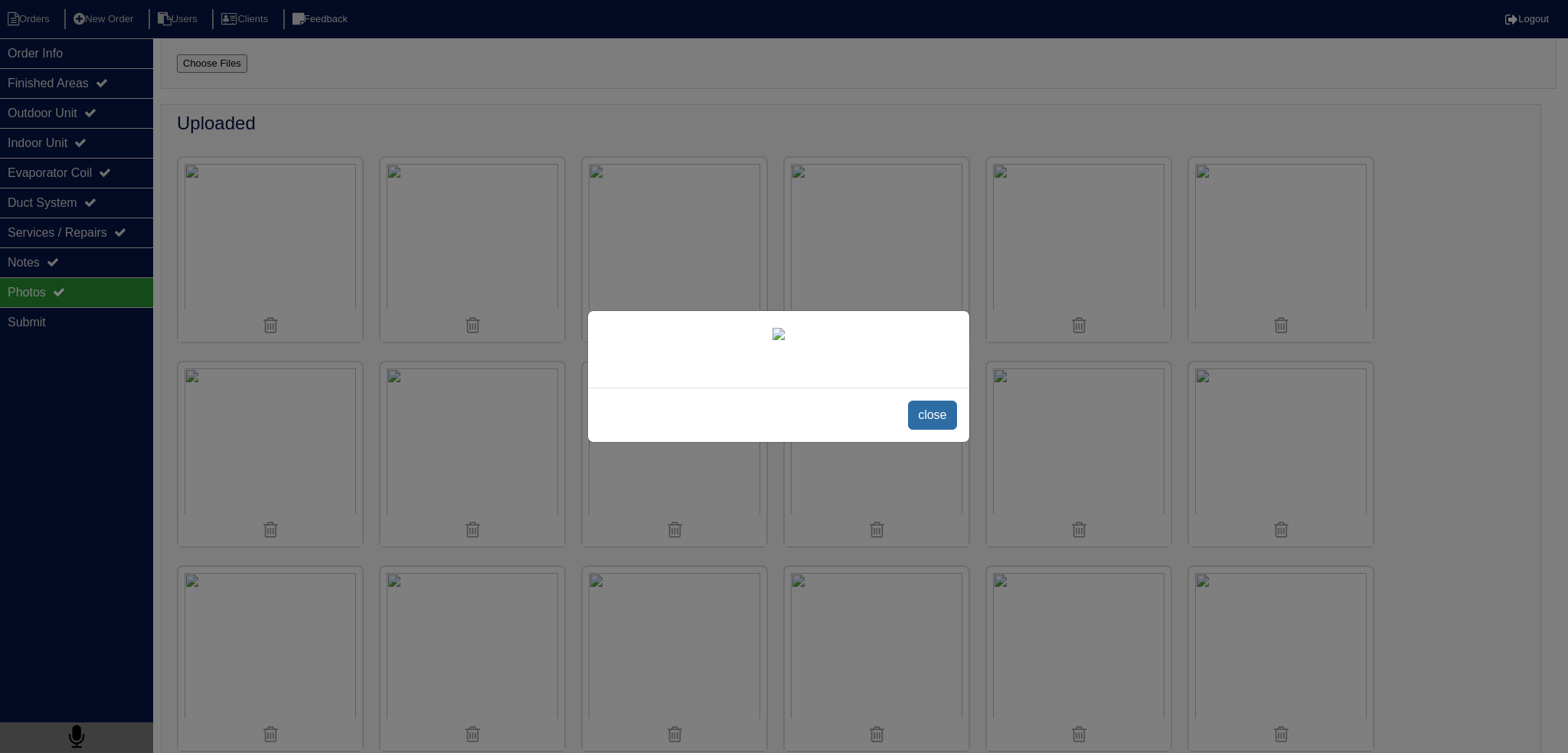
click at [934, 429] on span "close" at bounding box center [932, 415] width 48 height 29
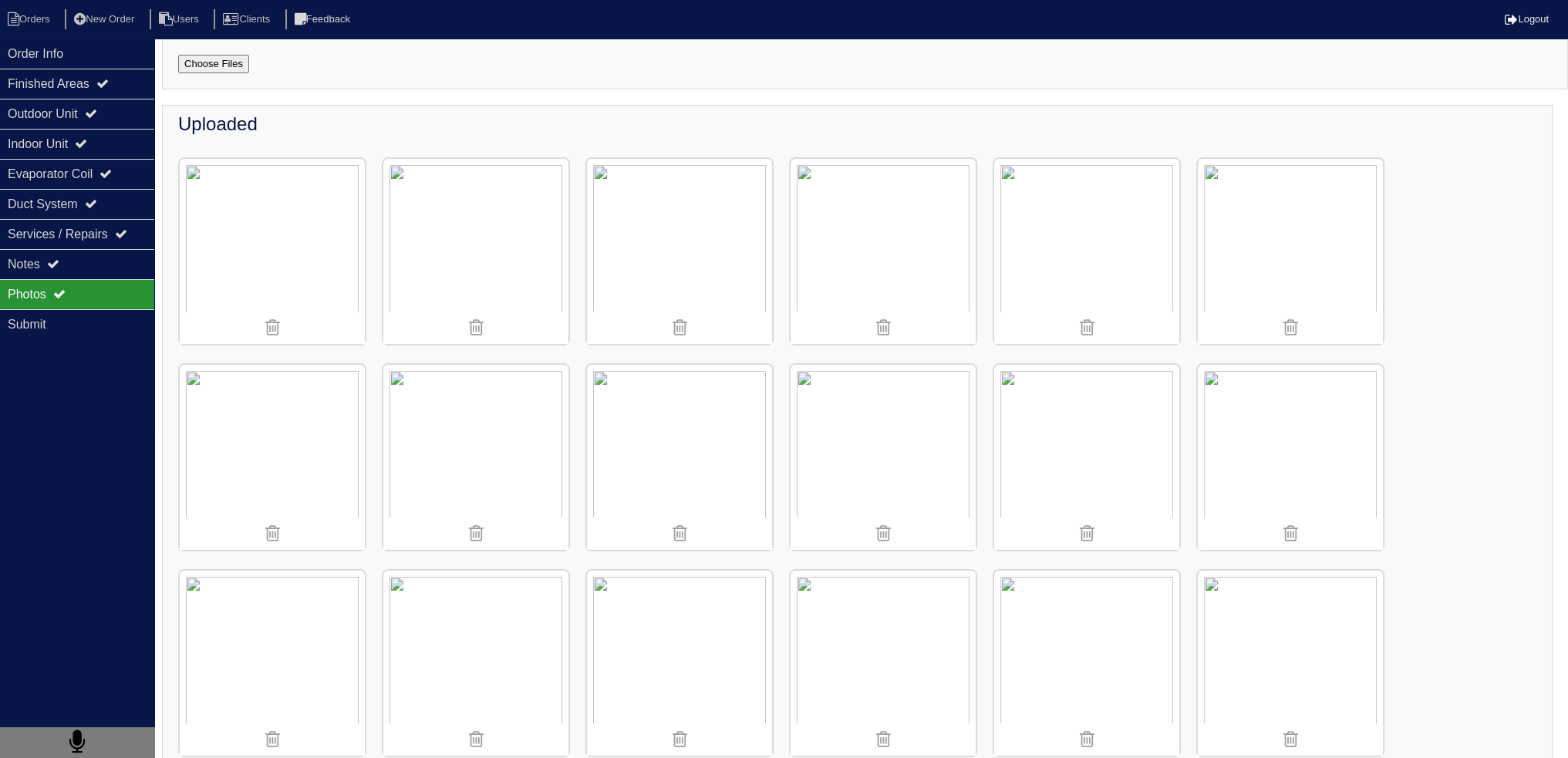
click at [629, 198] on img at bounding box center [679, 251] width 185 height 185
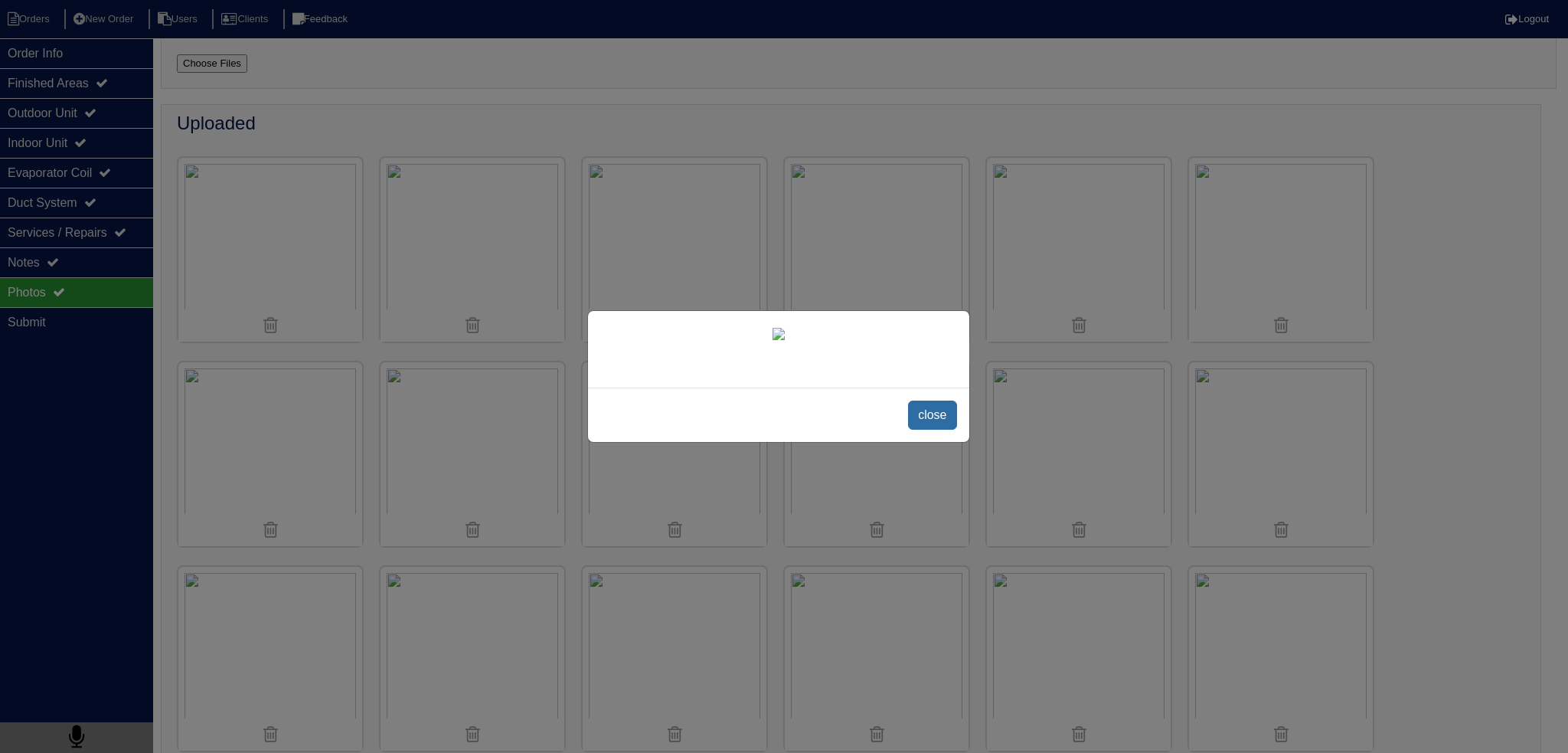
click at [937, 429] on span "close" at bounding box center [932, 415] width 48 height 29
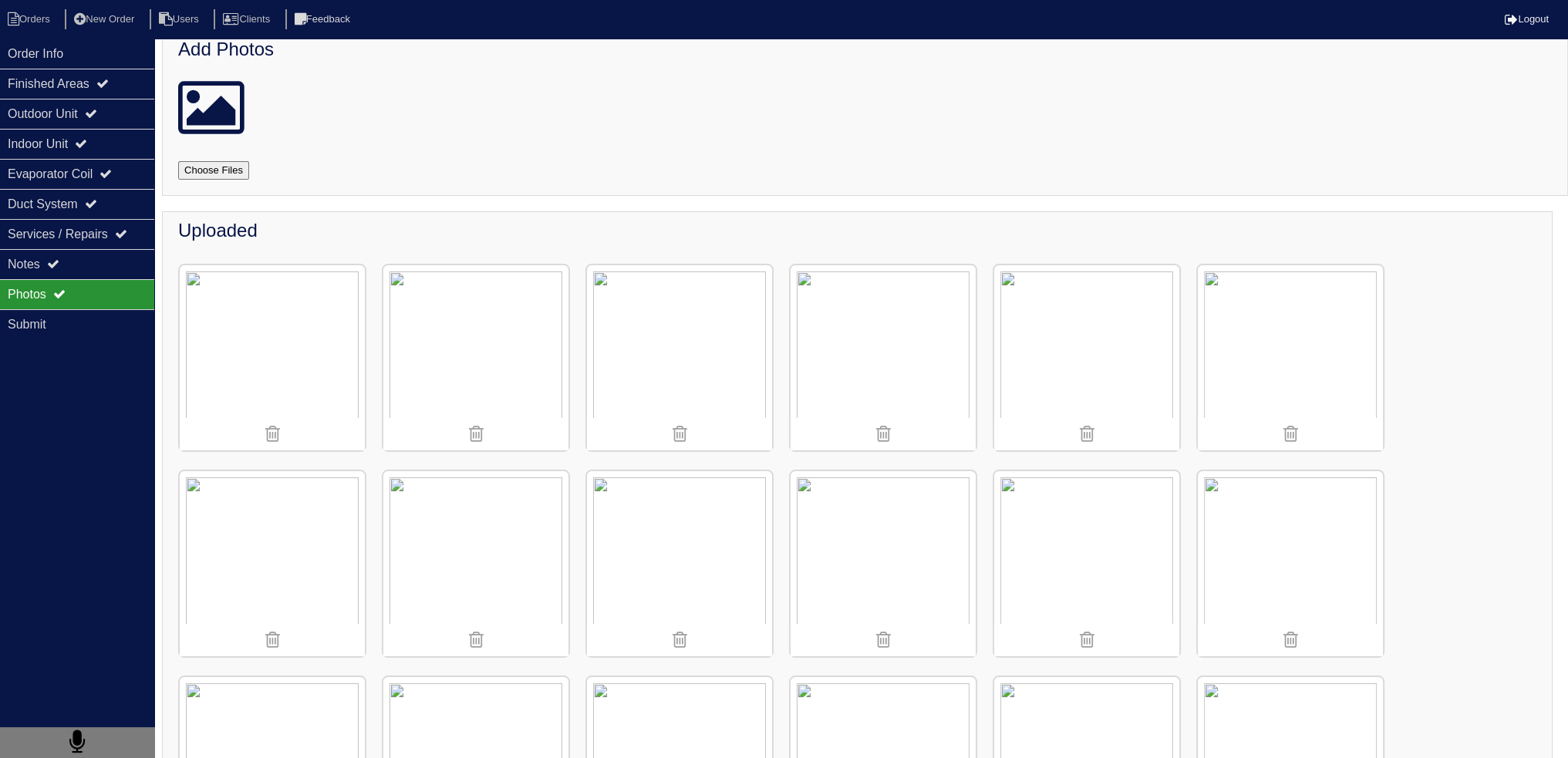
scroll to position [0, 0]
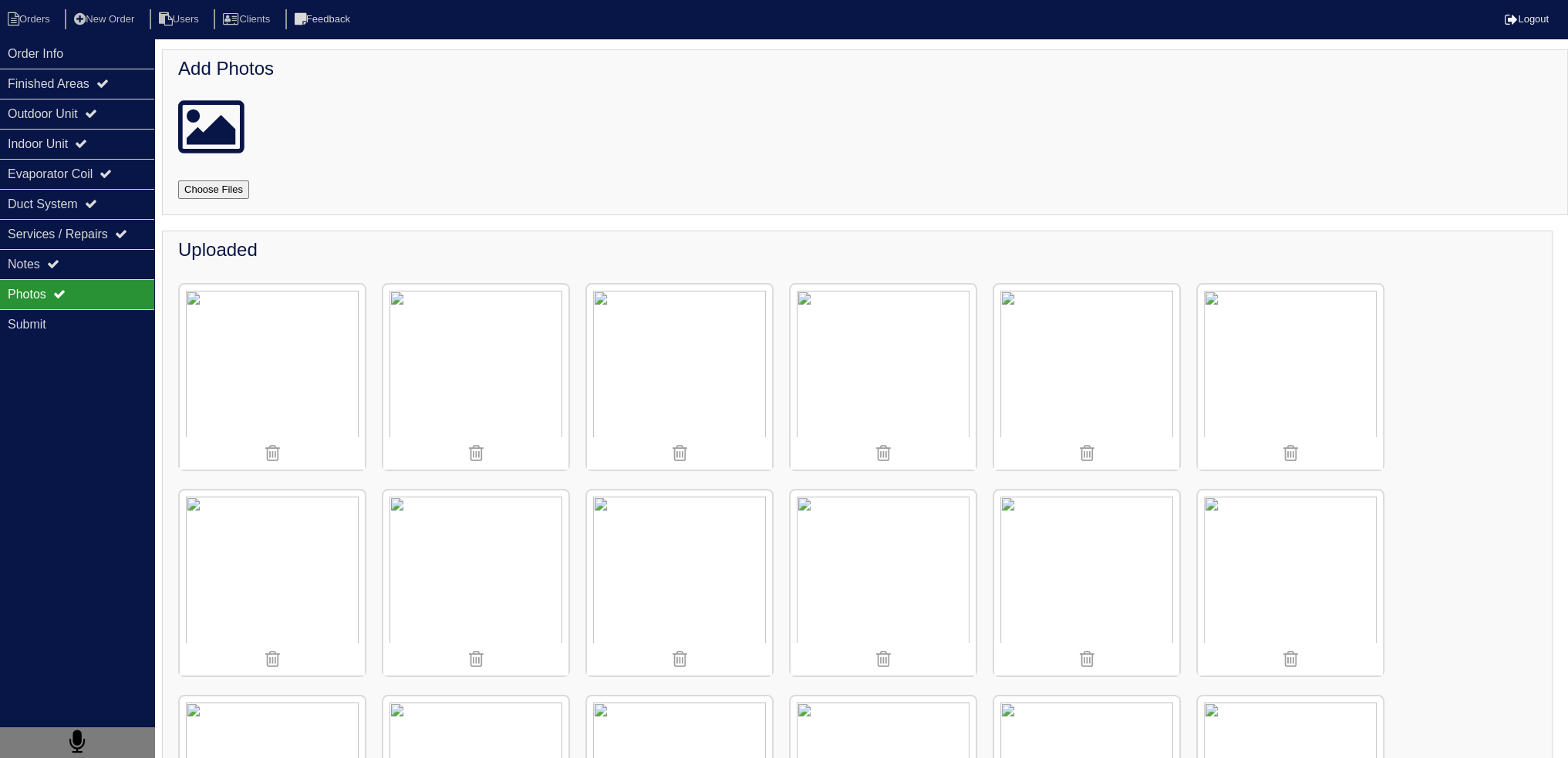
click at [887, 339] on img at bounding box center [883, 377] width 185 height 185
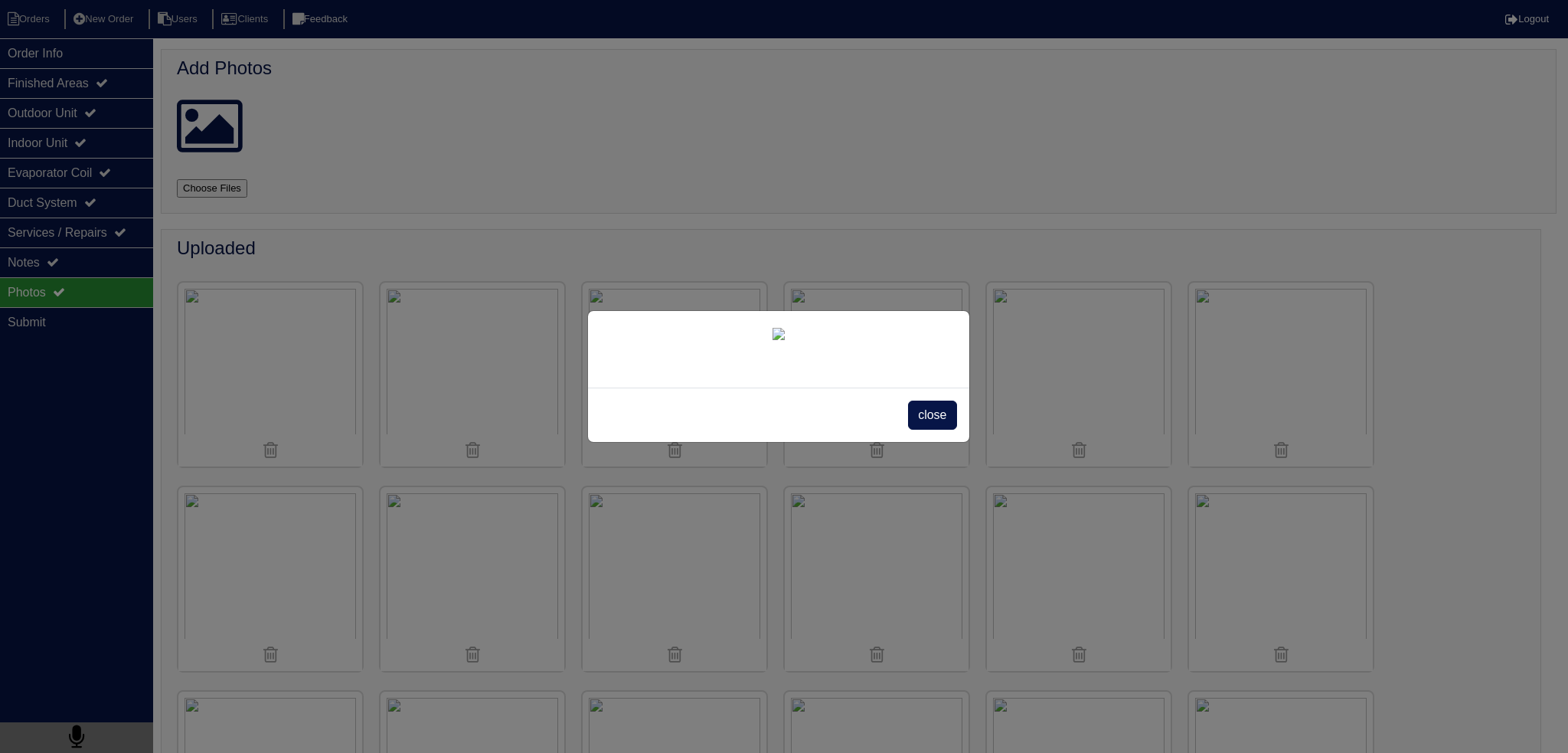
click at [916, 429] on span "close" at bounding box center [932, 415] width 48 height 29
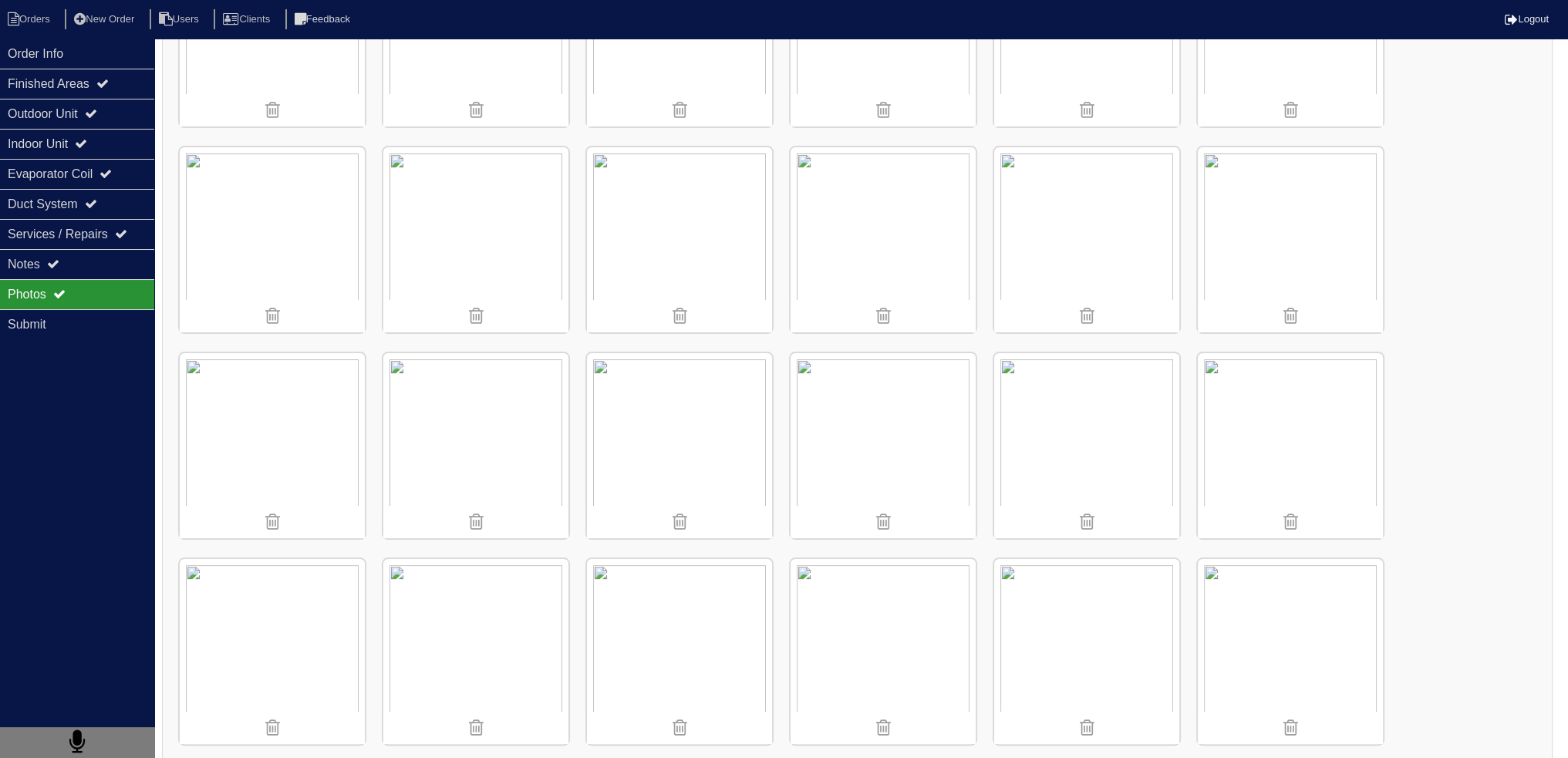
scroll to position [49, 0]
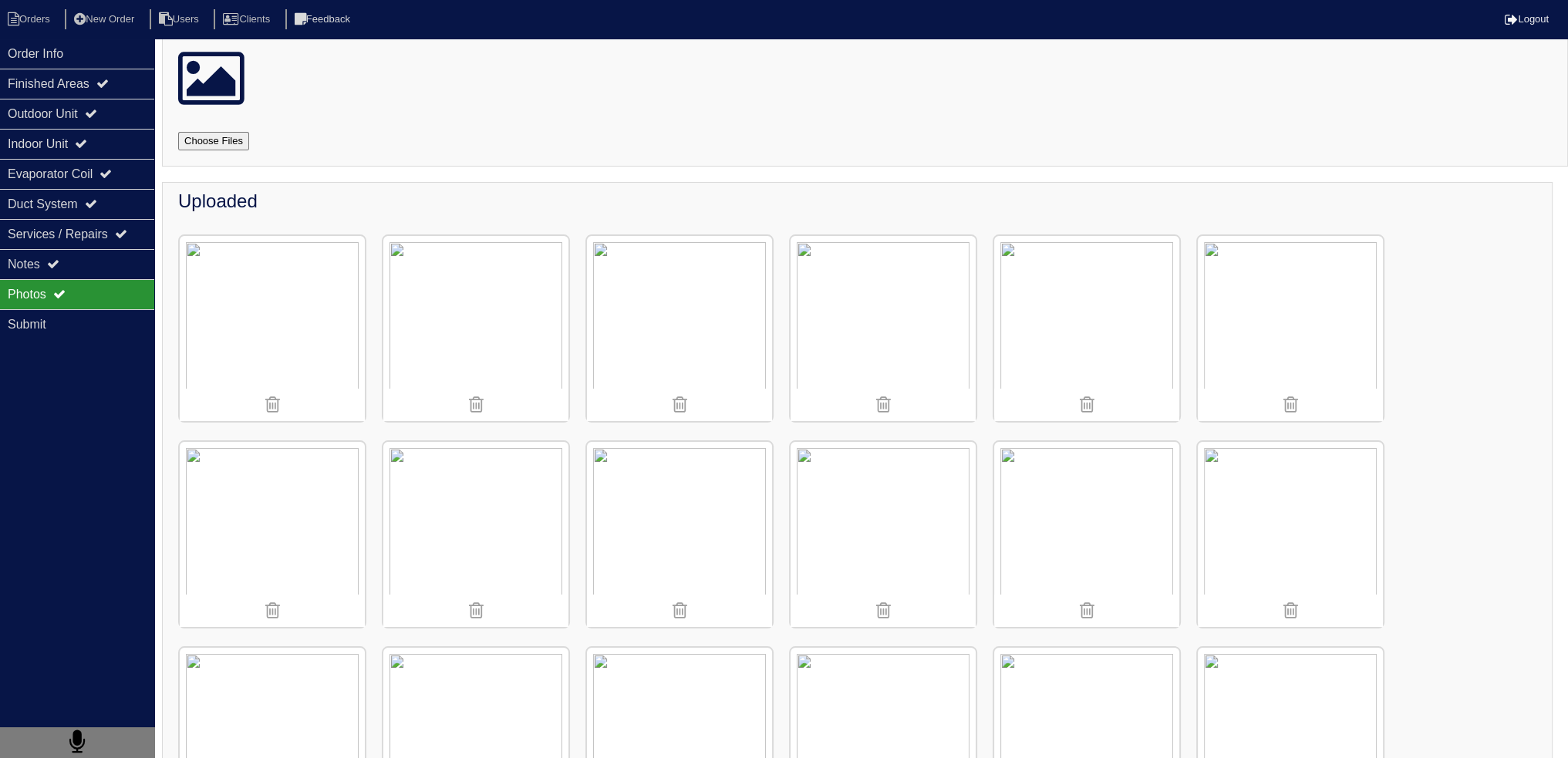
click at [299, 462] on img at bounding box center [272, 534] width 185 height 185
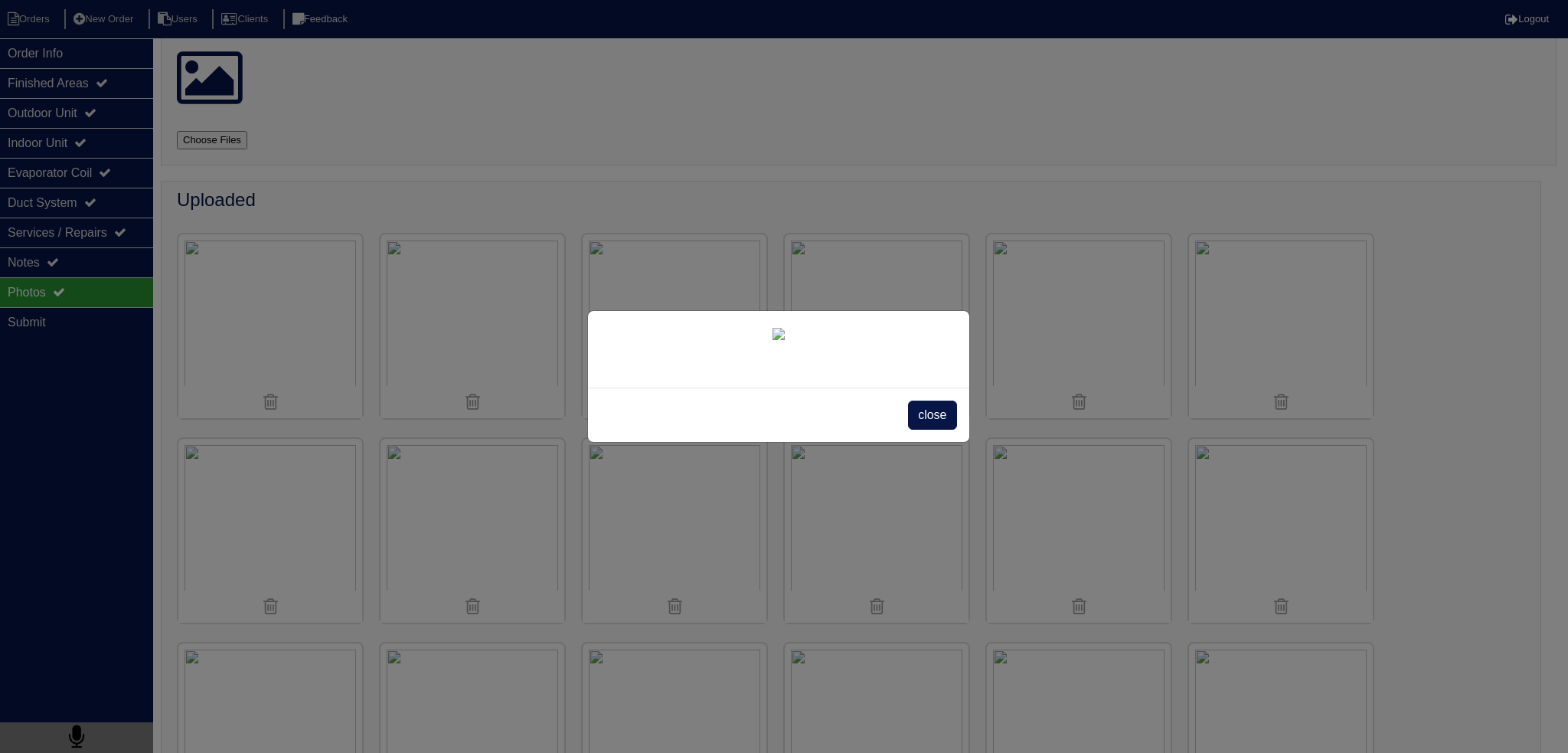
click at [968, 419] on div "close" at bounding box center [778, 415] width 381 height 55
click at [931, 408] on span "close" at bounding box center [932, 415] width 48 height 29
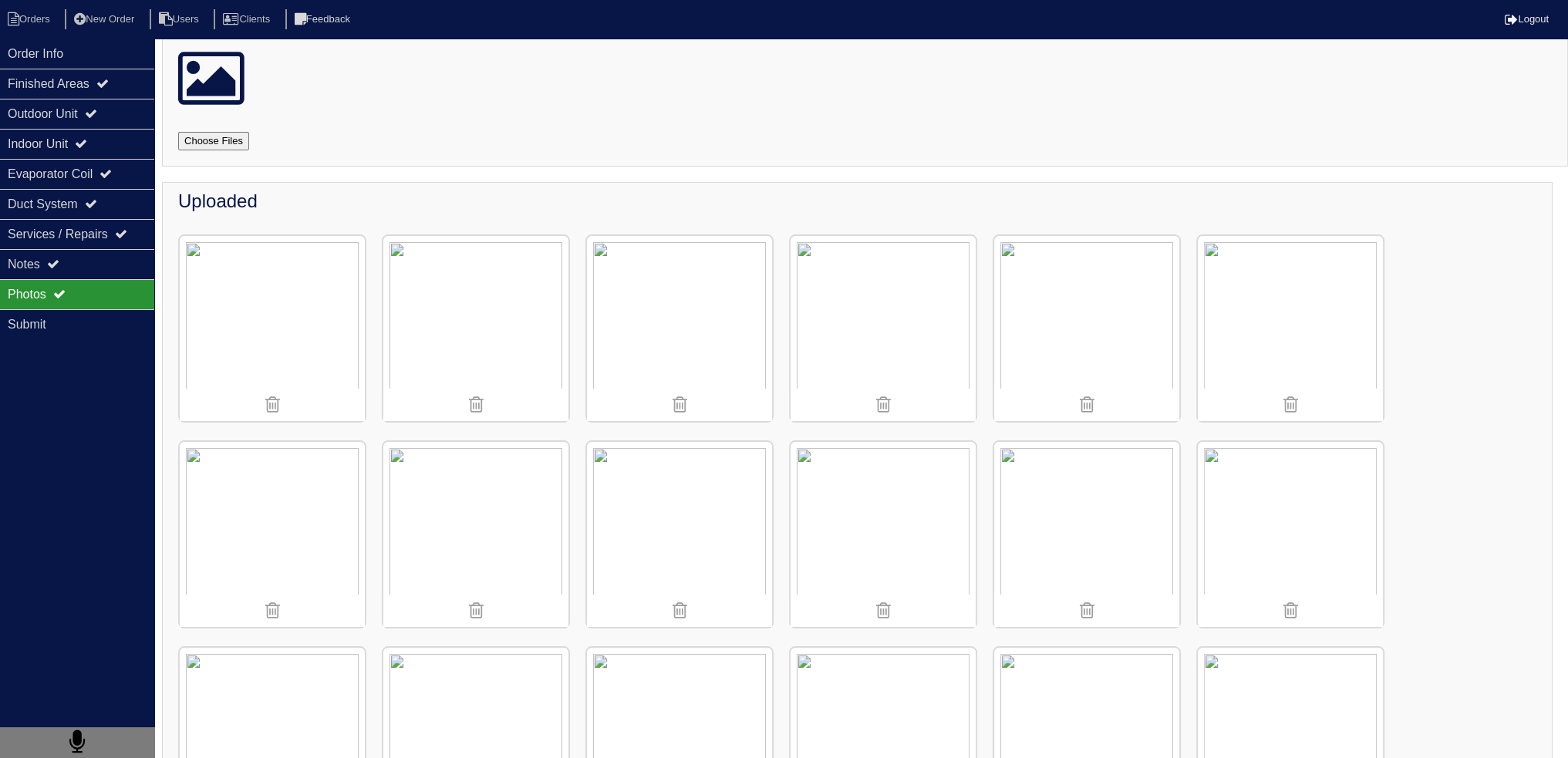
click at [1219, 333] on img at bounding box center [1290, 329] width 185 height 185
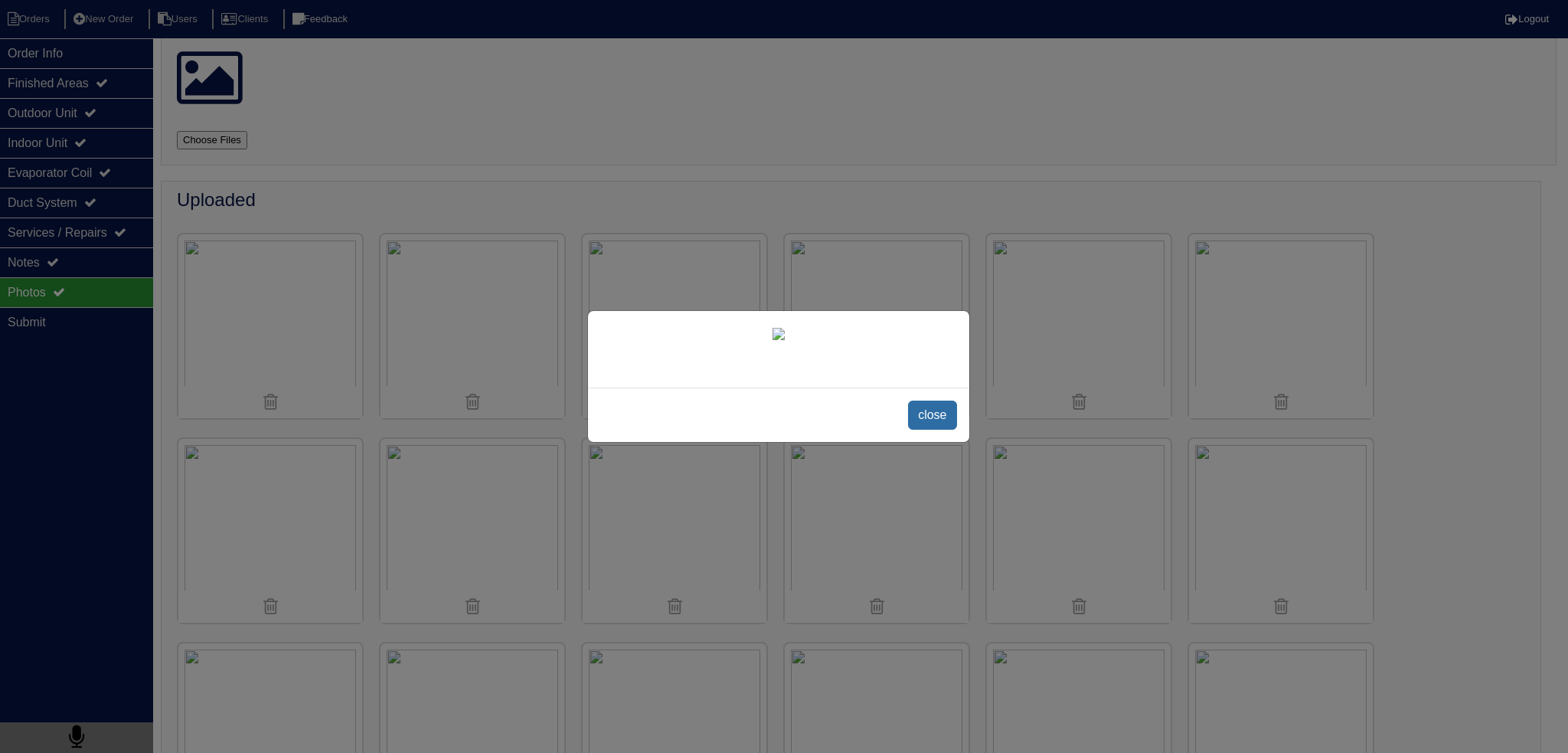
click at [934, 429] on span "close" at bounding box center [932, 415] width 48 height 29
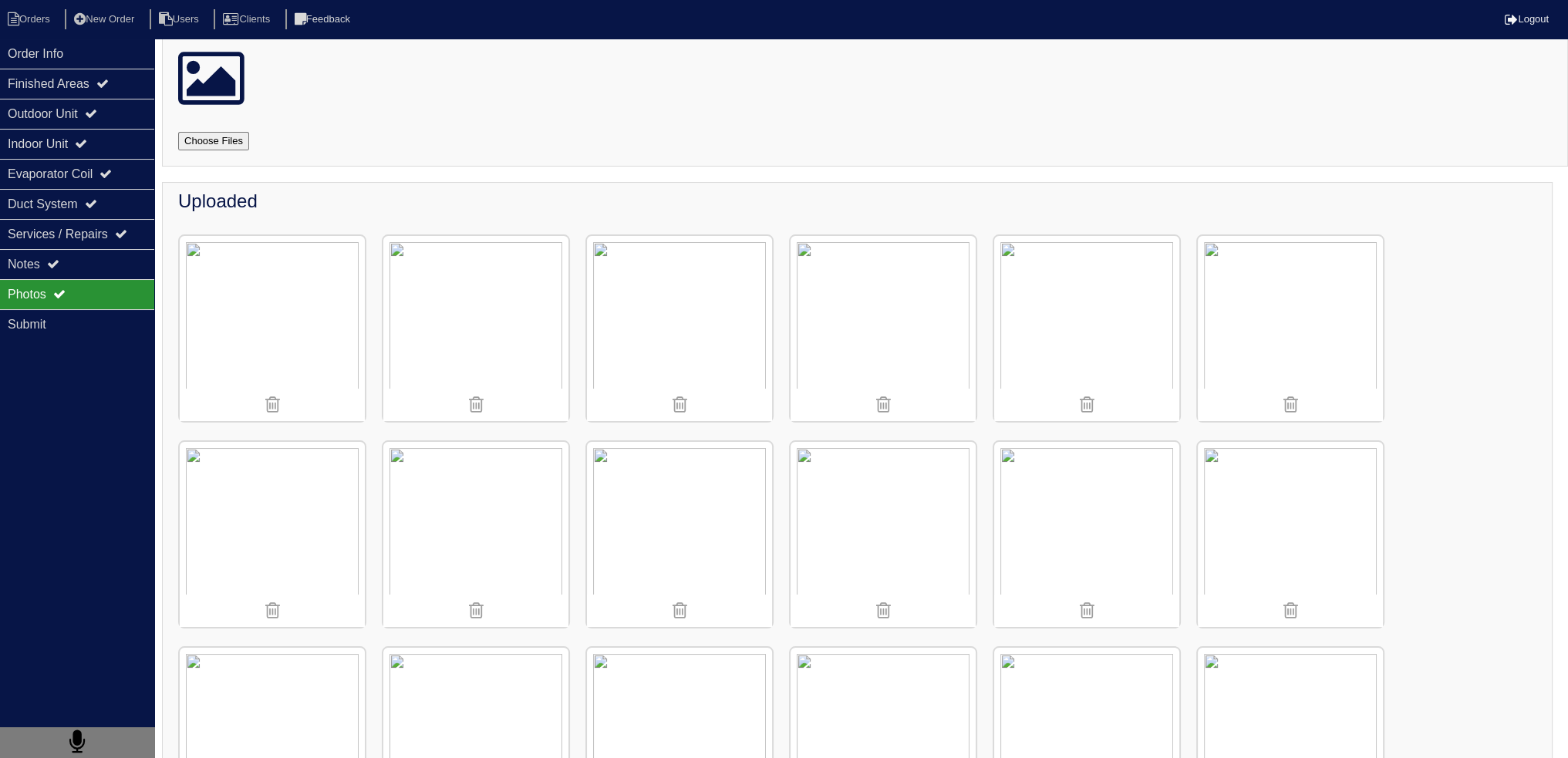
click at [1059, 322] on img at bounding box center [1086, 329] width 185 height 185
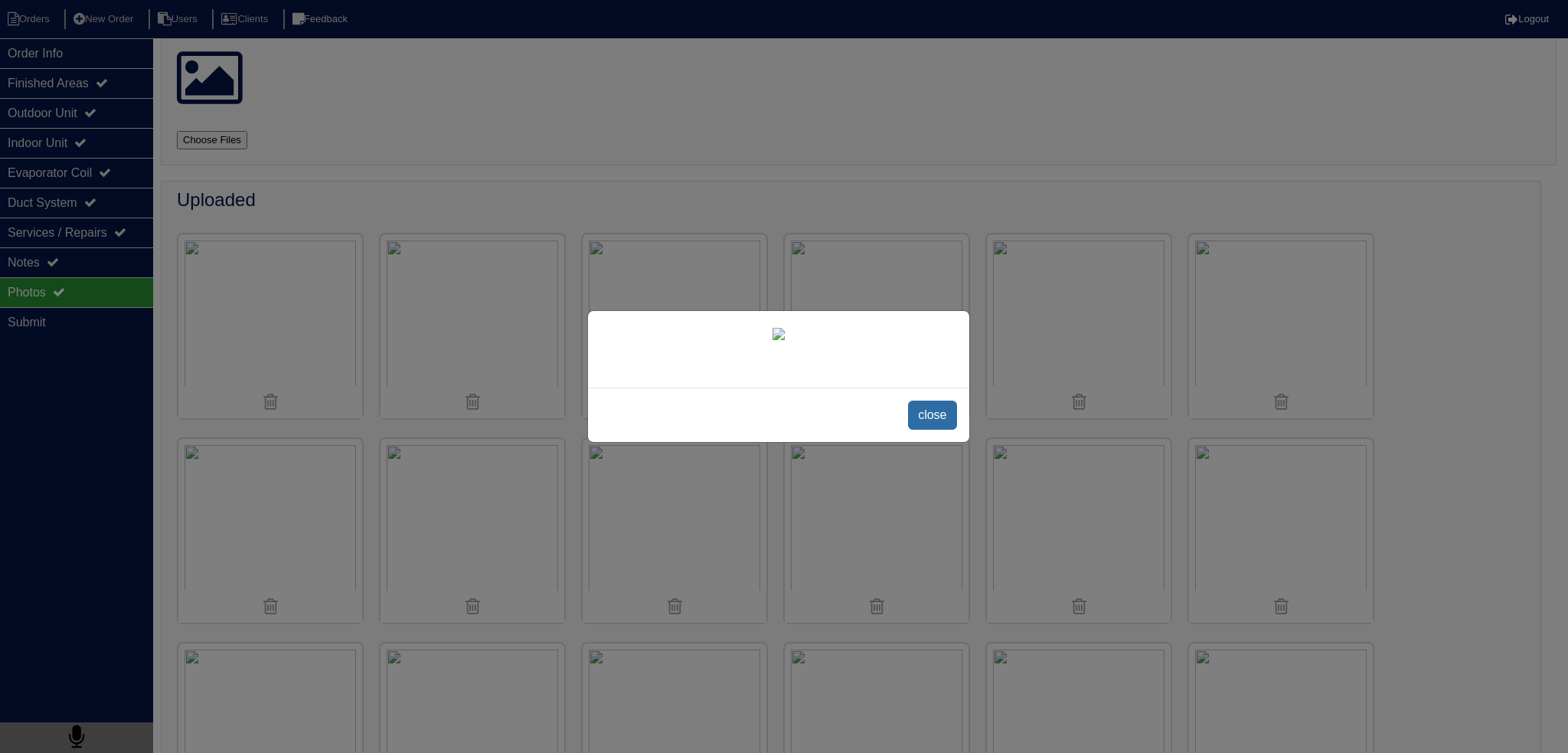
click at [934, 429] on span "close" at bounding box center [932, 415] width 48 height 29
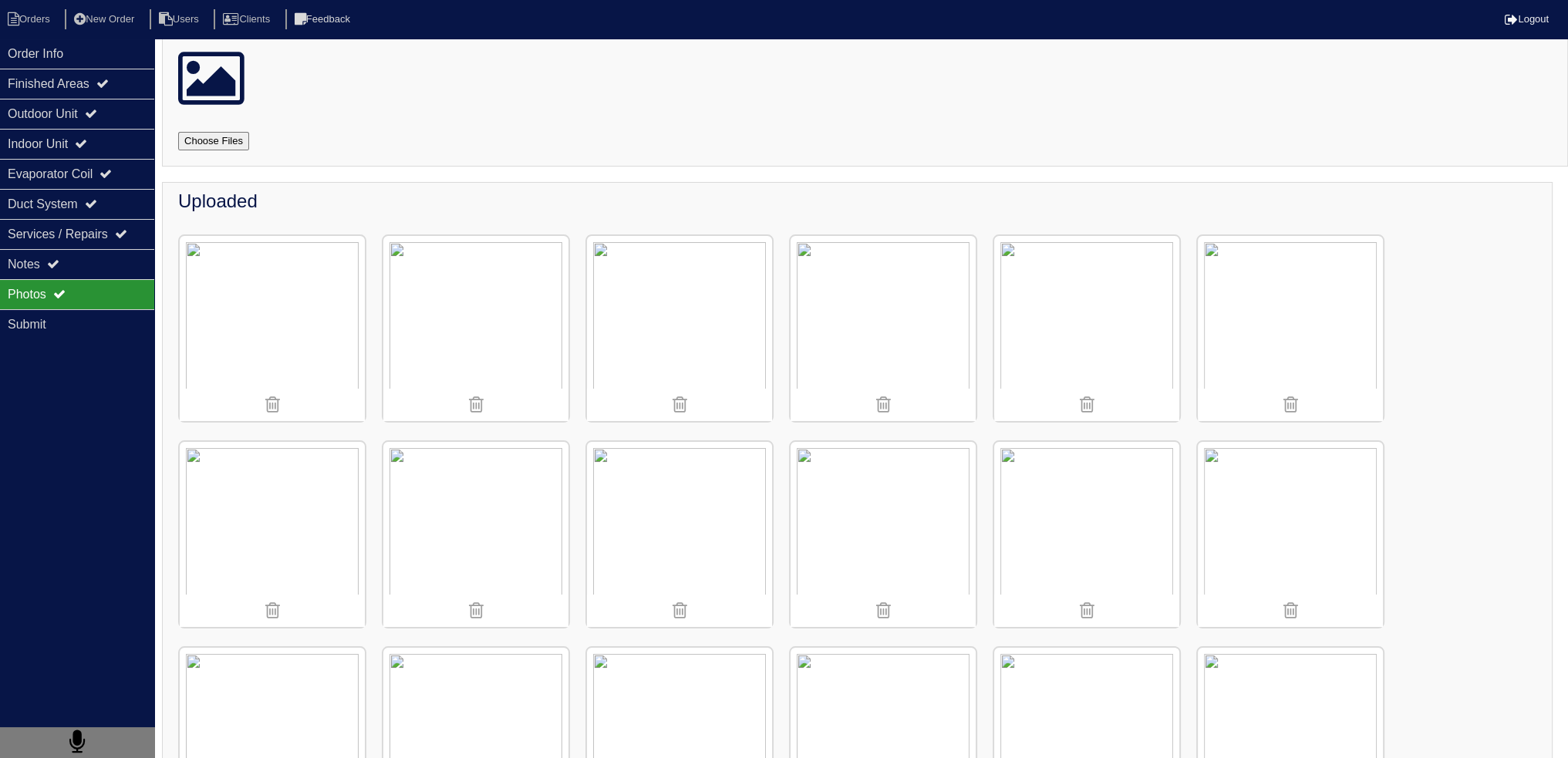
click at [844, 280] on img at bounding box center [883, 329] width 185 height 185
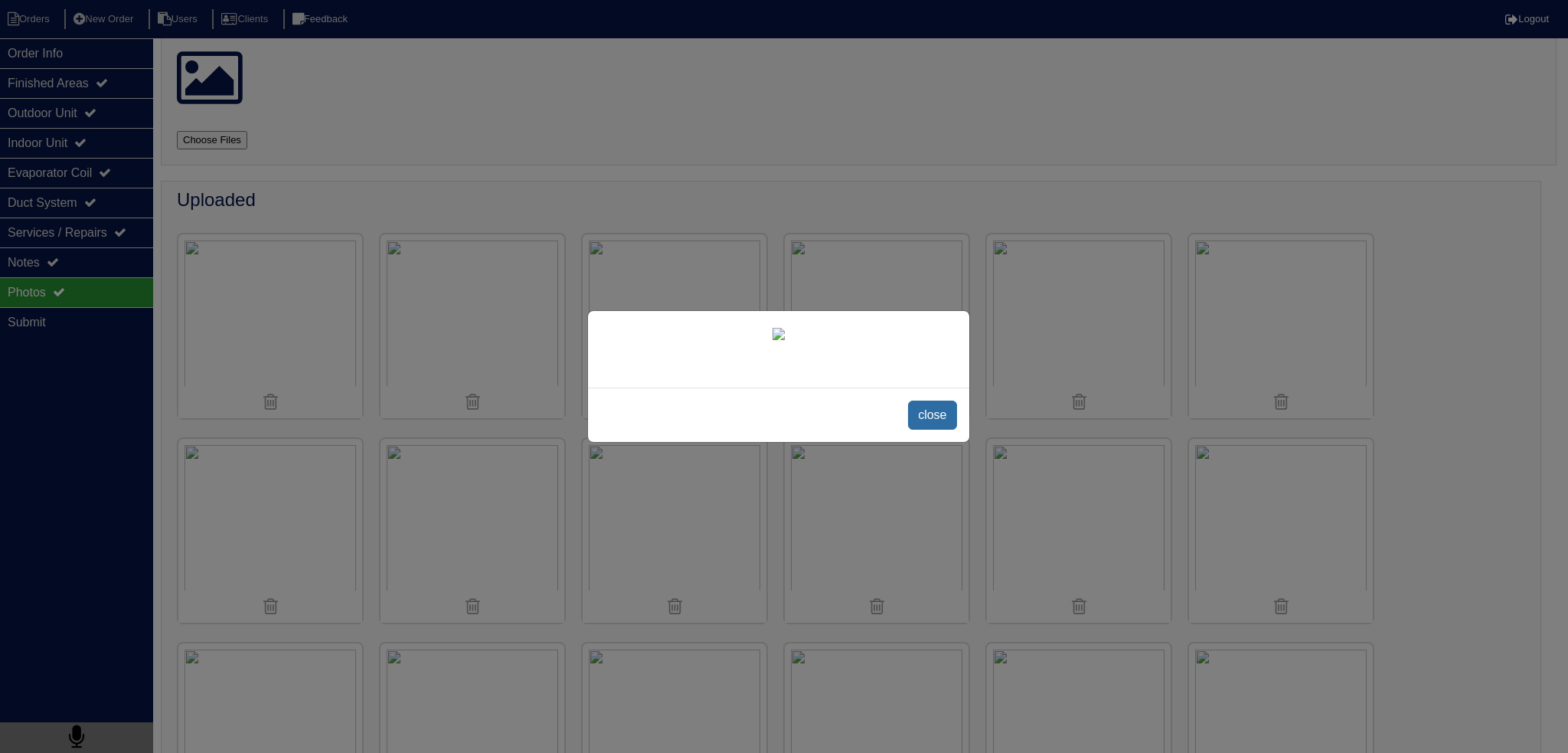
click at [927, 429] on span "close" at bounding box center [932, 415] width 48 height 29
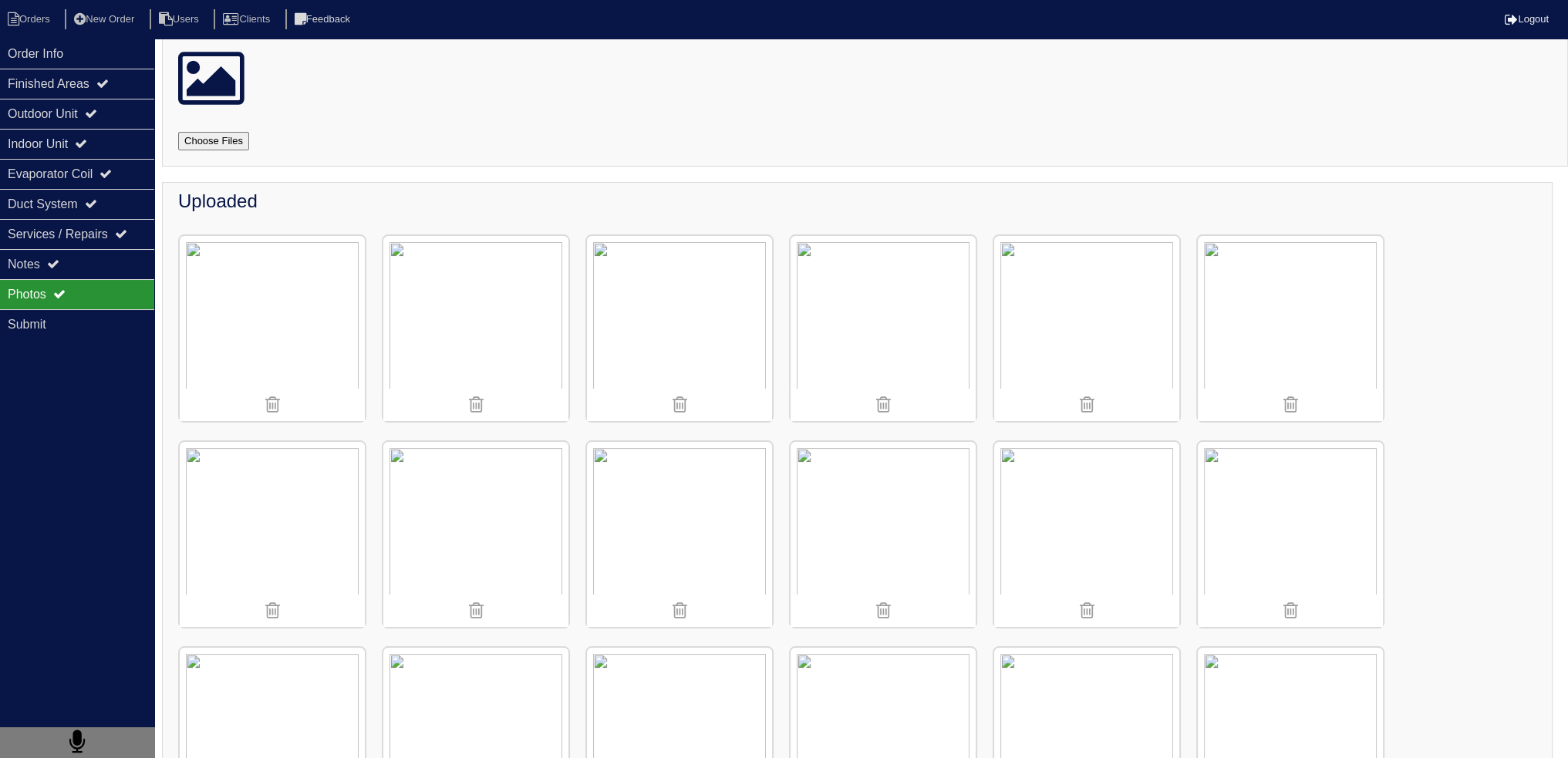
click at [705, 292] on img at bounding box center [679, 329] width 185 height 185
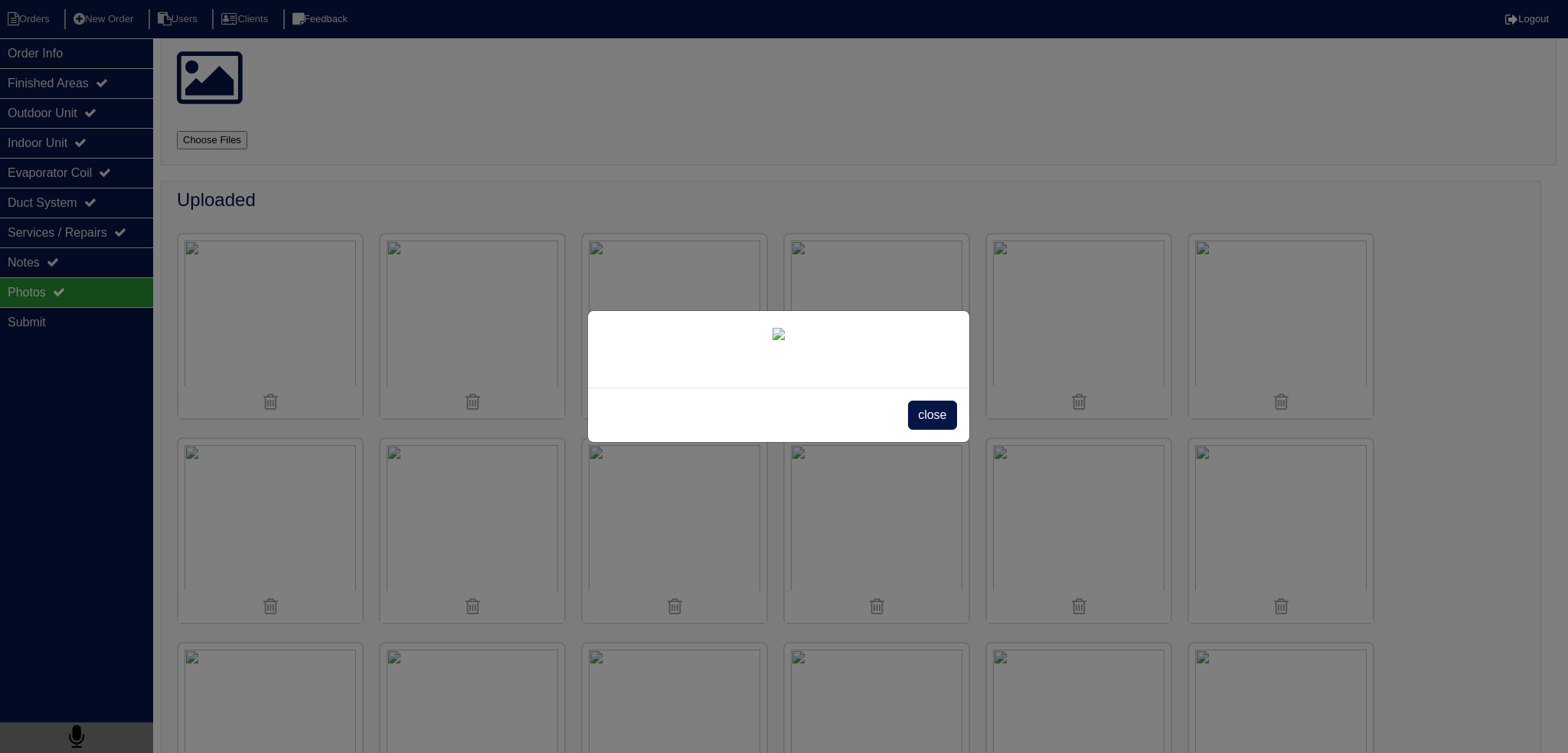
click at [947, 429] on span "close" at bounding box center [932, 415] width 48 height 29
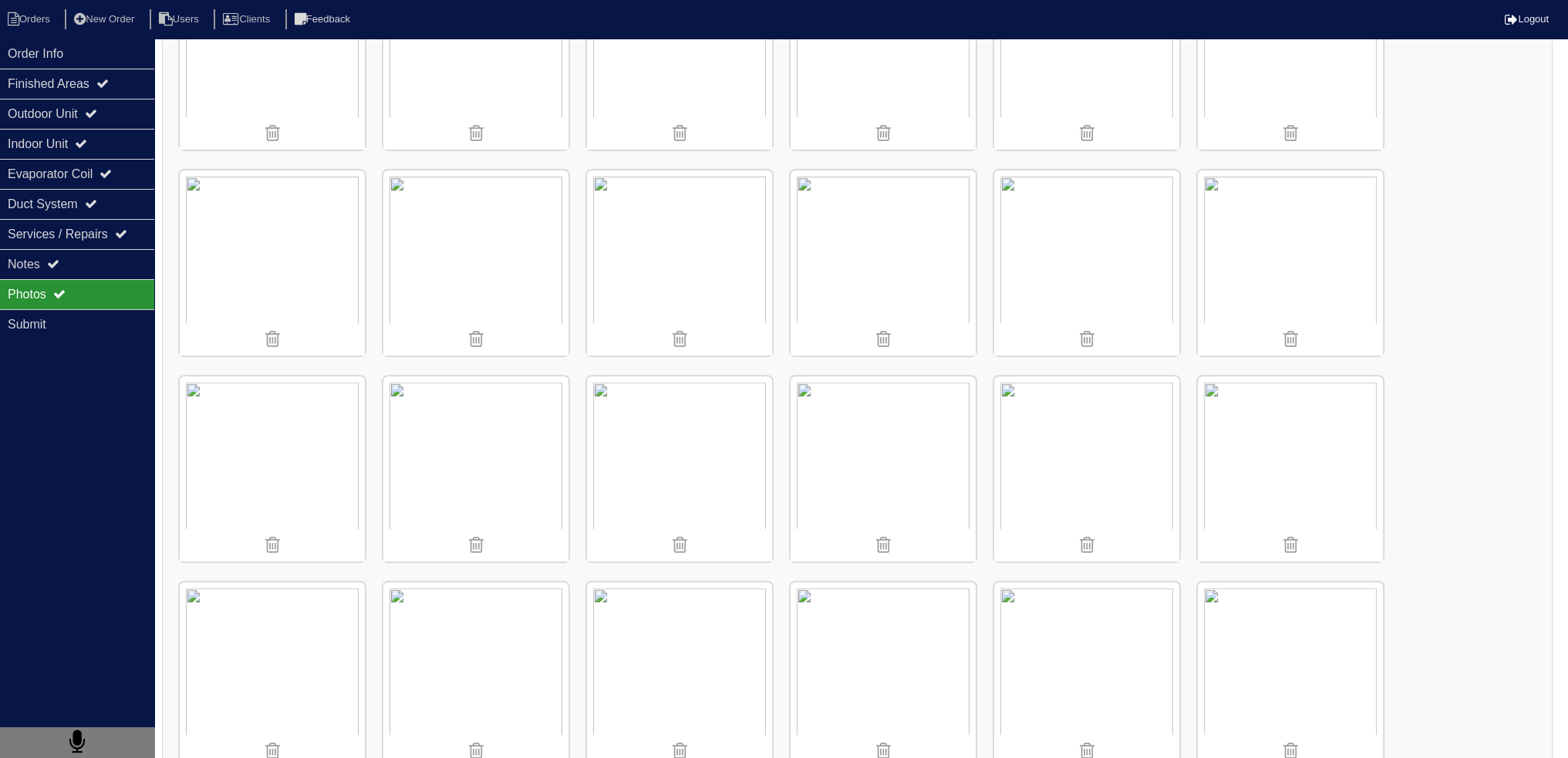
scroll to position [742, 0]
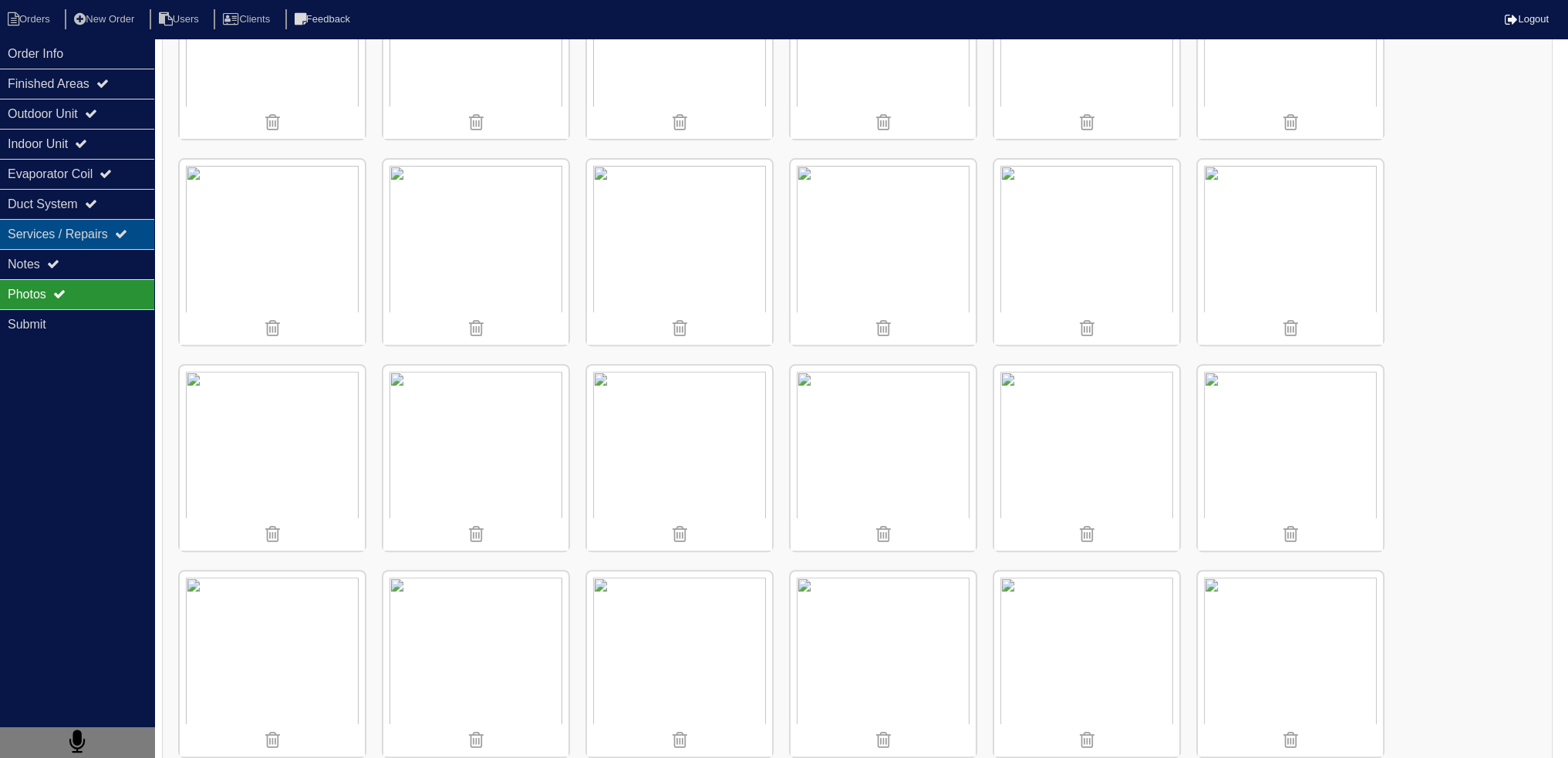
click at [74, 236] on div "Services / Repairs" at bounding box center [77, 234] width 154 height 30
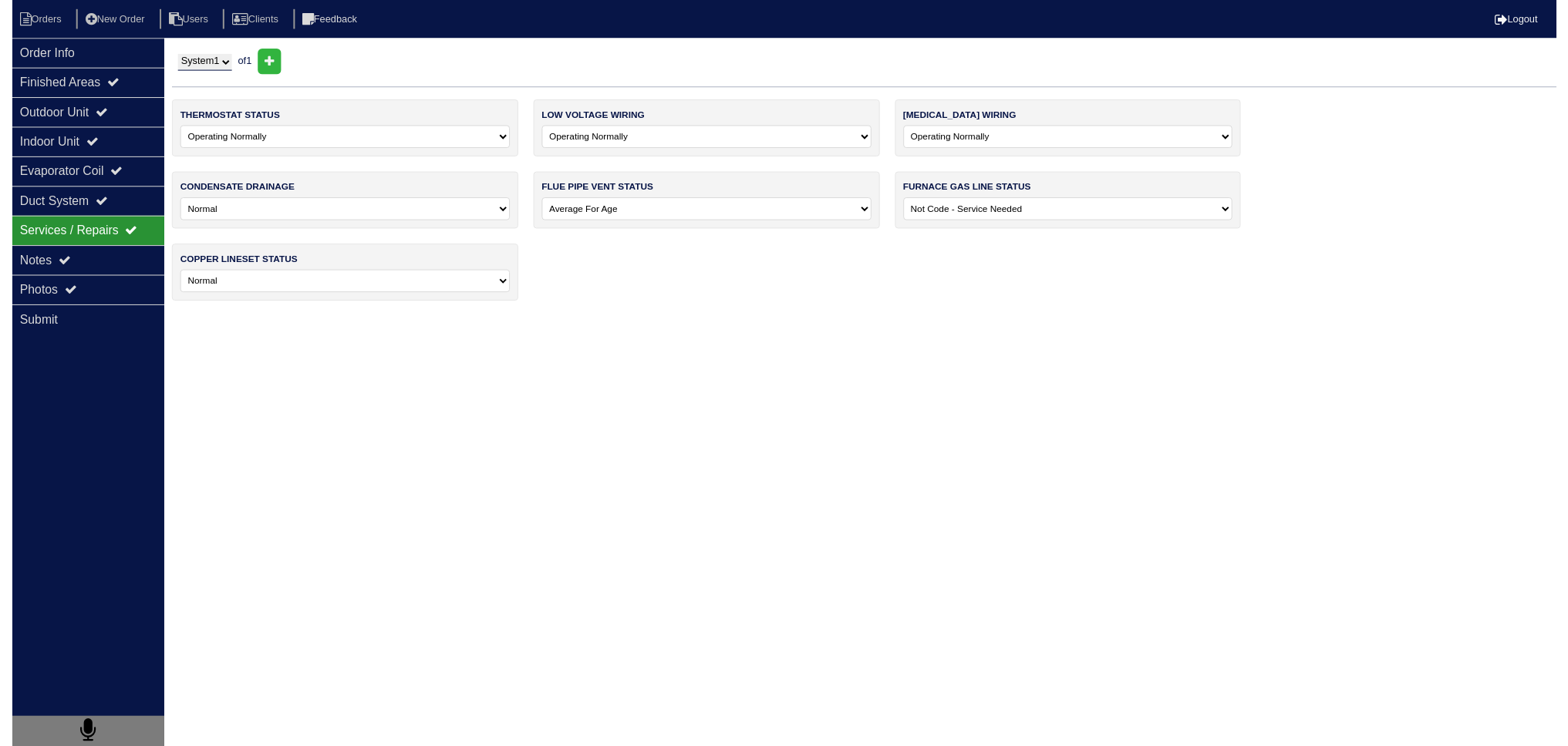
scroll to position [0, 0]
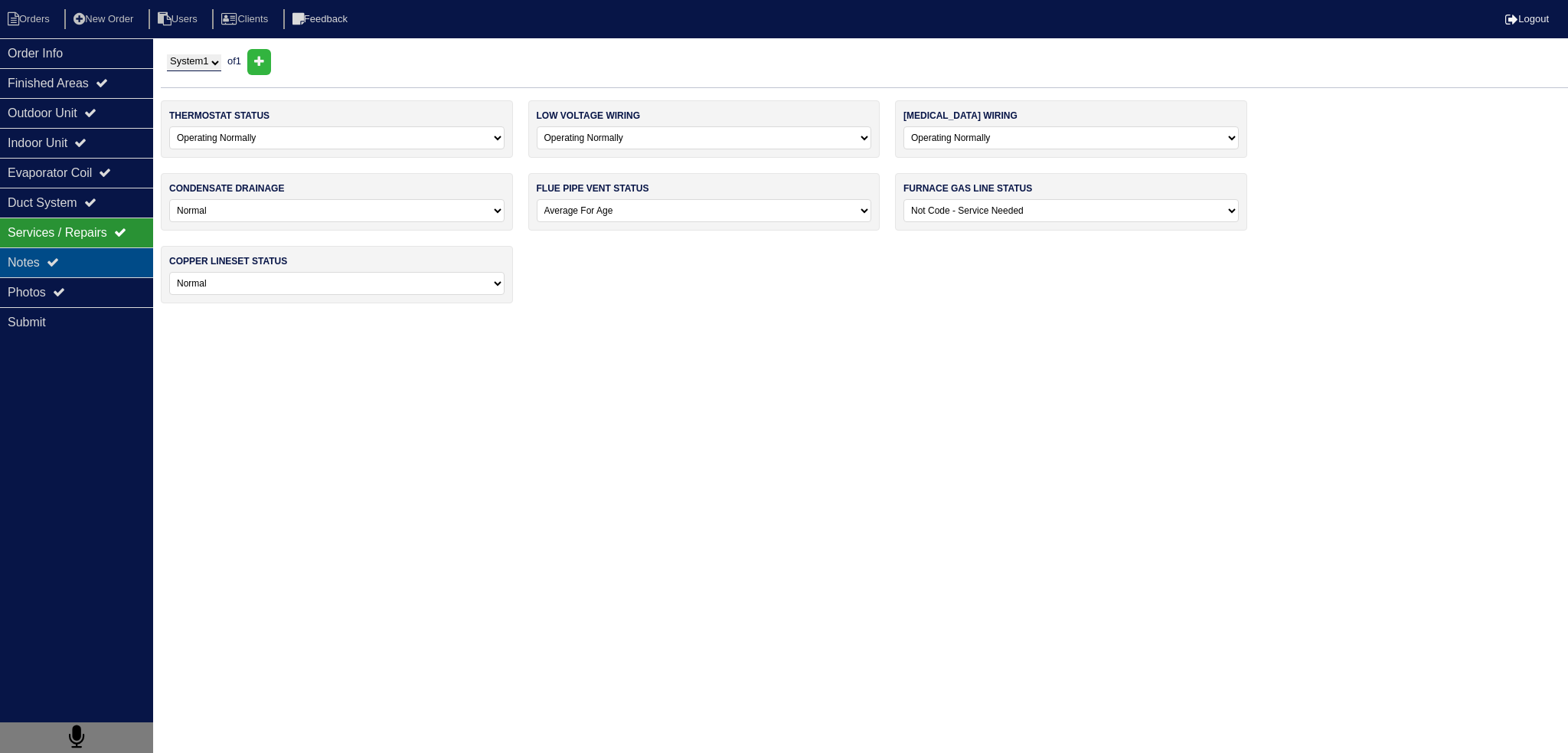
click at [70, 258] on div "Notes" at bounding box center [76, 262] width 153 height 30
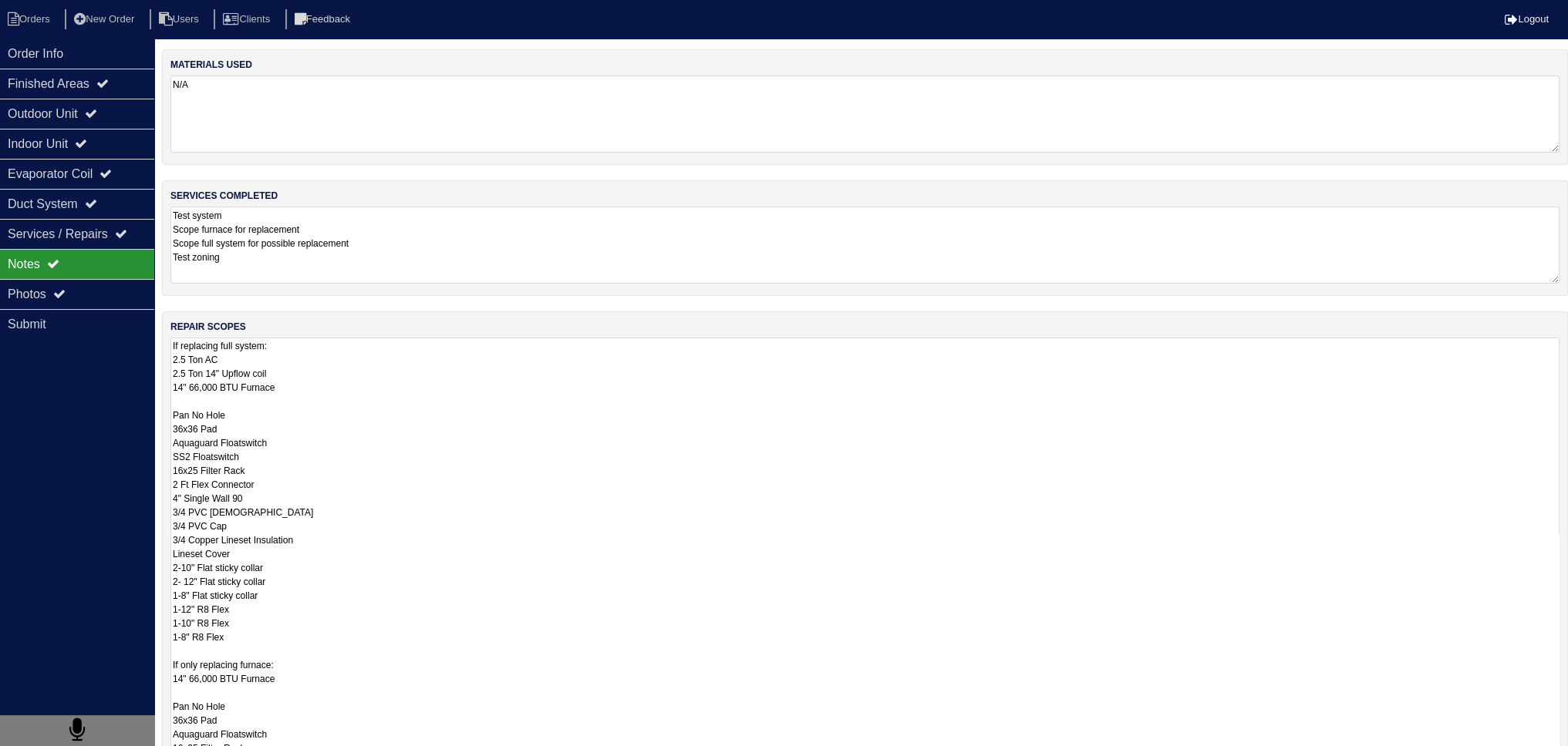
click at [343, 357] on textarea "If replacing full system: 2.5 Ton AC 2.5 Ton 14" Upflow coil 14" 66,000 BTU Fur…" at bounding box center [864, 603] width 1389 height 530
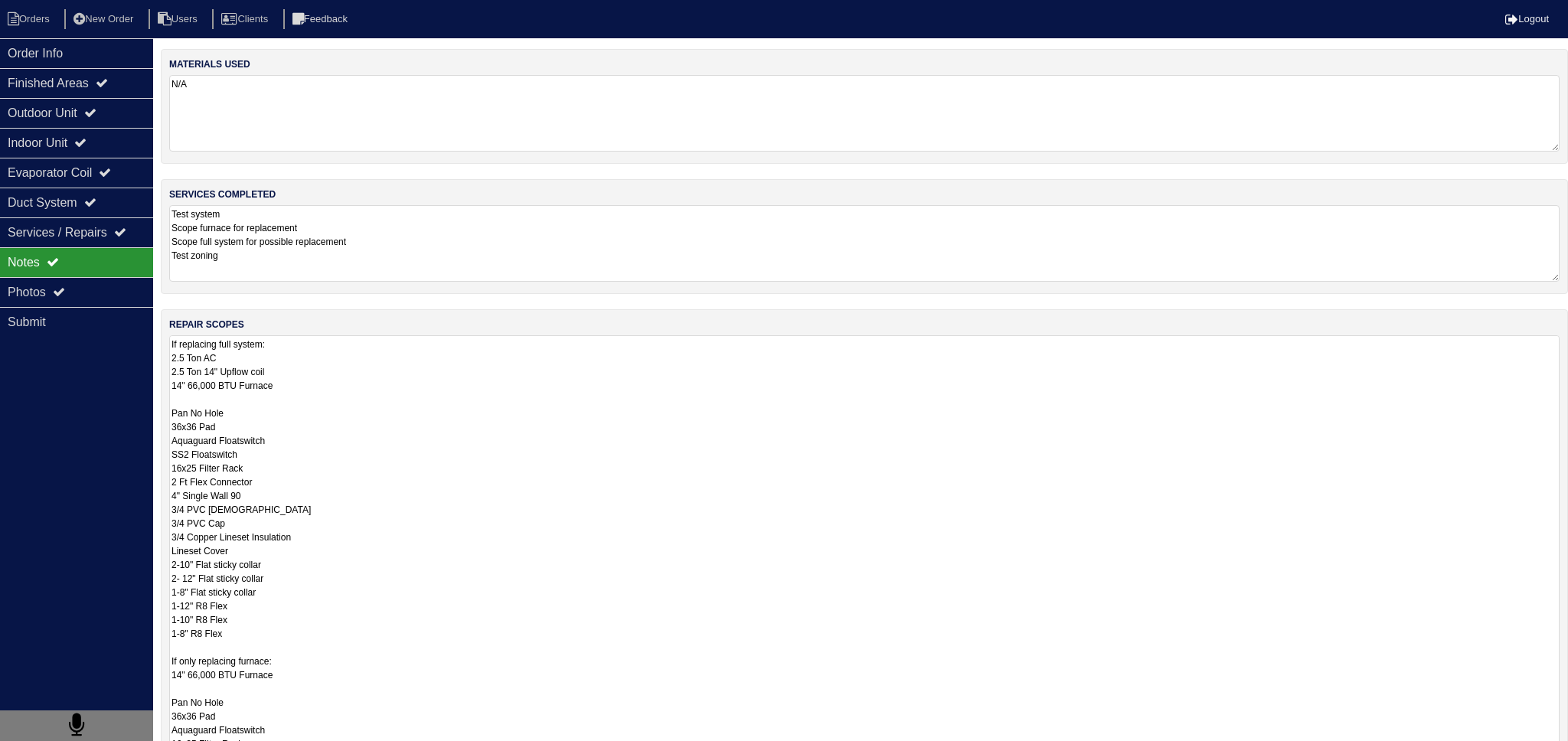
click at [158, 60] on div "Order Info Finished Areas Outdoor Unit Indoor Unit Evaporator Coil Duct System …" at bounding box center [784, 534] width 1568 height 971
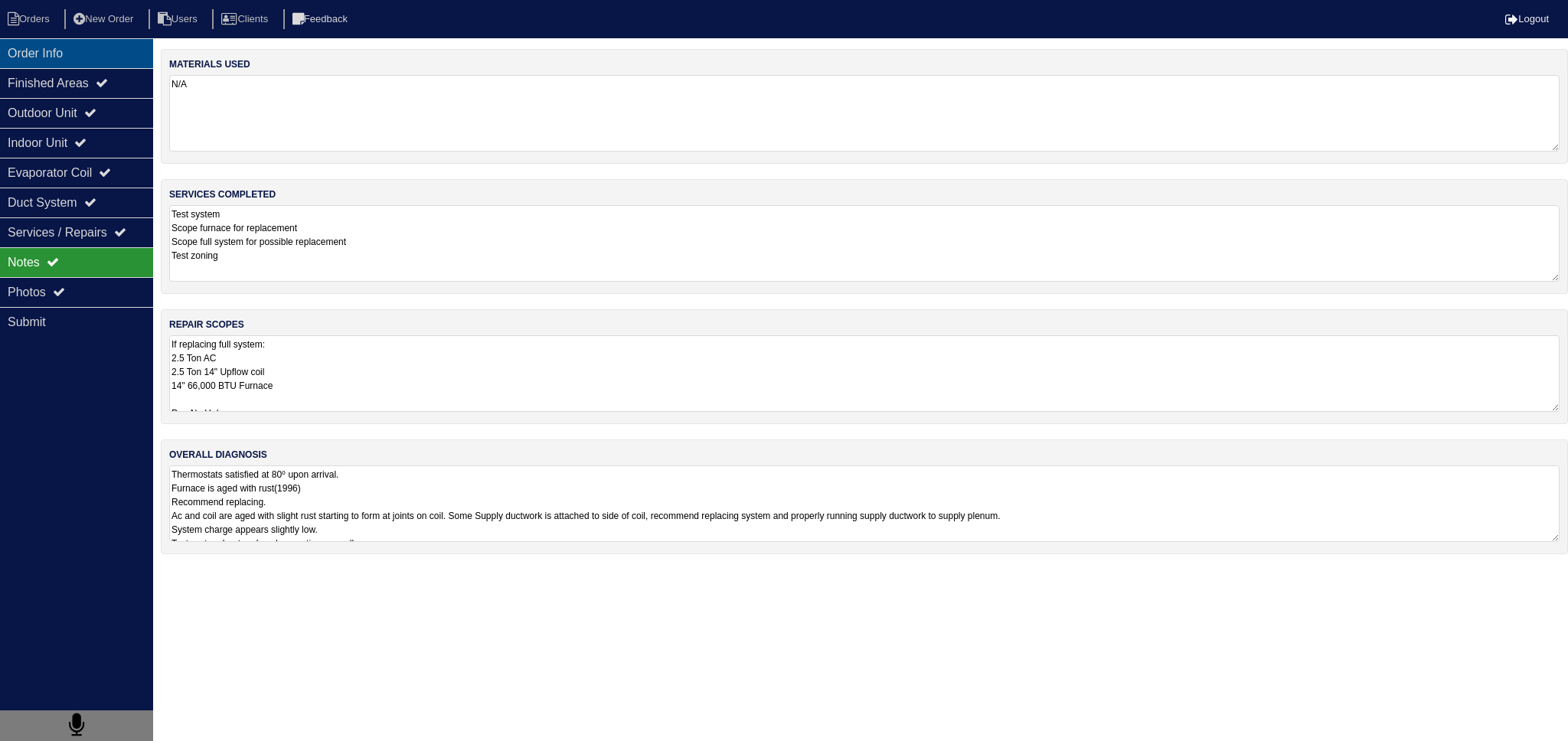
click at [134, 48] on div "Order Info" at bounding box center [76, 53] width 153 height 30
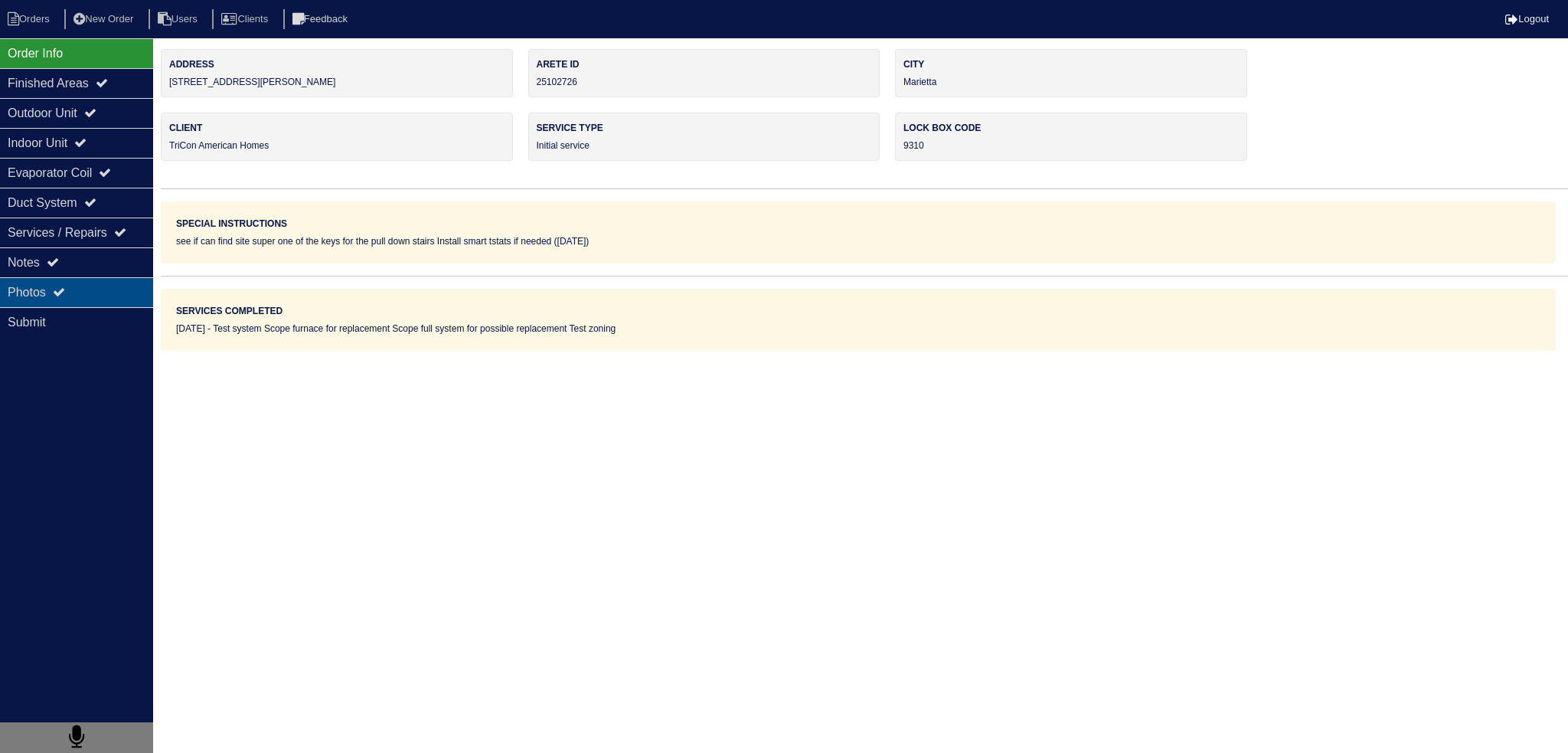
click at [83, 285] on div "Photos" at bounding box center [76, 292] width 153 height 30
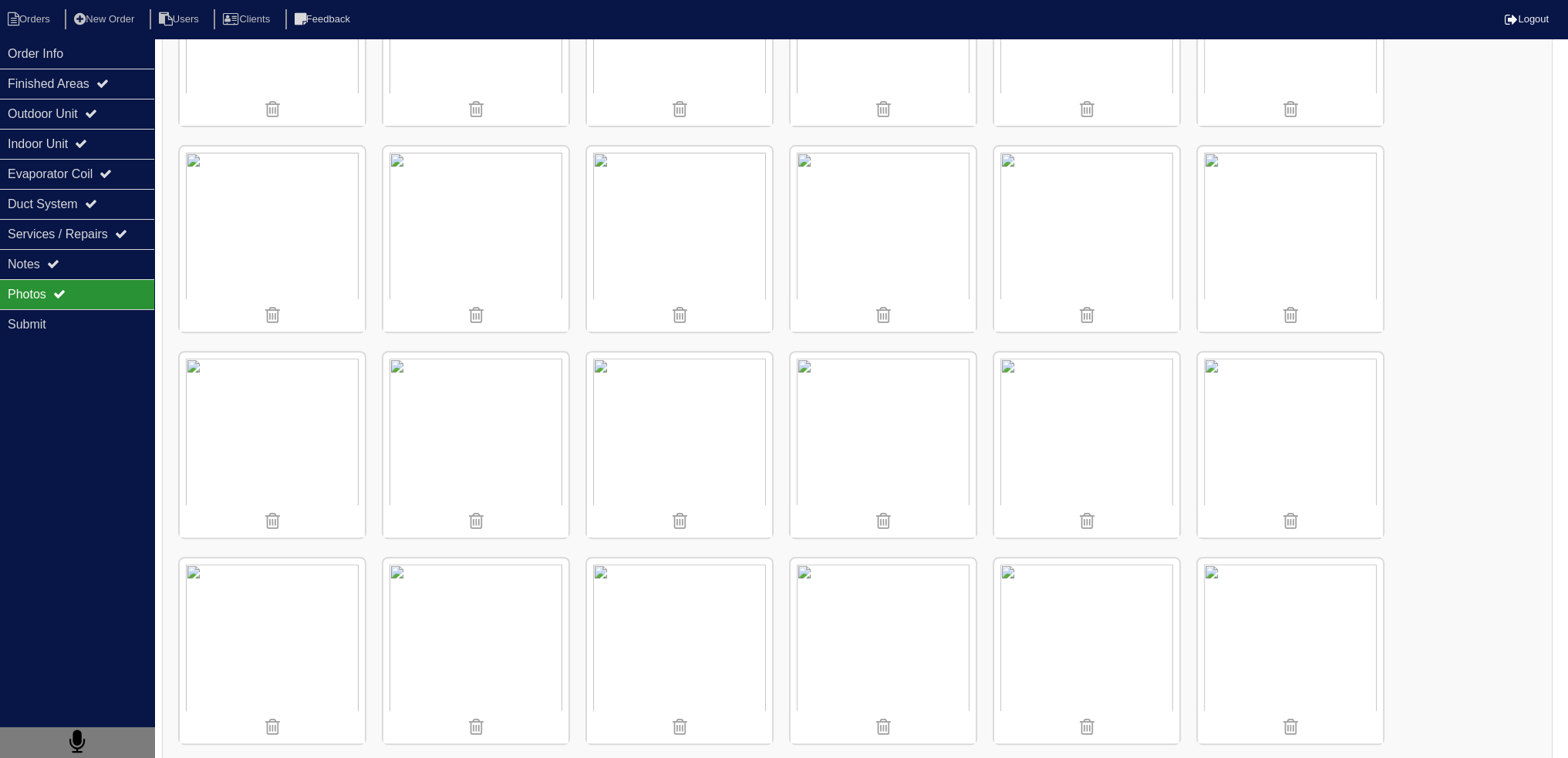
scroll to position [666, 0]
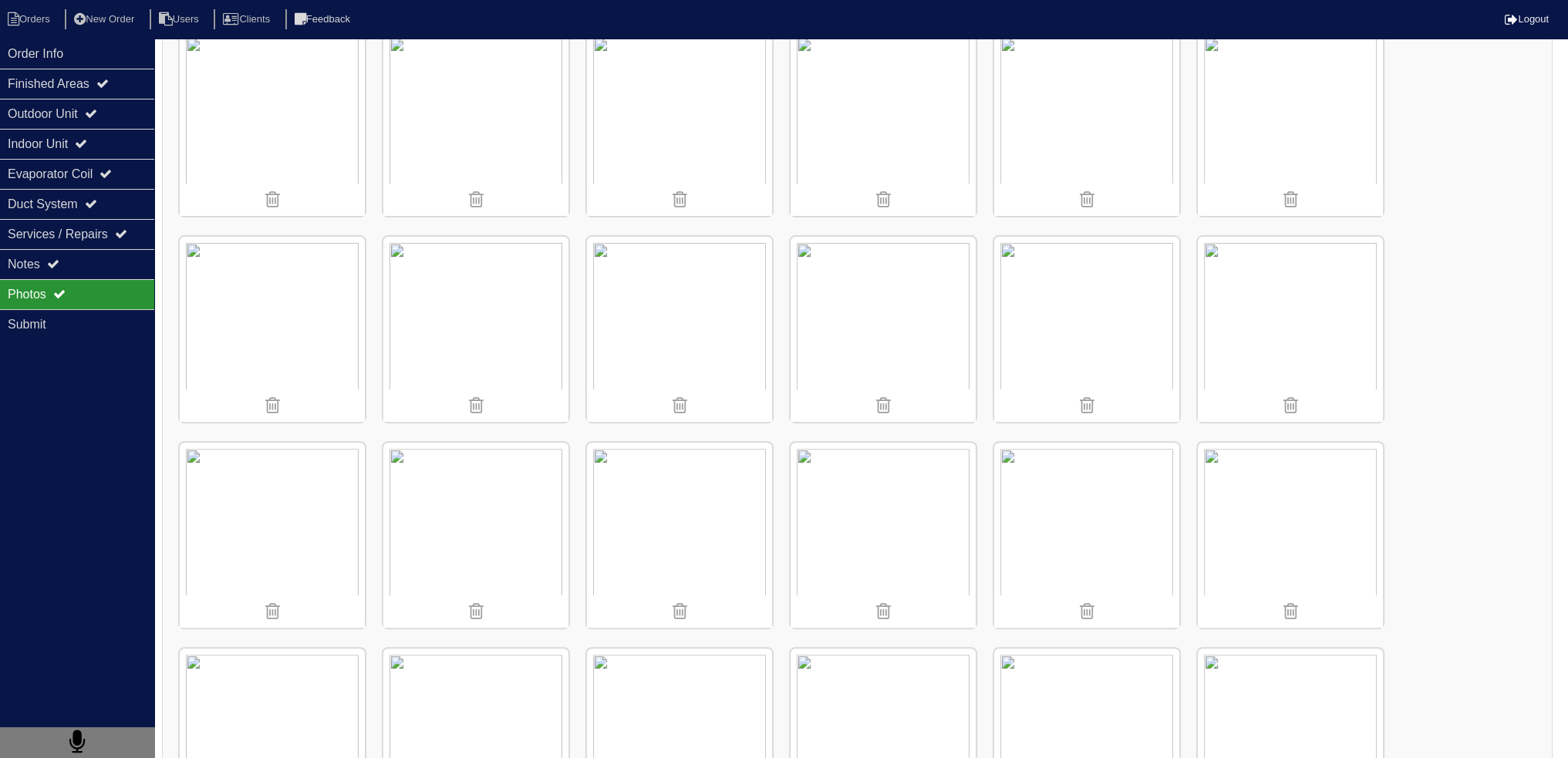
click at [681, 510] on img at bounding box center [679, 535] width 185 height 185
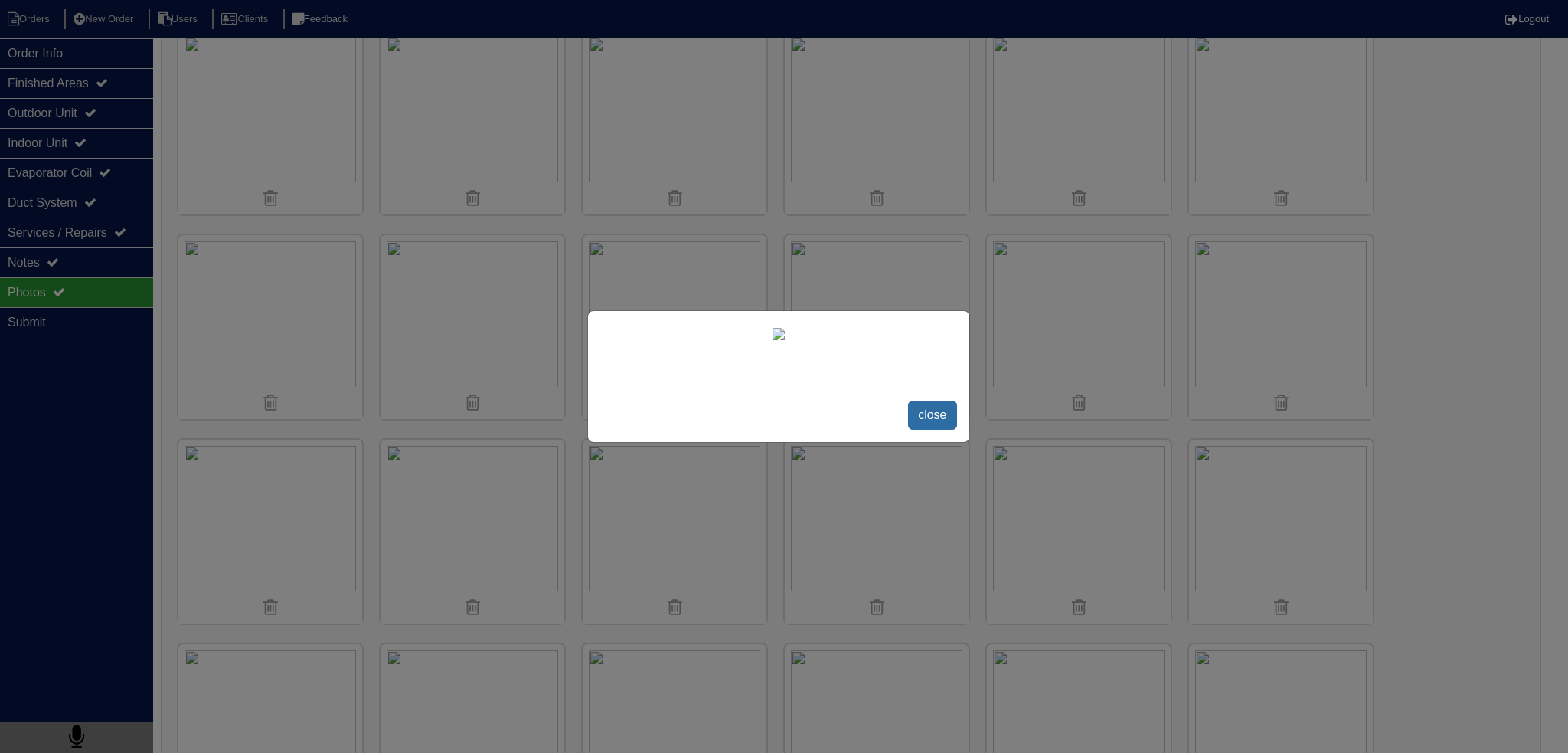
click at [927, 429] on span "close" at bounding box center [932, 415] width 48 height 29
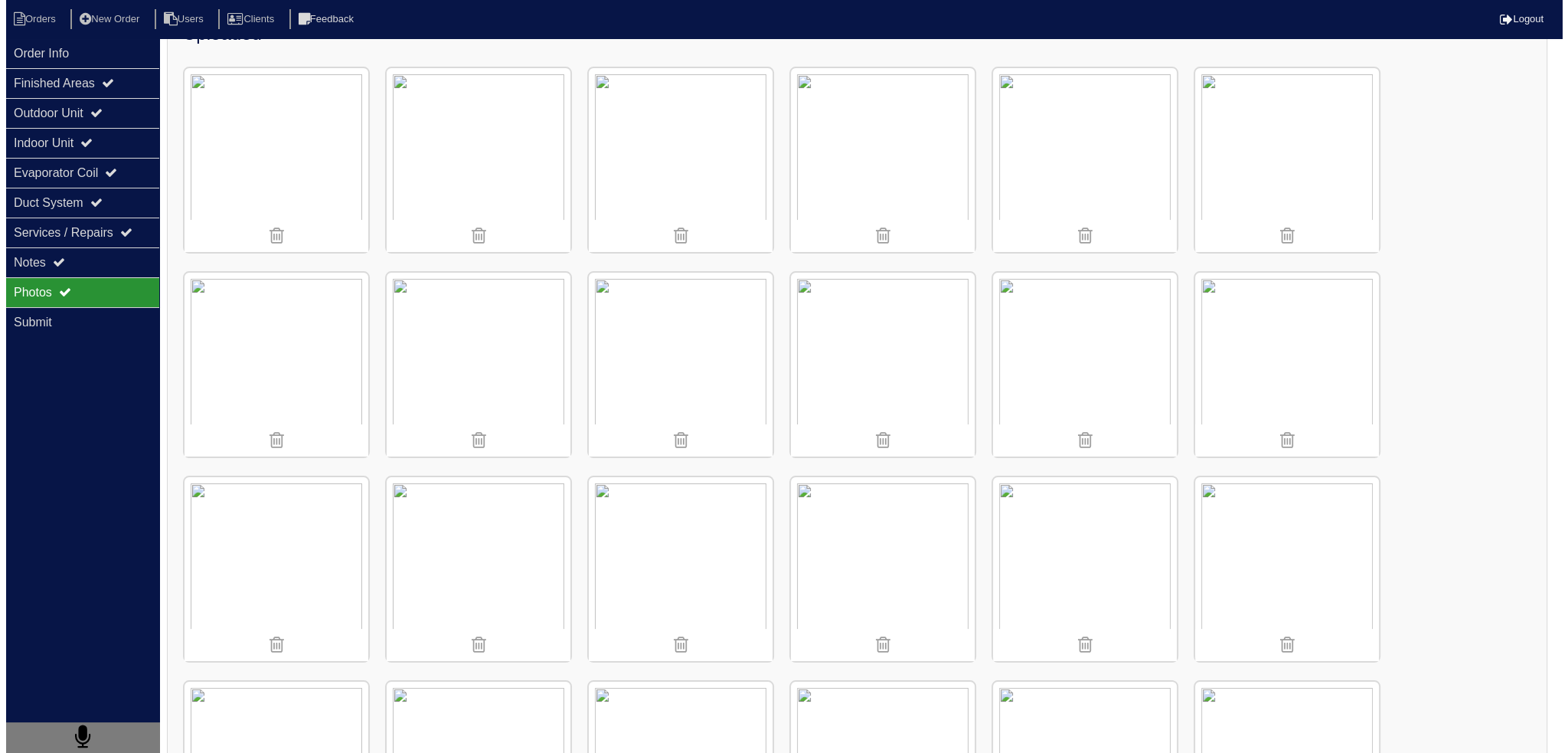
scroll to position [0, 0]
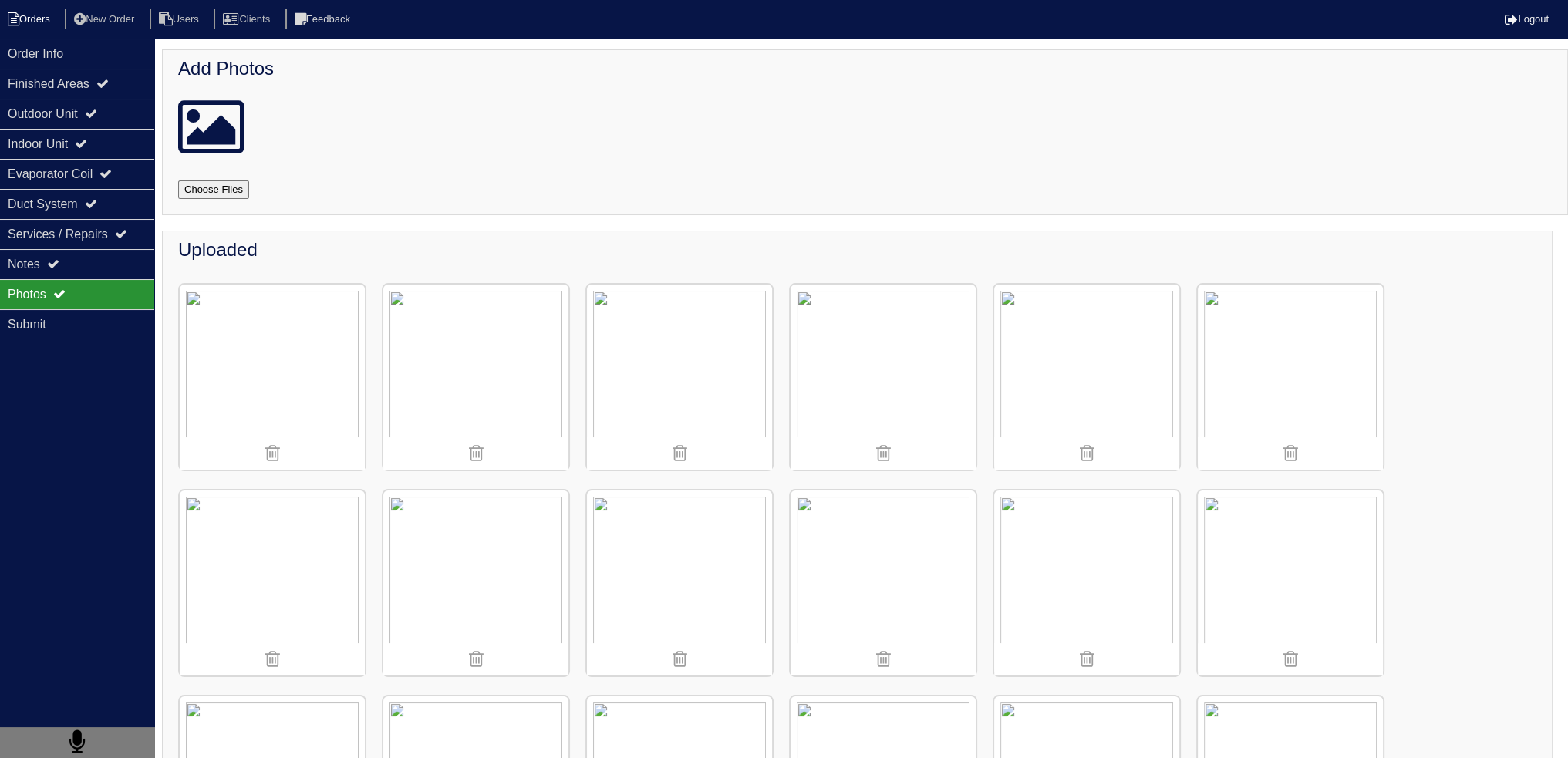
click at [17, 12] on icon at bounding box center [13, 19] width 11 height 14
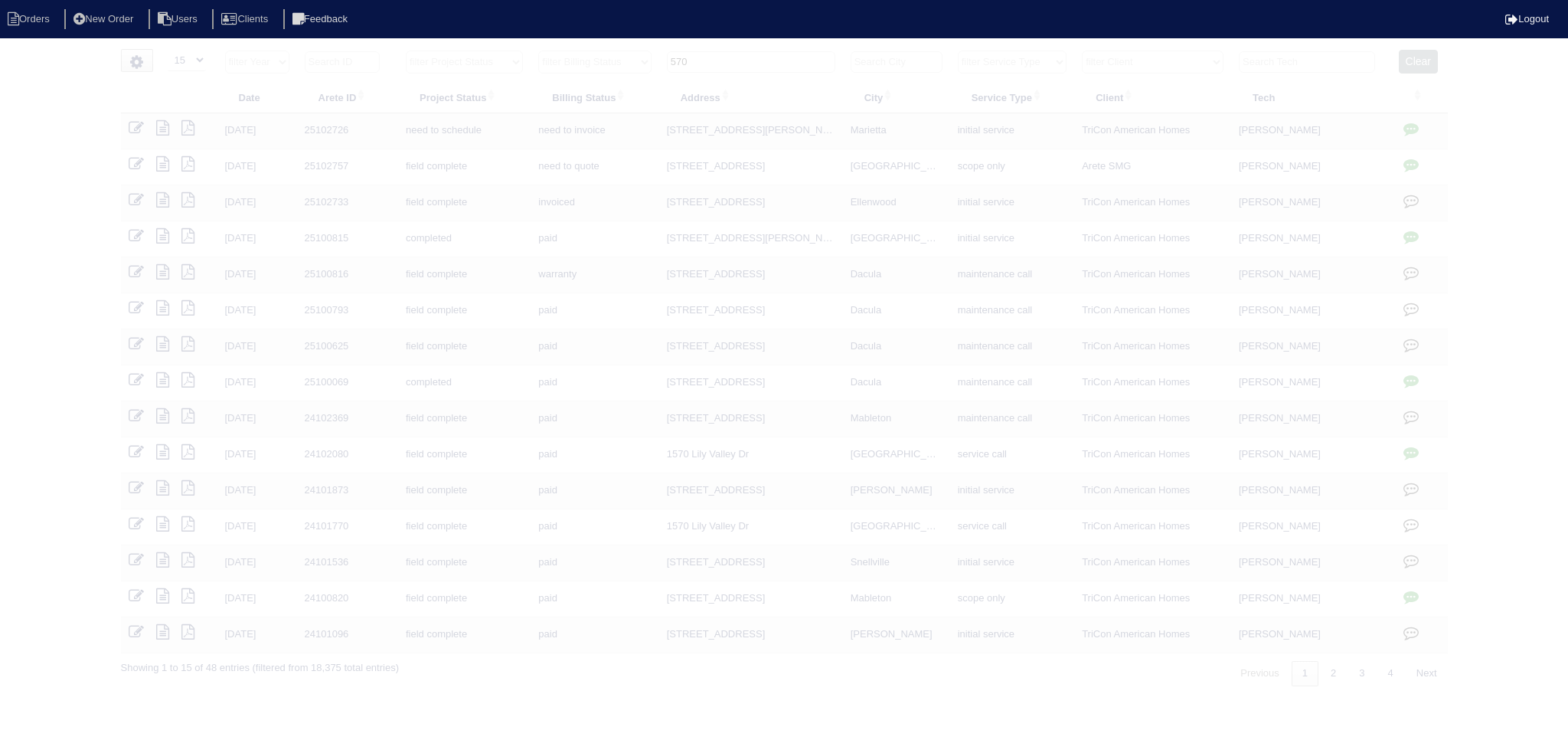
select select "15"
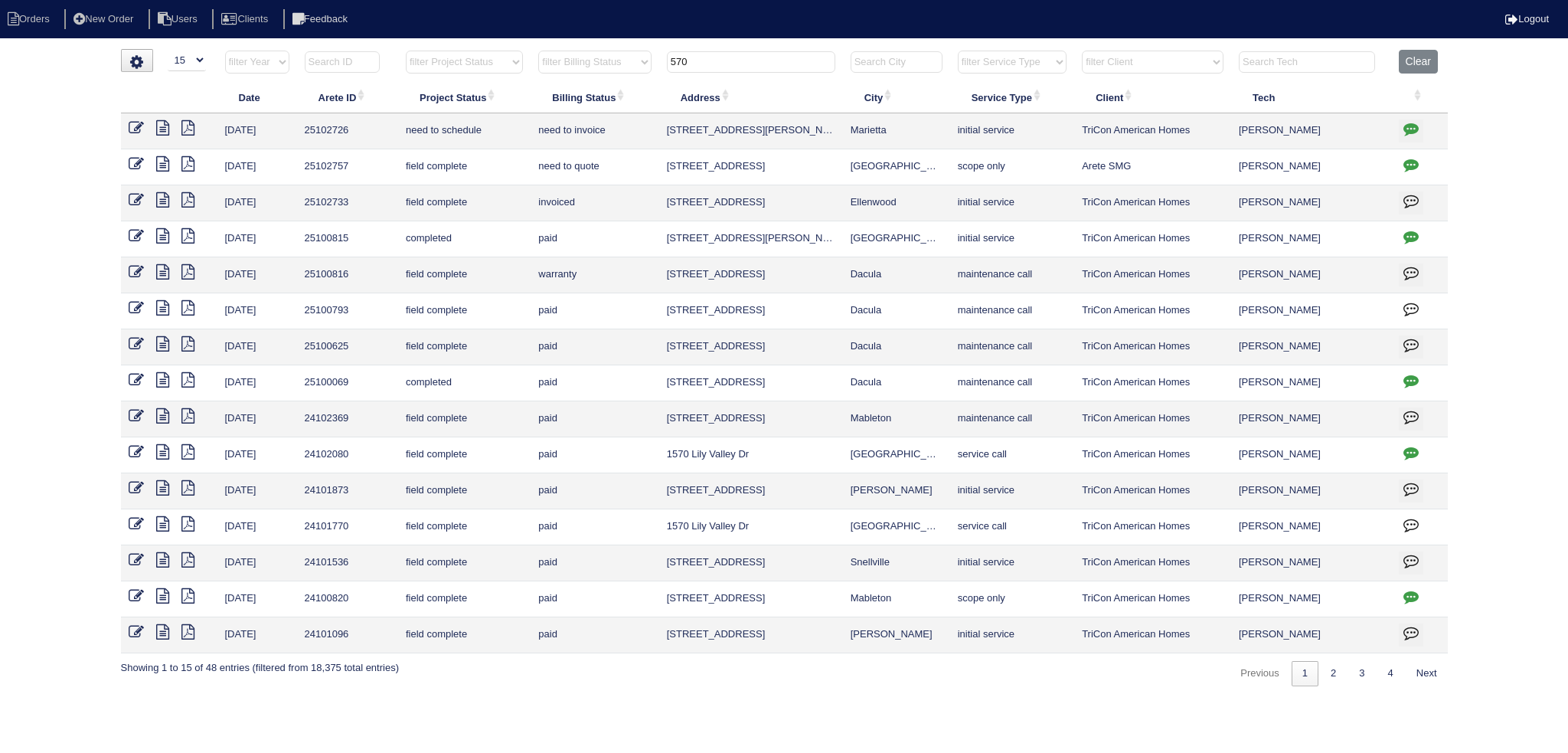
click at [764, 59] on input "570" at bounding box center [751, 61] width 169 height 21
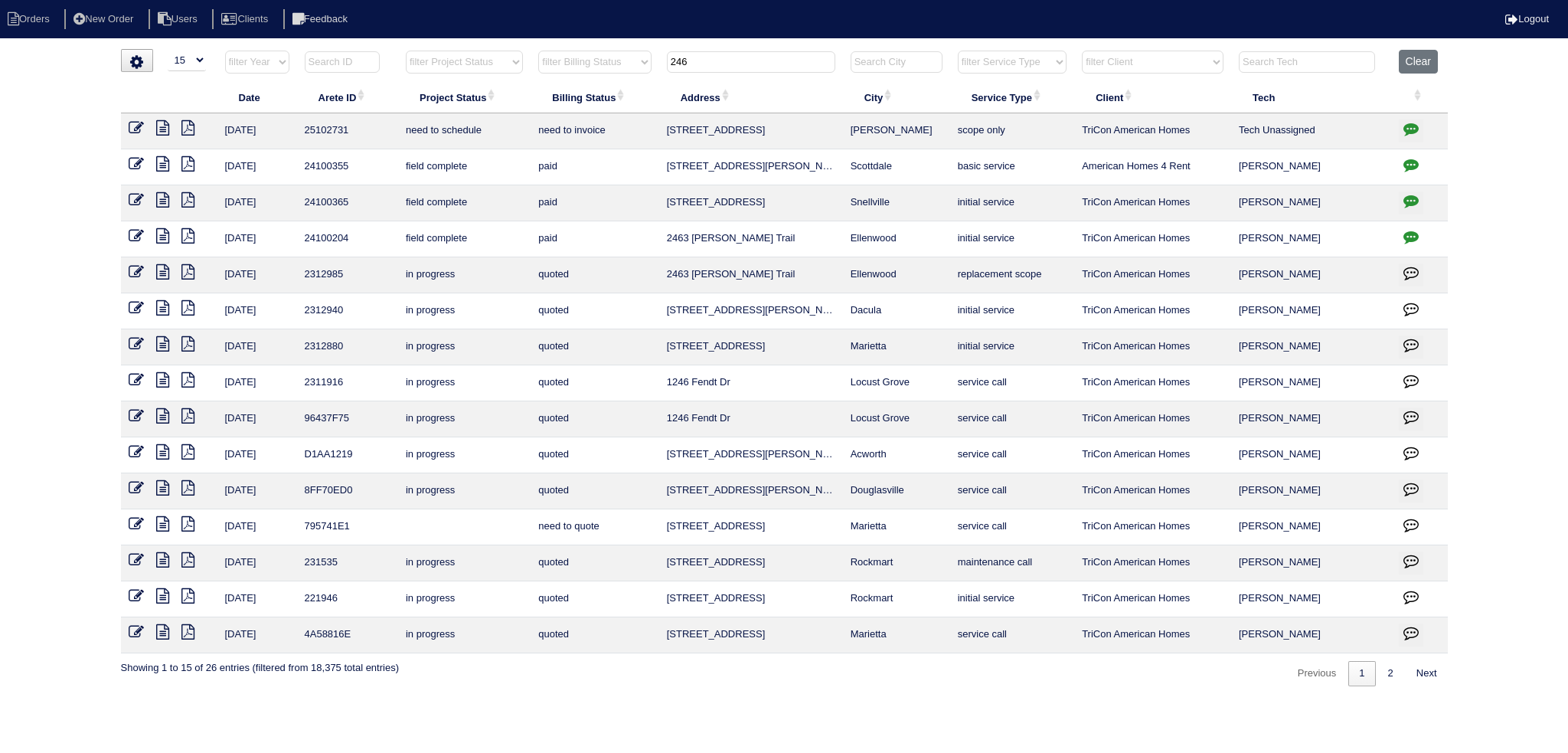
type input "246"
click at [162, 125] on icon at bounding box center [162, 128] width 13 height 16
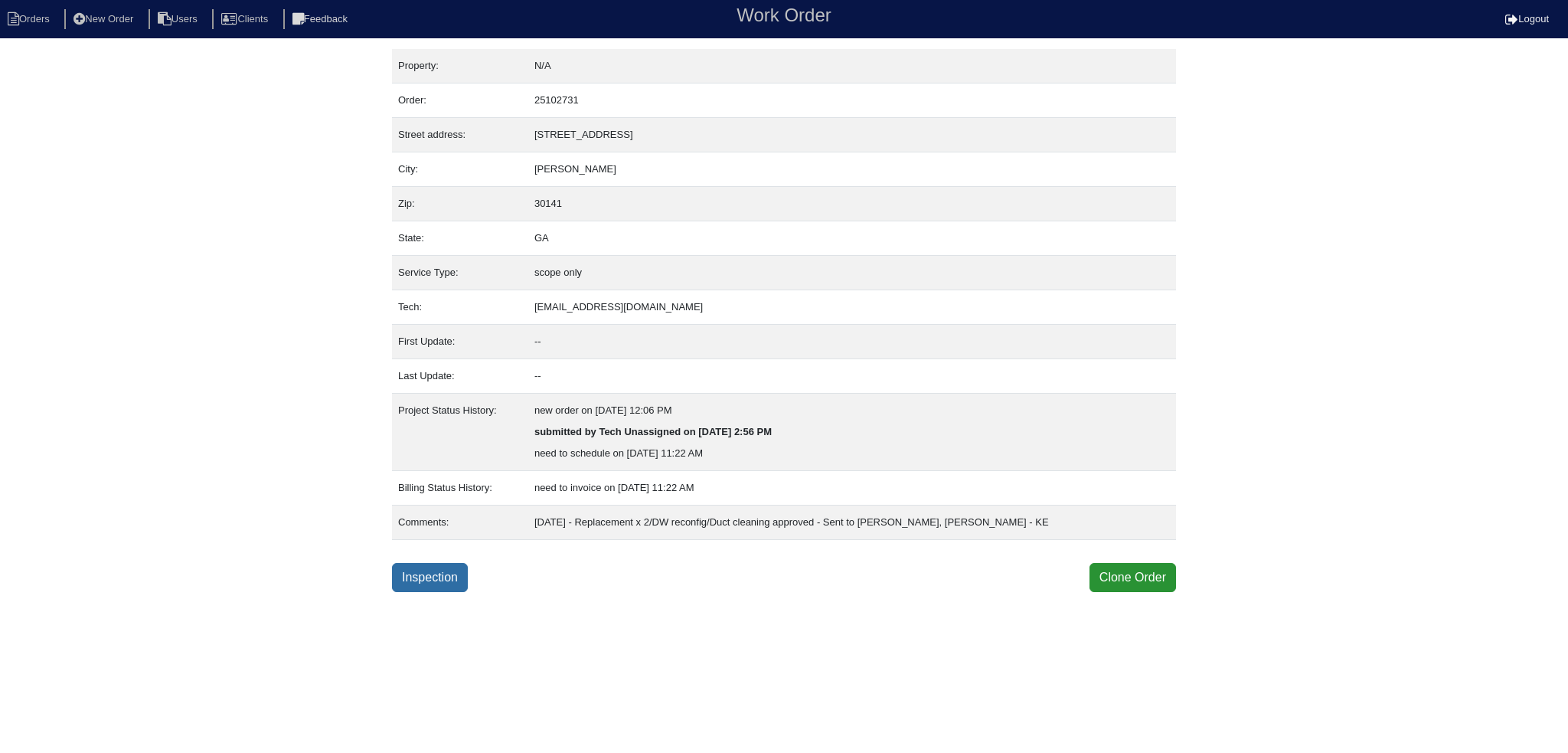
click at [406, 584] on link "Inspection" at bounding box center [430, 577] width 76 height 29
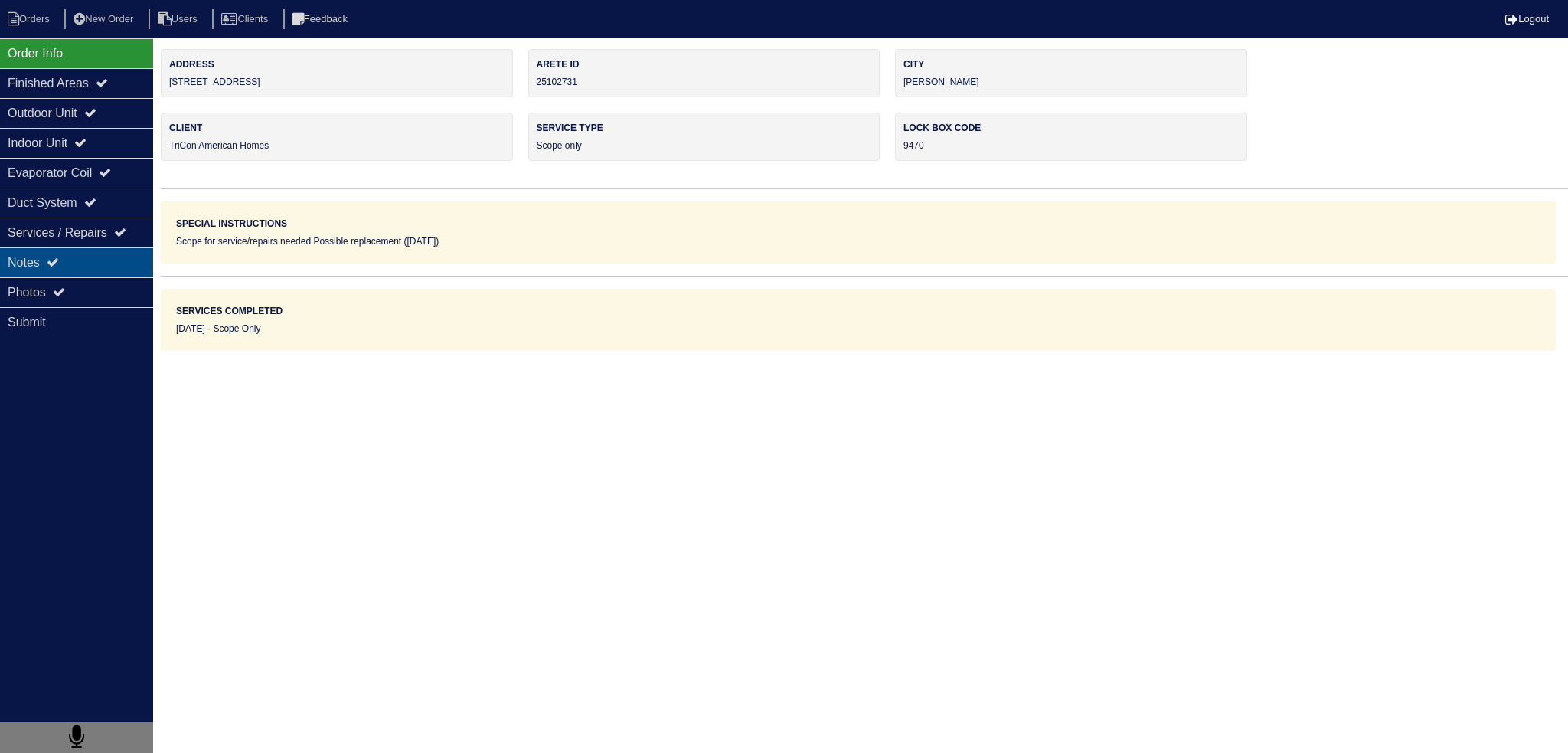
click at [104, 261] on div "Notes" at bounding box center [76, 262] width 153 height 30
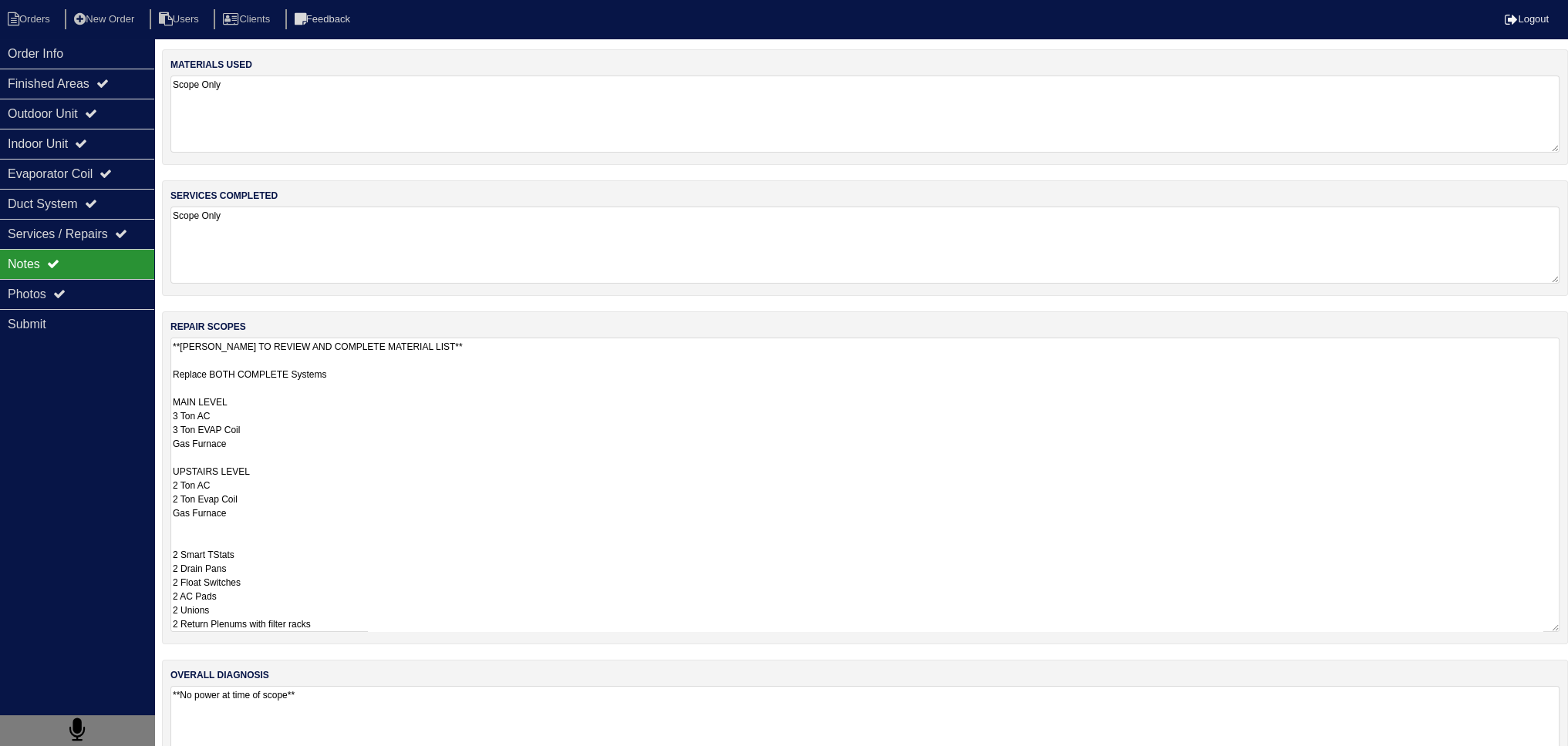
click at [441, 357] on textarea "**[PERSON_NAME] TO REVIEW AND COMPLETE MATERIAL LIST** Replace BOTH COMPLETE Sy…" at bounding box center [864, 485] width 1389 height 294
drag, startPoint x: 253, startPoint y: 441, endPoint x: 167, endPoint y: 435, distance: 86.2
click at [167, 436] on div "repair scopes **[PERSON_NAME] TO REVIEW AND COMPLETE MATERIAL LIST** Replace BO…" at bounding box center [864, 478] width 1406 height 333
drag, startPoint x: 244, startPoint y: 514, endPoint x: 103, endPoint y: 528, distance: 141.7
click at [102, 527] on div "Order Info Finished Areas Outdoor Unit Indoor Unit Evaporator Coil Duct System …" at bounding box center [784, 420] width 1568 height 741
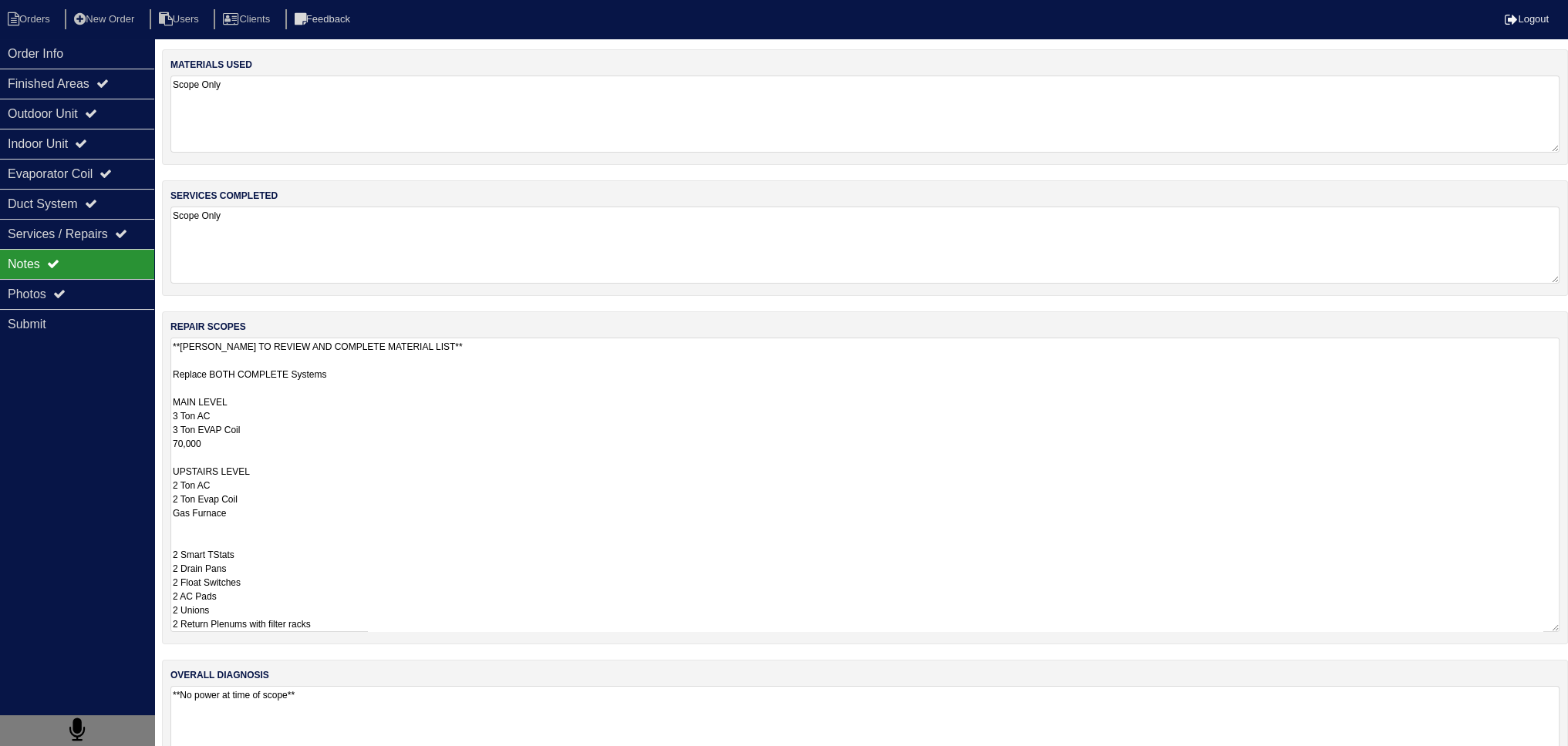
click at [275, 514] on textarea "**[PERSON_NAME] TO REVIEW AND COMPLETE MATERIAL LIST** Replace BOTH COMPLETE Sy…" at bounding box center [864, 485] width 1389 height 294
drag, startPoint x: 256, startPoint y: 514, endPoint x: 148, endPoint y: 512, distance: 108.0
click at [148, 514] on div "Order Info Finished Areas Outdoor Unit Indoor Unit Evaporator Coil Duct System …" at bounding box center [784, 420] width 1568 height 741
click at [287, 431] on textarea "**[PERSON_NAME] TO REVIEW AND COMPLETE MATERIAL LIST** Replace BOTH COMPLETE Sy…" at bounding box center [864, 485] width 1389 height 294
type textarea "**[PERSON_NAME] TO REVIEW AND COMPLETE MATERIAL LIST** Replace BOTH COMPLETE Sy…"
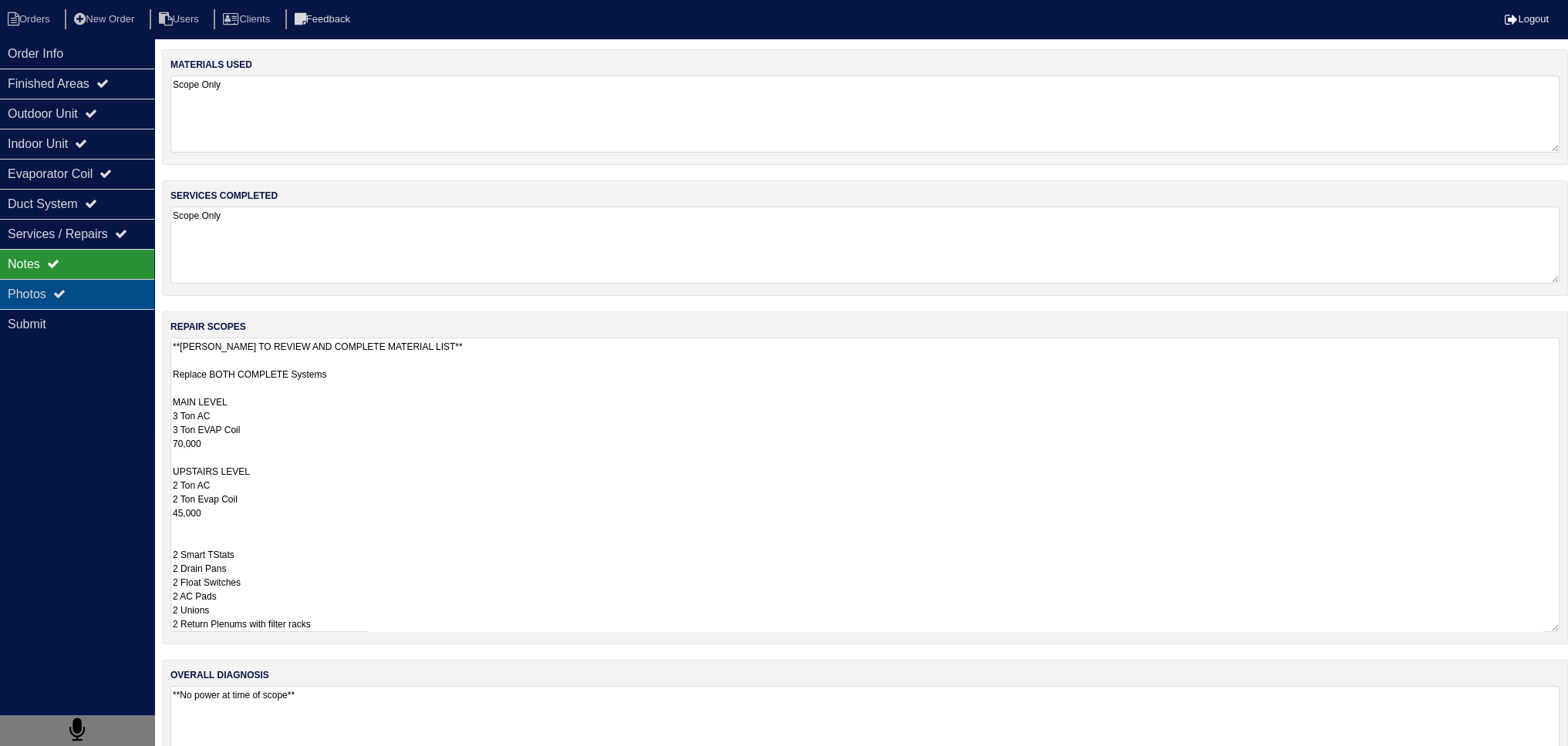
click at [78, 306] on div "Order Info Finished Areas Outdoor Unit Indoor Unit Evaporator Coil Duct System …" at bounding box center [77, 411] width 154 height 746
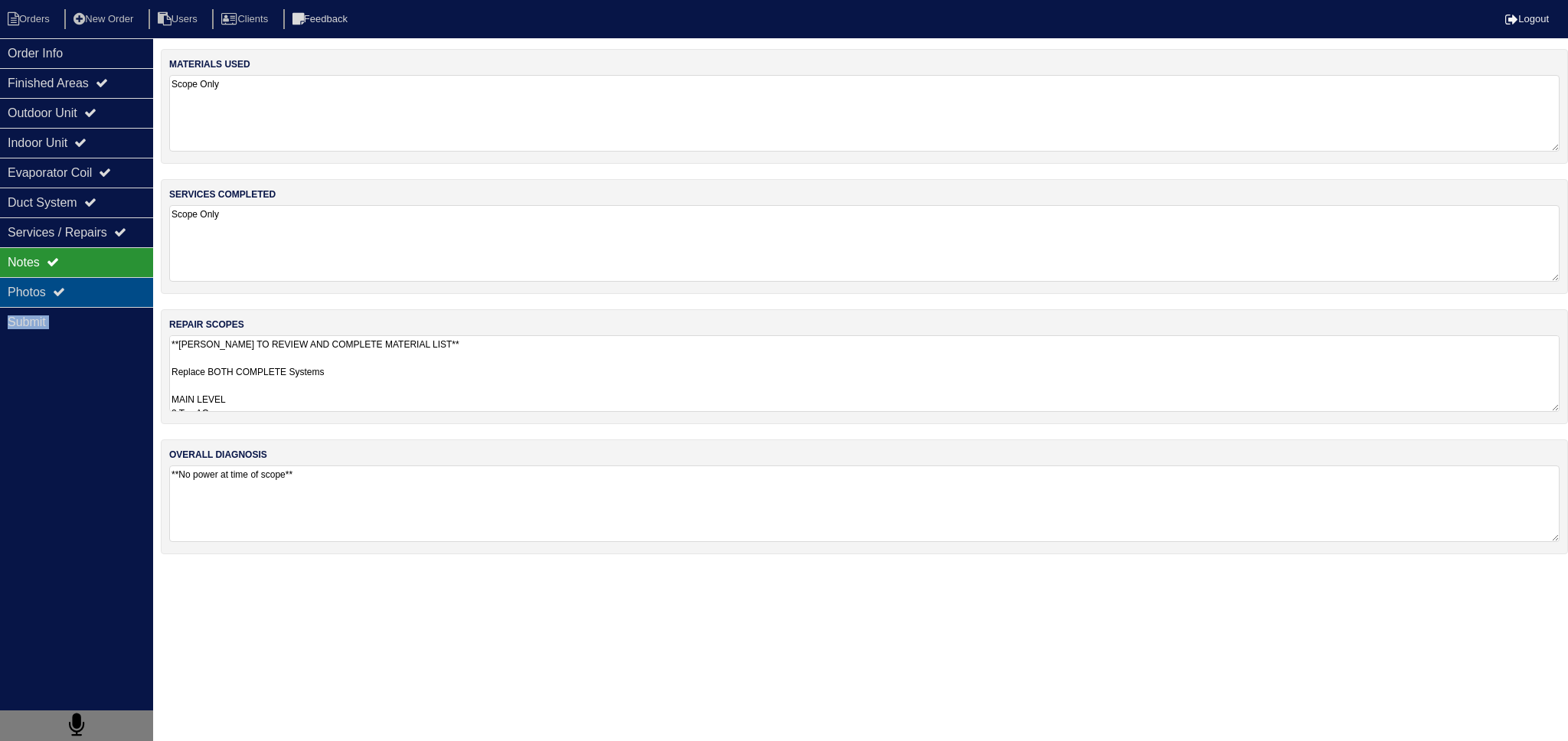
click at [77, 300] on div "Photos" at bounding box center [76, 292] width 153 height 30
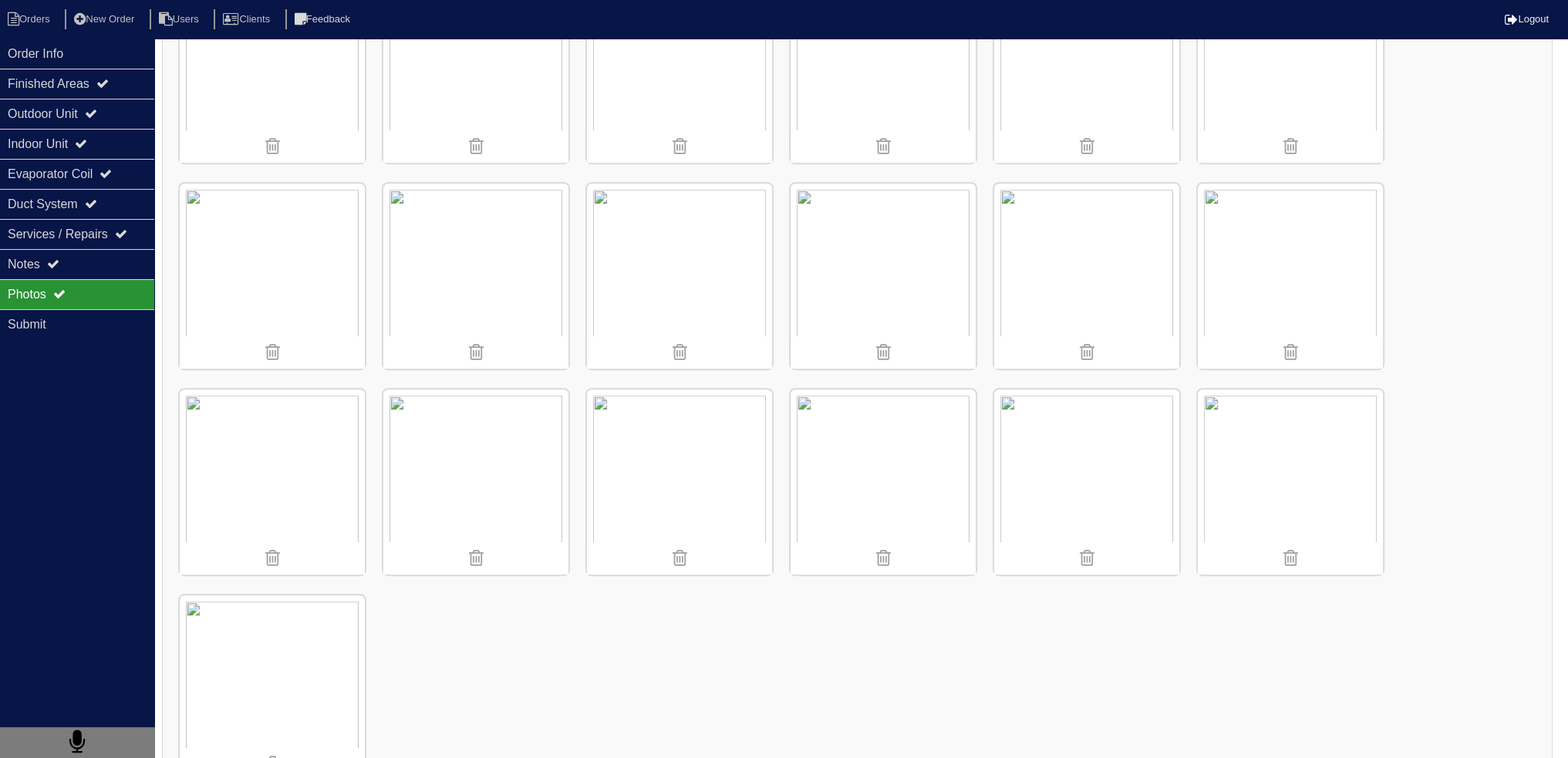
scroll to position [617, 0]
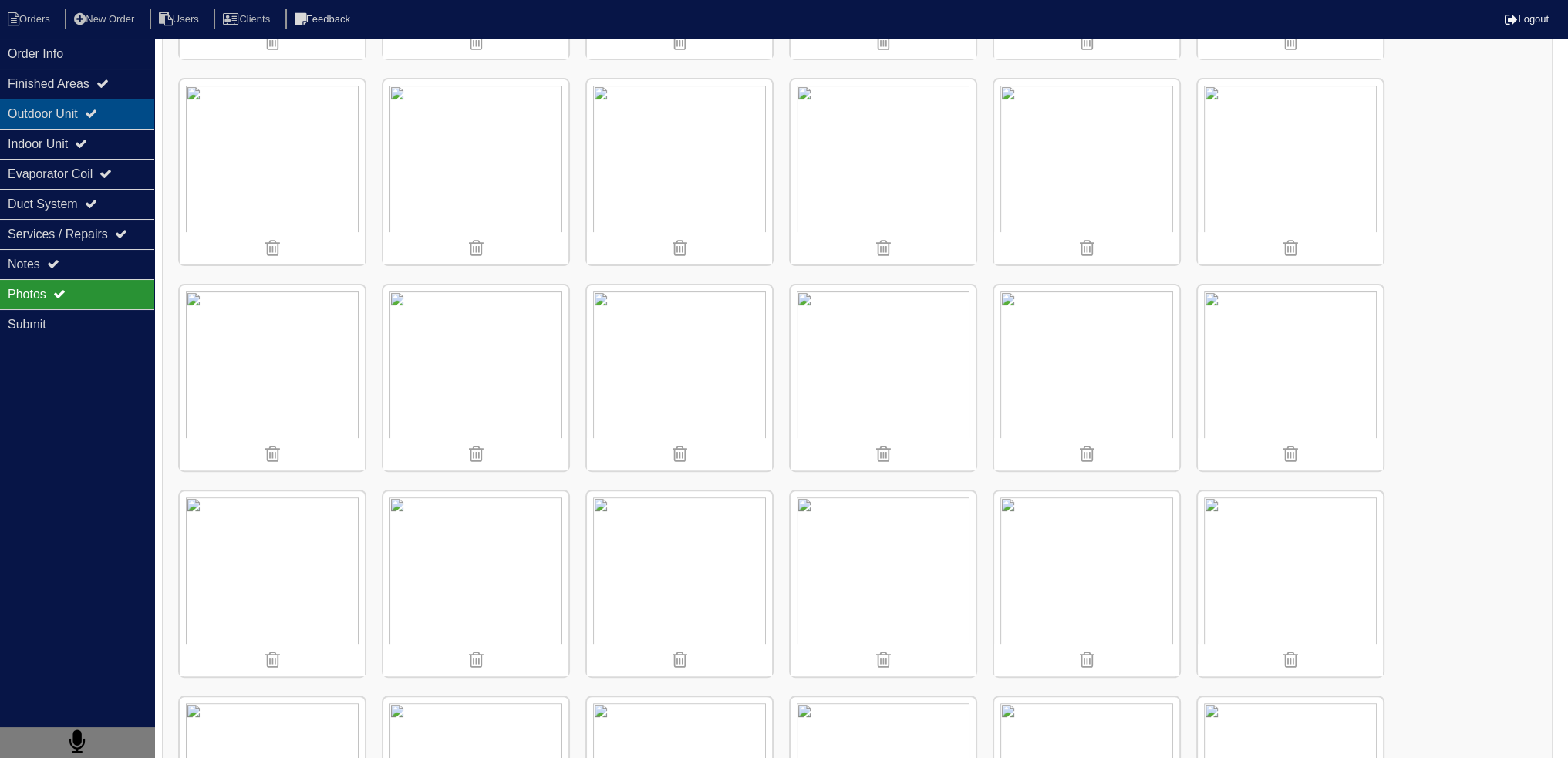
click at [120, 108] on div "Outdoor Unit" at bounding box center [77, 114] width 154 height 30
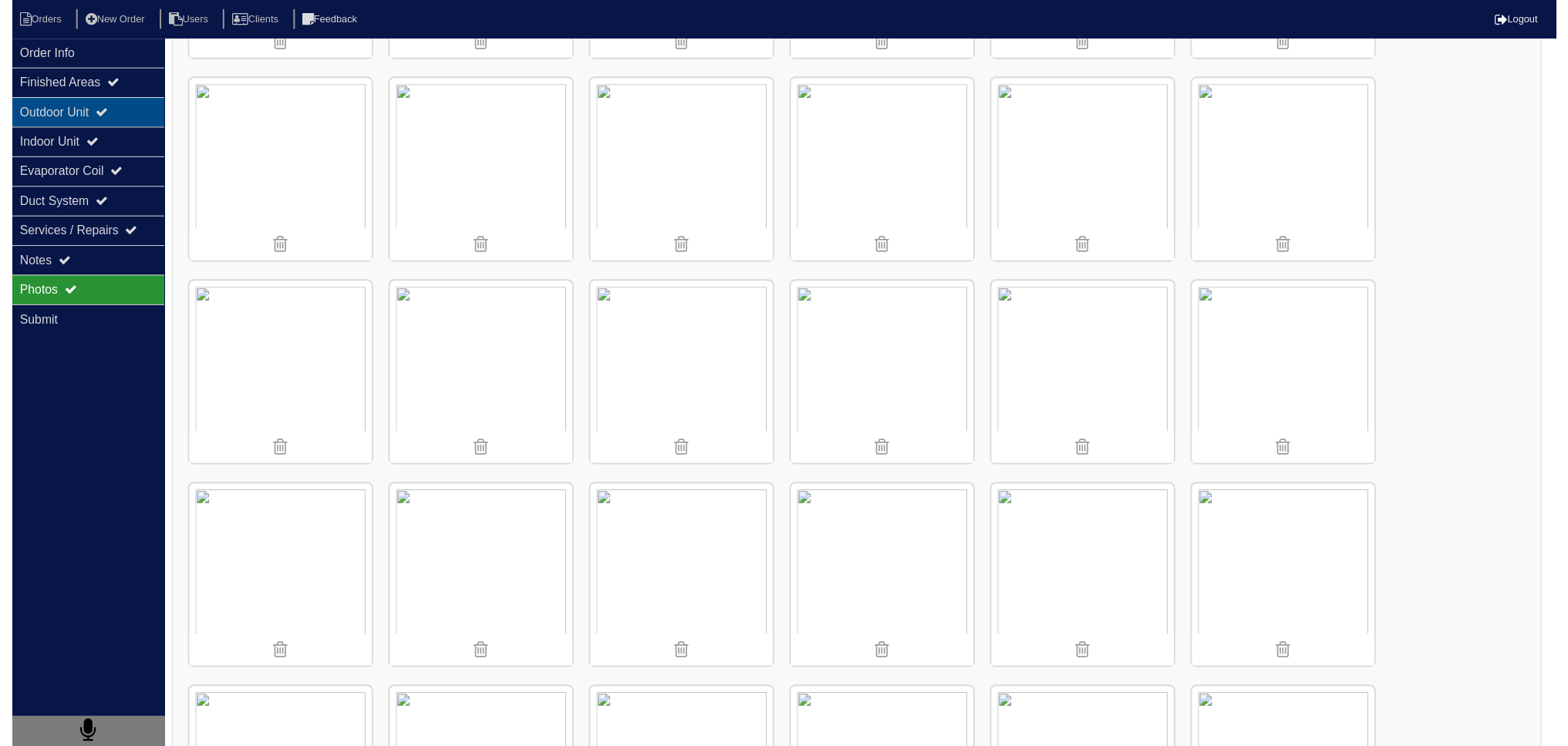
scroll to position [0, 0]
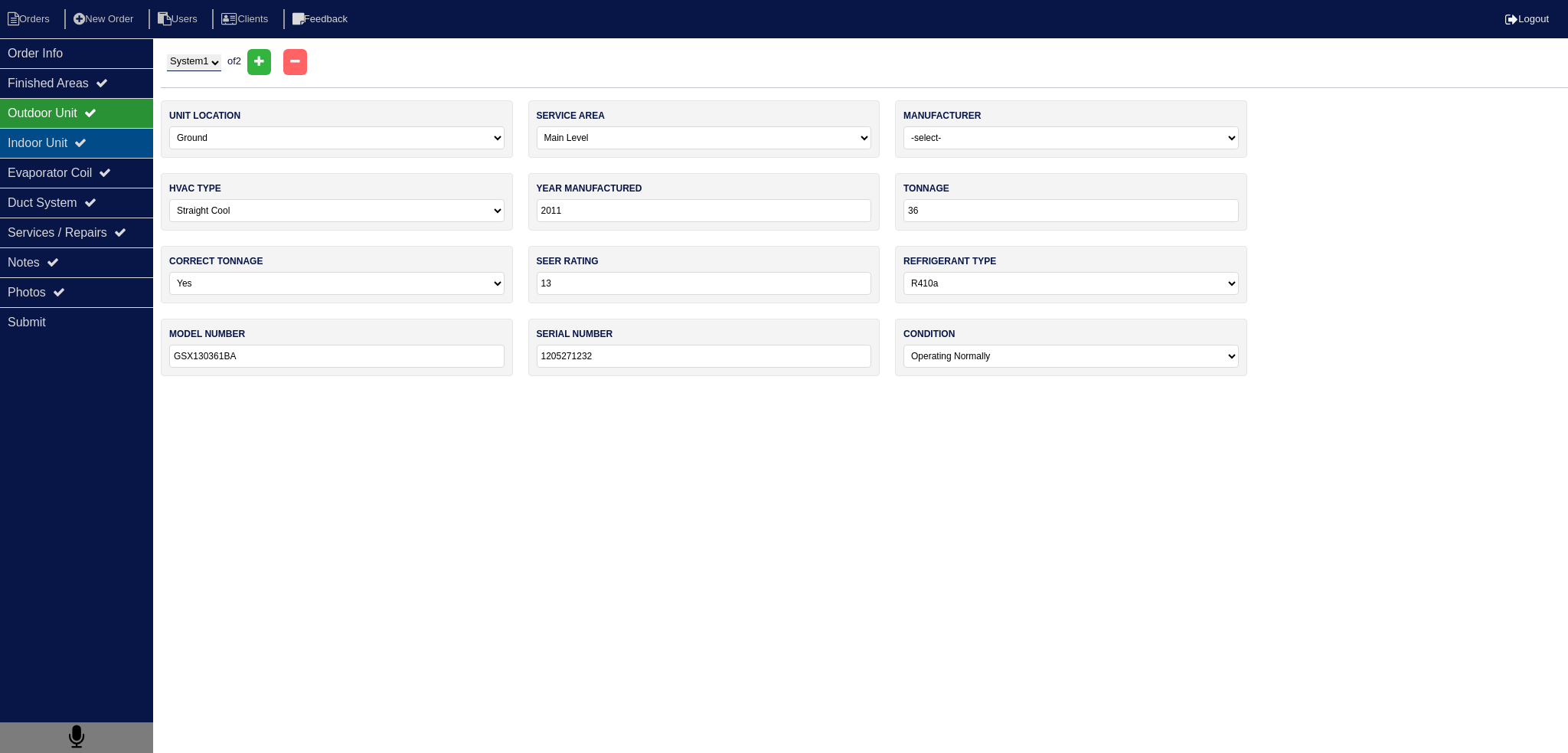
click at [138, 138] on div "Indoor Unit" at bounding box center [76, 143] width 153 height 30
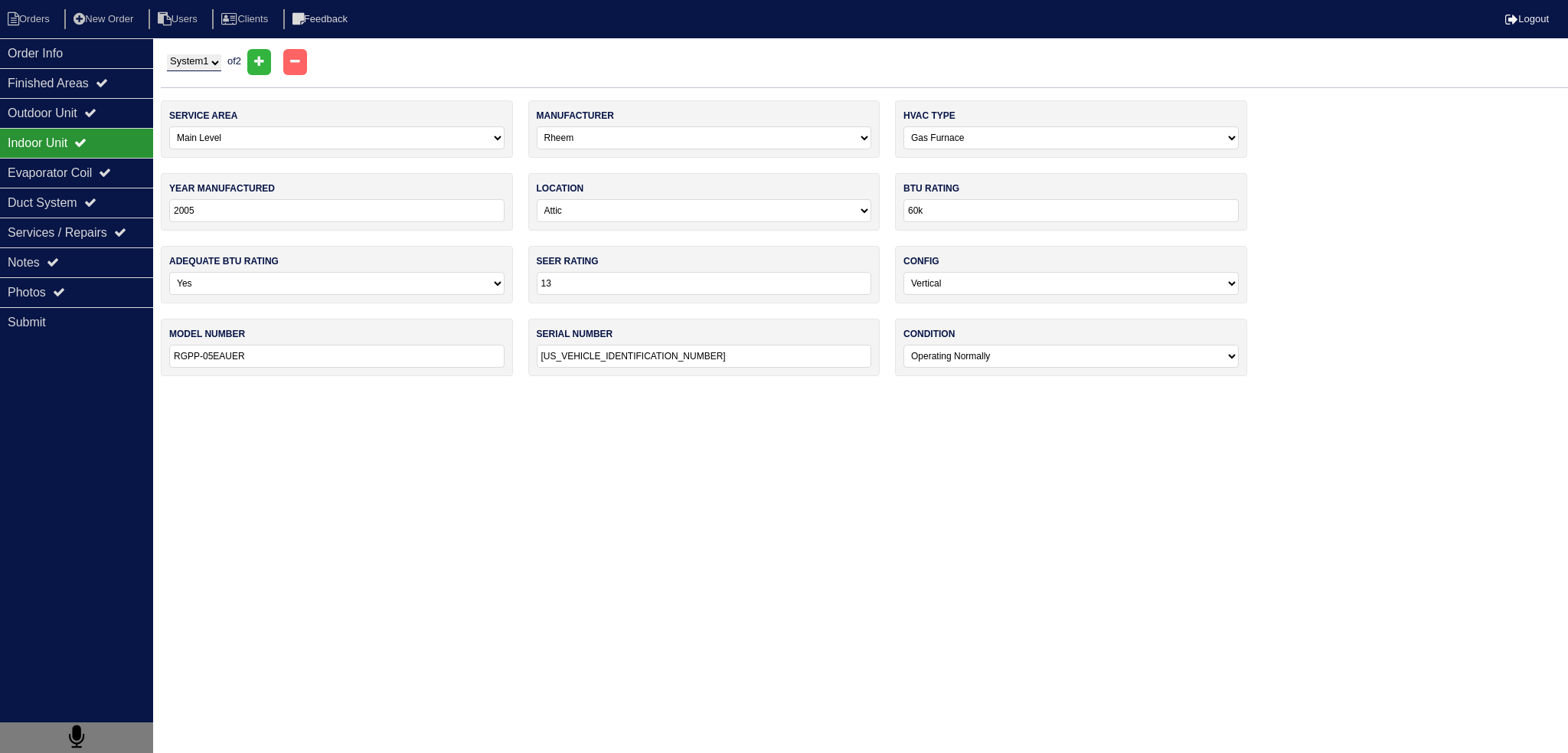
click at [218, 51] on div "System 1 System 2 of 2" at bounding box center [864, 62] width 1408 height 26
drag, startPoint x: 224, startPoint y: 57, endPoint x: 214, endPoint y: 70, distance: 16.4
click at [222, 60] on select "System 1 System 2" at bounding box center [194, 63] width 55 height 17
select select "2"
click at [167, 55] on select "System 1 System 2" at bounding box center [194, 63] width 55 height 17
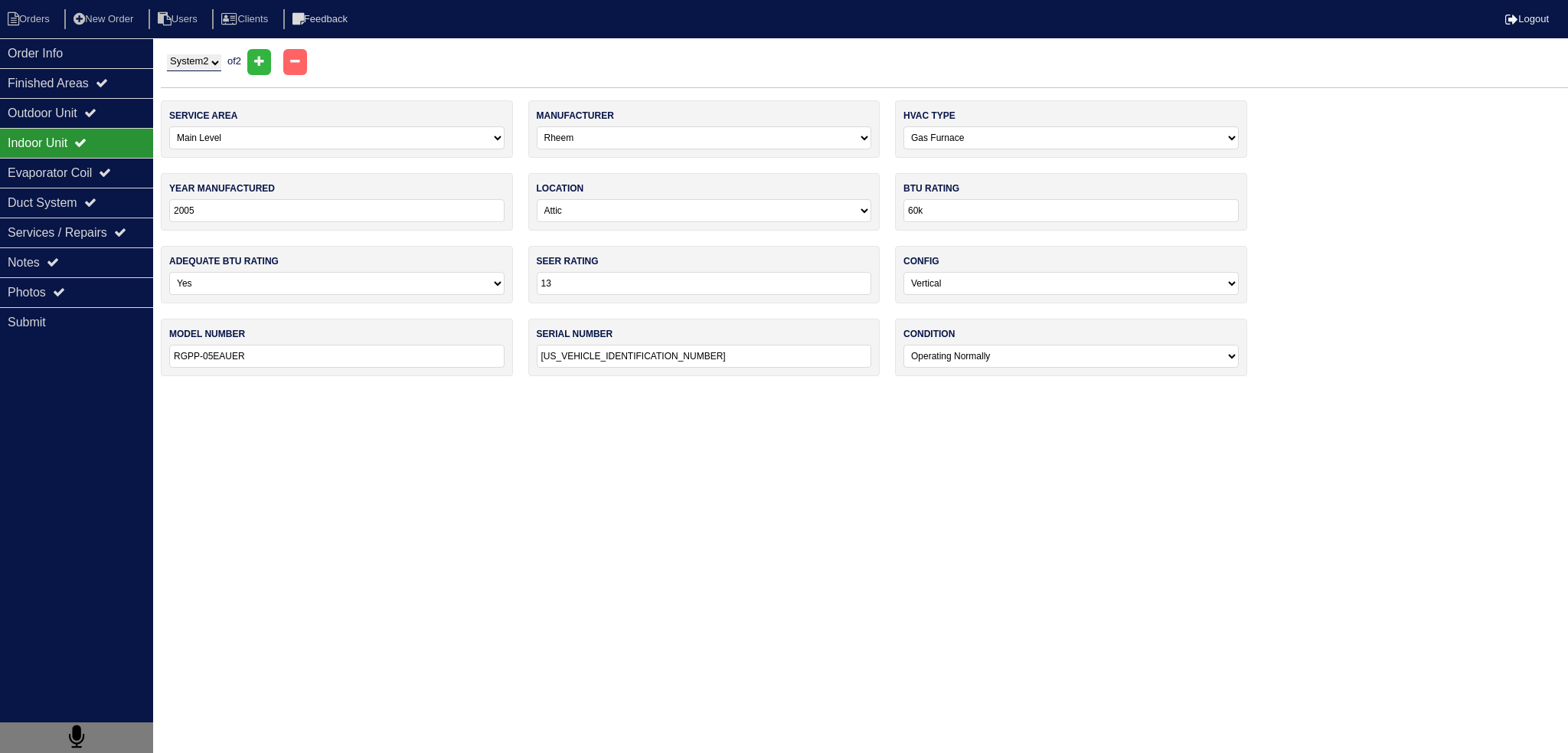
select select "1"
type input "50K"
type input "GH5D302F150500364"
click at [204, 66] on select "System 1 System 2" at bounding box center [194, 63] width 55 height 17
select select "1"
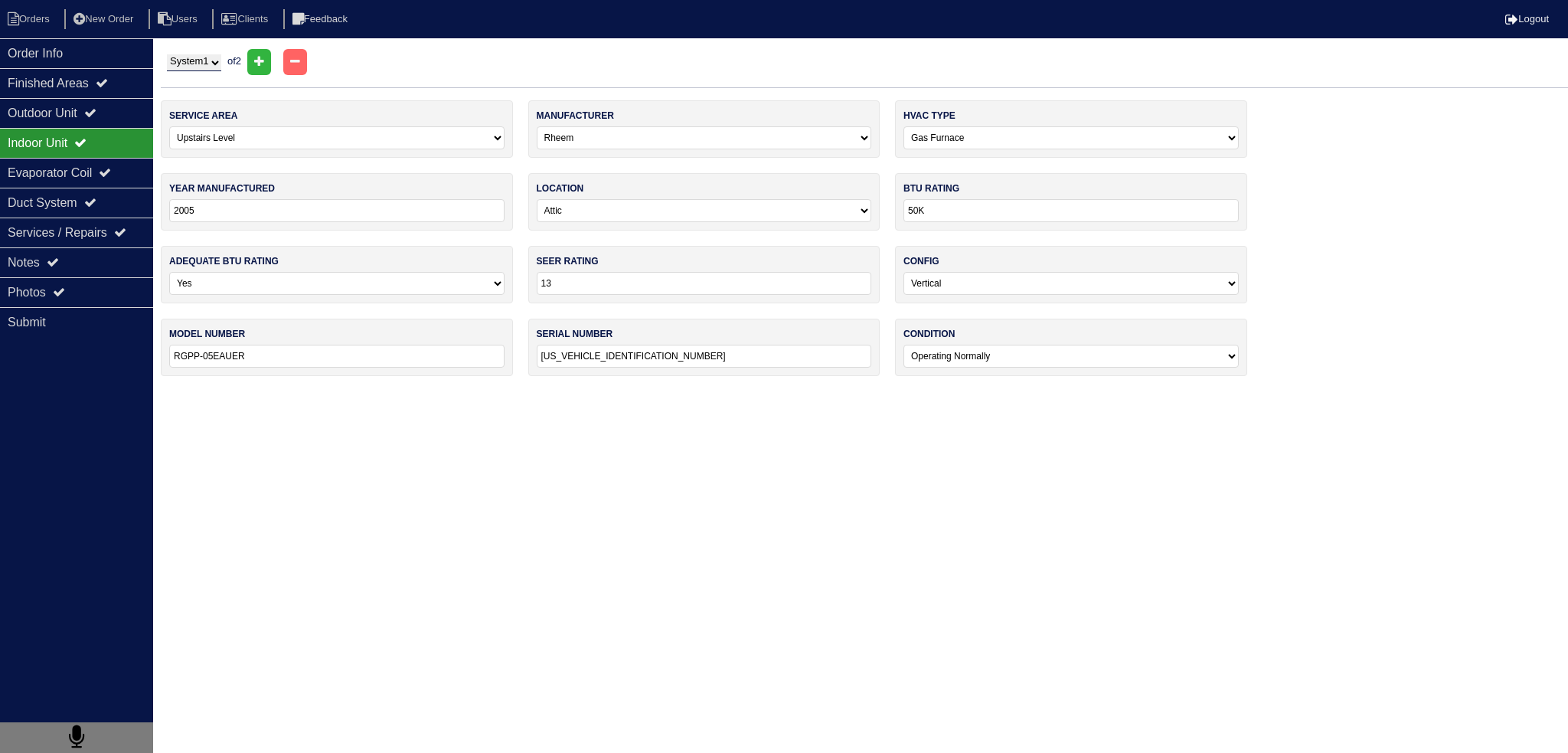
click at [167, 55] on select "System 1 System 2" at bounding box center [194, 63] width 55 height 17
select select "0"
type input "60k"
type input "[US_VEHICLE_IDENTIFICATION_NUMBER]"
click at [108, 119] on div "Outdoor Unit" at bounding box center [76, 113] width 153 height 30
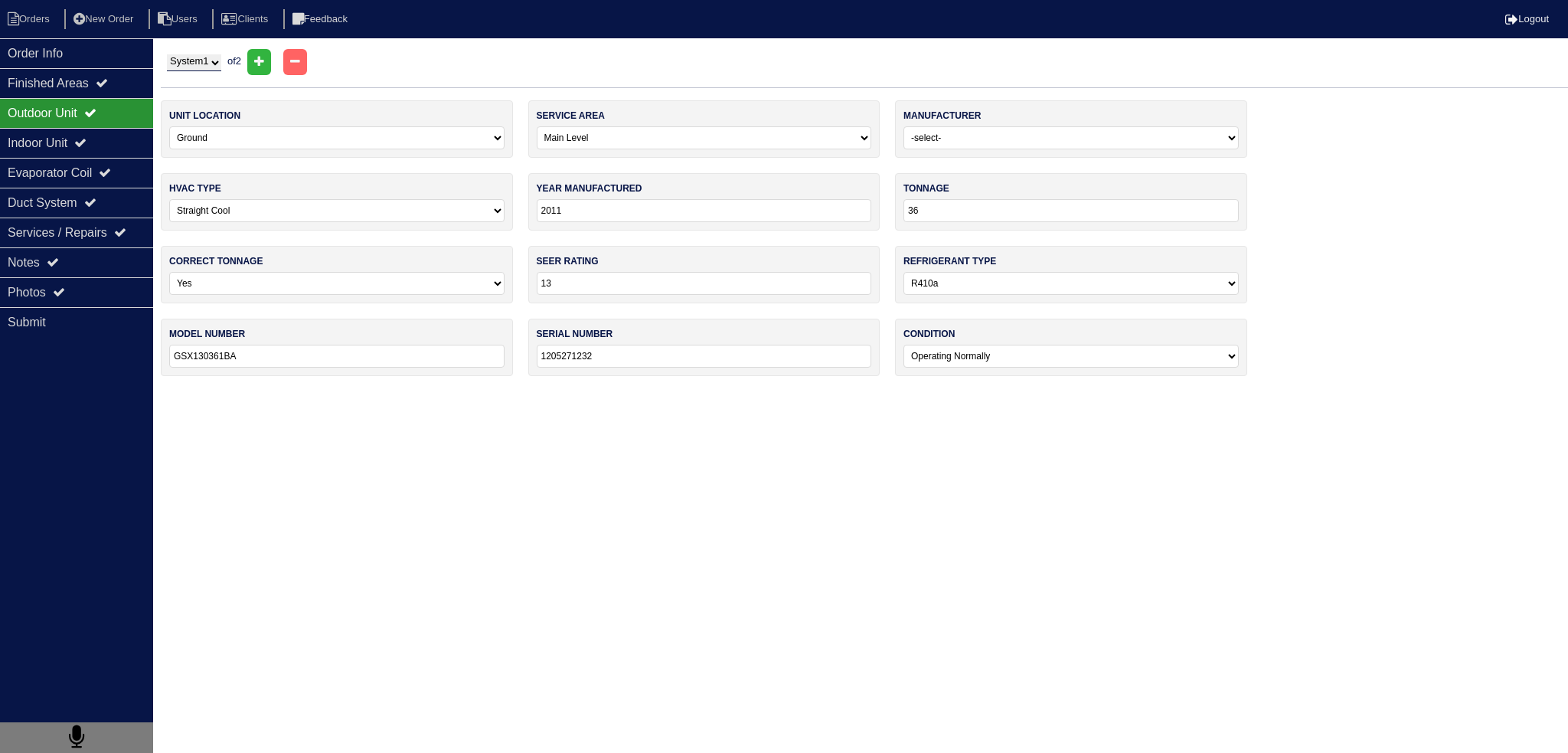
drag, startPoint x: 209, startPoint y: 57, endPoint x: 204, endPoint y: 68, distance: 12.1
click at [209, 57] on select "System 1 System 2" at bounding box center [194, 63] width 55 height 17
click at [114, 154] on div "Indoor Unit" at bounding box center [76, 143] width 153 height 30
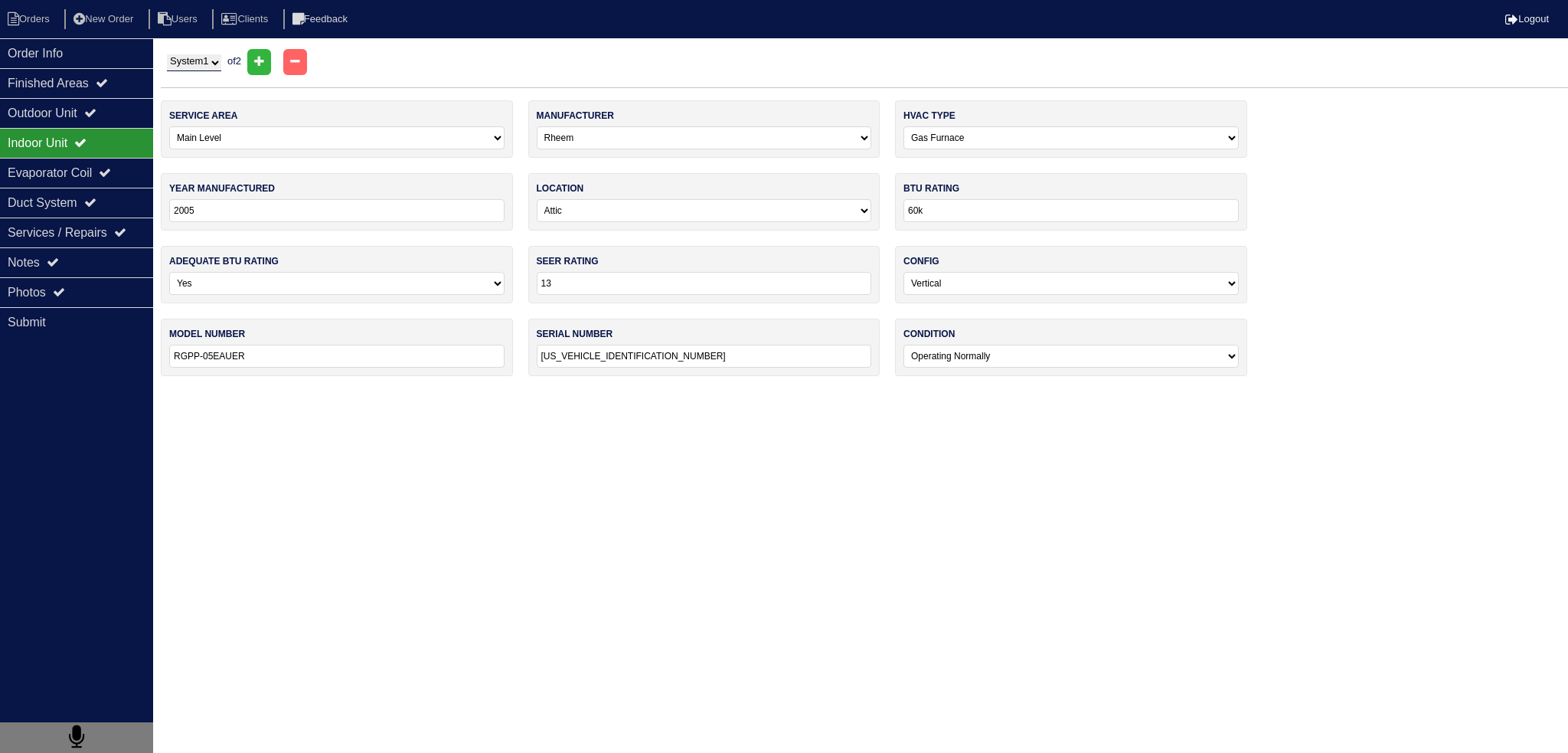
click at [208, 51] on div "System 1 System 2 of 2" at bounding box center [864, 62] width 1408 height 26
click at [205, 71] on div "System 1 System 2 of 2" at bounding box center [864, 62] width 1408 height 26
click at [209, 64] on select "System 1 System 2" at bounding box center [194, 63] width 55 height 17
select select "2"
click at [167, 55] on select "System 1 System 2" at bounding box center [194, 63] width 55 height 17
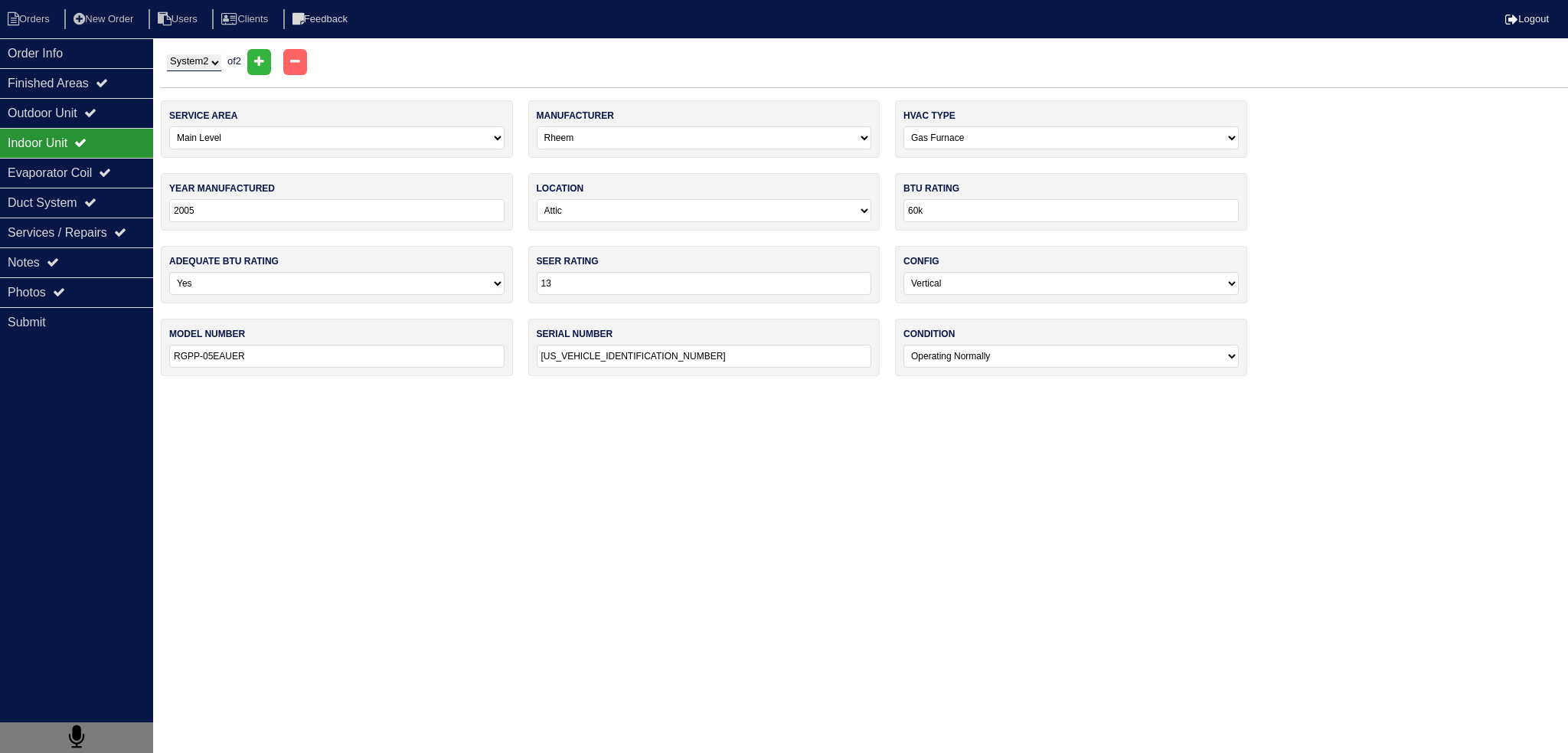
select select "1"
type input "50K"
type input "GH5D302F150500364"
click at [101, 274] on div "Notes" at bounding box center [76, 262] width 153 height 30
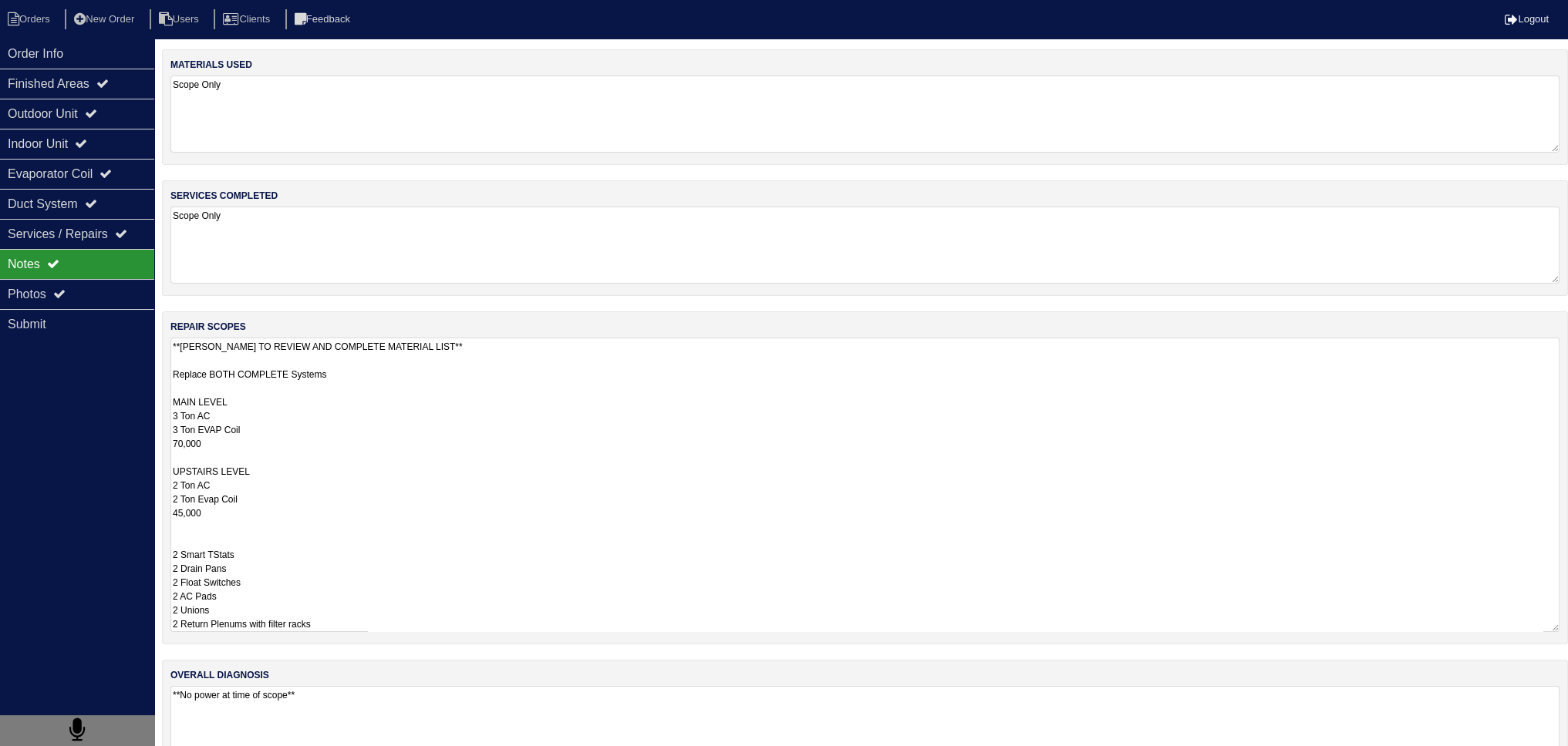
click at [271, 387] on textarea "**PAYTON TO REVIEW AND COMPLETE MATERIAL LIST** Replace BOTH COMPLETE Systems M…" at bounding box center [864, 485] width 1389 height 294
click at [238, 443] on textarea "**PAYTON TO REVIEW AND COMPLETE MATERIAL LIST** Replace BOTH COMPLETE Systems M…" at bounding box center [864, 485] width 1389 height 294
click at [262, 511] on textarea "**PAYTON TO REVIEW AND COMPLETE MATERIAL LIST** Replace BOTH COMPLETE Systems M…" at bounding box center [864, 485] width 1389 height 294
click at [318, 511] on textarea "**PAYTON TO REVIEW AND COMPLETE MATERIAL LIST** Replace BOTH COMPLETE Systems M…" at bounding box center [864, 485] width 1389 height 294
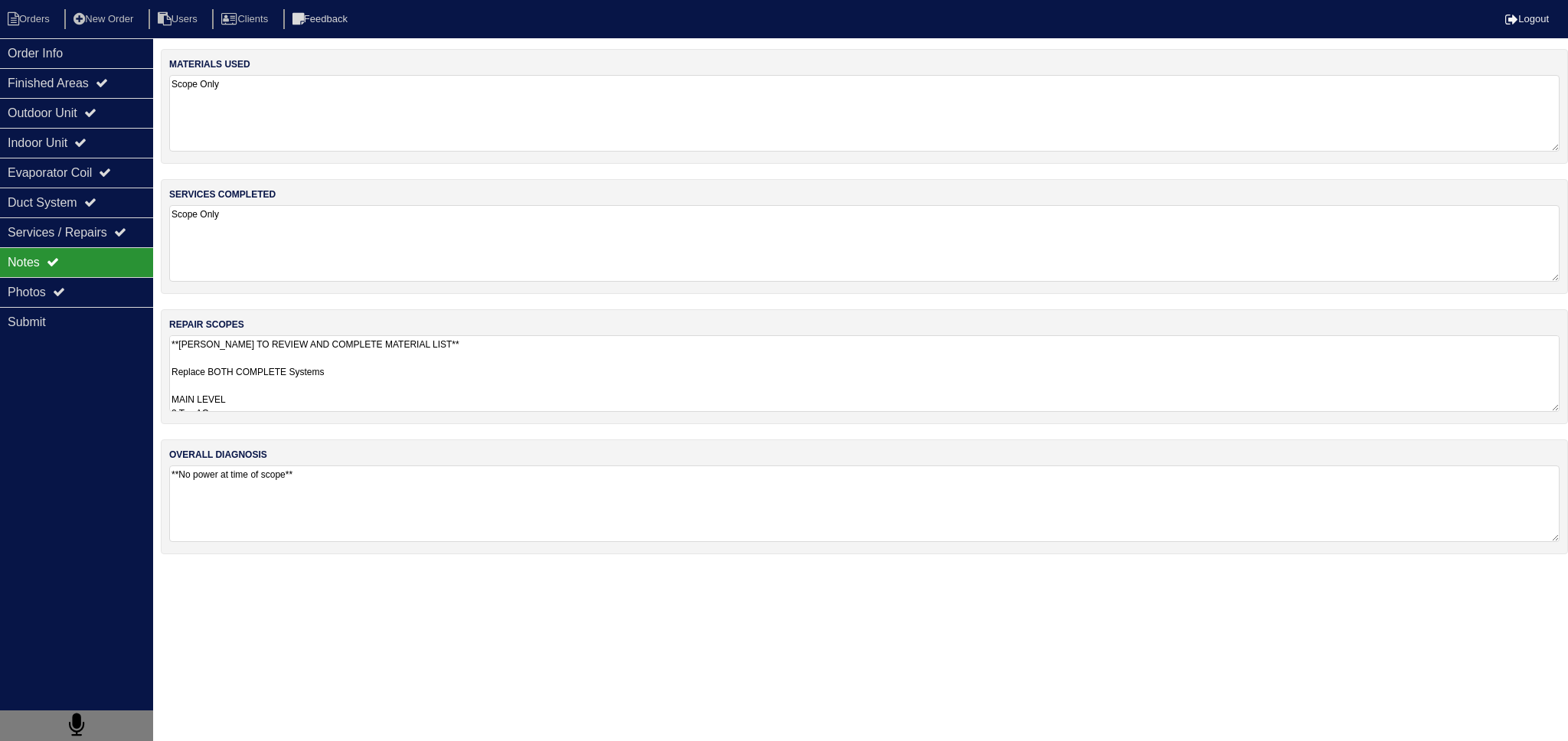
click at [193, 379] on textarea "**PAYTON TO REVIEW AND COMPLETE MATERIAL LIST** Replace BOTH COMPLETE Systems M…" at bounding box center [864, 374] width 1391 height 77
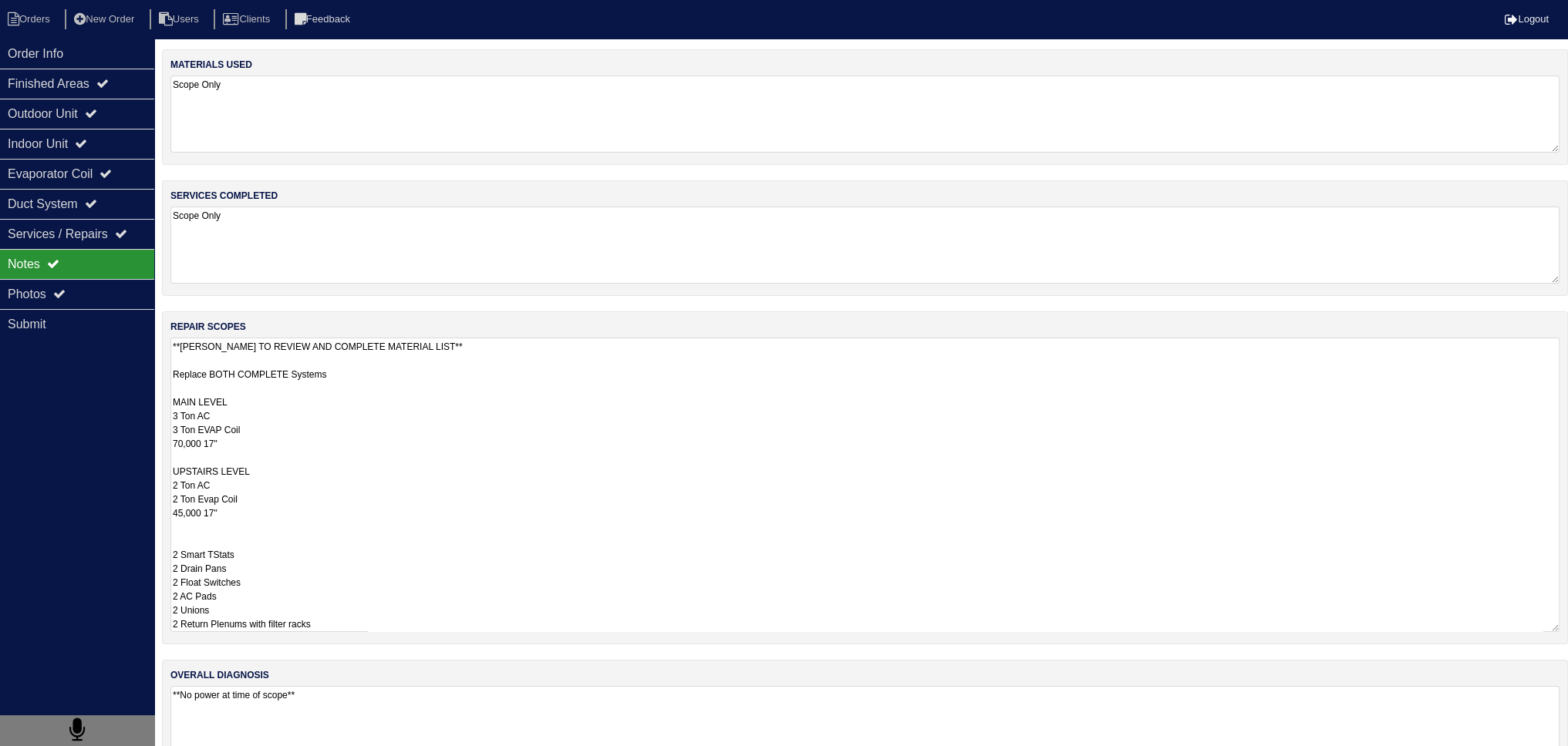
scroll to position [1, 0]
drag, startPoint x: 336, startPoint y: 619, endPoint x: 175, endPoint y: 538, distance: 180.2
click at [136, 537] on div "Order Info Finished Areas Outdoor Unit Indoor Unit Evaporator Coil Duct System …" at bounding box center [784, 420] width 1568 height 741
paste textarea "2- Pan No hole 2- Horizontal Pan 2- 36x36 Pad 2- 40x40 Pad 2- Aquaguard Floatsw…"
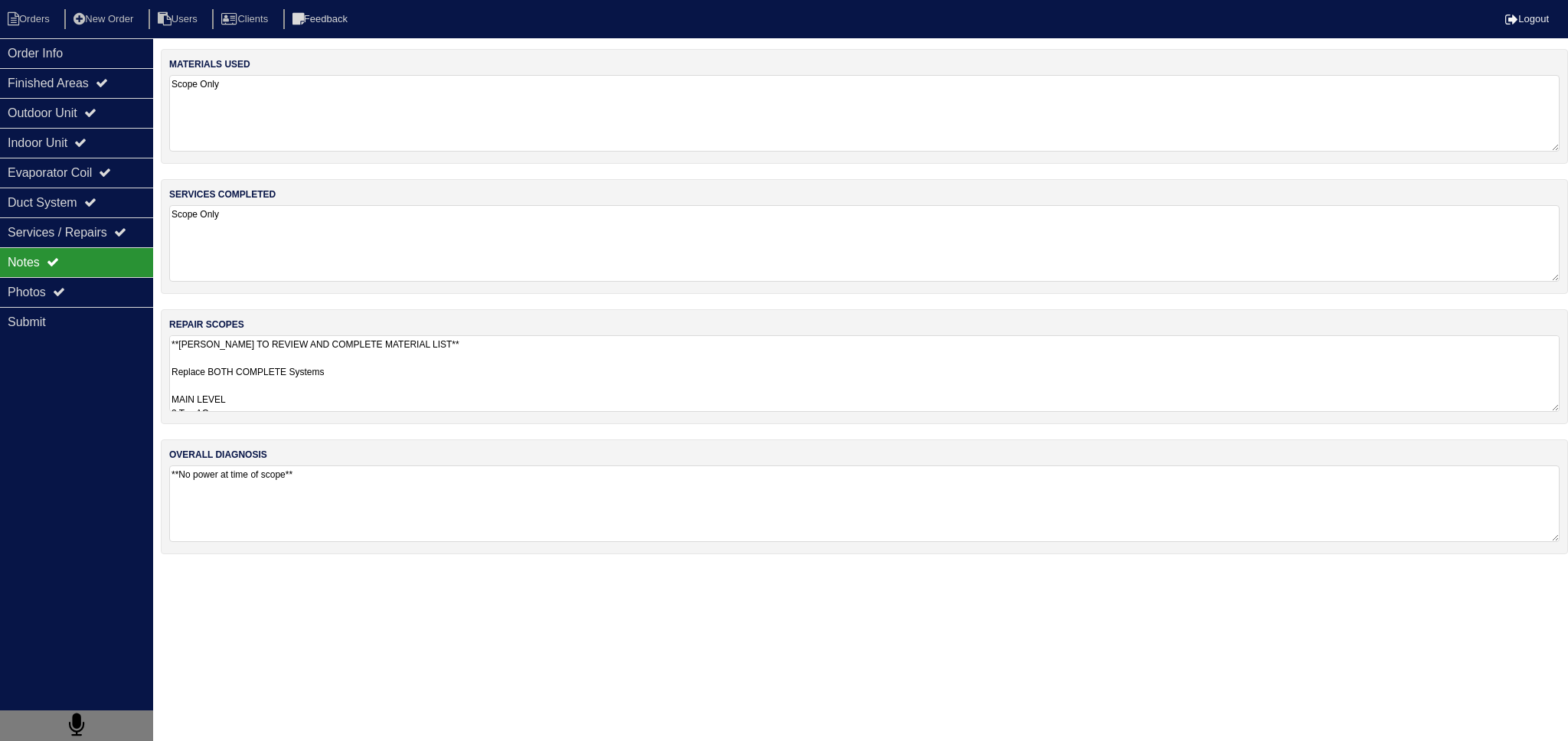
click at [340, 305] on div "materials used Scope Only services completed Scope Only repair scopes **PAYTON …" at bounding box center [864, 310] width 1408 height 521
click at [266, 521] on textarea "**No power at time of scope**" at bounding box center [864, 504] width 1391 height 77
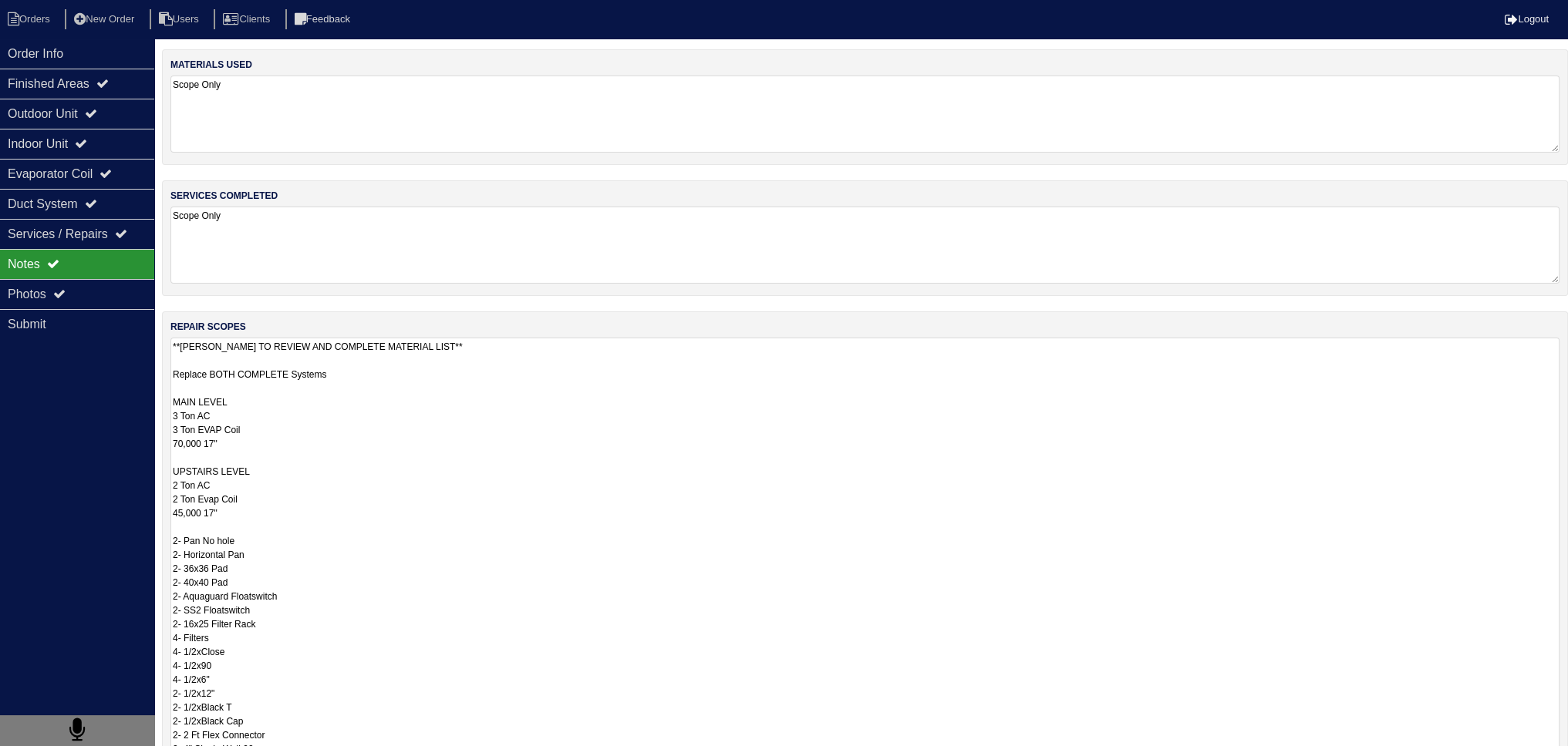
drag, startPoint x: 233, startPoint y: 387, endPoint x: 265, endPoint y: 449, distance: 69.8
click at [234, 387] on textarea "**PAYTON TO REVIEW AND COMPLETE MATERIAL LIST** Replace BOTH COMPLETE Systems M…" at bounding box center [864, 596] width 1389 height 516
drag, startPoint x: 276, startPoint y: 553, endPoint x: 163, endPoint y: 552, distance: 113.0
click at [163, 552] on div "repair scopes **PAYTON TO REVIEW AND COMPLETE MATERIAL LIST** Replace BOTH COMP…" at bounding box center [864, 589] width 1406 height 556
drag, startPoint x: 254, startPoint y: 561, endPoint x: 126, endPoint y: 566, distance: 128.1
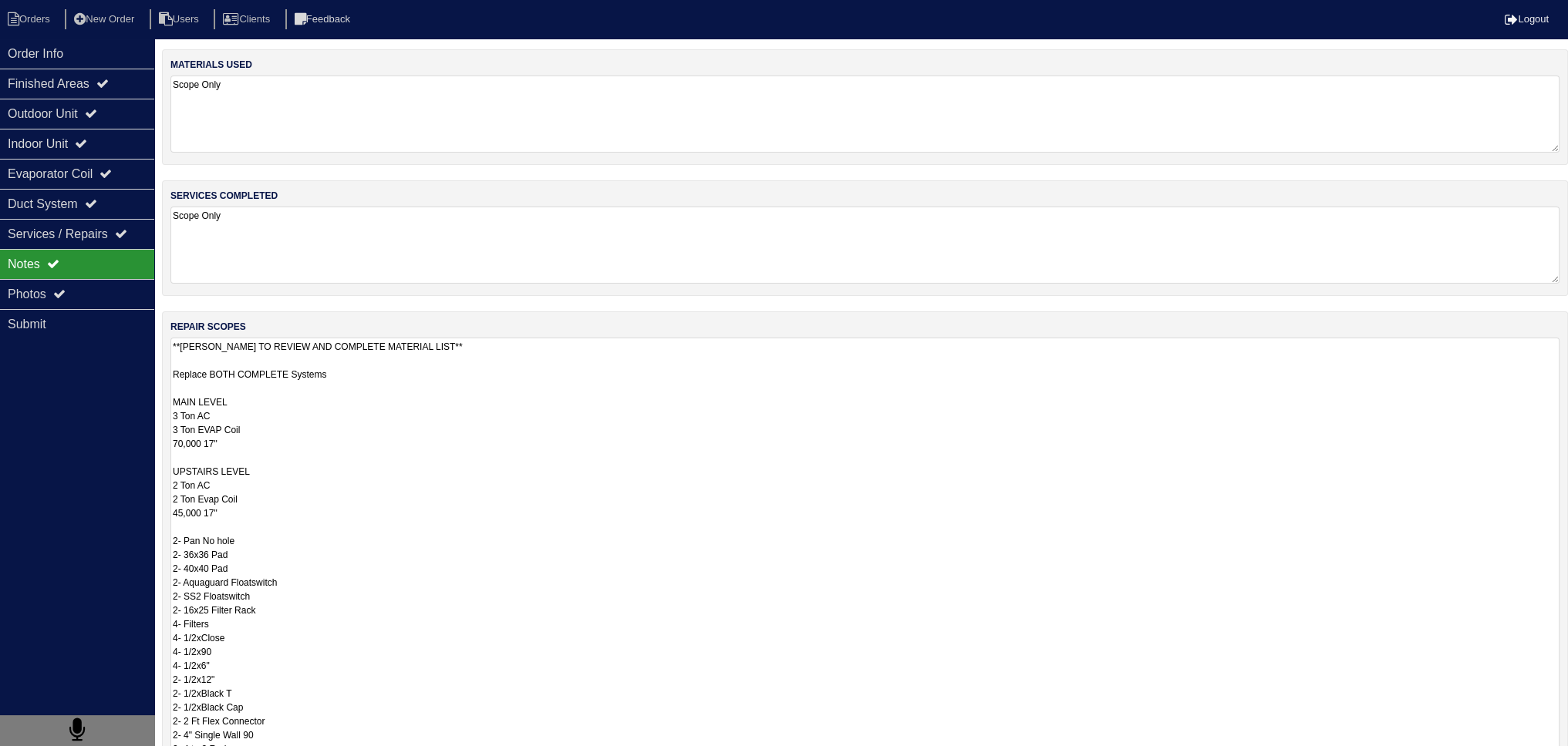
click at [126, 566] on div "Order Info Finished Areas Outdoor Unit Indoor Unit Evaporator Coil Duct System …" at bounding box center [784, 531] width 1568 height 964
drag, startPoint x: 272, startPoint y: 583, endPoint x: 132, endPoint y: 586, distance: 140.0
click at [132, 586] on div "Order Info Finished Areas Outdoor Unit Indoor Unit Evaporator Coil Duct System …" at bounding box center [784, 531] width 1568 height 964
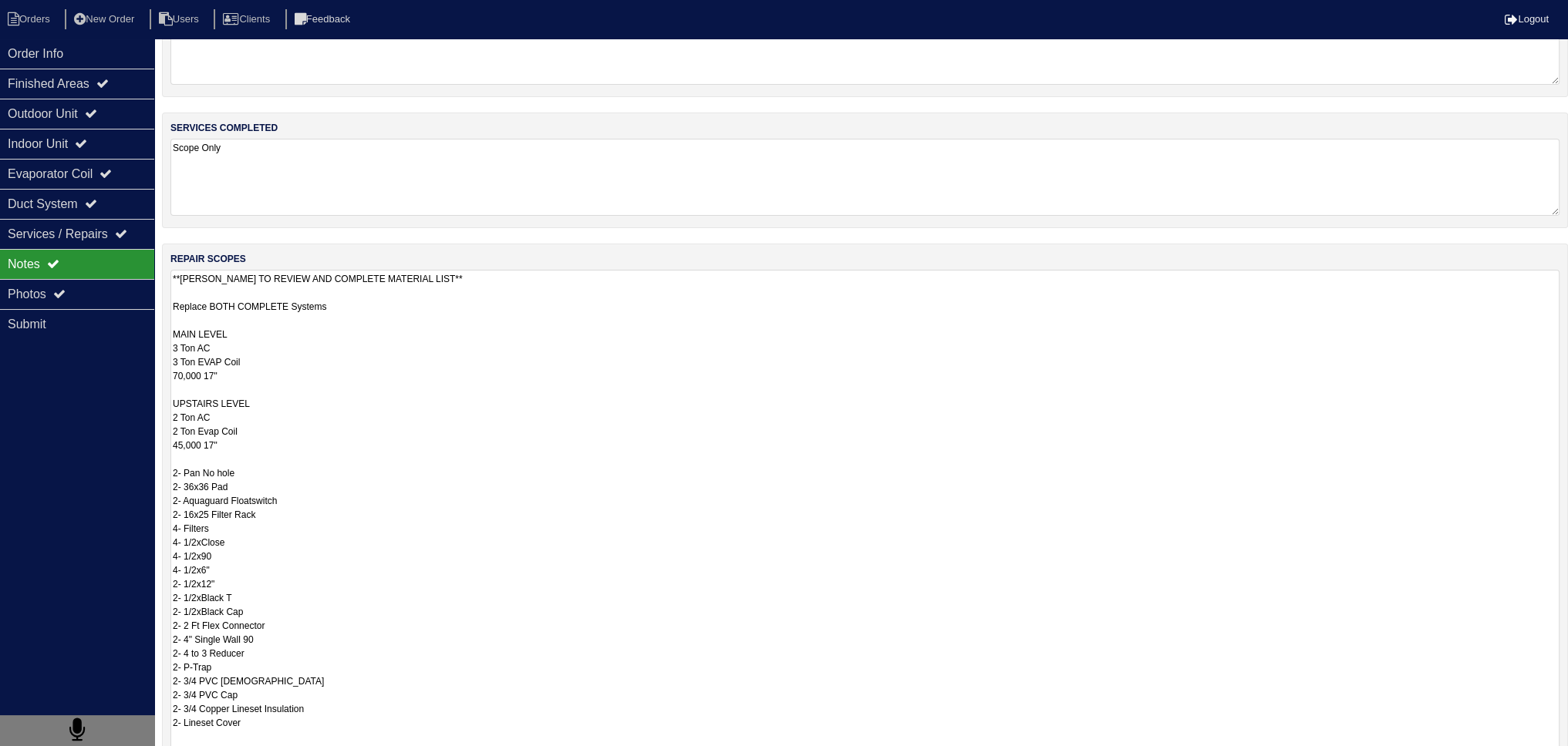
scroll to position [77, 0]
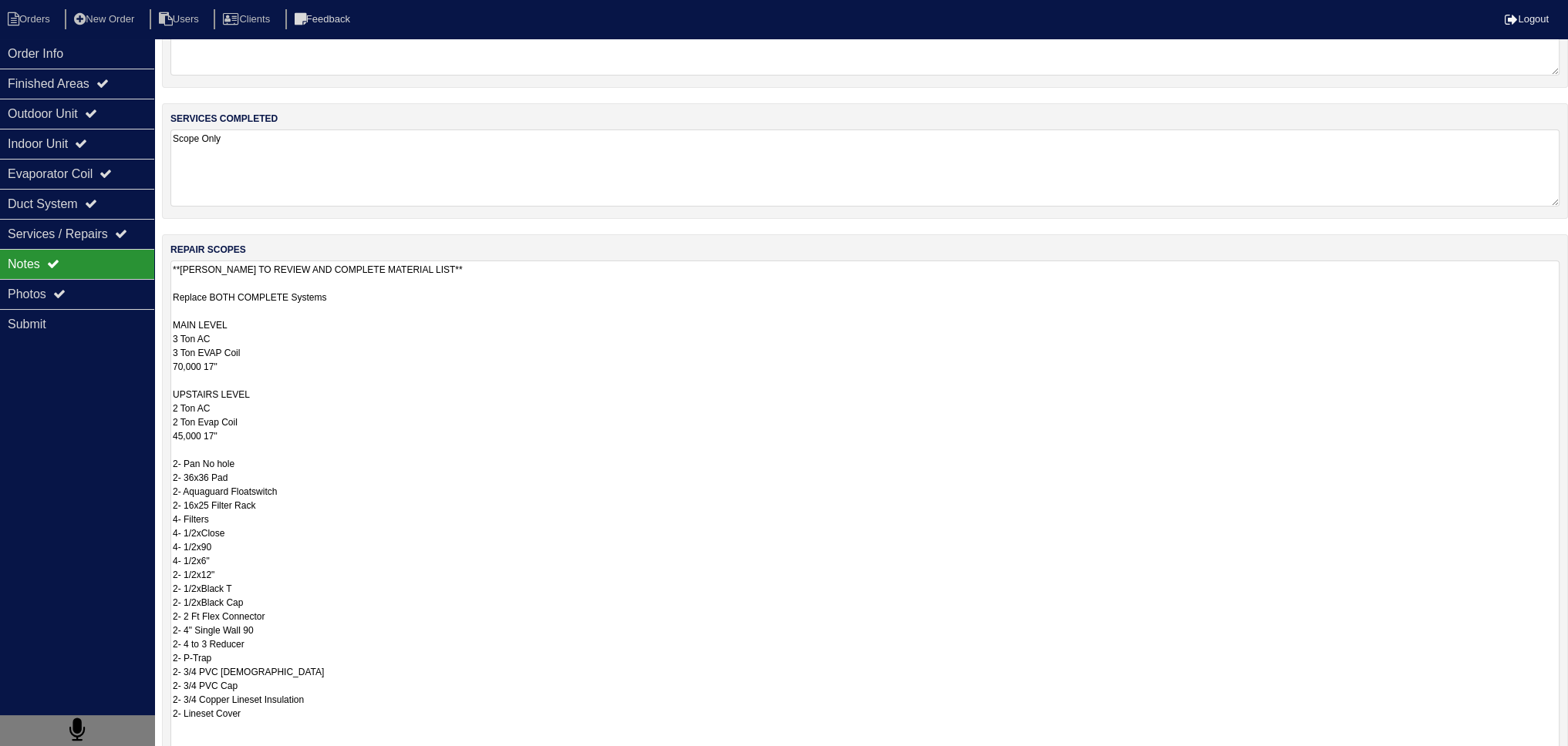
drag, startPoint x: 174, startPoint y: 528, endPoint x: 296, endPoint y: 612, distance: 148.1
click at [296, 612] on textarea "**PAYTON TO REVIEW AND COMPLETE MATERIAL LIST** Replace BOTH COMPLETE Systems M…" at bounding box center [864, 518] width 1389 height 516
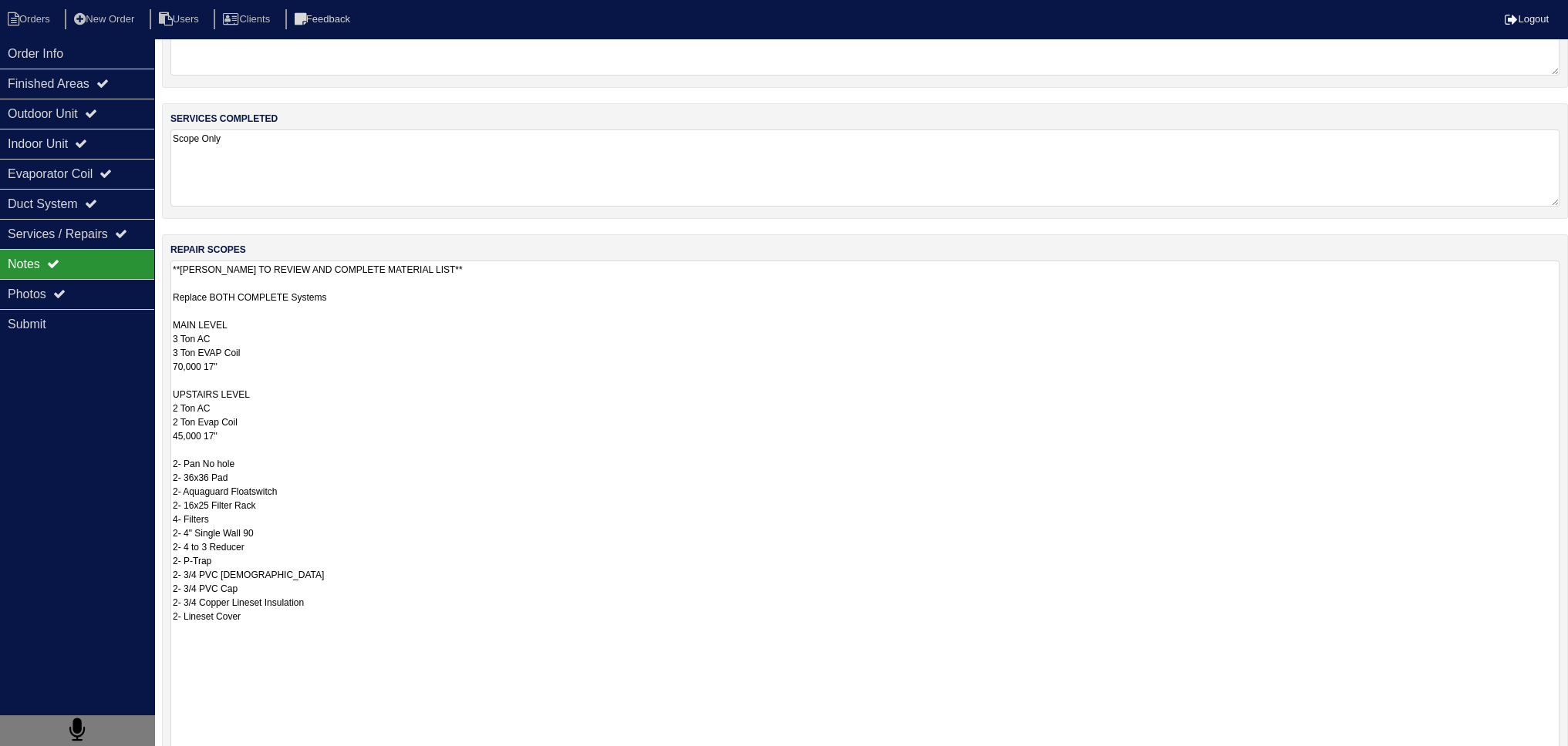
drag, startPoint x: 245, startPoint y: 559, endPoint x: 152, endPoint y: 544, distance: 94.2
click at [152, 544] on div "Order Info Finished Areas Outdoor Unit Indoor Unit Evaporator Coil Duct System …" at bounding box center [784, 454] width 1568 height 964
drag, startPoint x: 248, startPoint y: 560, endPoint x: 148, endPoint y: 566, distance: 100.2
click at [148, 566] on div "Order Info Finished Areas Outdoor Unit Indoor Unit Evaporator Coil Duct System …" at bounding box center [784, 454] width 1568 height 964
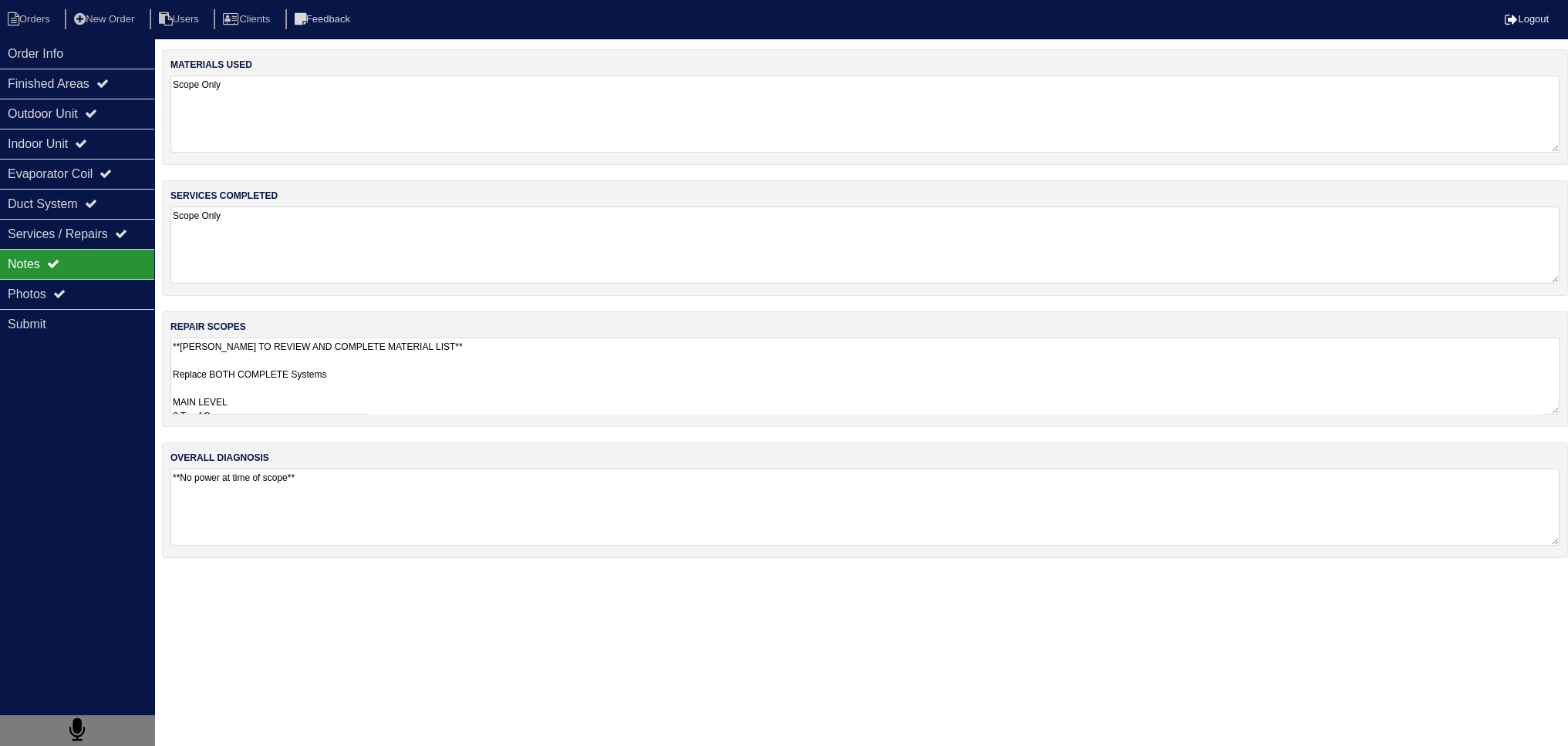
click at [110, 274] on div "Notes" at bounding box center [77, 264] width 154 height 30
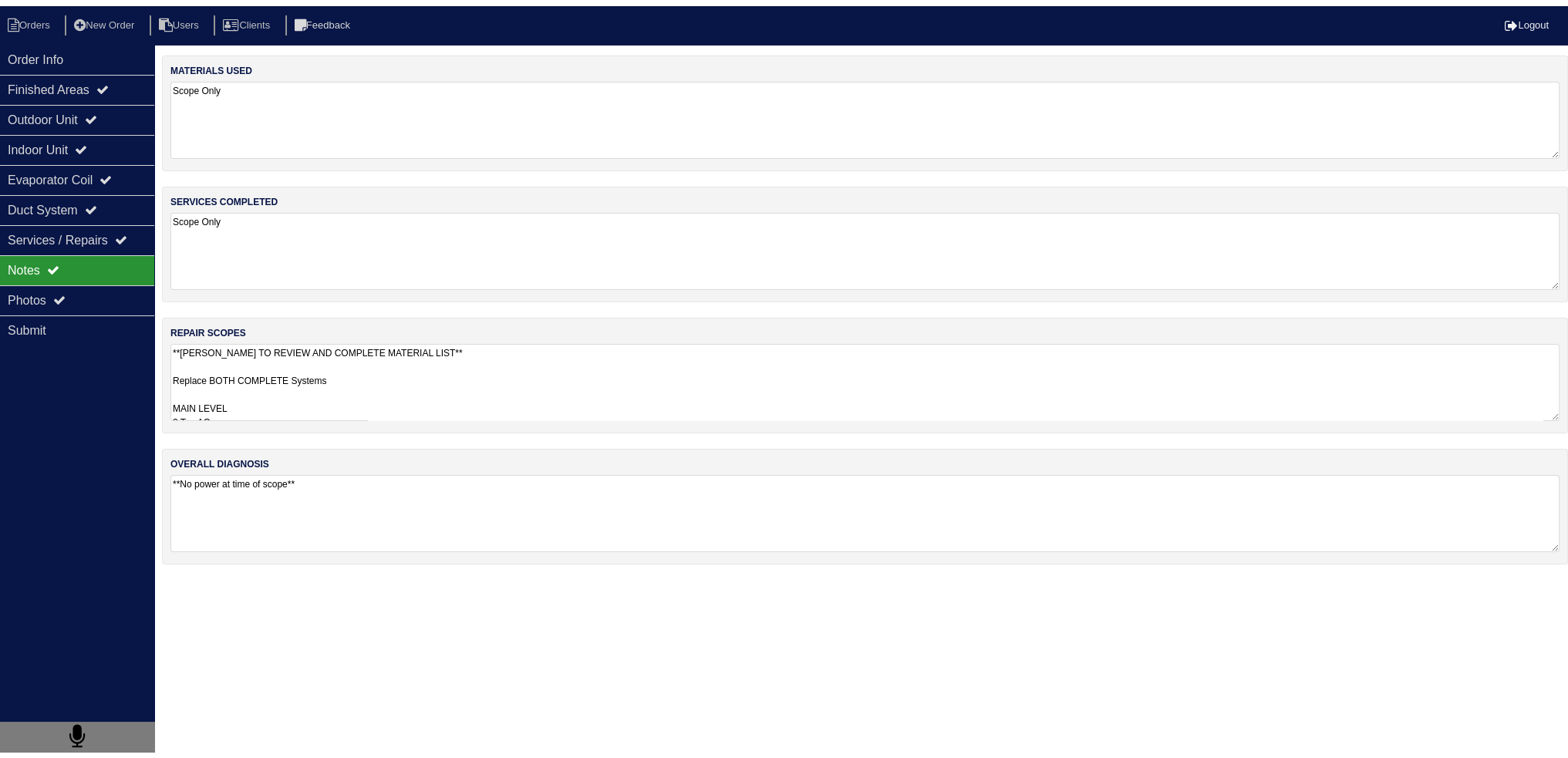
scroll to position [0, 0]
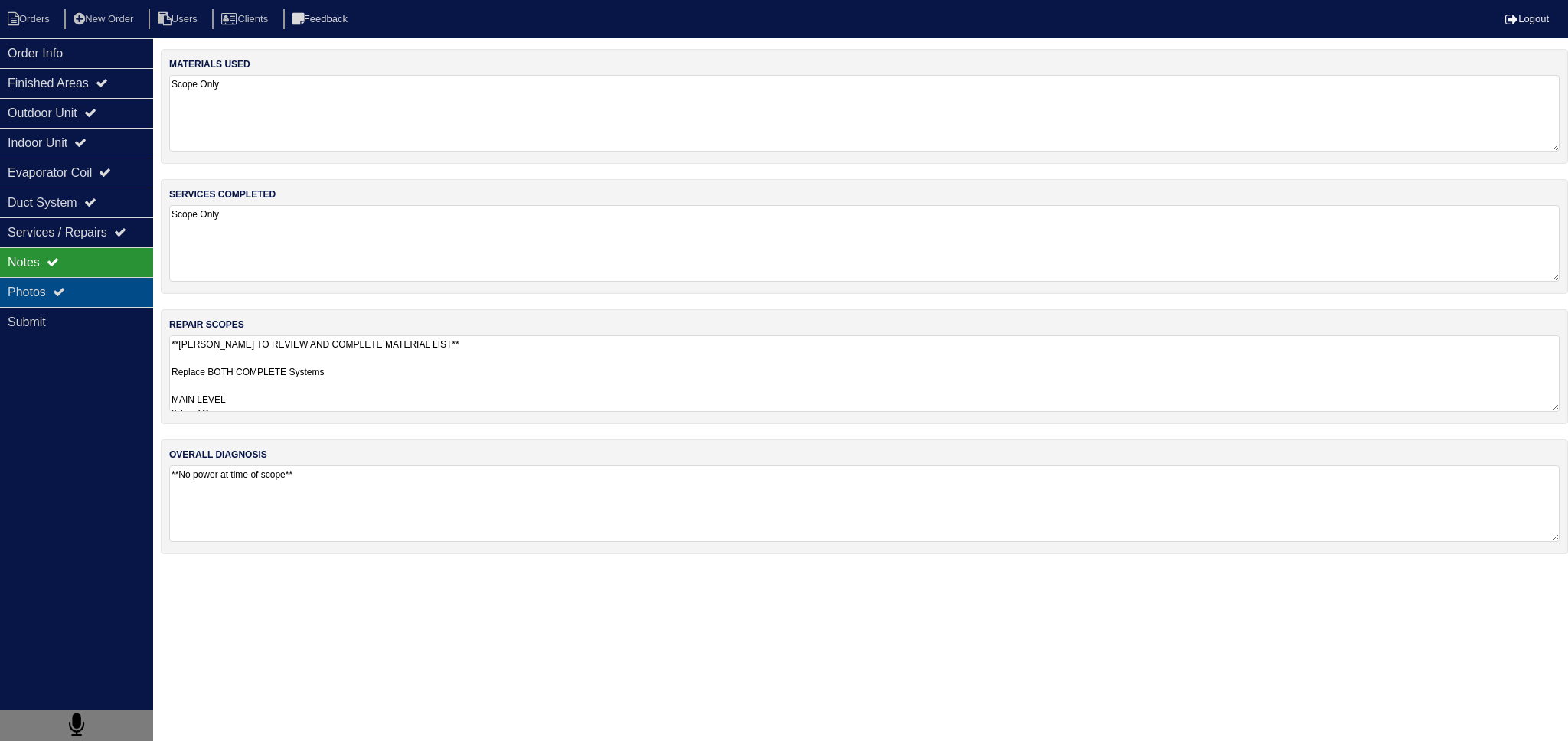
click at [110, 286] on div "Photos" at bounding box center [76, 292] width 153 height 30
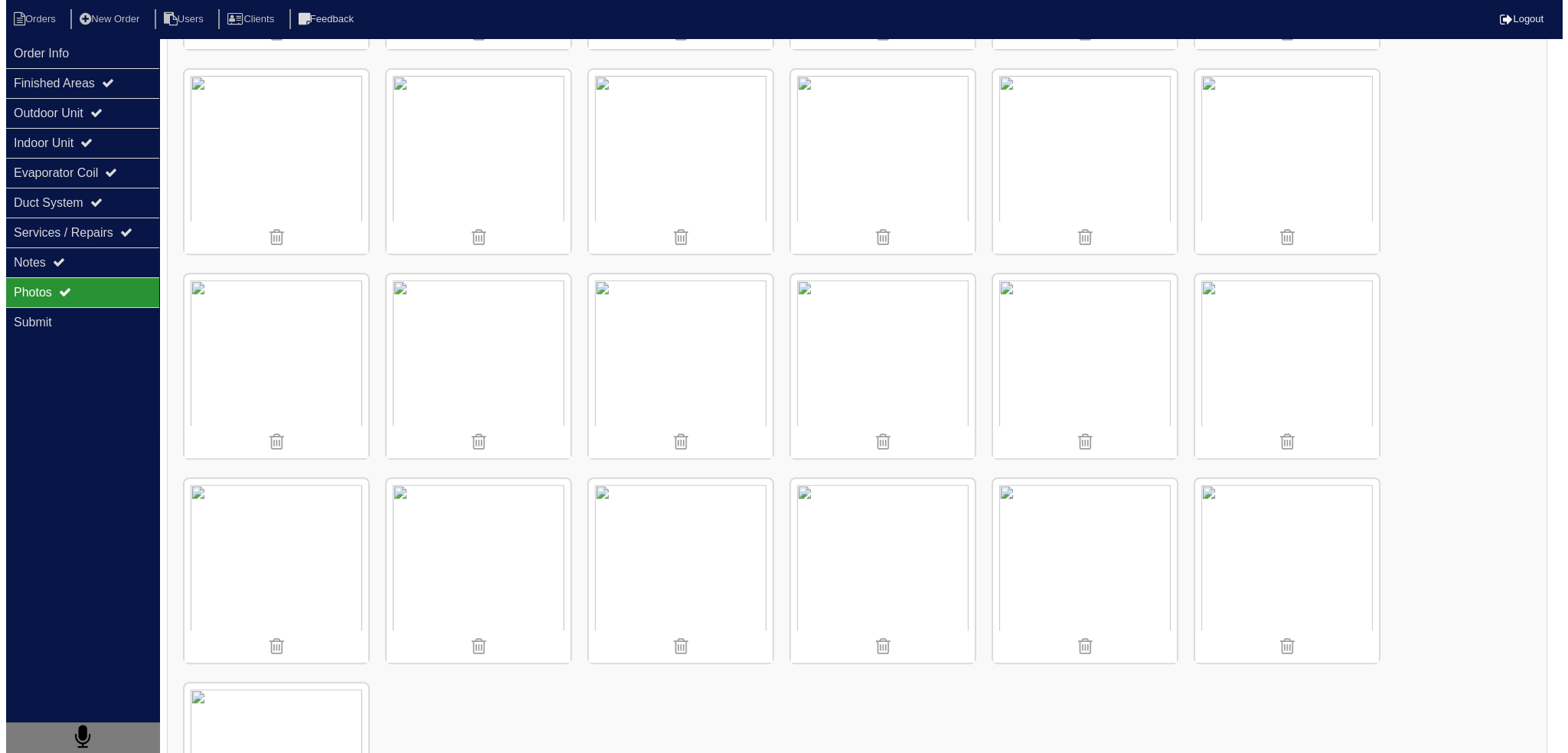
scroll to position [968, 0]
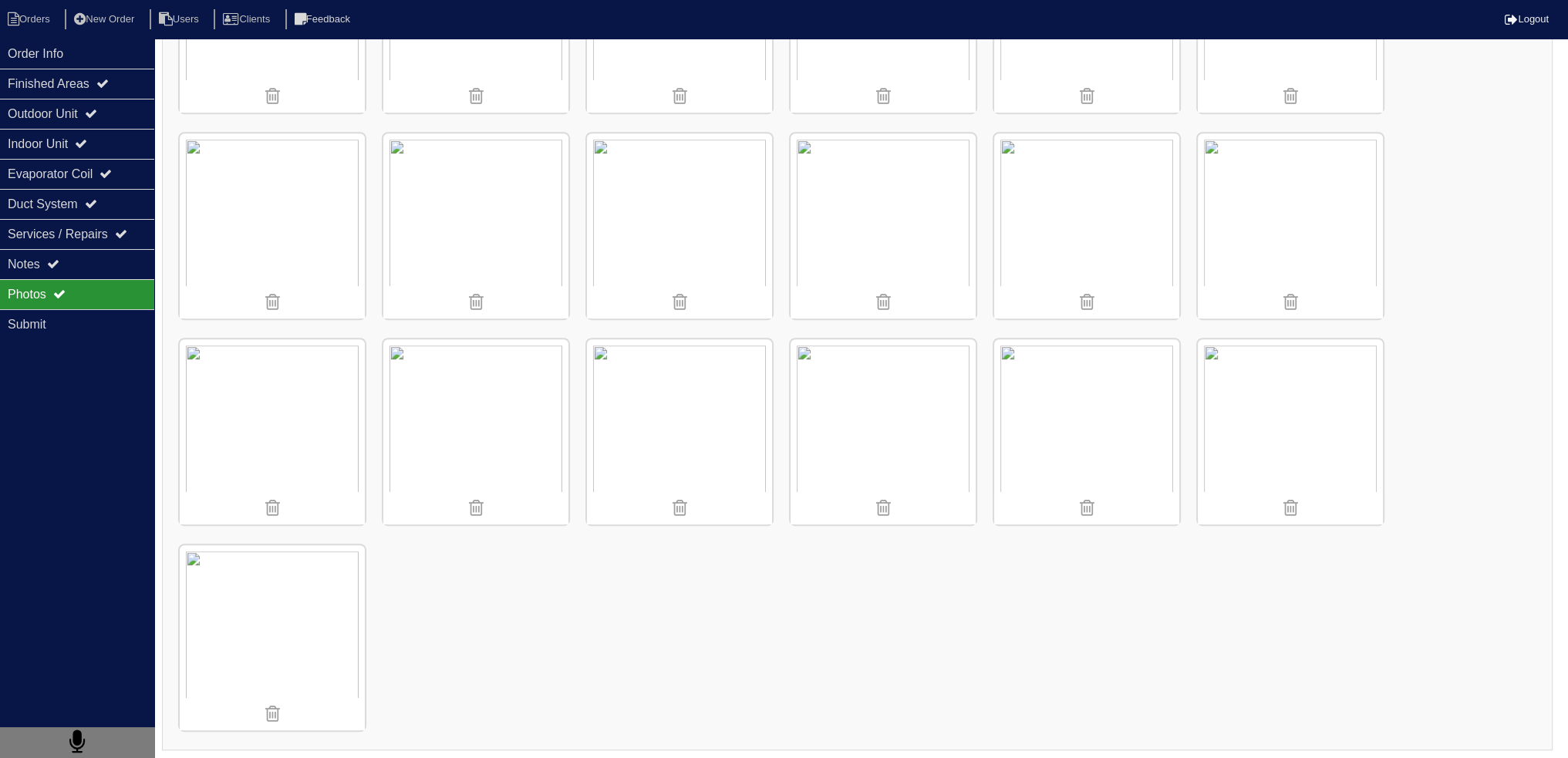
click at [831, 394] on img at bounding box center [883, 431] width 185 height 185
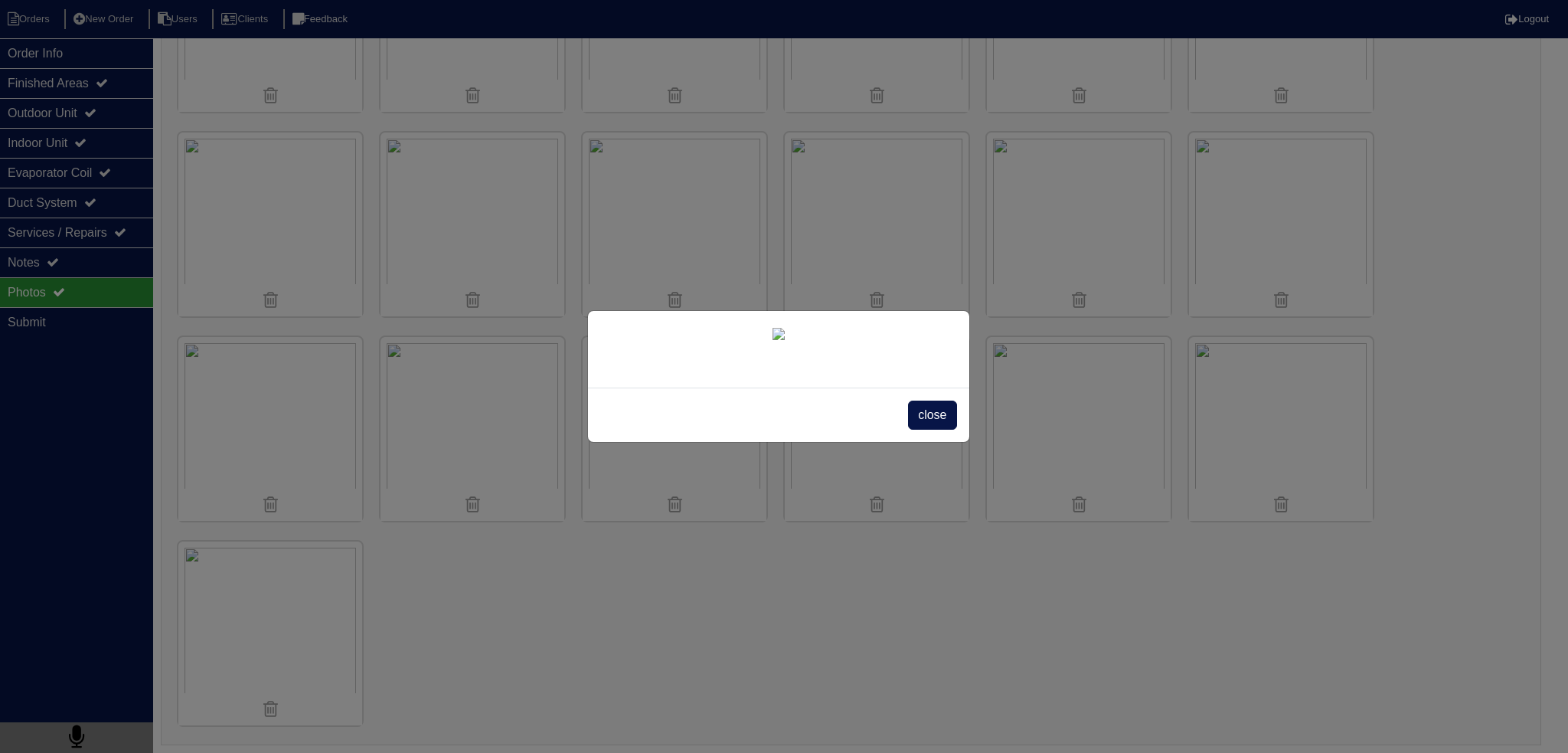
click at [1126, 585] on div "close" at bounding box center [784, 376] width 1568 height 753
click at [926, 429] on span "close" at bounding box center [932, 415] width 48 height 29
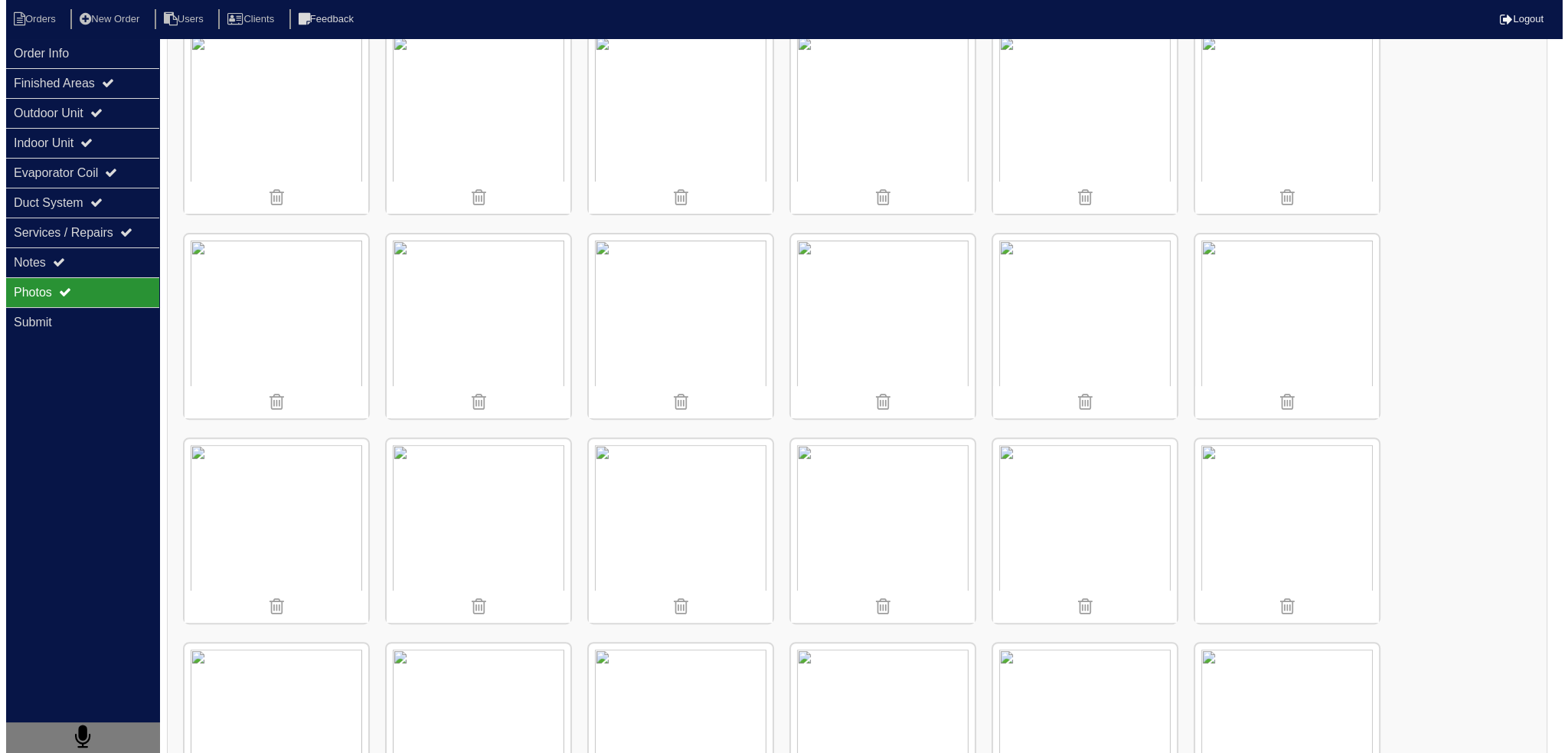
scroll to position [355, 0]
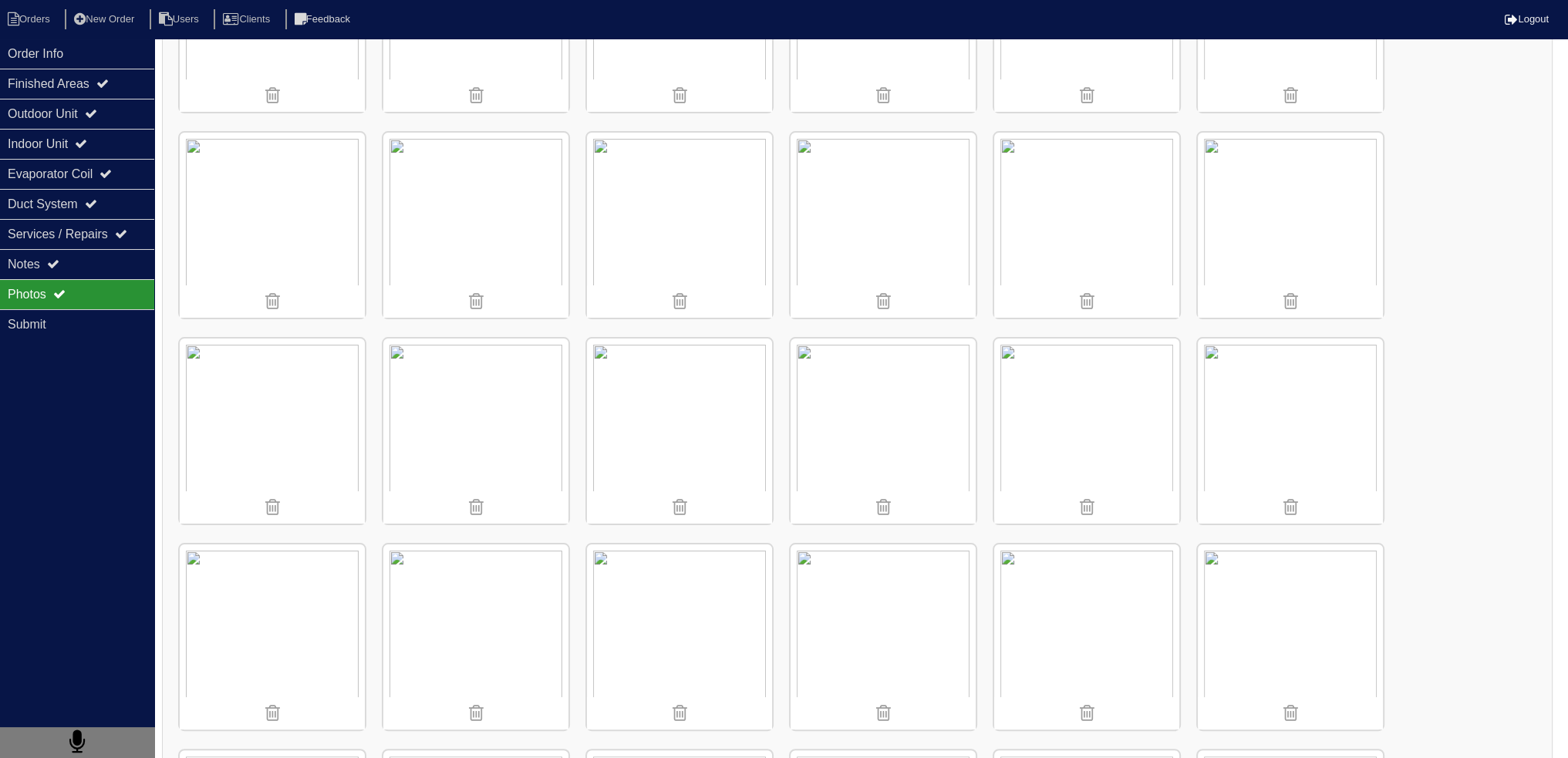
click at [697, 416] on img at bounding box center [679, 431] width 185 height 185
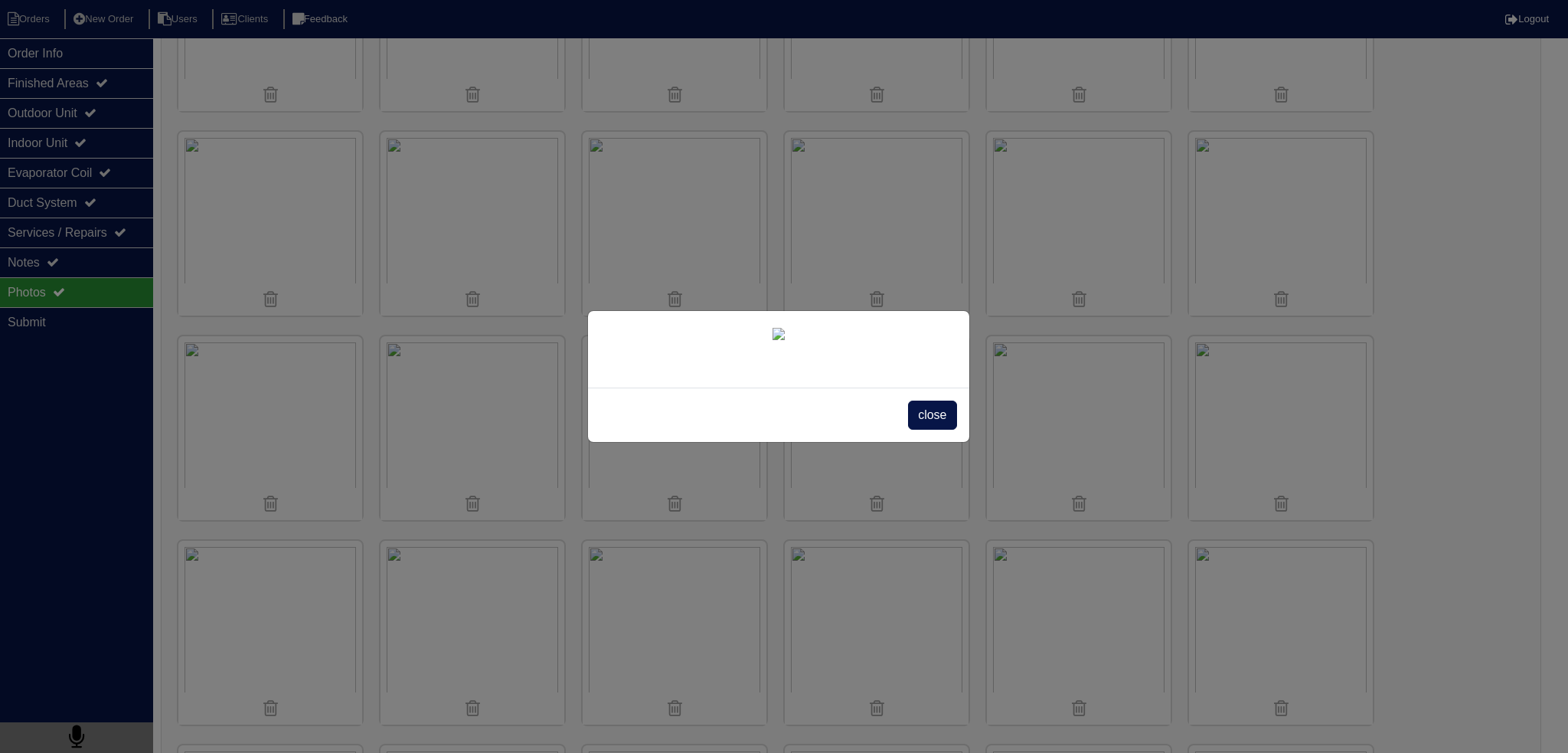
scroll to position [134, 0]
click at [908, 429] on span "close" at bounding box center [932, 415] width 48 height 29
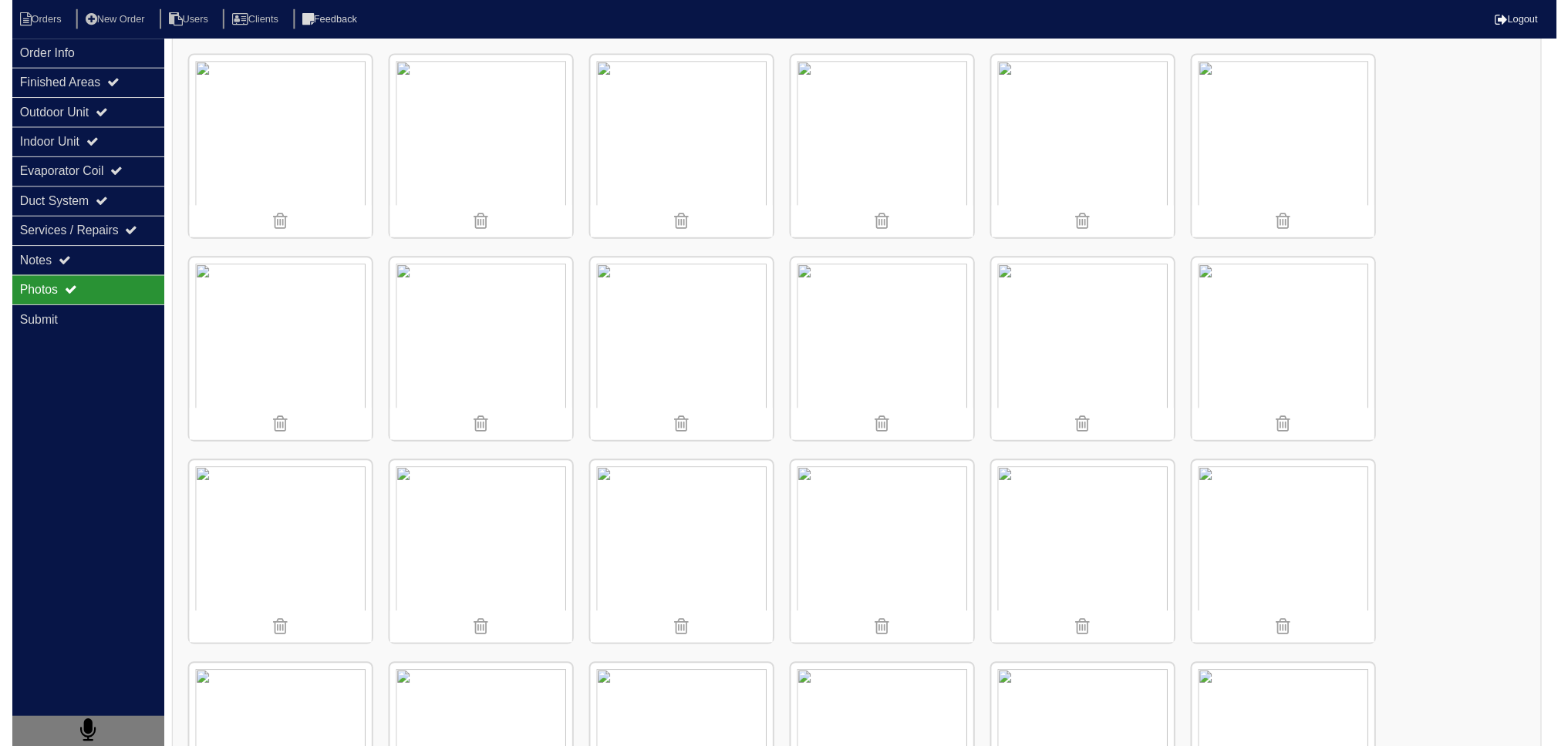
scroll to position [0, 0]
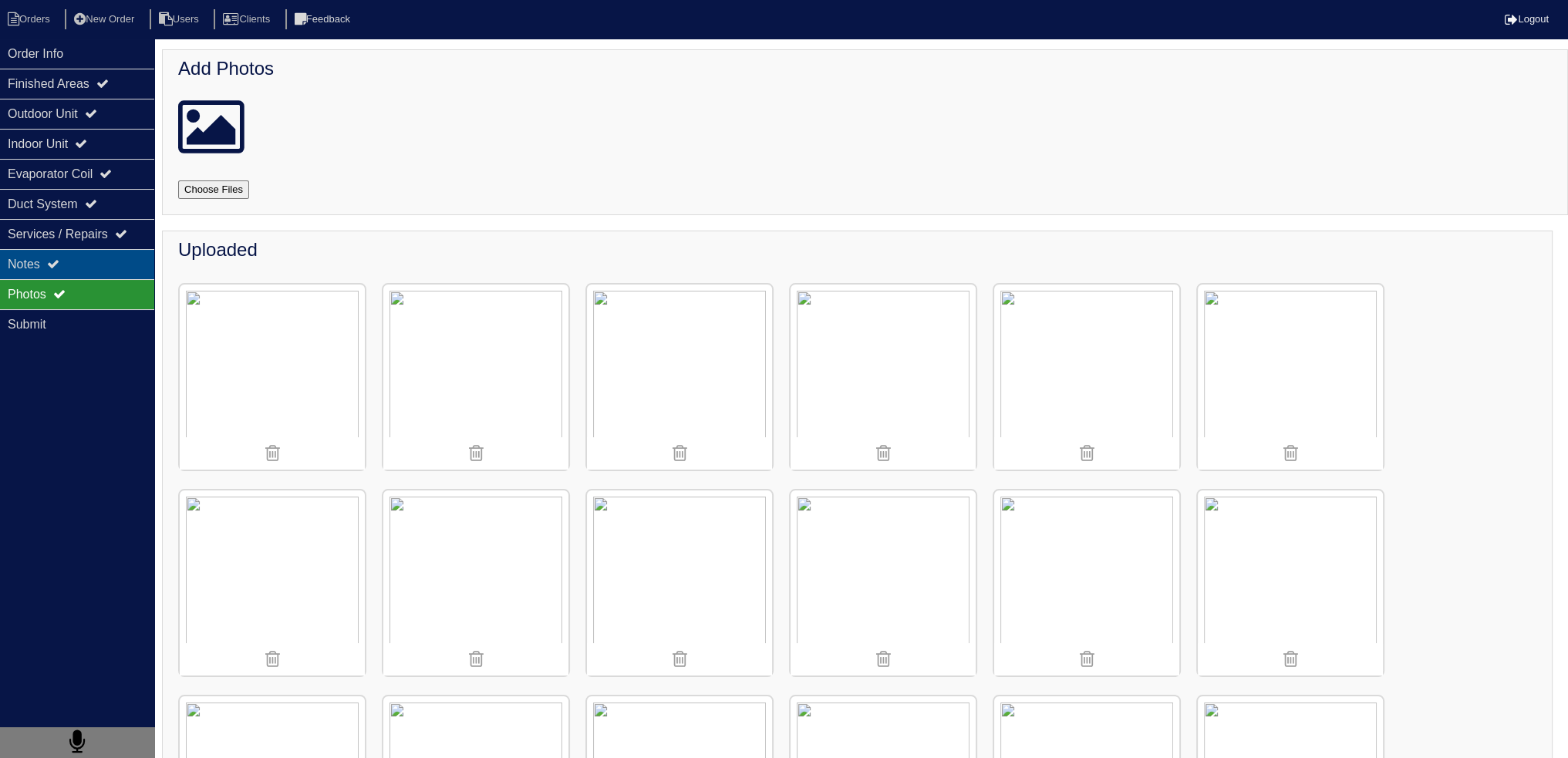
click at [108, 249] on div "Notes" at bounding box center [77, 264] width 154 height 30
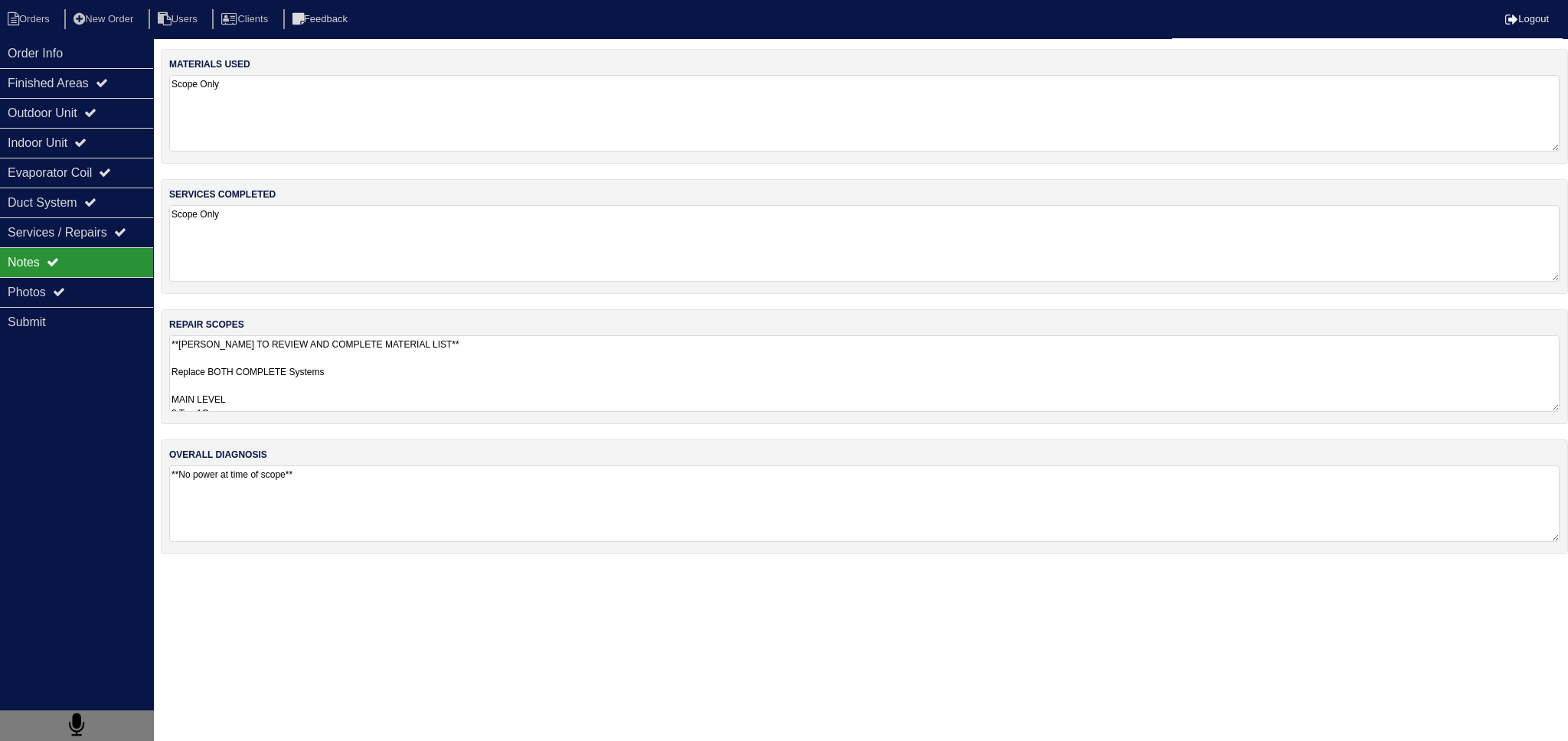
click at [297, 413] on div "repair scopes **PAYTON TO REVIEW AND COMPLETE MATERIAL LIST** Replace BOTH COMP…" at bounding box center [864, 367] width 1408 height 115
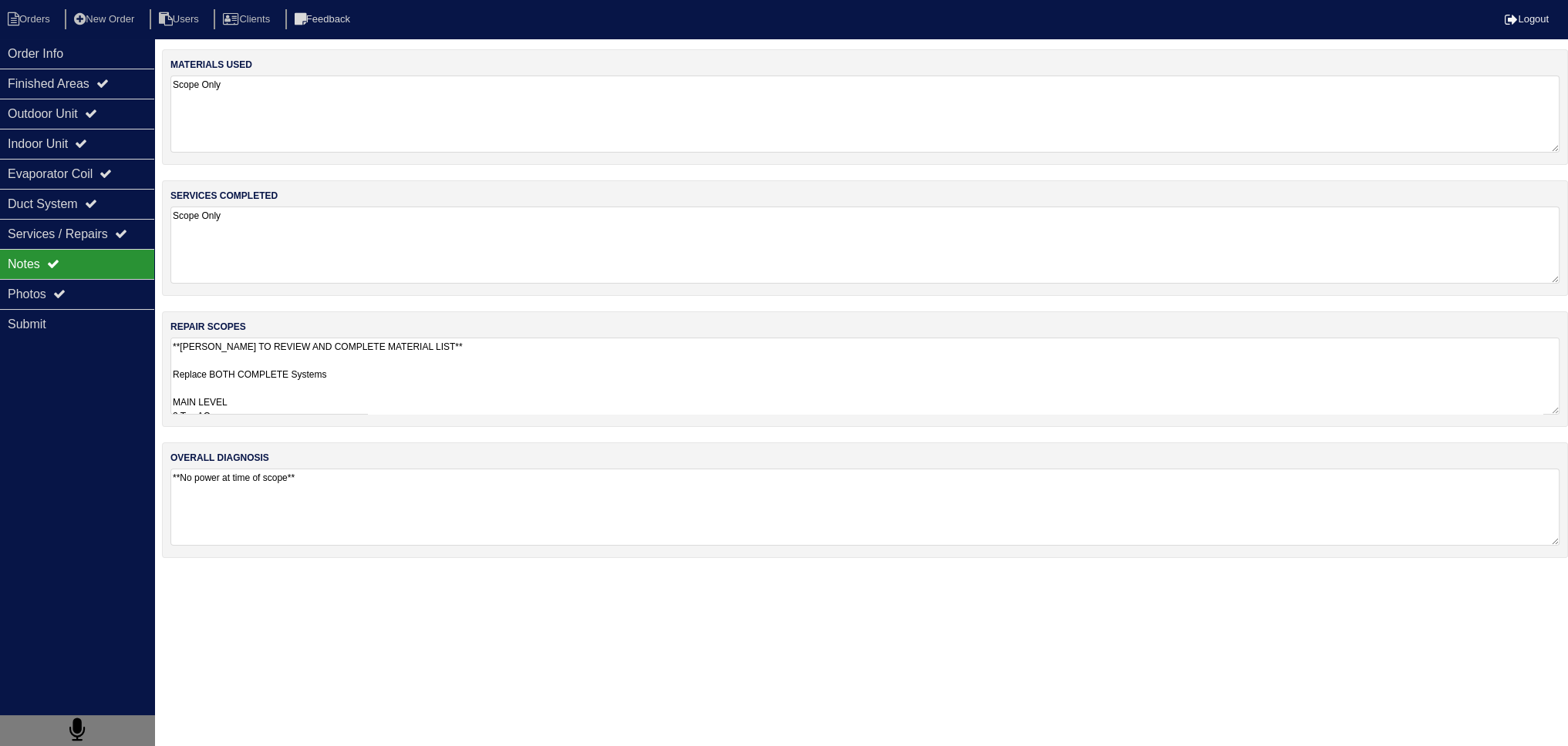
click at [290, 396] on textarea "**PAYTON TO REVIEW AND COMPLETE MATERIAL LIST** Replace BOTH COMPLETE Systems M…" at bounding box center [864, 376] width 1389 height 77
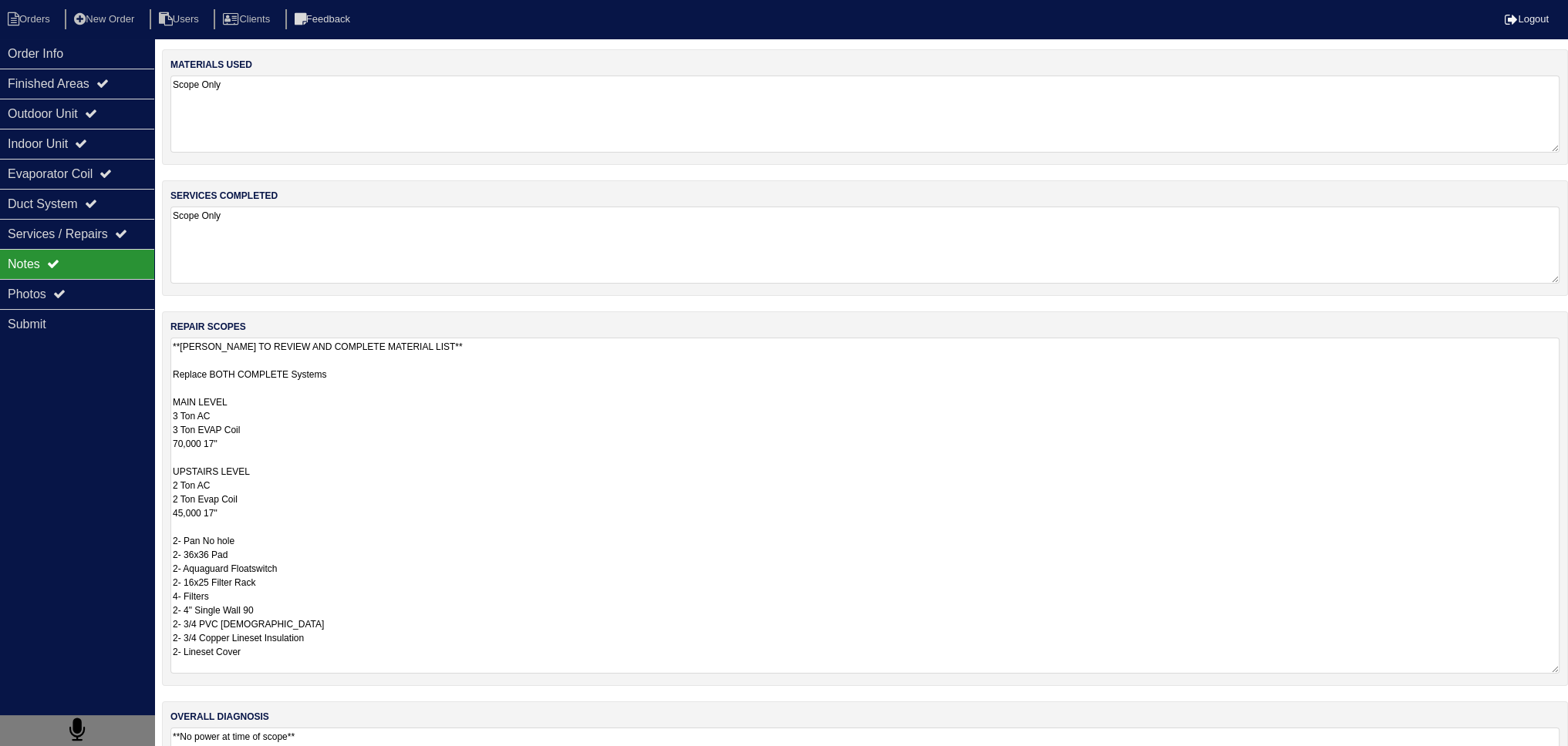
scroll to position [1, 0]
click at [276, 661] on textarea "**PAYTON TO REVIEW AND COMPLETE MATERIAL LIST** Replace BOTH COMPLETE Systems M…" at bounding box center [864, 506] width 1389 height 336
drag, startPoint x: 277, startPoint y: 653, endPoint x: 164, endPoint y: 653, distance: 113.0
click at [164, 653] on div "repair scopes **PAYTON TO REVIEW AND COMPLETE MATERIAL LIST** Replace BOTH COMP…" at bounding box center [864, 499] width 1406 height 374
click at [359, 630] on textarea "**PAYTON TO REVIEW AND COMPLETE MATERIAL LIST** Replace BOTH COMPLETE Systems M…" at bounding box center [864, 506] width 1389 height 336
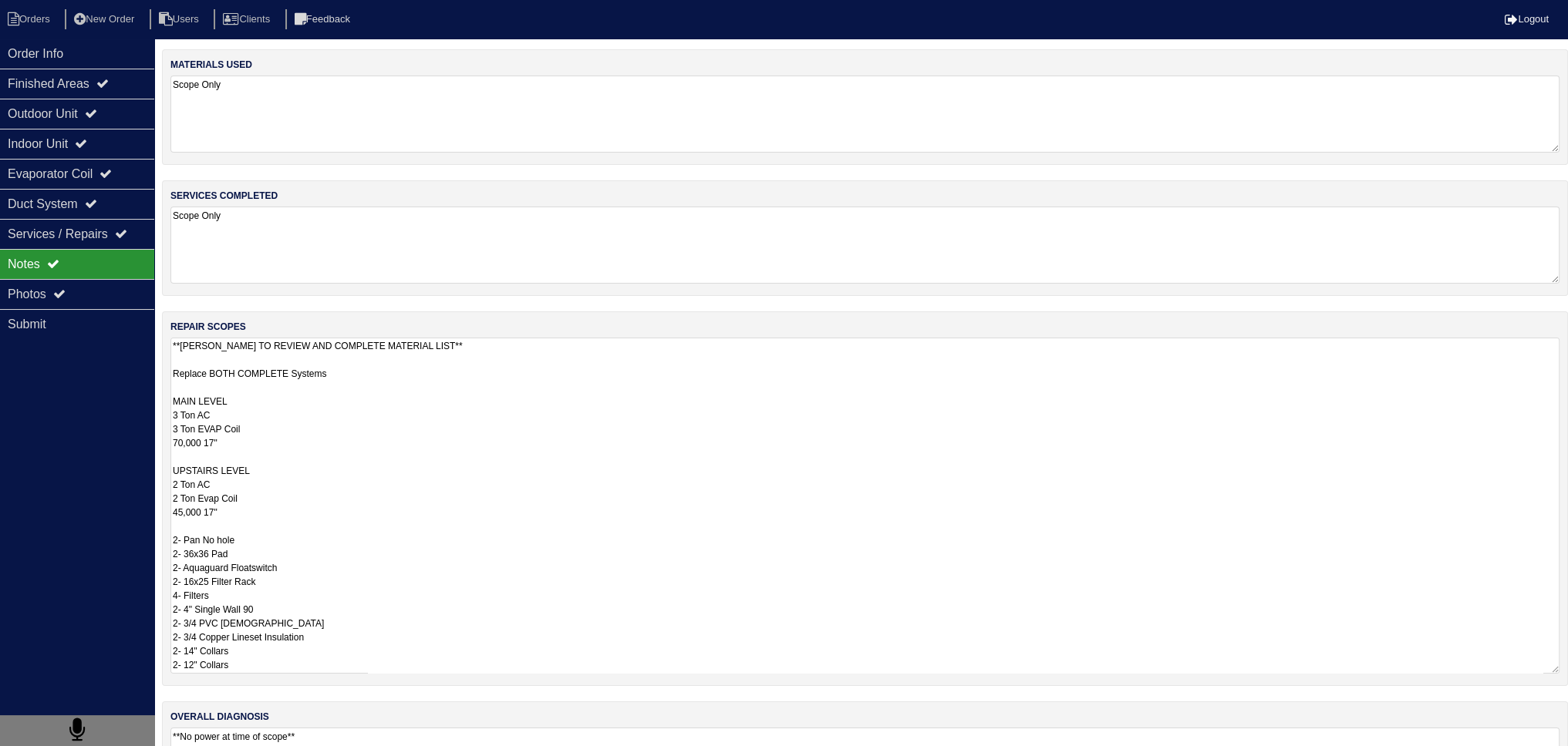
click at [350, 657] on textarea "**PAYTON TO REVIEW AND COMPLETE MATERIAL LIST** Replace BOTH COMPLETE Systems M…" at bounding box center [864, 506] width 1389 height 336
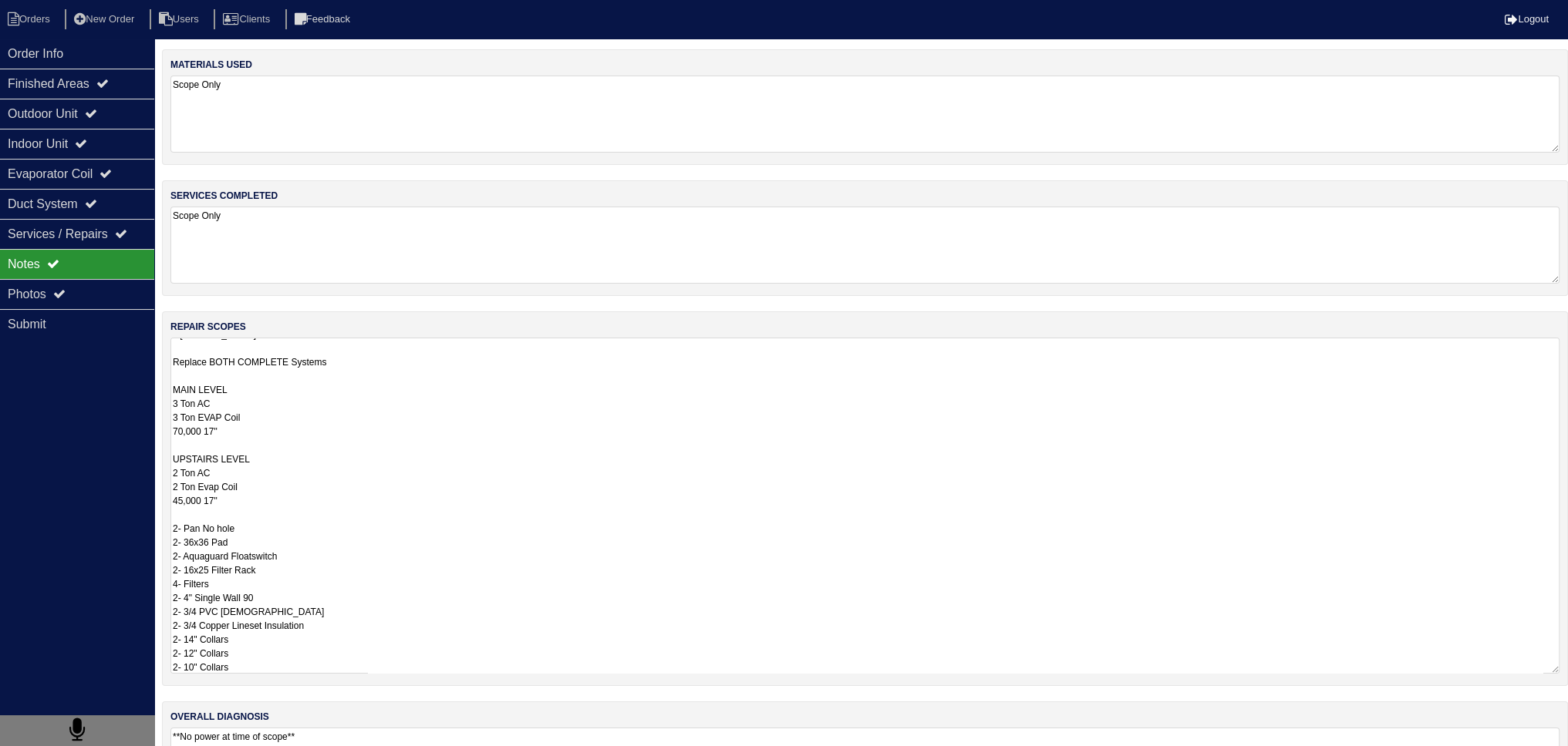
click at [356, 552] on textarea "**PAYTON TO REVIEW AND COMPLETE MATERIAL LIST** Replace BOTH COMPLETE Systems M…" at bounding box center [864, 506] width 1389 height 336
type textarea "**PAYTON TO REVIEW AND COMPLETE MATERIAL LIST** Replace BOTH COMPLETE Systems M…"
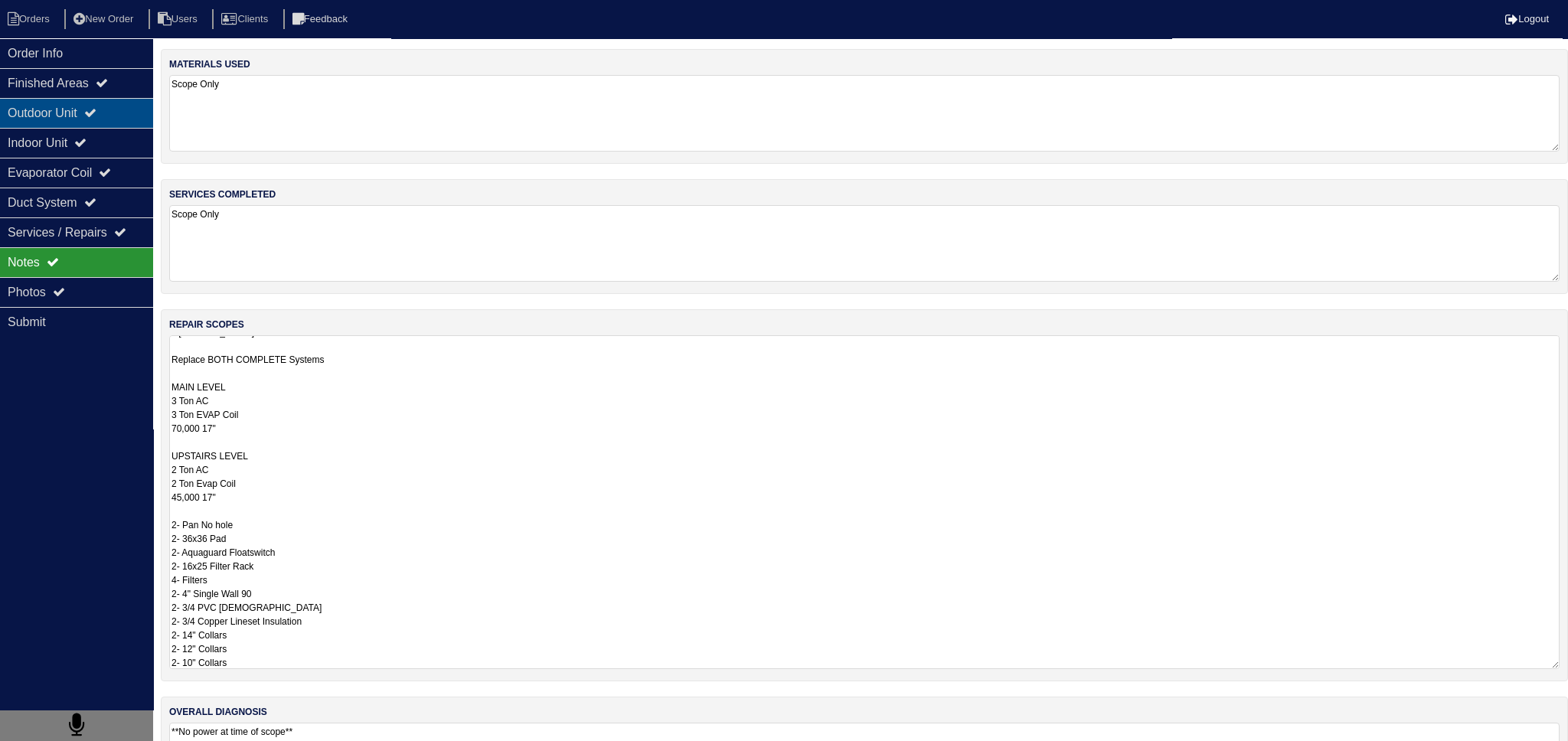
click at [64, 125] on div "Outdoor Unit" at bounding box center [76, 113] width 153 height 30
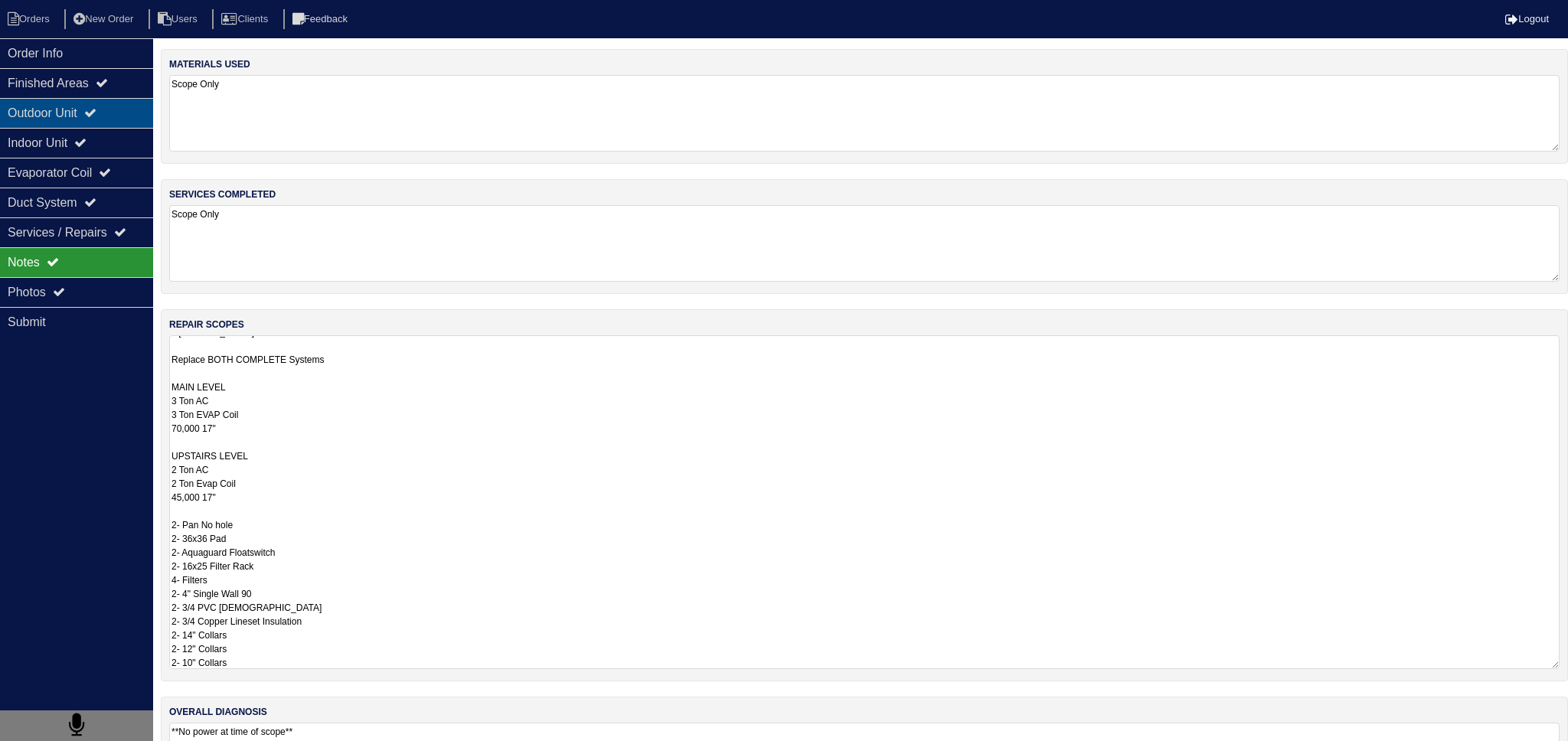
select select "2"
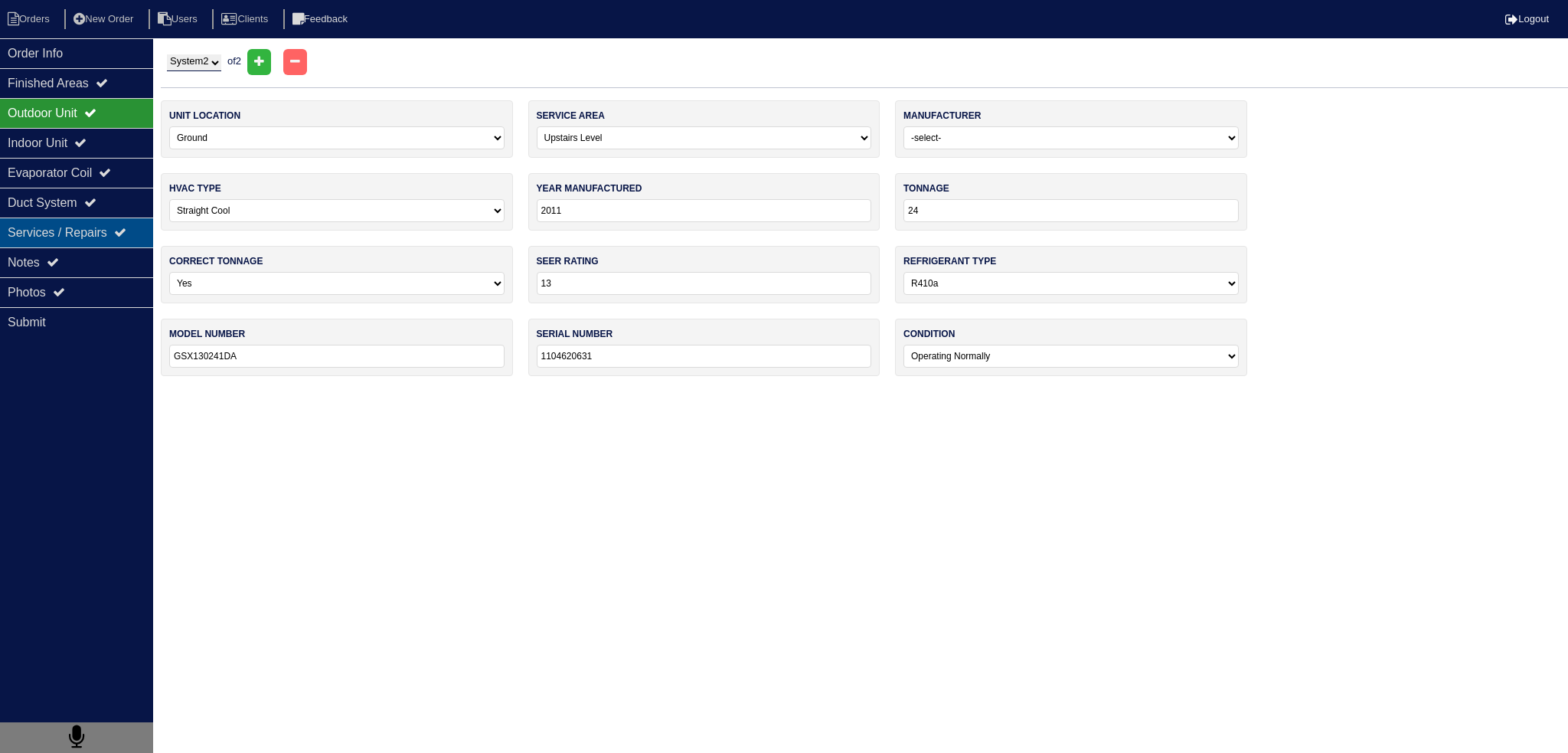
click at [57, 238] on div "Services / Repairs" at bounding box center [76, 233] width 153 height 30
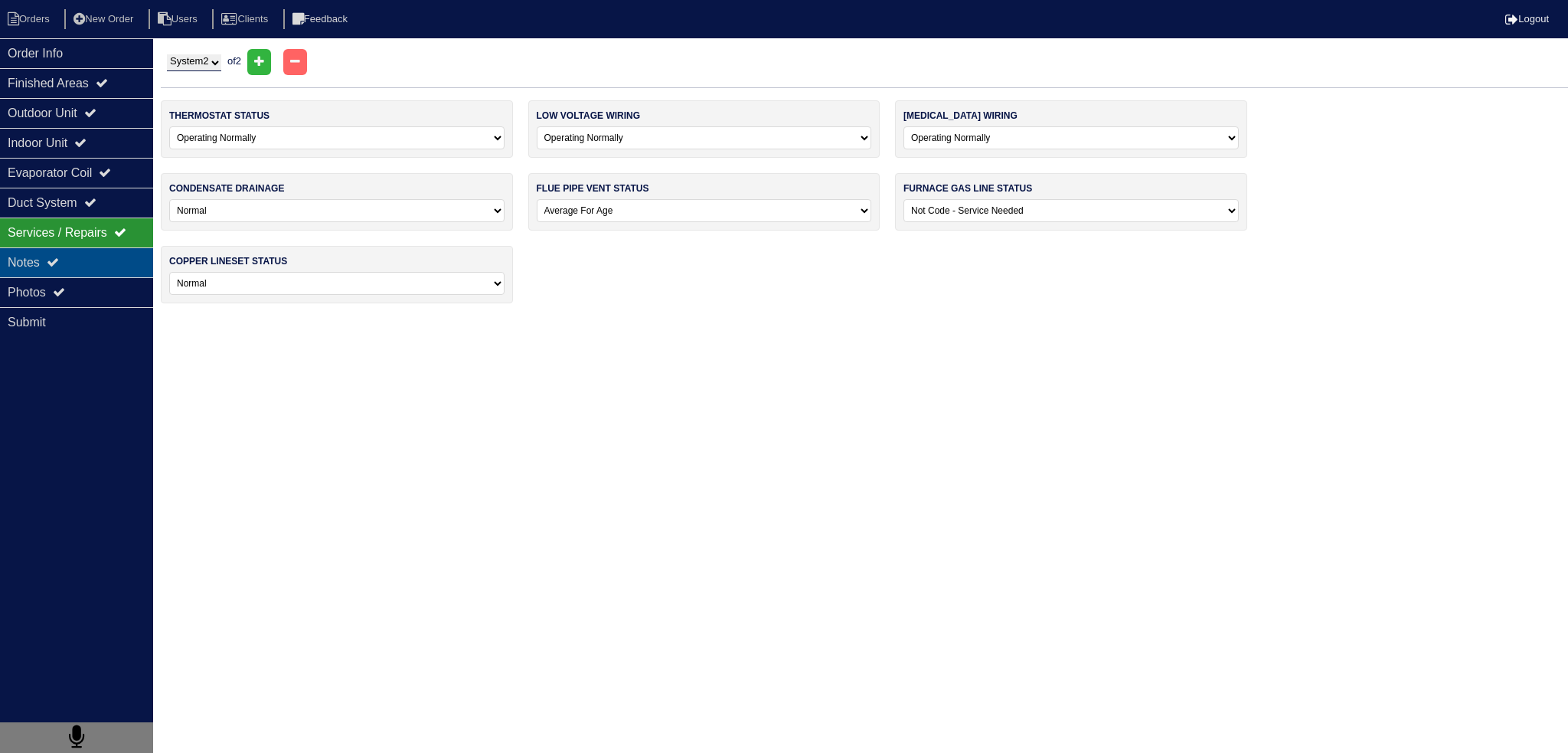
click at [55, 257] on icon at bounding box center [52, 262] width 12 height 12
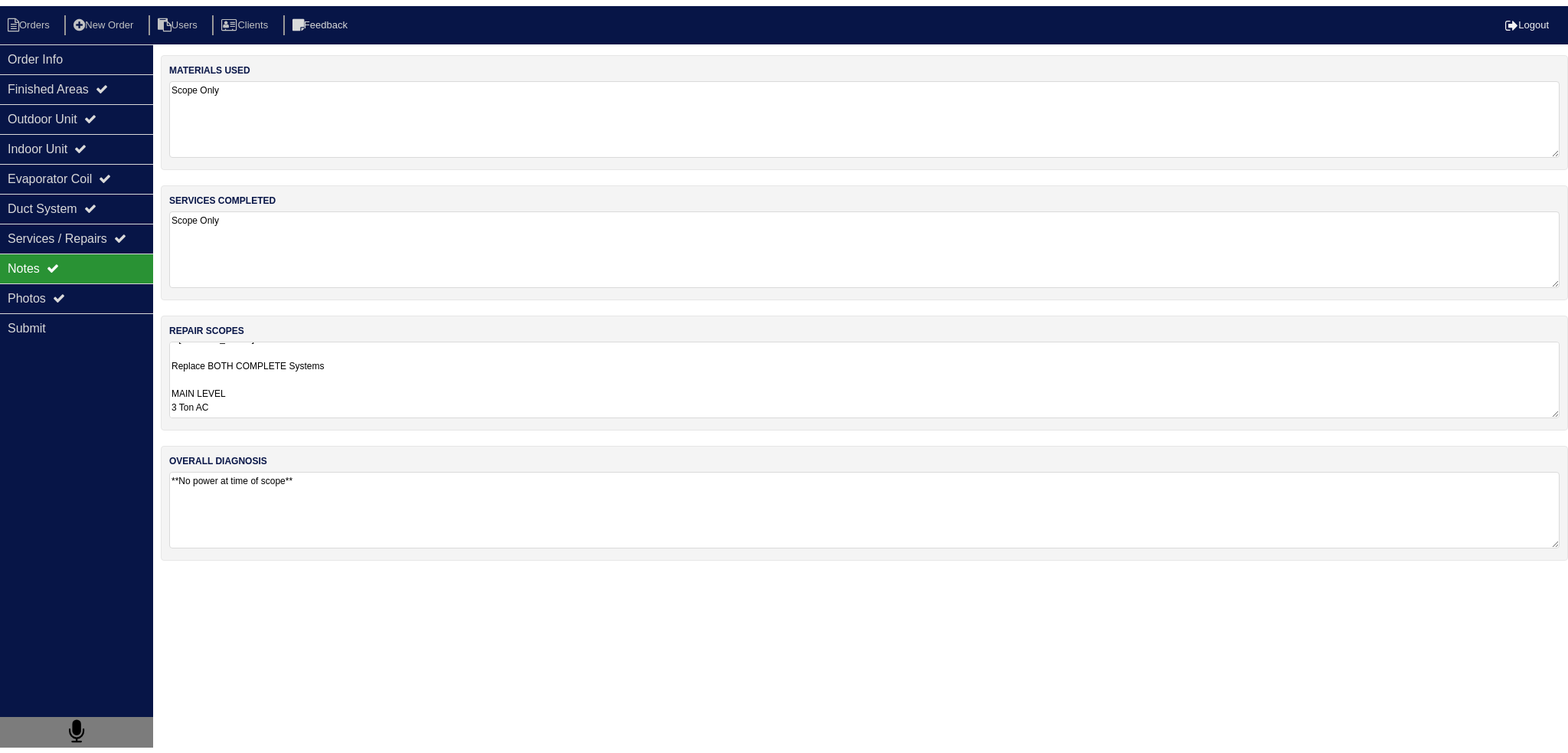
scroll to position [1, 0]
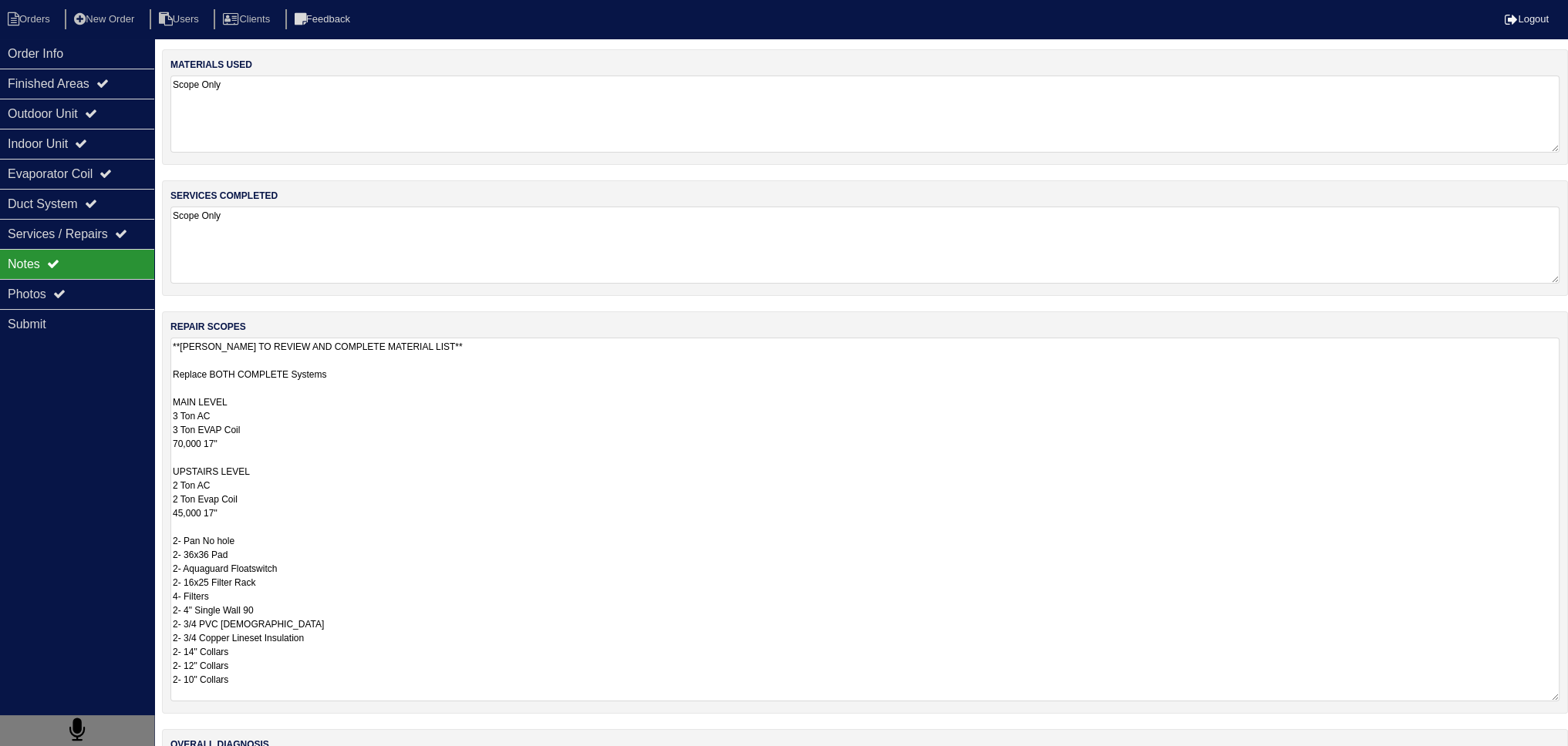
click at [330, 372] on textarea "**PAYTON TO REVIEW AND COMPLETE MATERIAL LIST** Replace BOTH COMPLETE Systems M…" at bounding box center [864, 520] width 1389 height 364
click at [102, 103] on div "Outdoor Unit" at bounding box center [77, 114] width 154 height 30
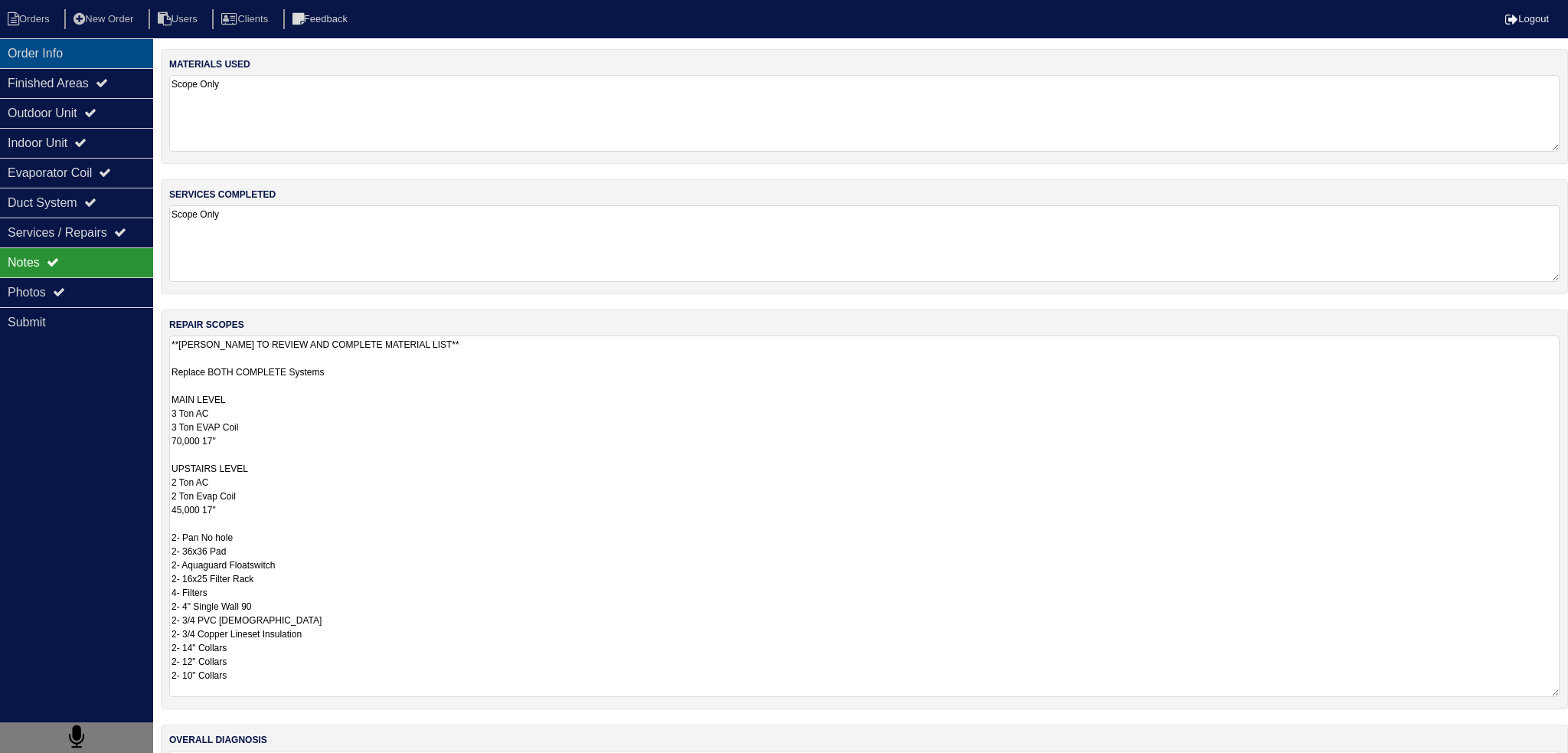
select select "2"
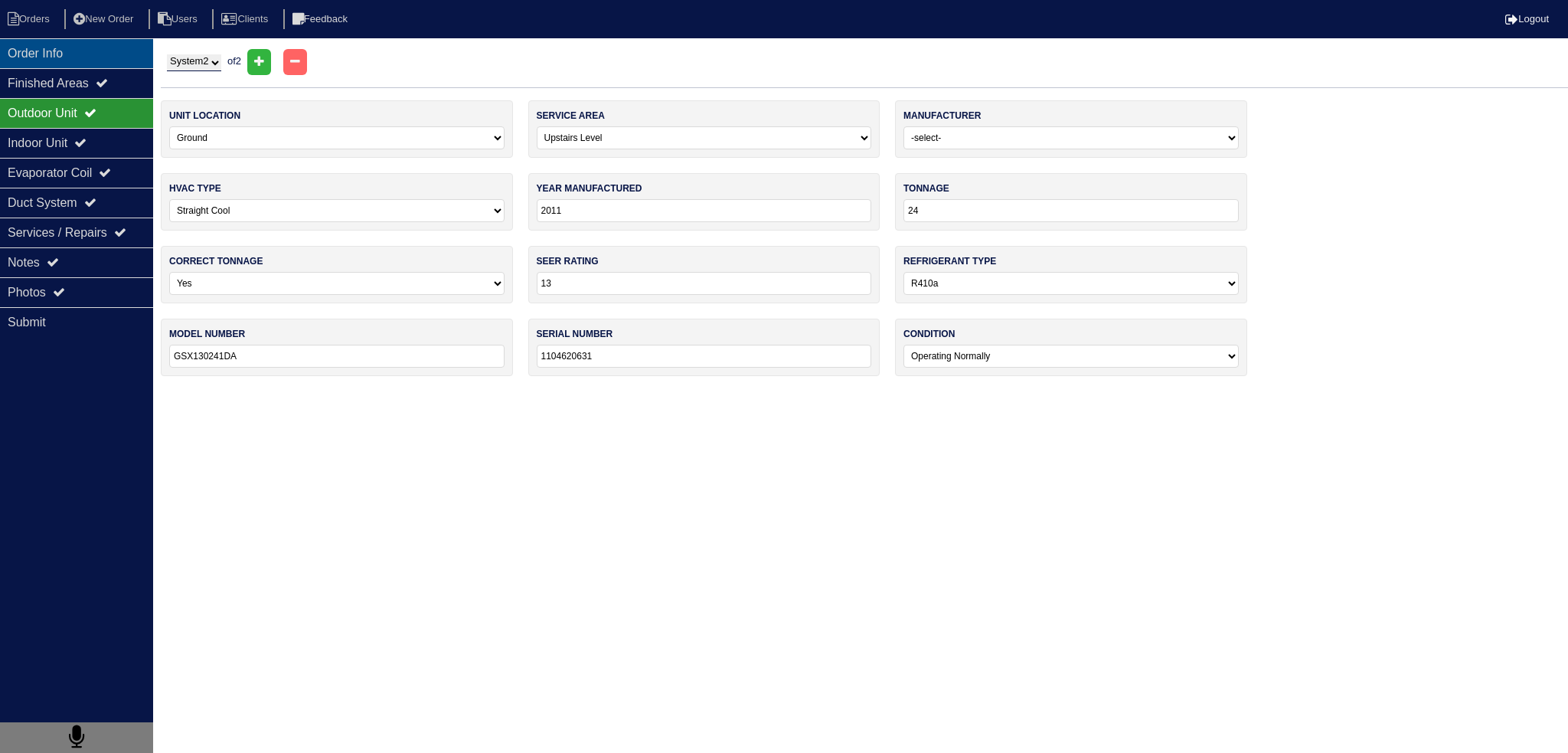
drag, startPoint x: 98, startPoint y: 56, endPoint x: 59, endPoint y: 39, distance: 42.5
click at [97, 56] on div "Order Info" at bounding box center [76, 53] width 153 height 30
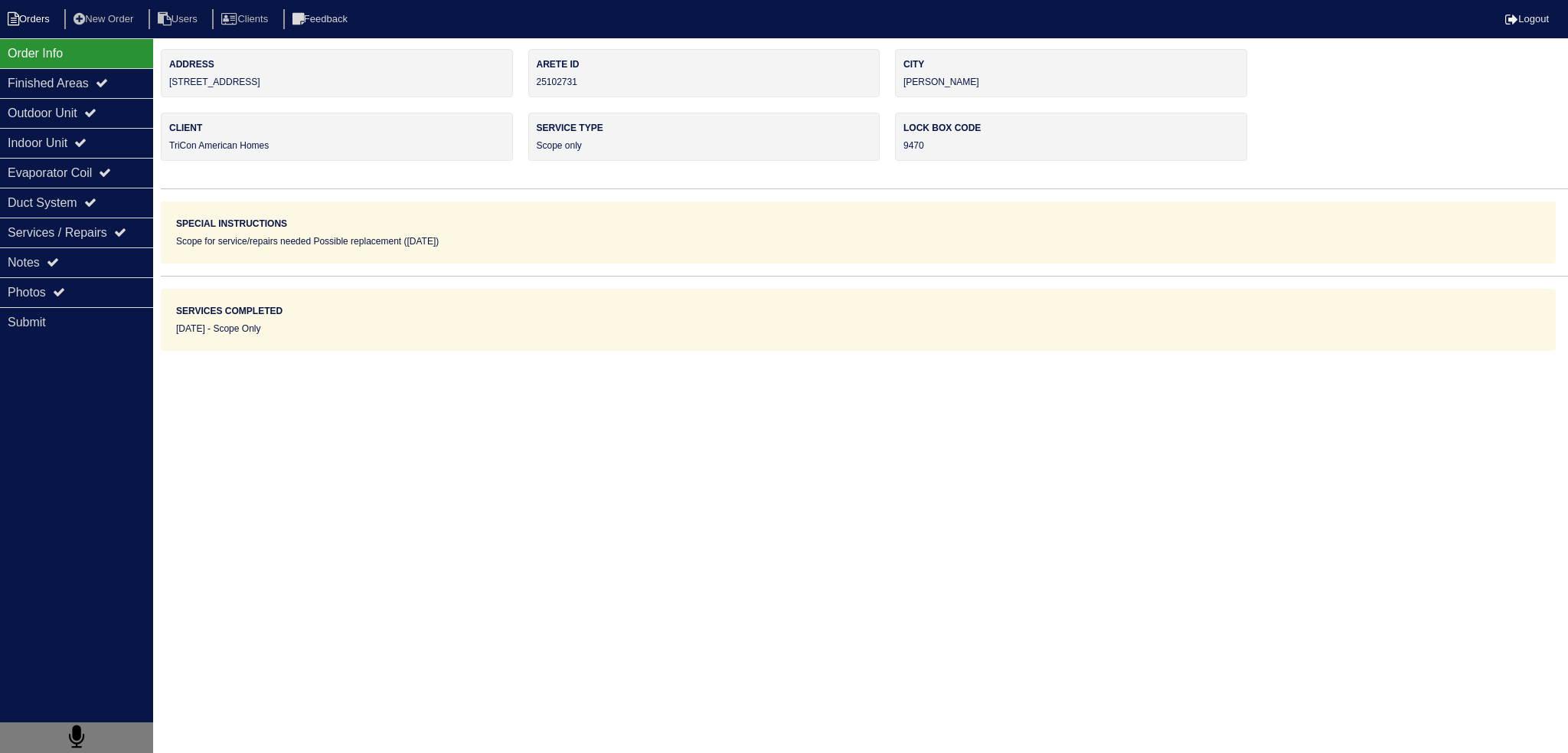
click at [46, 29] on li "Orders" at bounding box center [31, 19] width 62 height 20
select select "15"
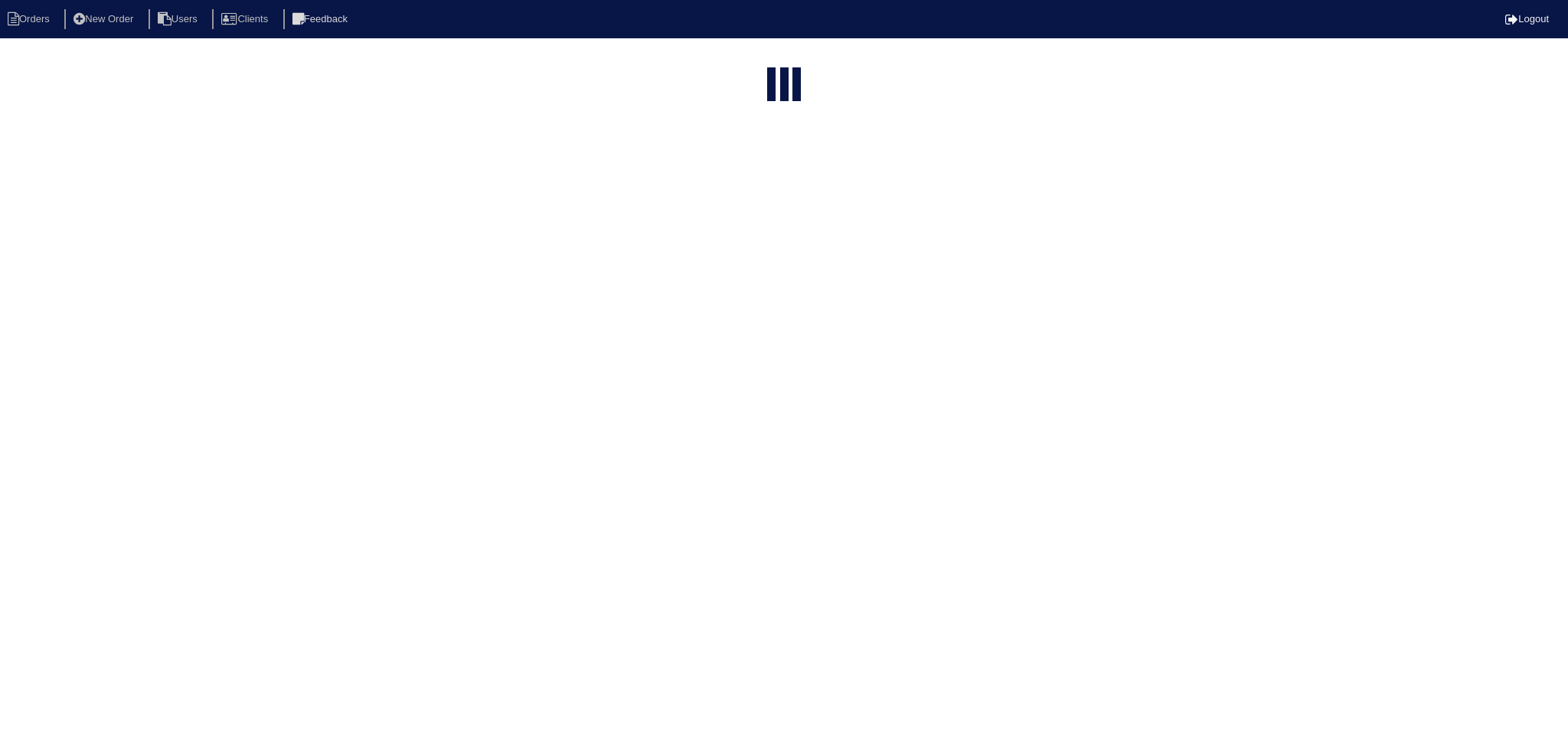
type input "246"
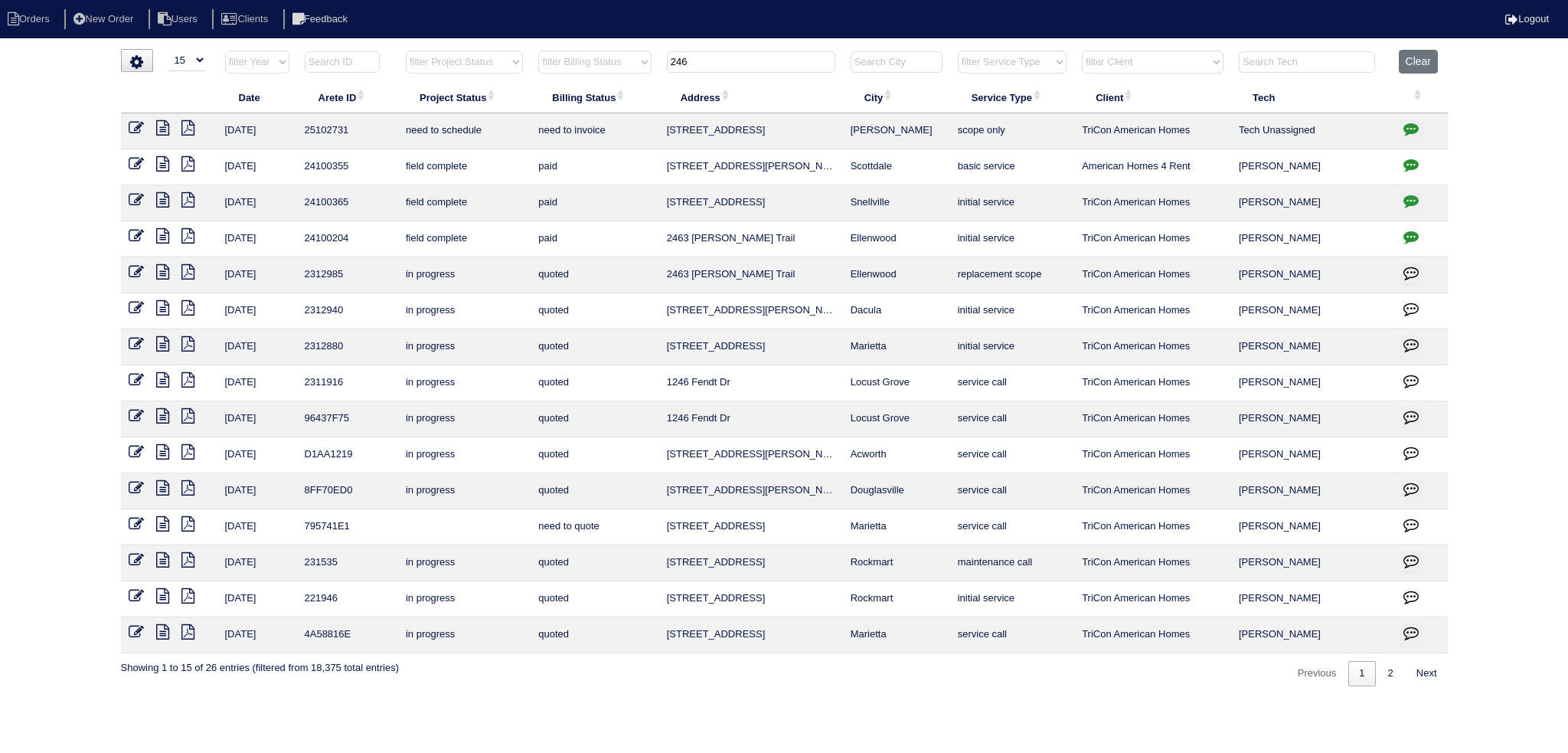
click at [151, 124] on link at bounding box center [143, 130] width 28 height 11
click at [158, 125] on icon at bounding box center [162, 128] width 13 height 16
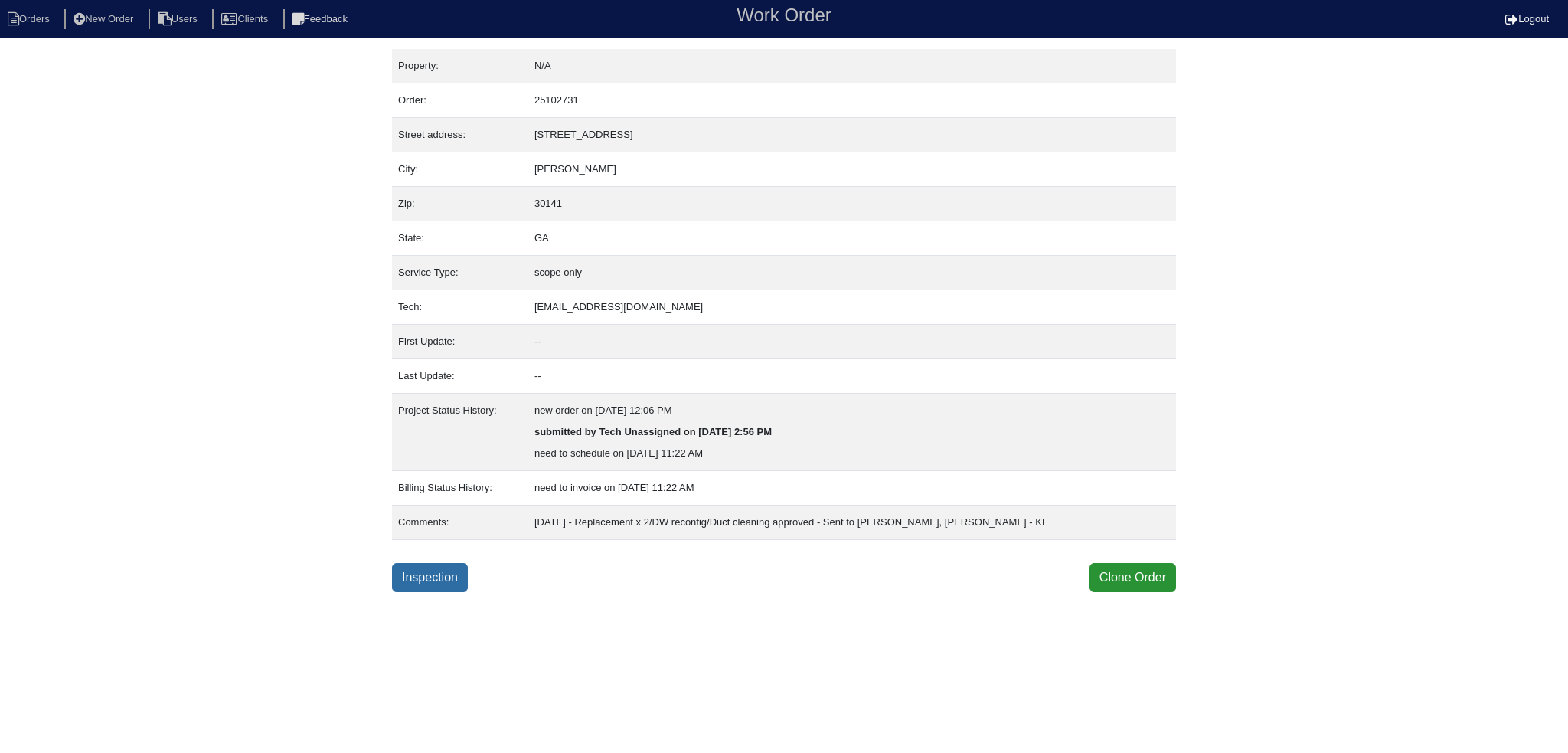
click at [449, 579] on link "Inspection" at bounding box center [430, 577] width 76 height 29
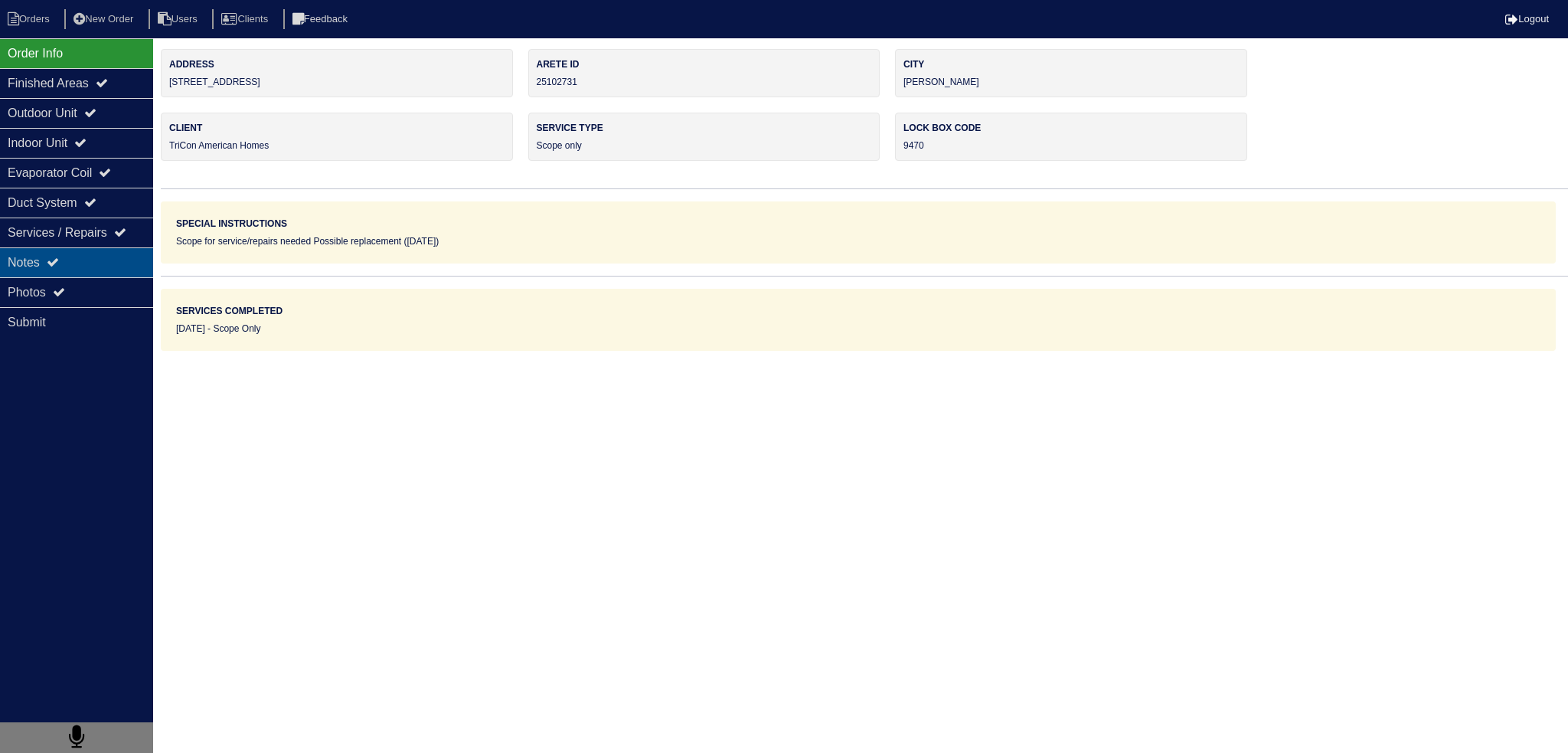
drag, startPoint x: 18, startPoint y: 274, endPoint x: 50, endPoint y: 251, distance: 39.4
click at [18, 274] on div "Order Info Finished Areas Outdoor Unit Indoor Unit Evaporator Coil Duct System …" at bounding box center [76, 415] width 153 height 753
click at [50, 251] on div "Notes" at bounding box center [76, 262] width 153 height 30
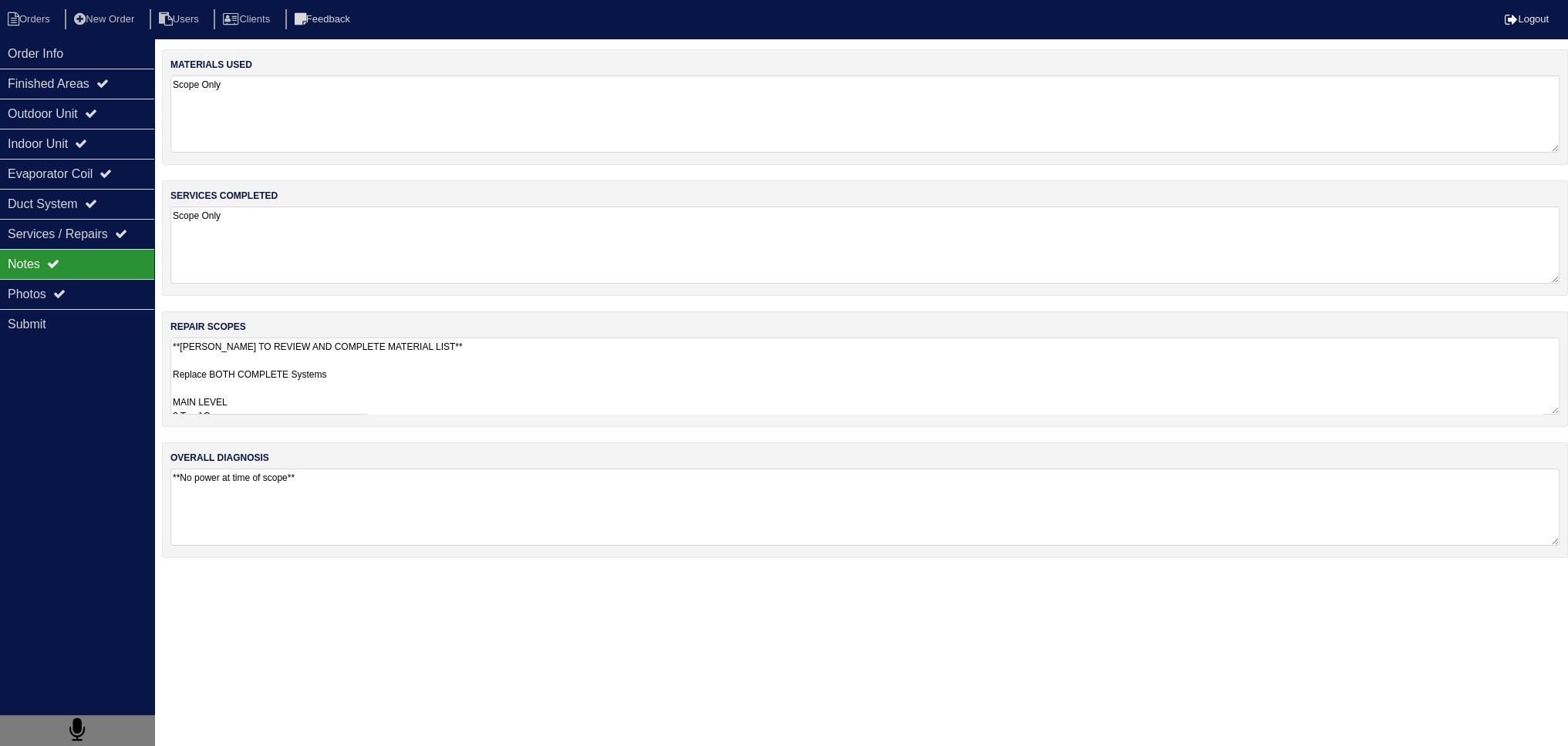
click at [291, 391] on textarea "**[PERSON_NAME] TO REVIEW AND COMPLETE MATERIAL LIST** Replace BOTH COMPLETE Sy…" at bounding box center [864, 376] width 1389 height 77
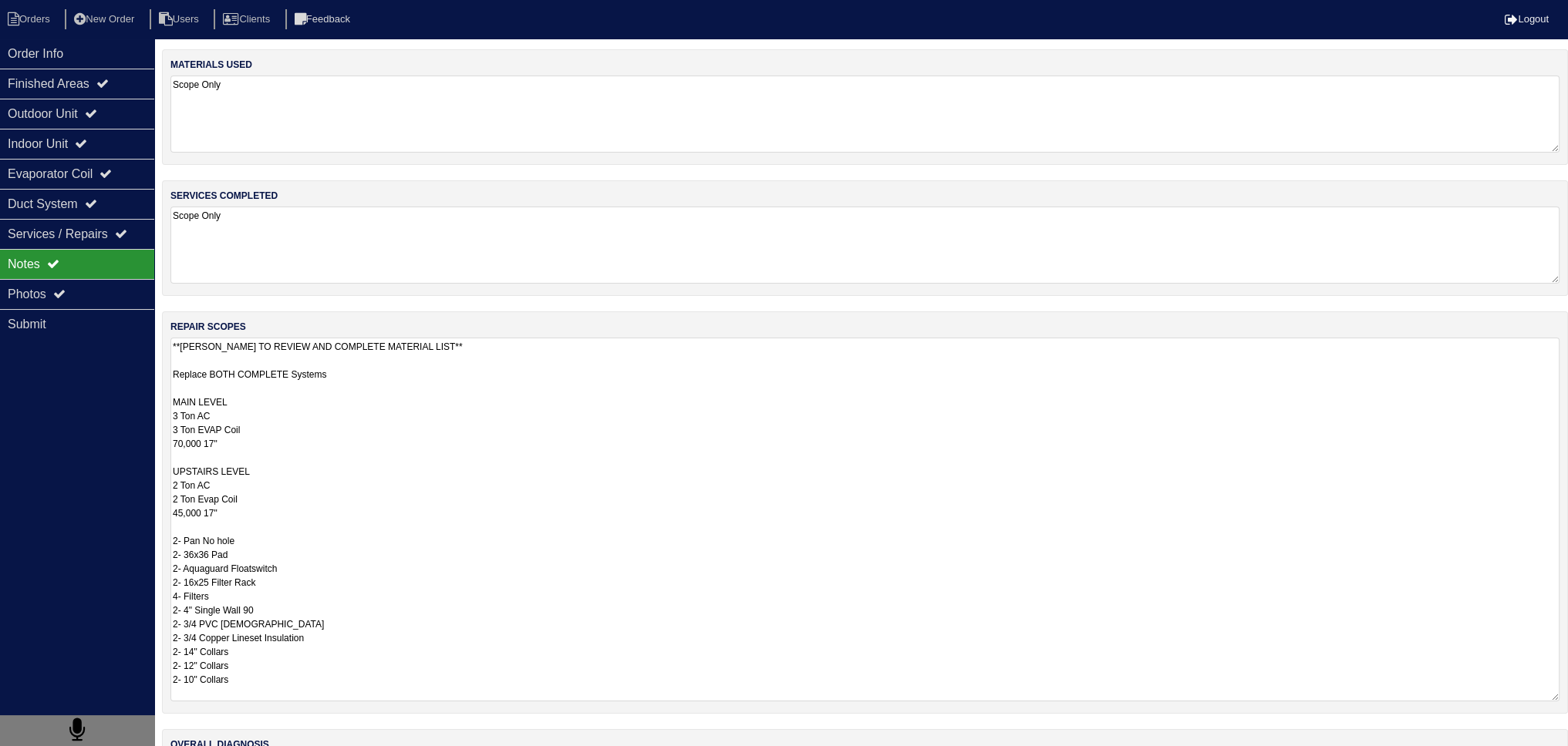
click at [216, 512] on textarea "**[PERSON_NAME] TO REVIEW AND COMPLETE MATERIAL LIST** Replace BOTH COMPLETE Sy…" at bounding box center [864, 520] width 1389 height 364
click at [219, 514] on textarea "**[PERSON_NAME] TO REVIEW AND COMPLETE MATERIAL LIST** Replace BOTH COMPLETE Sy…" at bounding box center [864, 520] width 1389 height 364
drag, startPoint x: 219, startPoint y: 479, endPoint x: 211, endPoint y: 448, distance: 32.0
click at [219, 479] on textarea "**[PERSON_NAME] TO REVIEW AND COMPLETE MATERIAL LIST** Replace BOTH COMPLETE Sy…" at bounding box center [864, 520] width 1389 height 364
type textarea "**[PERSON_NAME] TO REVIEW AND COMPLETE MATERIAL LIST** Replace BOTH COMPLETE Sy…"
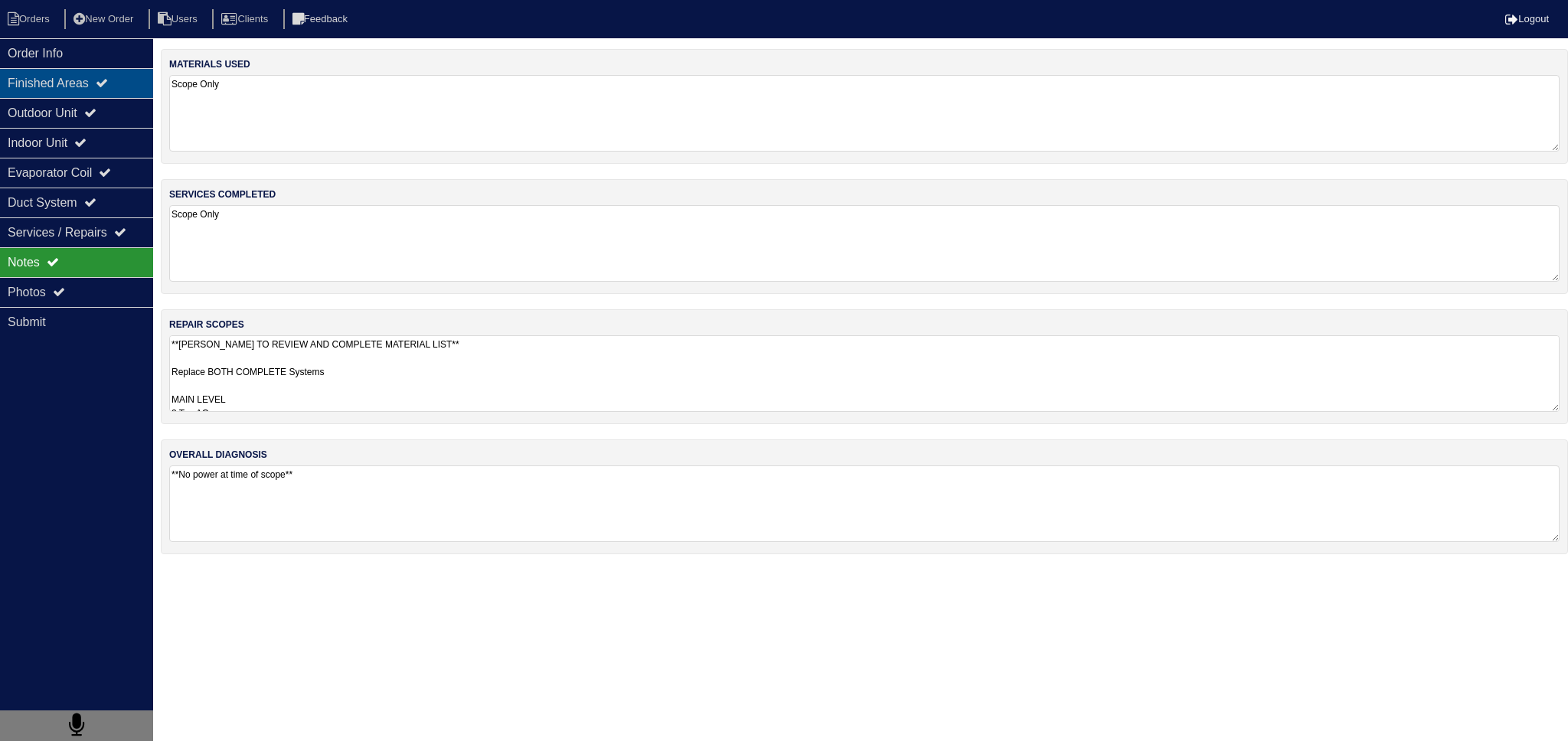
click at [62, 90] on div "Finished Areas" at bounding box center [76, 83] width 153 height 30
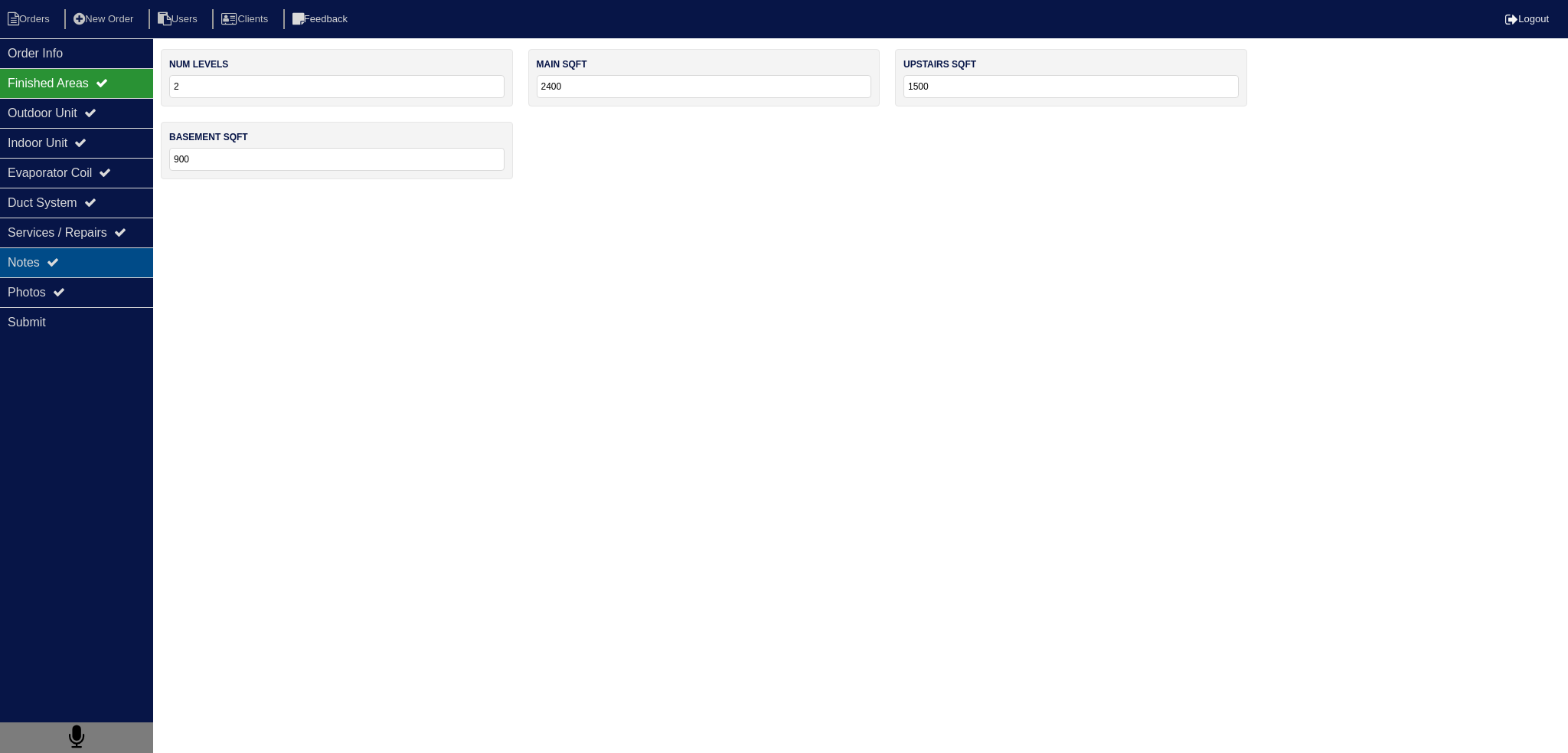
click at [57, 259] on icon at bounding box center [52, 262] width 12 height 12
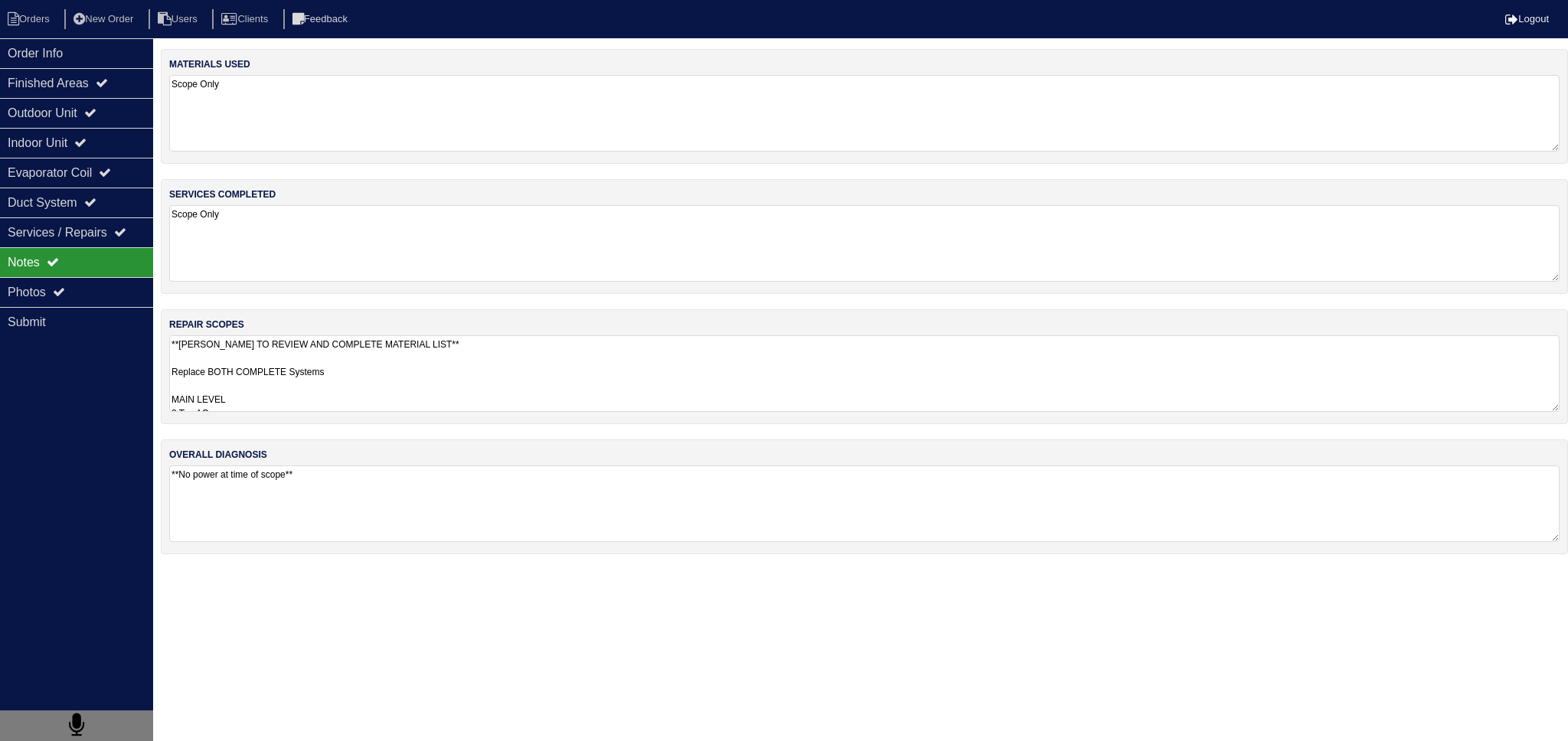
drag, startPoint x: 303, startPoint y: 381, endPoint x: 325, endPoint y: 451, distance: 73.4
click at [305, 381] on textarea "**[PERSON_NAME] TO REVIEW AND COMPLETE MATERIAL LIST** Replace BOTH COMPLETE Sy…" at bounding box center [864, 374] width 1391 height 77
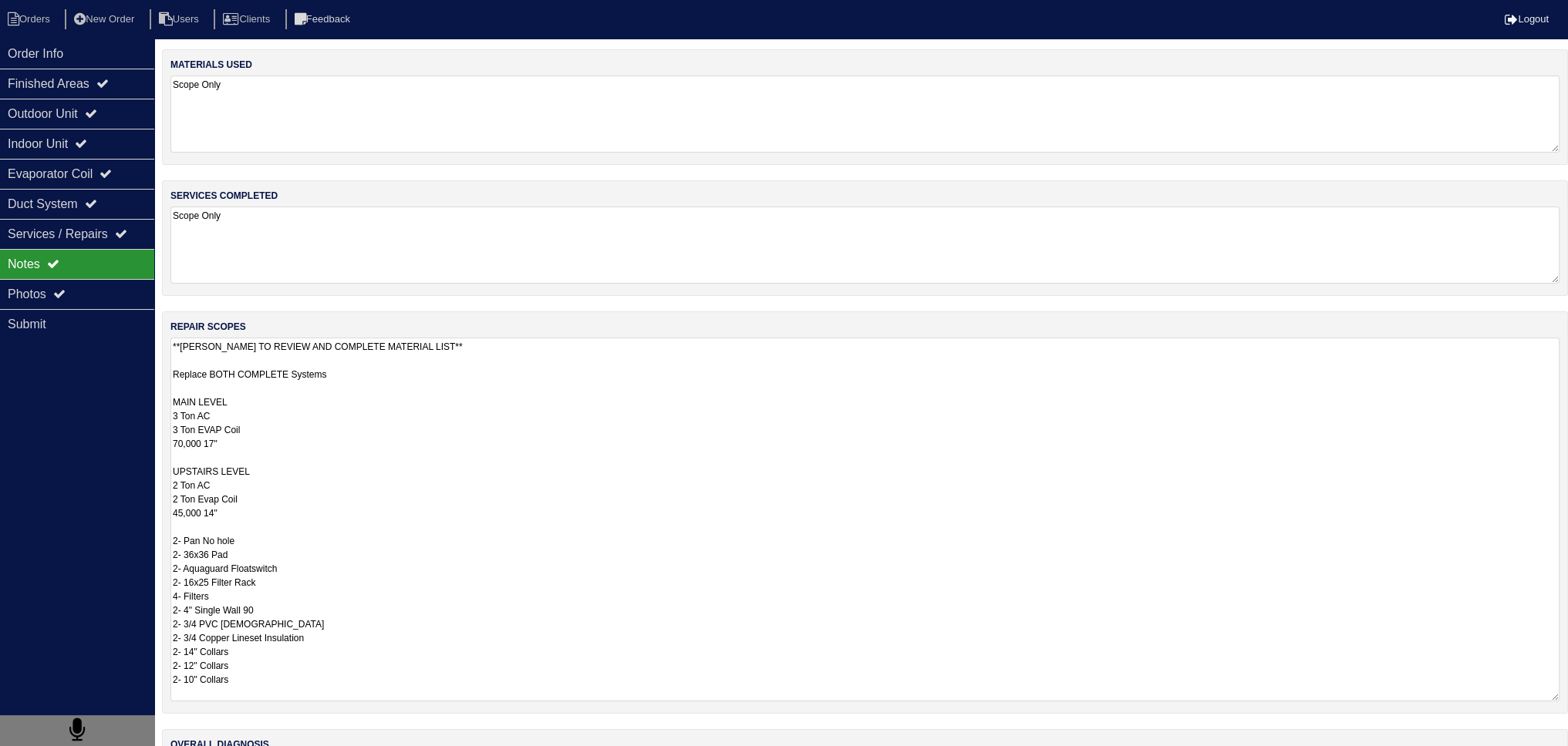
click at [272, 527] on textarea "**[PERSON_NAME] TO REVIEW AND COMPLETE MATERIAL LIST** Replace BOTH COMPLETE Sy…" at bounding box center [864, 520] width 1389 height 364
drag, startPoint x: 259, startPoint y: 500, endPoint x: 270, endPoint y: 511, distance: 15.6
click at [259, 500] on textarea "**[PERSON_NAME] TO REVIEW AND COMPLETE MATERIAL LIST** Replace BOTH COMPLETE Sy…" at bounding box center [864, 520] width 1389 height 364
click at [277, 515] on textarea "**[PERSON_NAME] TO REVIEW AND COMPLETE MATERIAL LIST** Replace BOTH COMPLETE Sy…" at bounding box center [864, 520] width 1389 height 364
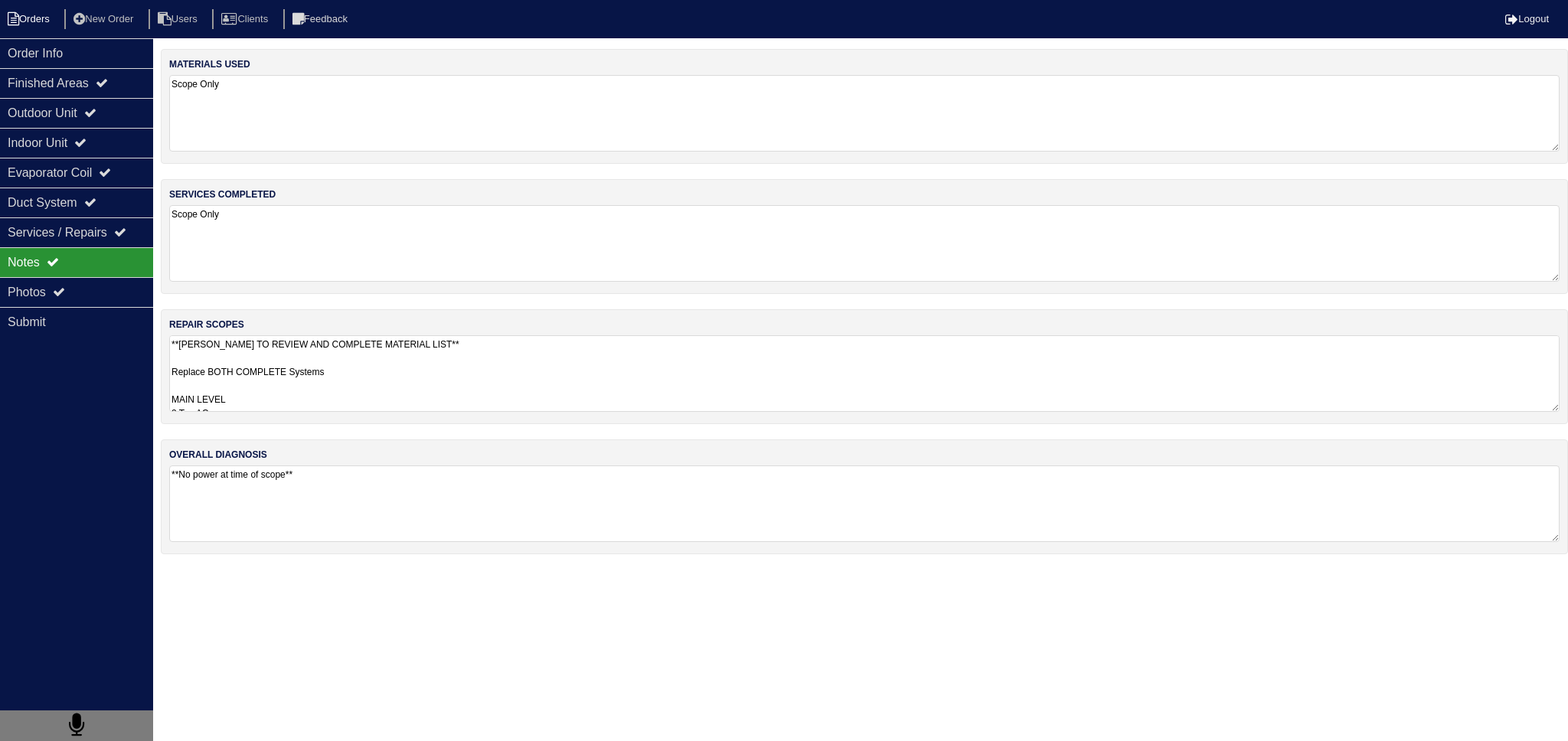
click at [42, 24] on li "Orders" at bounding box center [31, 19] width 62 height 20
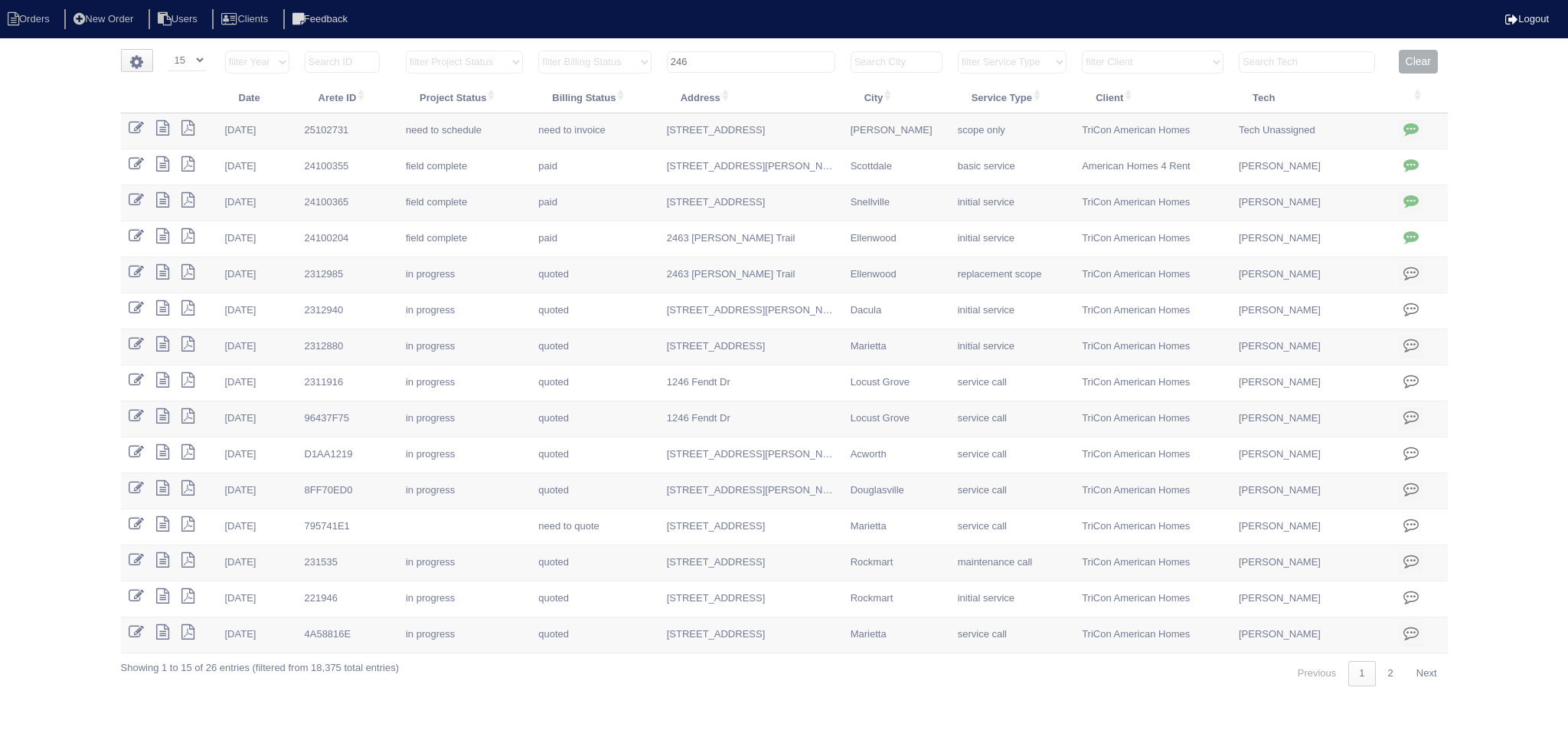
select select "15"
click at [769, 51] on input "246" at bounding box center [751, 61] width 169 height 21
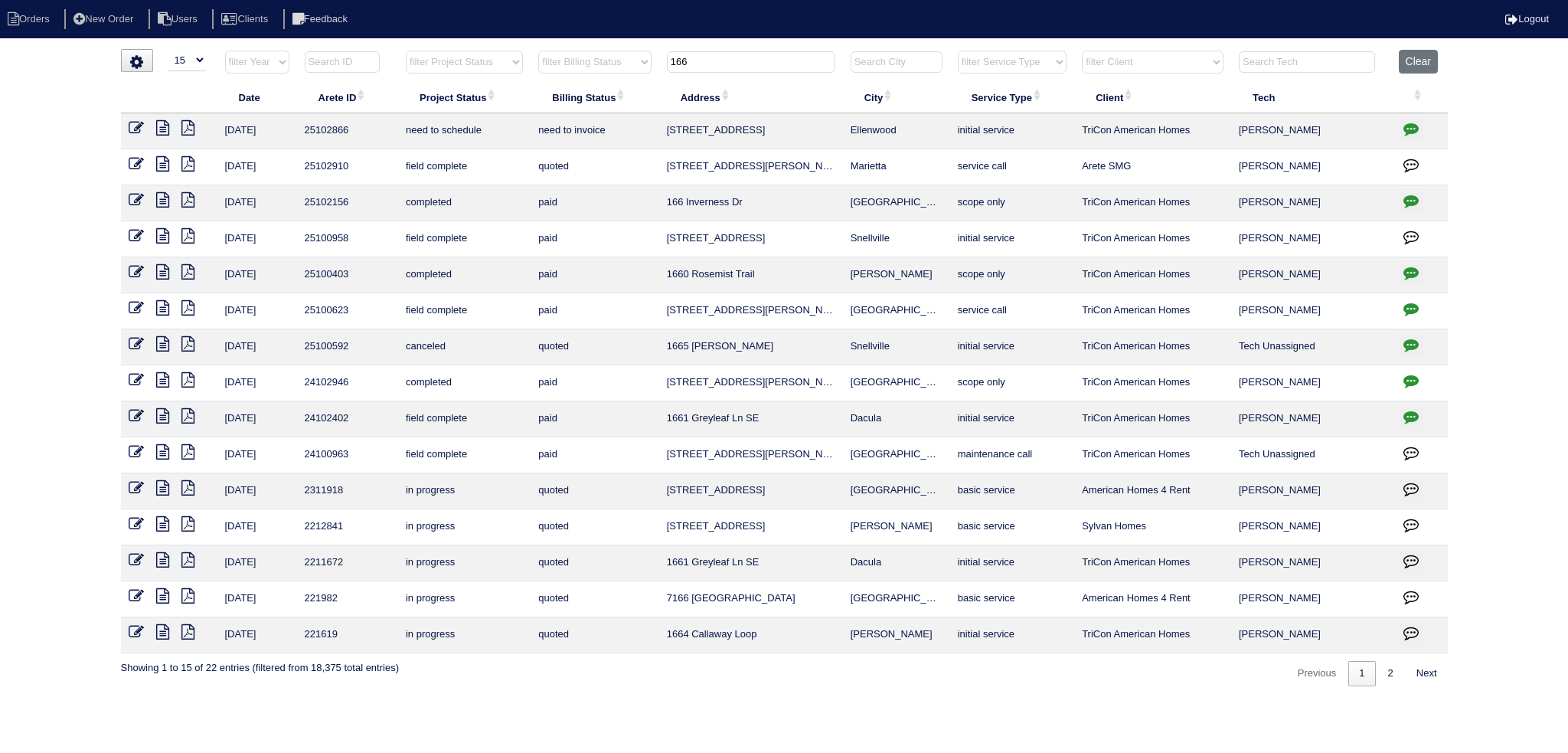
type input "166"
click at [164, 126] on icon at bounding box center [162, 128] width 13 height 16
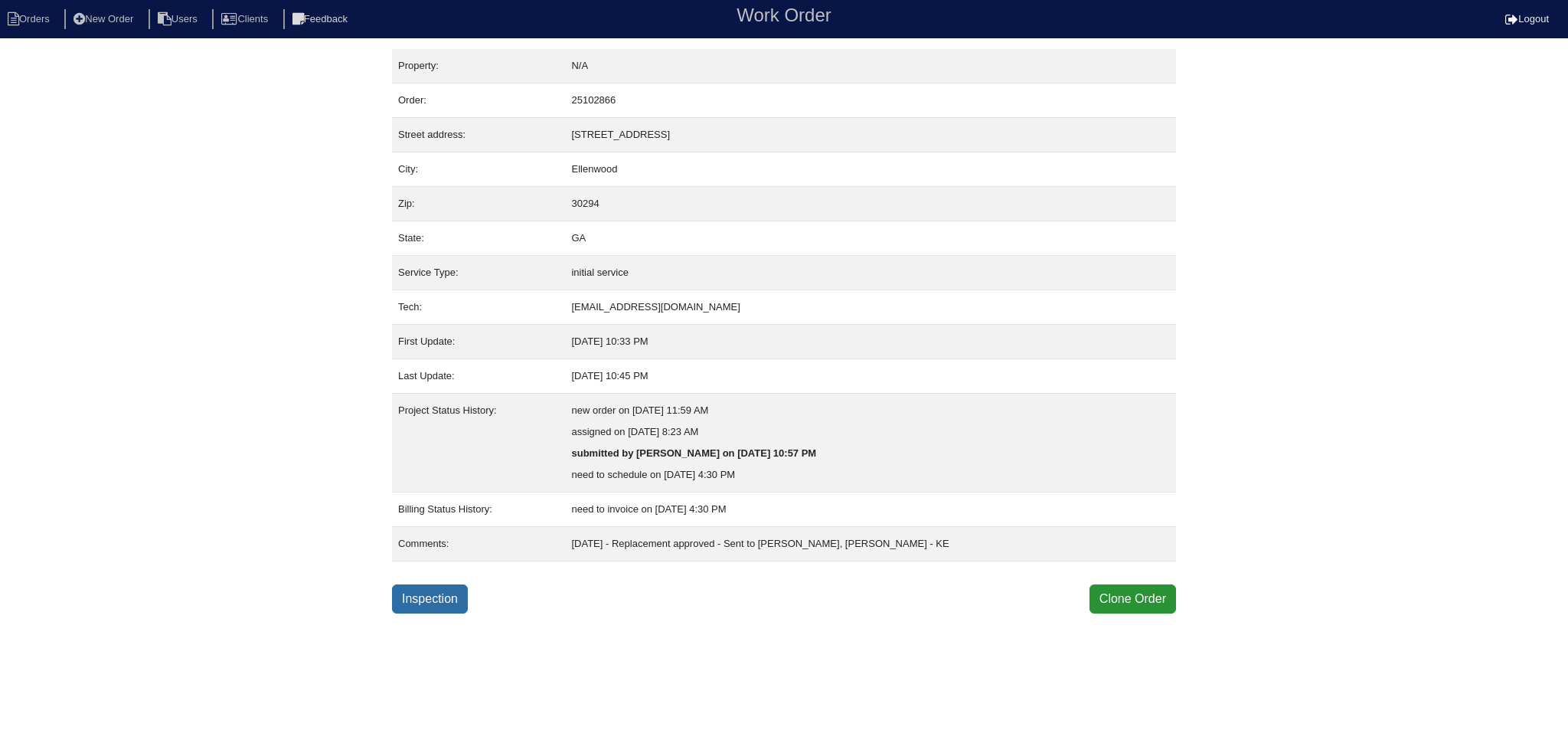
click at [417, 587] on link "Inspection" at bounding box center [430, 598] width 76 height 29
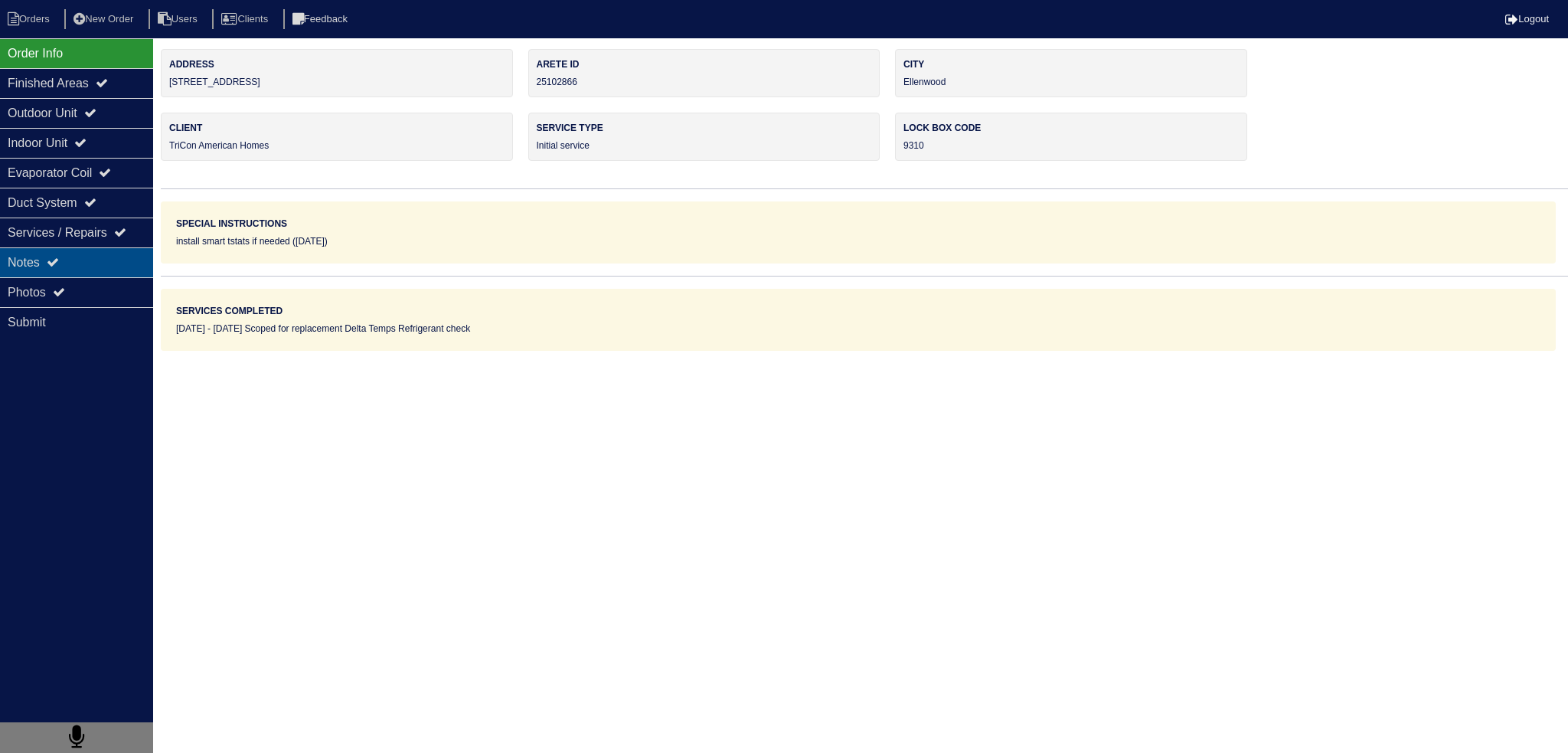
click at [72, 269] on div "Notes" at bounding box center [76, 262] width 153 height 30
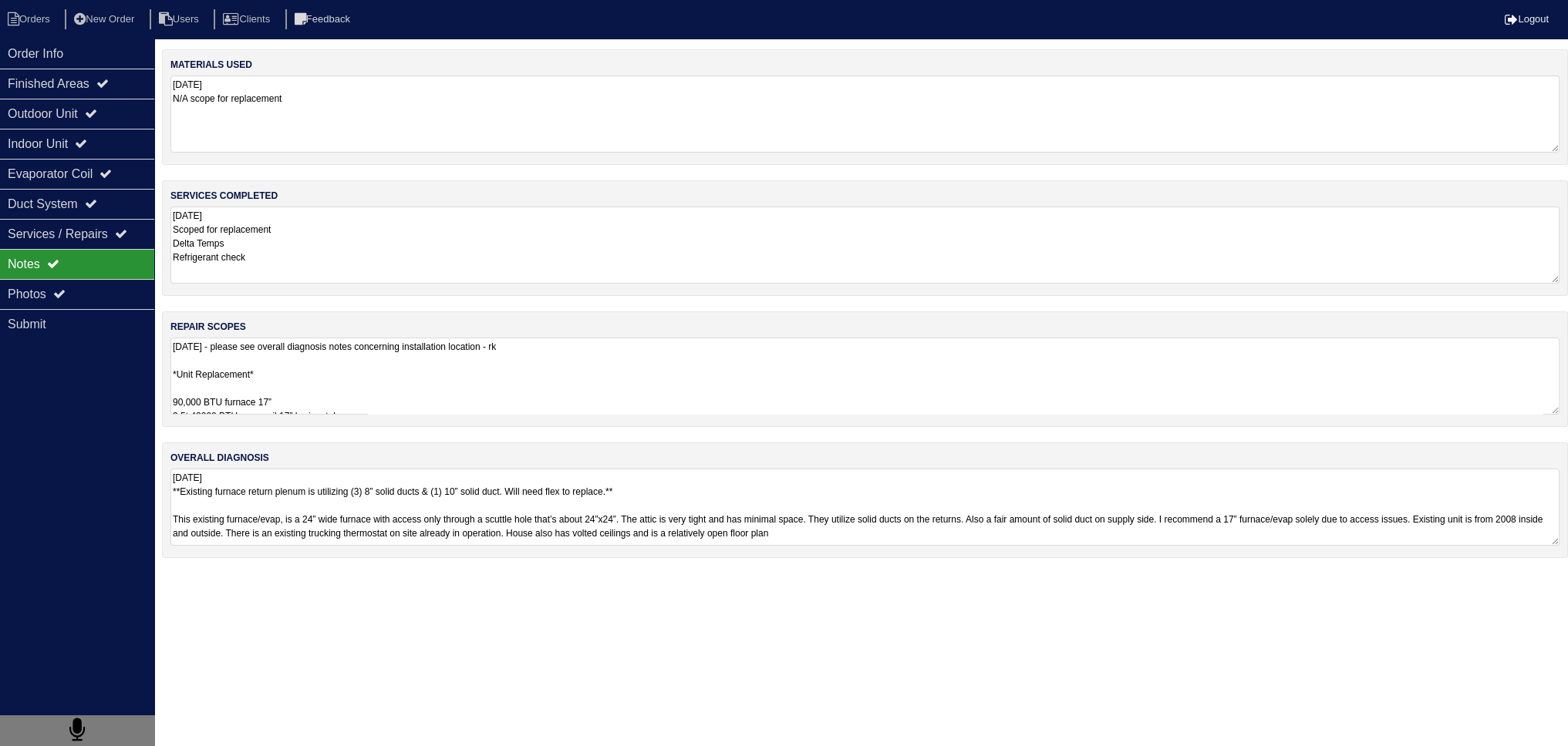
click at [297, 365] on textarea "[DATE] - please see overall diagnosis notes concerning installation location - …" at bounding box center [864, 376] width 1389 height 77
